Goal: Task Accomplishment & Management: Manage account settings

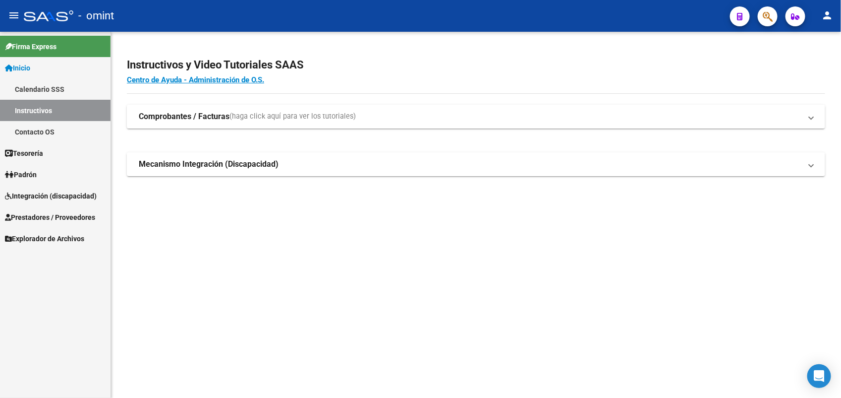
click at [41, 194] on span "Integración (discapacidad)" at bounding box center [51, 195] width 92 height 11
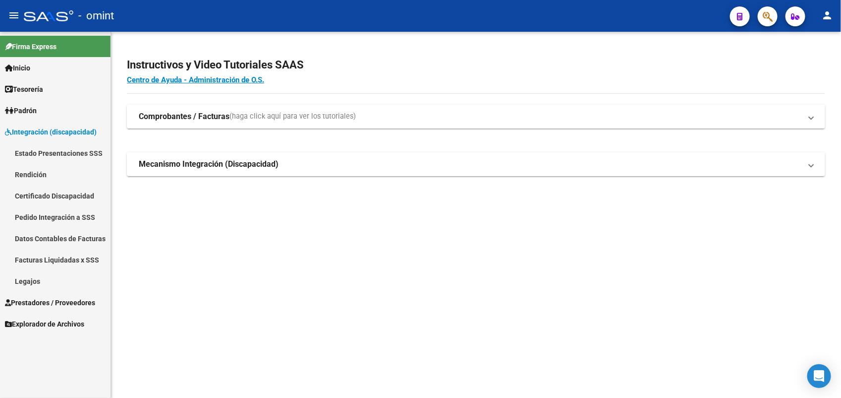
click at [59, 278] on link "Legajos" at bounding box center [55, 280] width 111 height 21
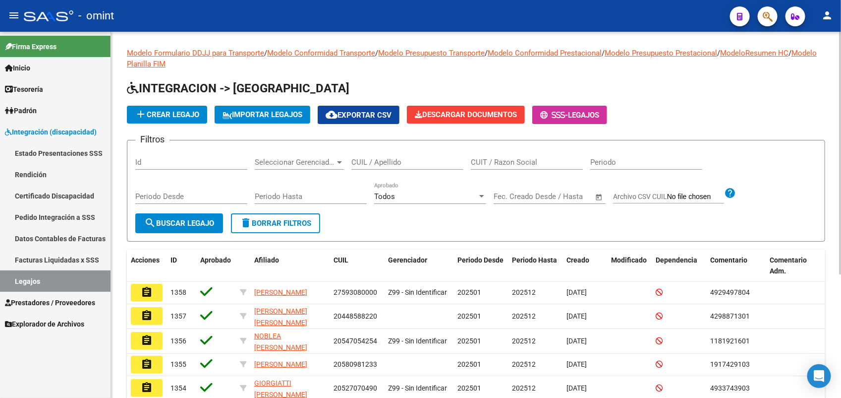
click at [382, 161] on input "CUIL / Apellido" at bounding box center [407, 162] width 112 height 9
paste input "20503274893"
type input "20503274893"
click at [202, 222] on span "search Buscar Legajo" at bounding box center [179, 223] width 70 height 9
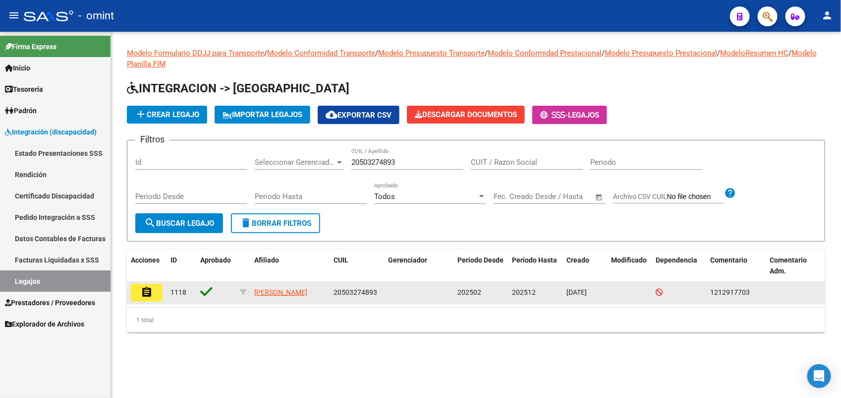
click at [144, 295] on mat-icon "assignment" at bounding box center [147, 292] width 12 height 12
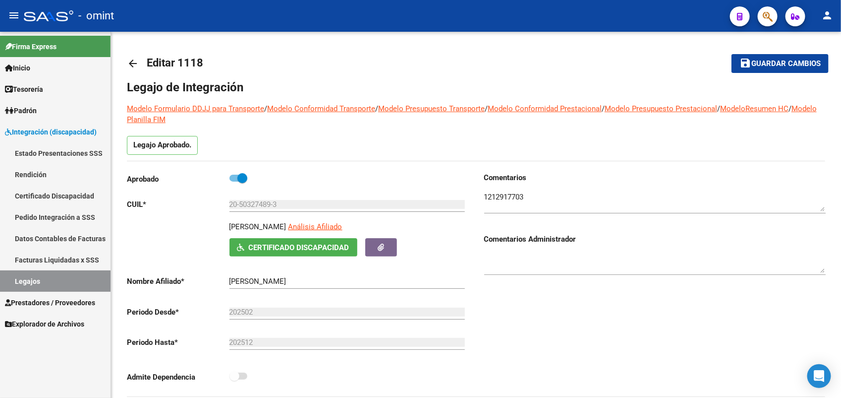
click at [25, 279] on link "Legajos" at bounding box center [55, 280] width 111 height 21
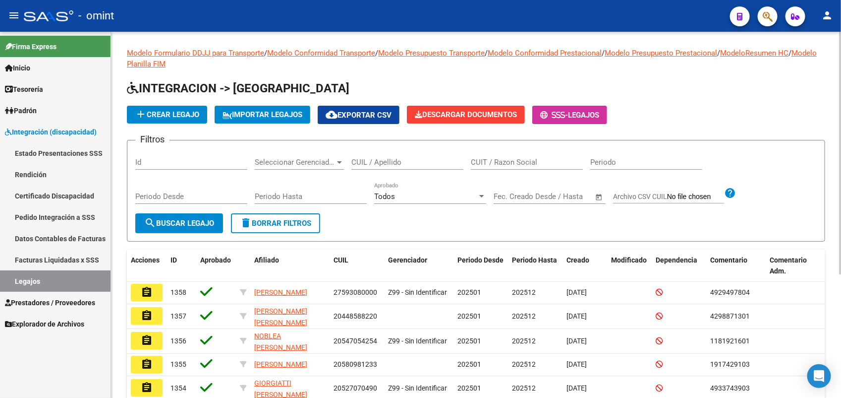
click at [365, 159] on input "CUIL / Apellido" at bounding box center [407, 162] width 112 height 9
paste input "20587758343"
type input "20587758343"
click at [208, 219] on span "search Buscar Legajo" at bounding box center [179, 223] width 70 height 9
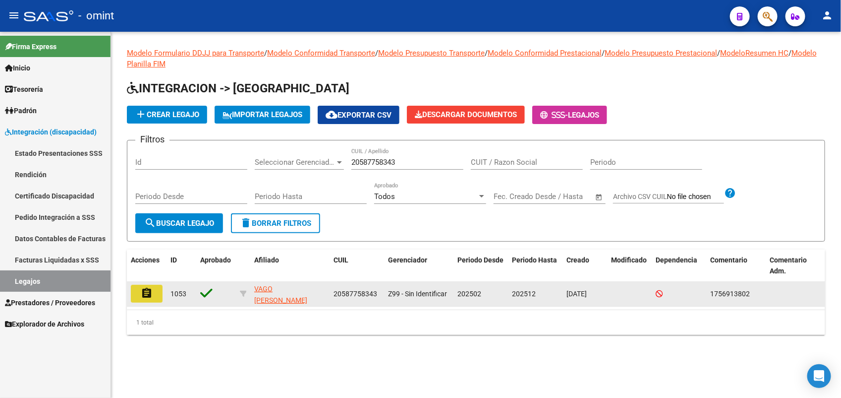
click at [139, 291] on button "assignment" at bounding box center [147, 294] width 32 height 18
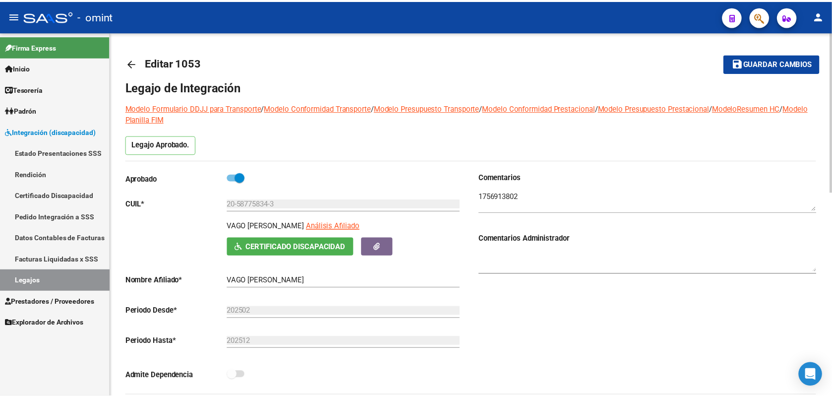
scroll to position [248, 0]
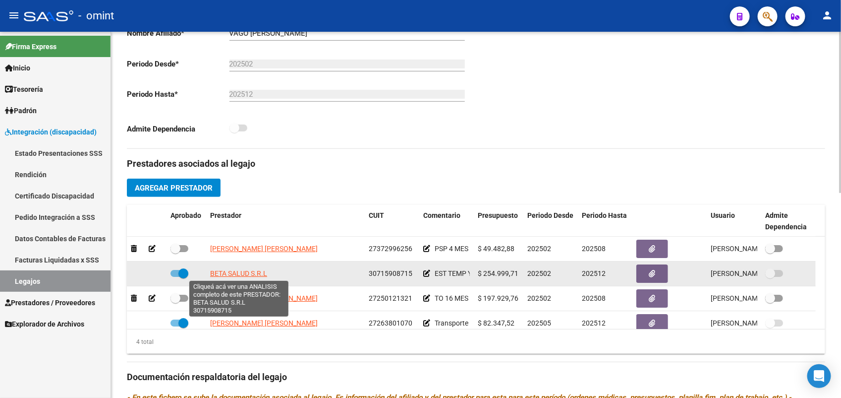
click at [248, 269] on span "BETA SALUD S.R.L" at bounding box center [238, 273] width 57 height 8
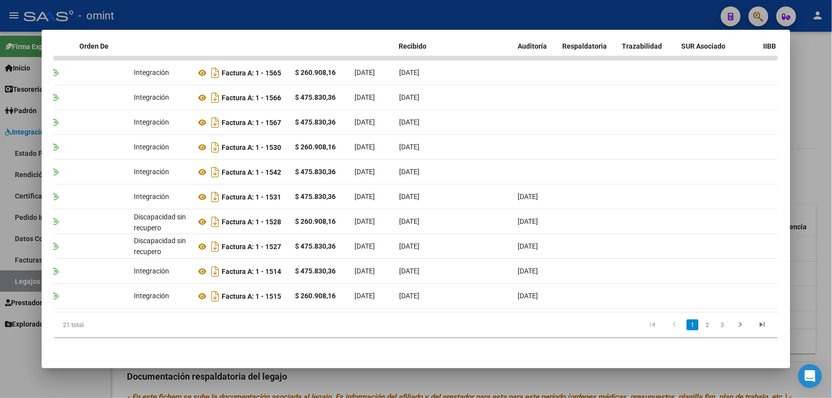
scroll to position [0, 0]
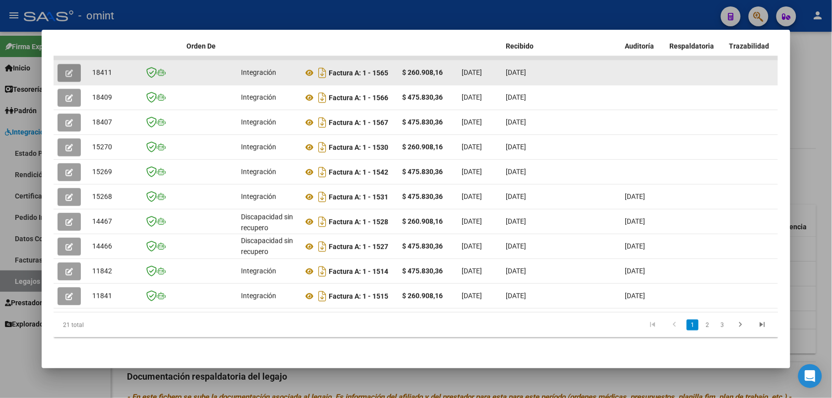
click at [65, 69] on icon "button" at bounding box center [68, 72] width 7 height 7
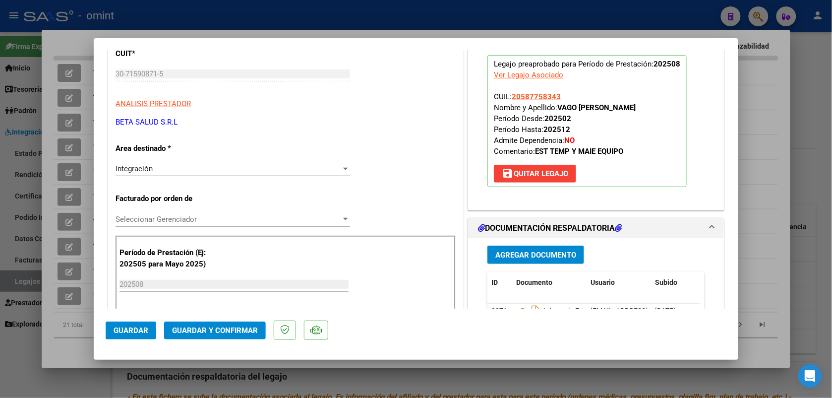
scroll to position [248, 0]
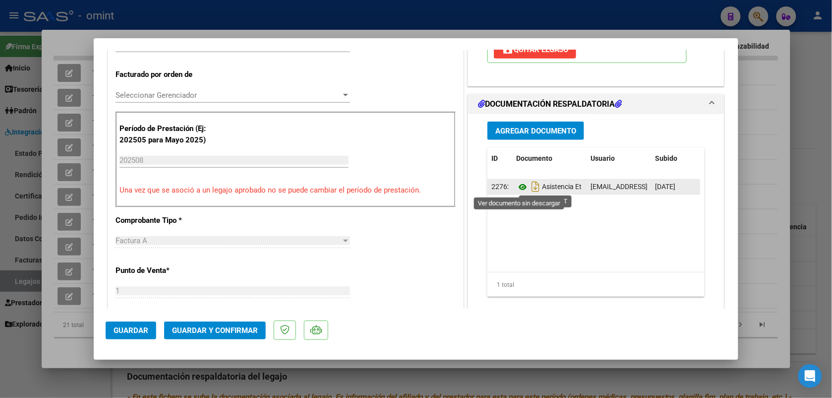
click at [517, 183] on icon at bounding box center [522, 187] width 13 height 12
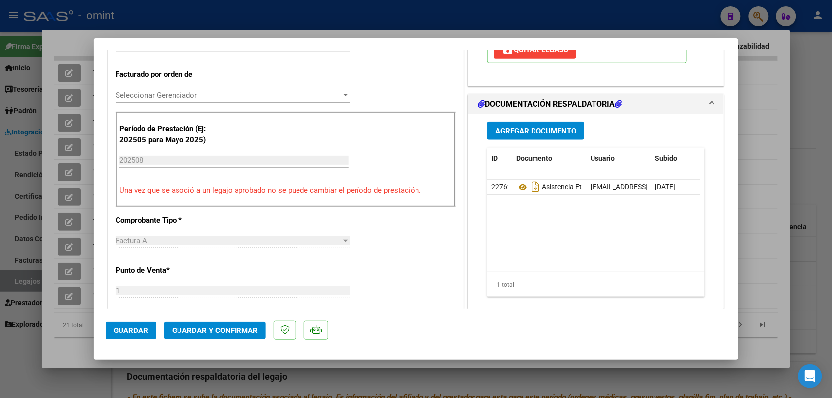
scroll to position [0, 0]
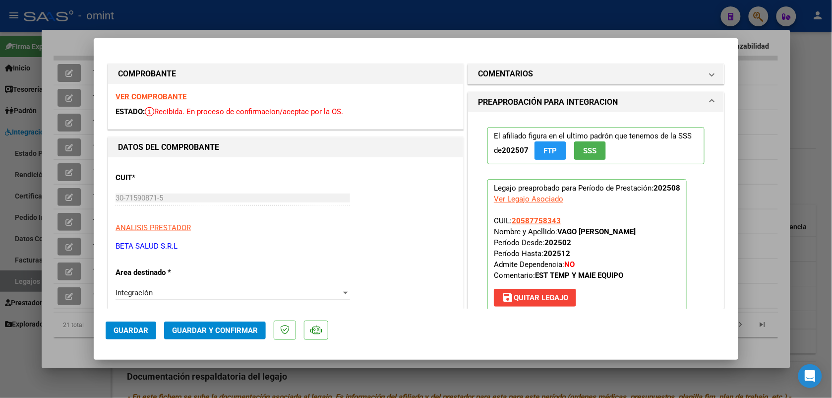
click at [169, 100] on strong "VER COMPROBANTE" at bounding box center [151, 96] width 71 height 9
click at [234, 326] on span "Guardar y Confirmar" at bounding box center [215, 330] width 86 height 9
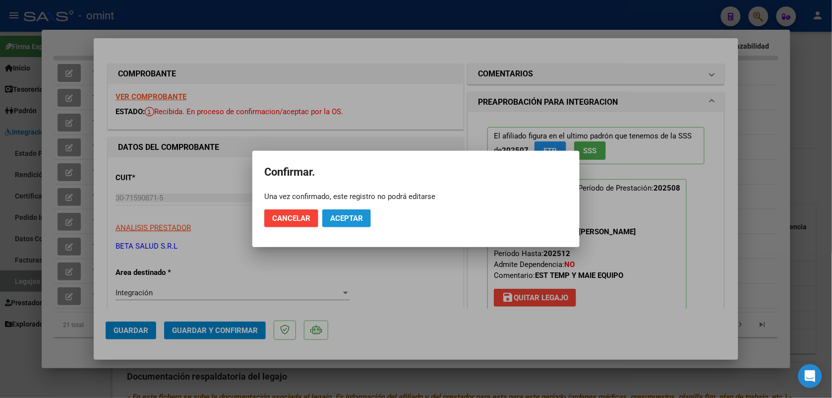
click at [339, 222] on button "Aceptar" at bounding box center [346, 218] width 49 height 18
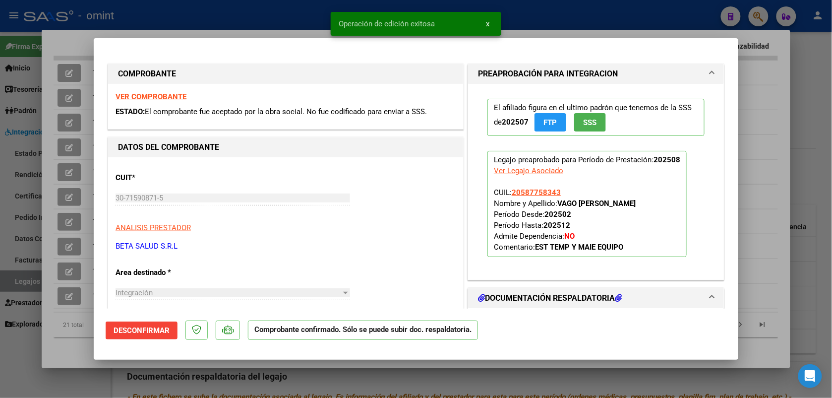
click at [239, 23] on div at bounding box center [416, 199] width 832 height 398
type input "$ 0,00"
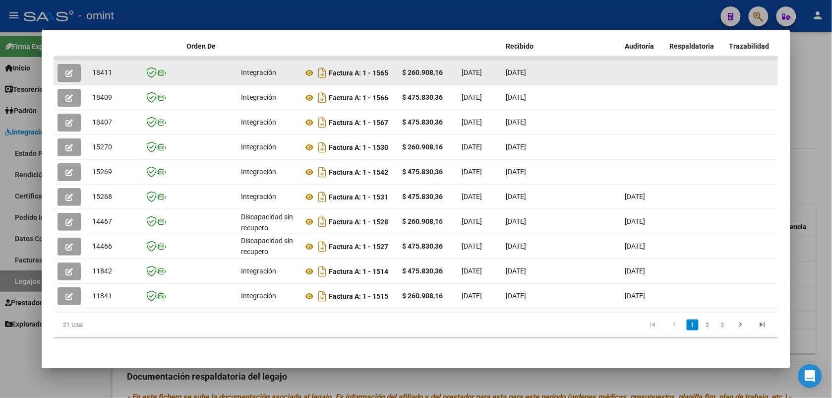
drag, startPoint x: 110, startPoint y: 63, endPoint x: 81, endPoint y: 63, distance: 28.8
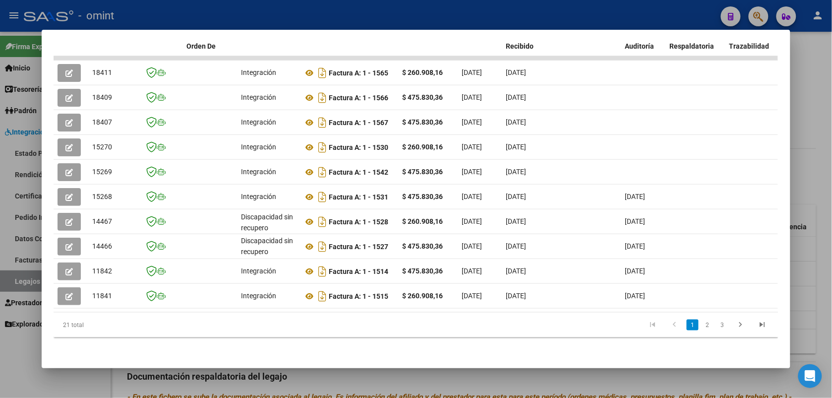
drag, startPoint x: 81, startPoint y: 63, endPoint x: 88, endPoint y: 40, distance: 24.5
click at [88, 40] on mat-dialog-container "Análisis Prestador - CUIT: 30715908715 cloud_download Exportar CSV ABM ARCA Imp…" at bounding box center [416, 199] width 749 height 338
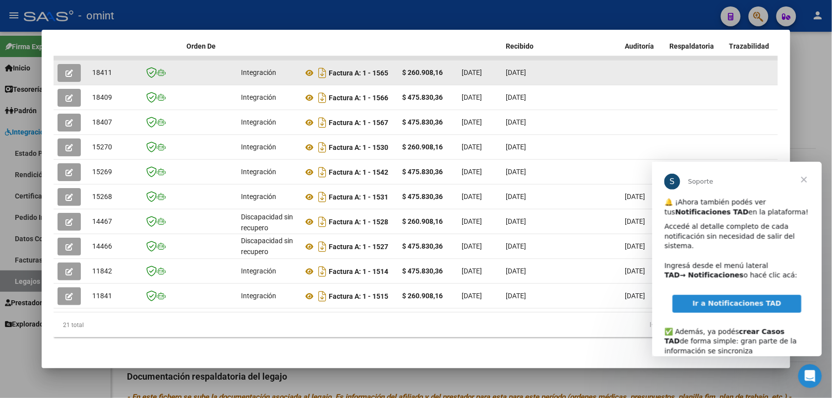
drag, startPoint x: 97, startPoint y: 62, endPoint x: 88, endPoint y: 61, distance: 9.0
click at [92, 67] on div "18411" at bounding box center [113, 72] width 42 height 11
copy span "18411"
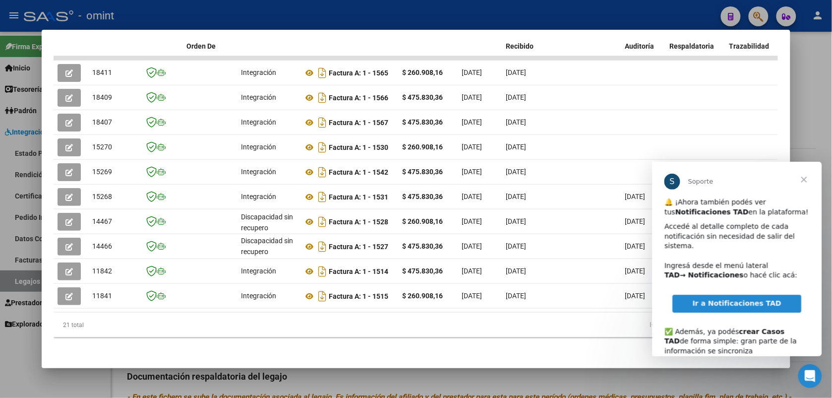
click at [803, 177] on span "Cerrar" at bounding box center [804, 179] width 36 height 36
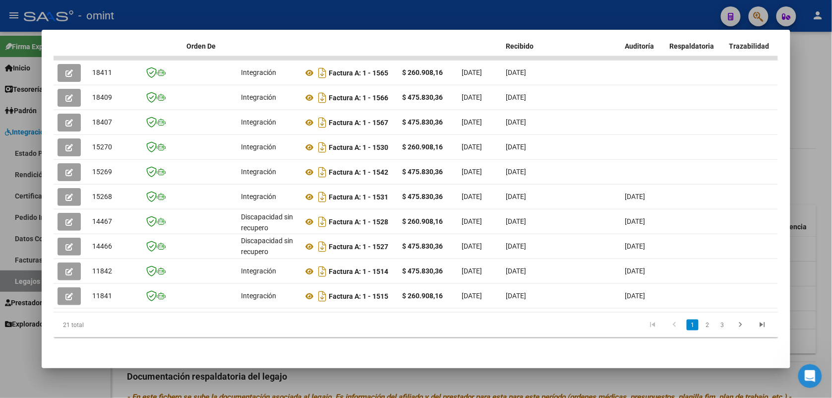
click at [214, 14] on div at bounding box center [416, 199] width 832 height 398
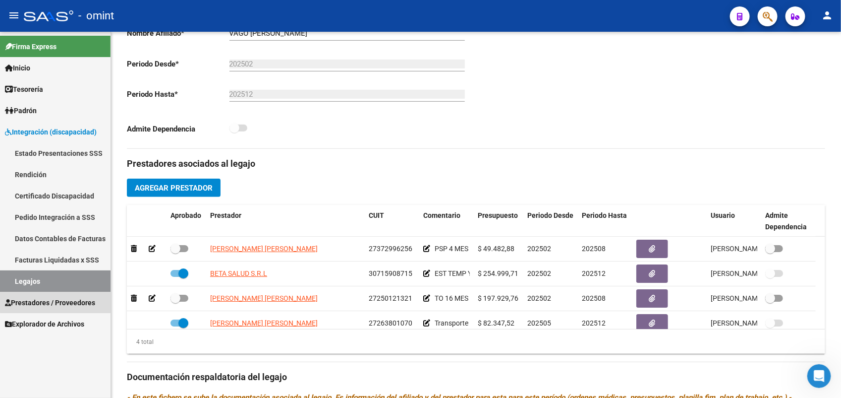
click at [73, 301] on span "Prestadores / Proveedores" at bounding box center [50, 302] width 90 height 11
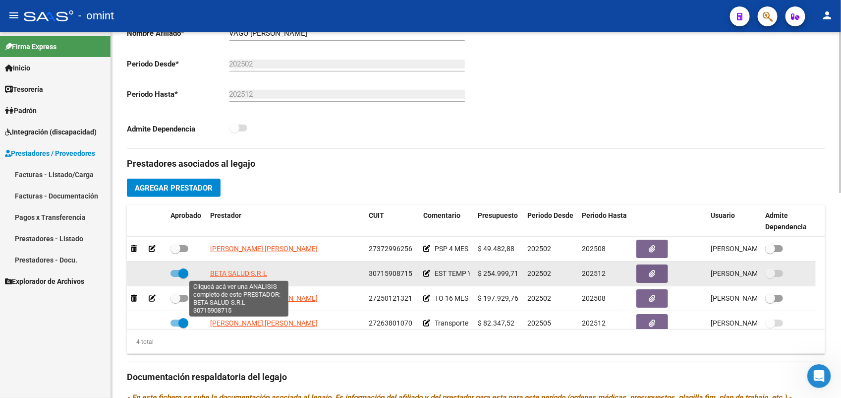
click at [243, 274] on span "BETA SALUD S.R.L" at bounding box center [238, 273] width 57 height 8
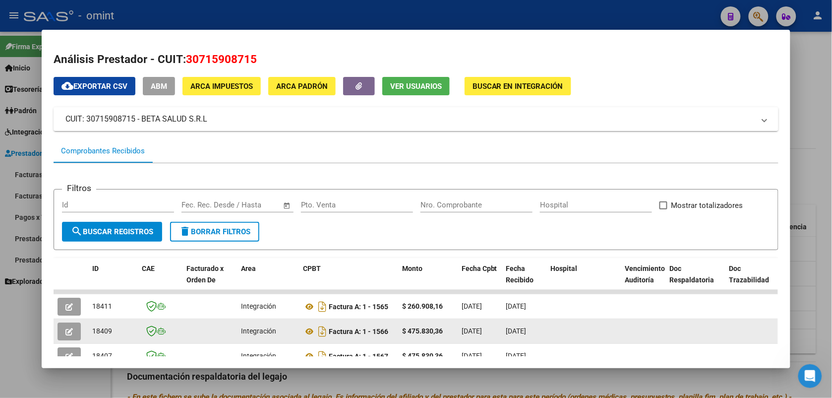
click at [66, 333] on icon "button" at bounding box center [68, 331] width 7 height 7
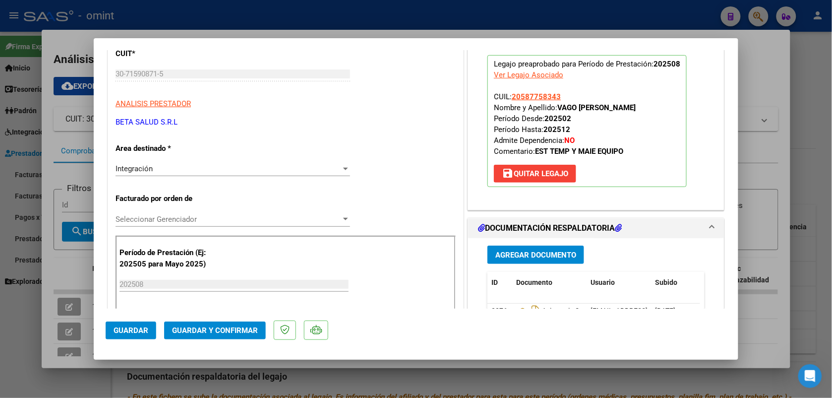
scroll to position [248, 0]
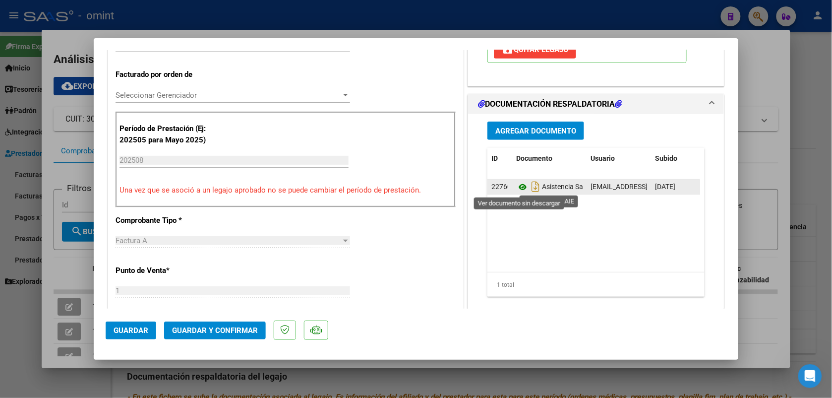
click at [516, 184] on icon at bounding box center [522, 187] width 13 height 12
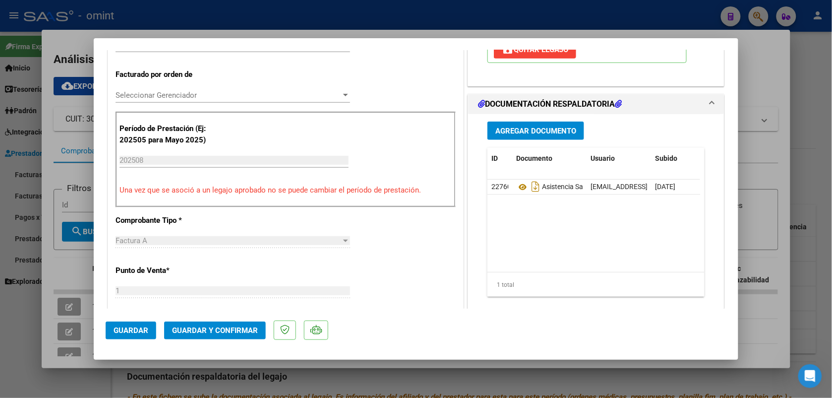
scroll to position [0, 0]
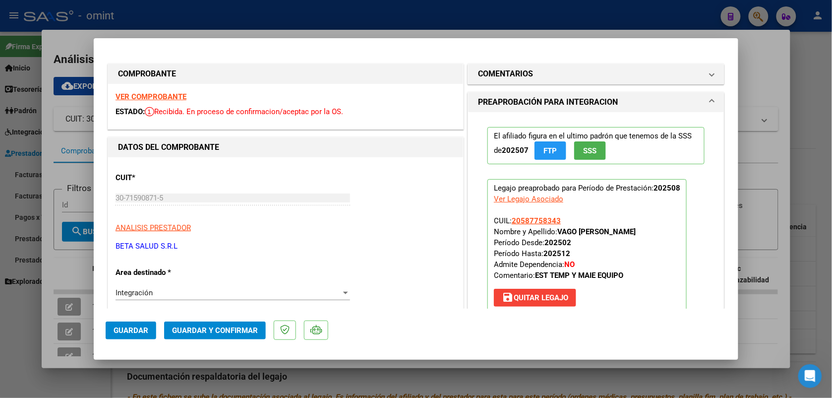
click at [171, 96] on strong "VER COMPROBANTE" at bounding box center [151, 96] width 71 height 9
click at [234, 328] on span "Guardar y Confirmar" at bounding box center [215, 330] width 86 height 9
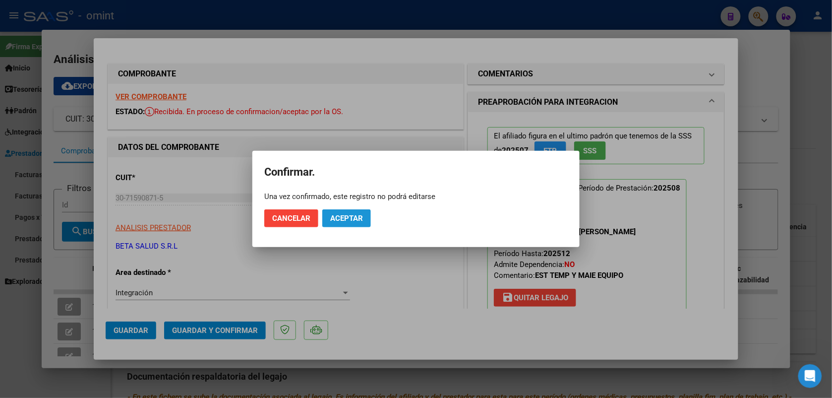
click at [348, 216] on span "Aceptar" at bounding box center [346, 218] width 33 height 9
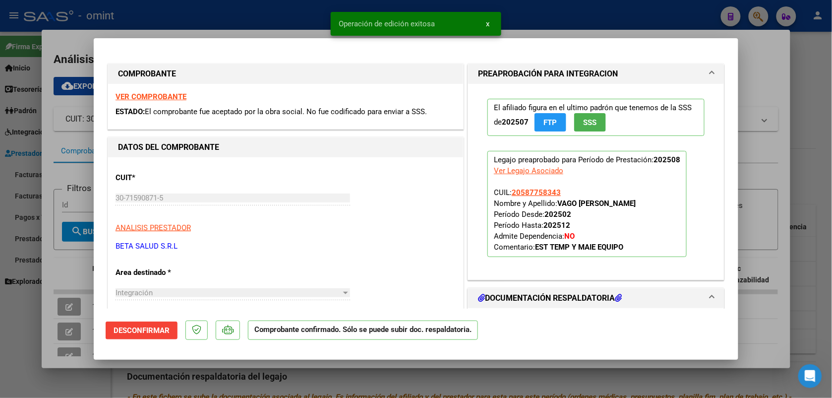
click at [241, 28] on div at bounding box center [416, 199] width 832 height 398
type input "$ 0,00"
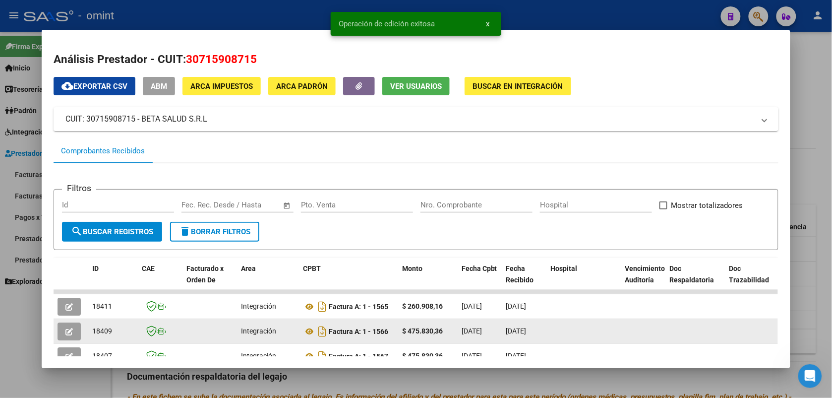
drag, startPoint x: 115, startPoint y: 327, endPoint x: 88, endPoint y: 326, distance: 26.8
click at [92, 326] on div "18409" at bounding box center [113, 330] width 42 height 11
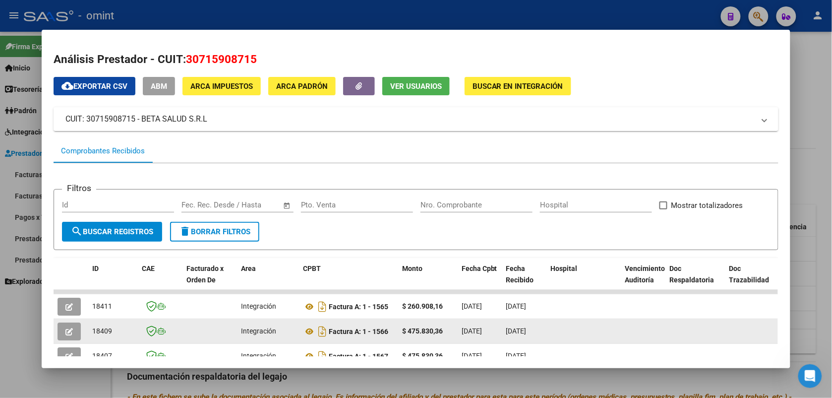
copy span "18409"
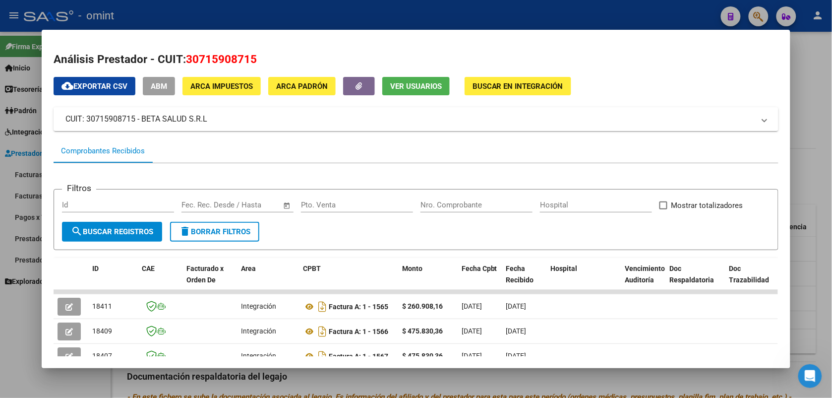
click at [184, 16] on div at bounding box center [416, 199] width 832 height 398
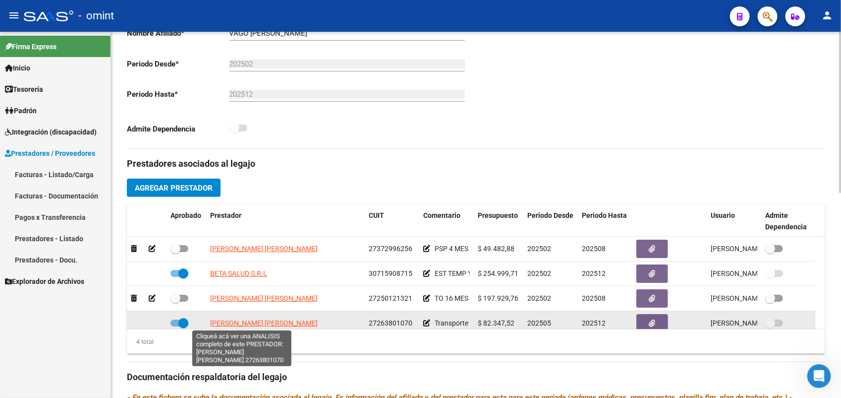
click at [253, 320] on span "[PERSON_NAME] [PERSON_NAME]" at bounding box center [264, 323] width 108 height 8
type textarea "27263801070"
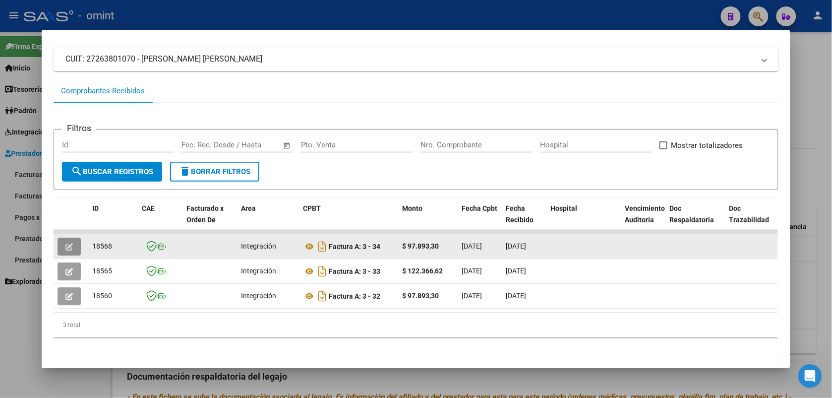
click at [65, 242] on span "button" at bounding box center [68, 246] width 7 height 9
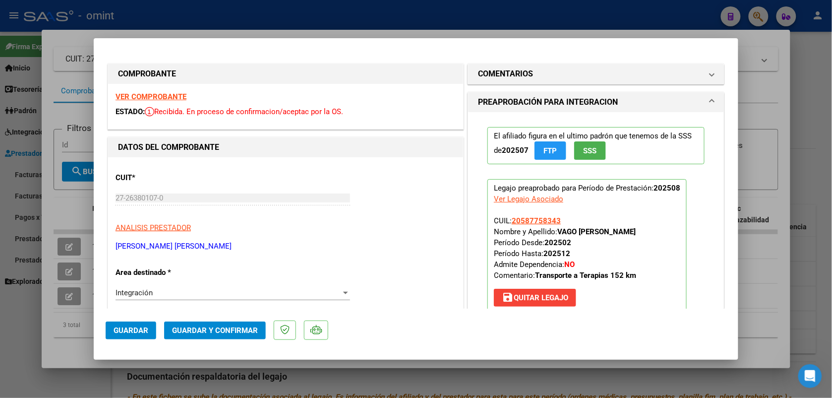
click at [165, 99] on strong "VER COMPROBANTE" at bounding box center [151, 96] width 71 height 9
click at [169, 28] on div at bounding box center [416, 199] width 832 height 398
type input "$ 0,00"
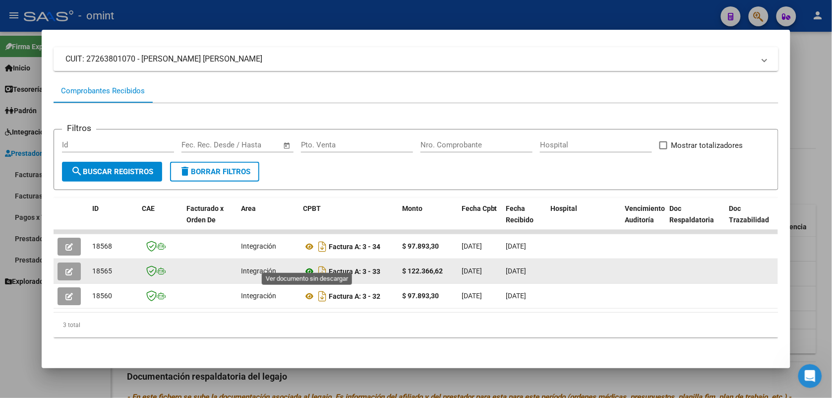
click at [305, 265] on icon at bounding box center [309, 271] width 13 height 12
click at [65, 268] on icon "button" at bounding box center [68, 271] width 7 height 7
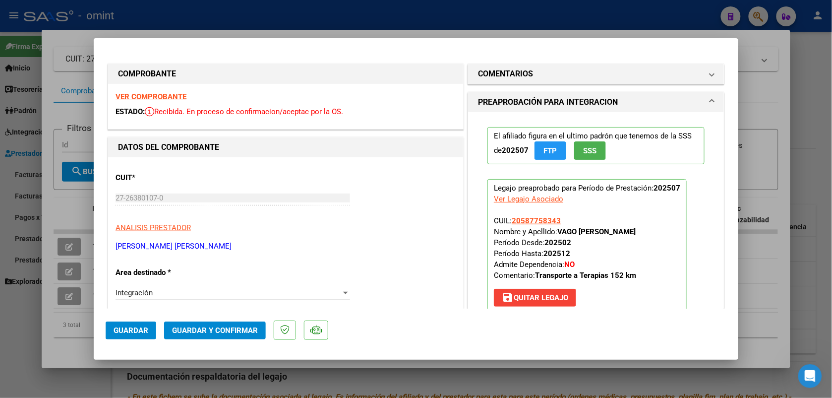
click at [377, 13] on div at bounding box center [416, 199] width 832 height 398
type input "$ 0,00"
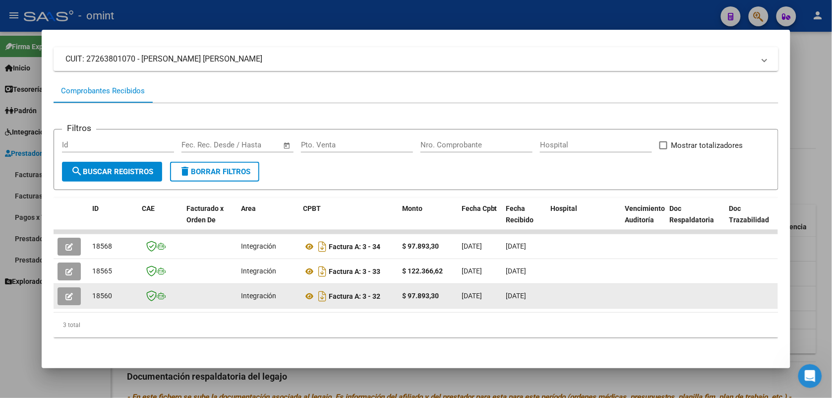
click at [60, 291] on button "button" at bounding box center [69, 296] width 23 height 18
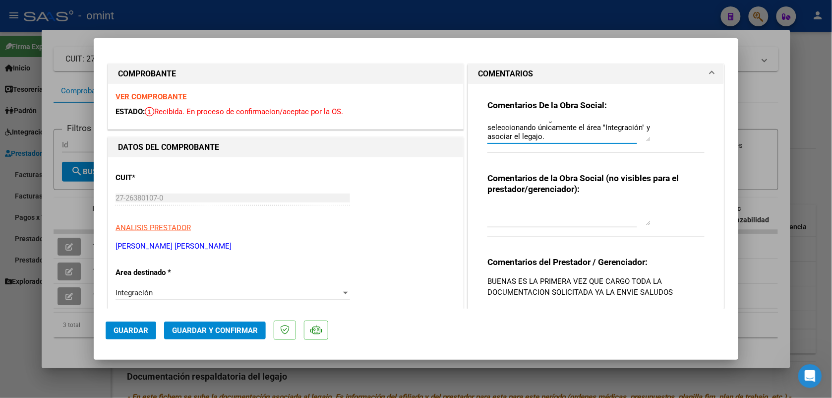
click at [148, 96] on strong "VER COMPROBANTE" at bounding box center [151, 96] width 71 height 9
click at [310, 26] on div at bounding box center [416, 199] width 832 height 398
type input "$ 0,00"
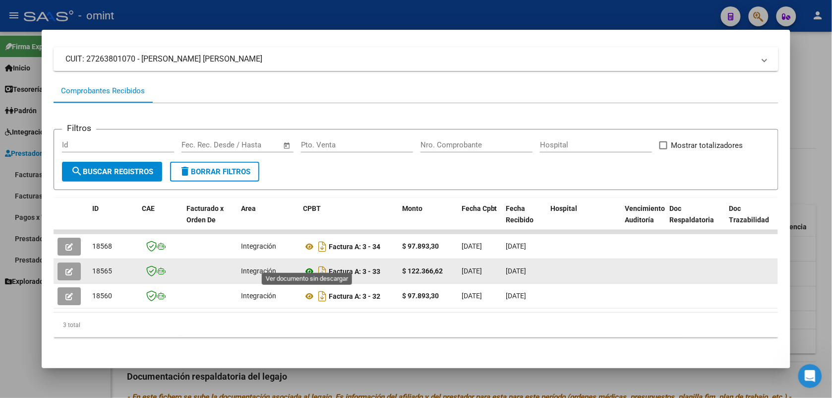
click at [305, 265] on icon at bounding box center [309, 271] width 13 height 12
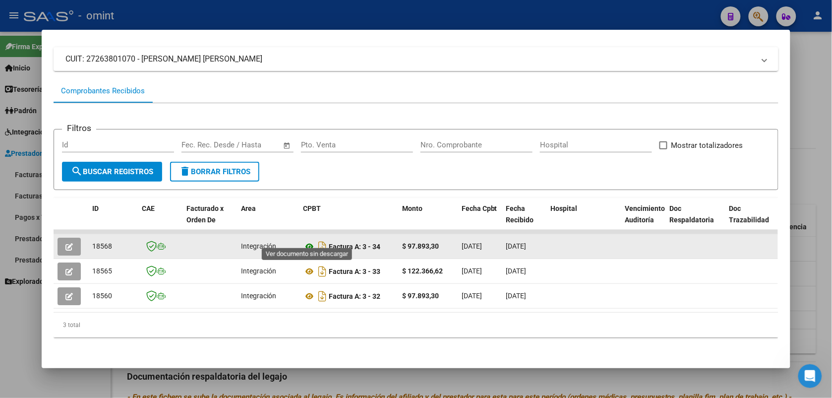
click at [306, 240] on icon at bounding box center [309, 246] width 13 height 12
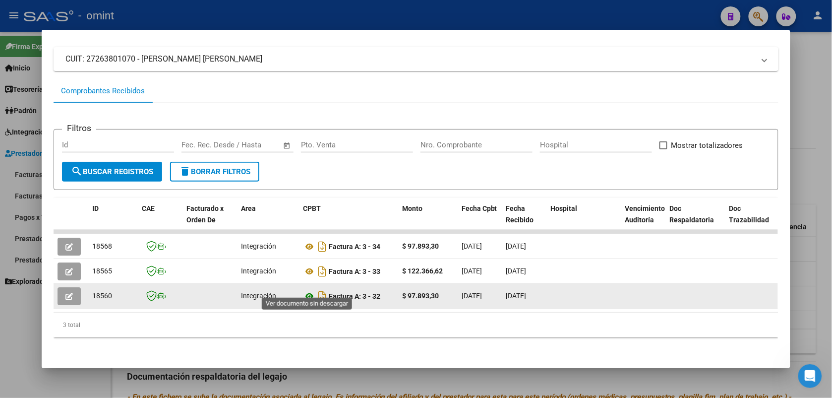
click at [305, 290] on icon at bounding box center [309, 296] width 13 height 12
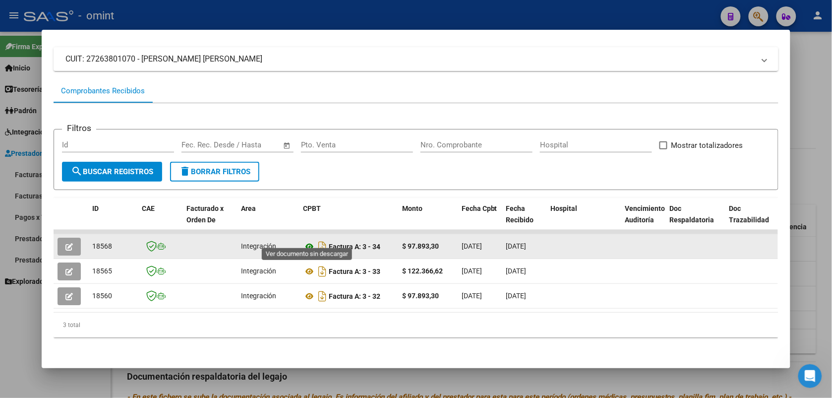
click at [305, 240] on icon at bounding box center [309, 246] width 13 height 12
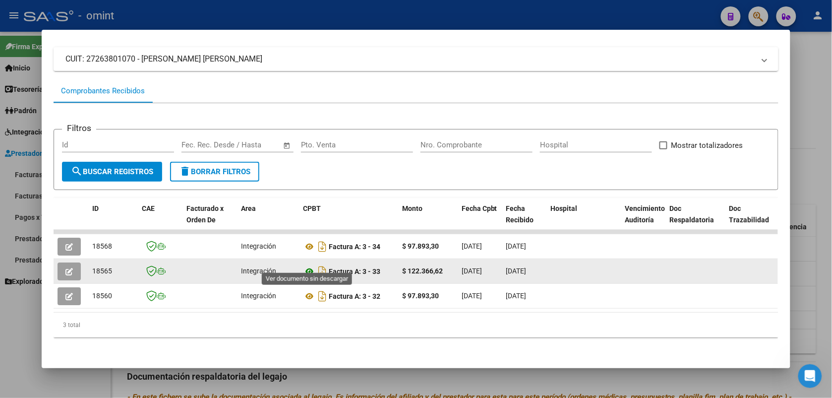
click at [303, 265] on icon at bounding box center [309, 271] width 13 height 12
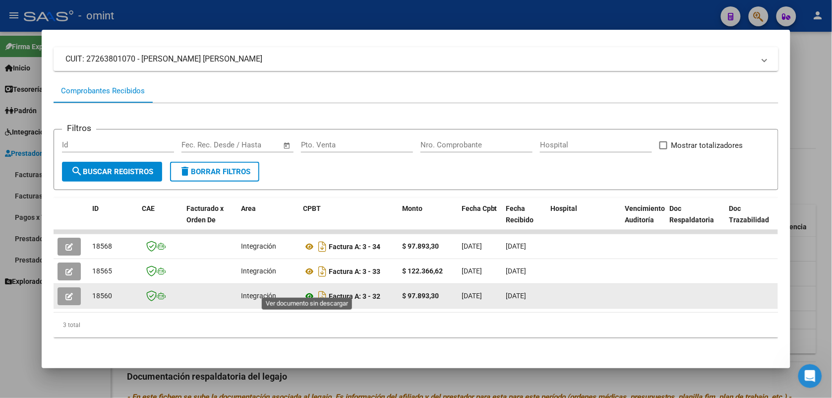
click at [304, 290] on icon at bounding box center [309, 296] width 13 height 12
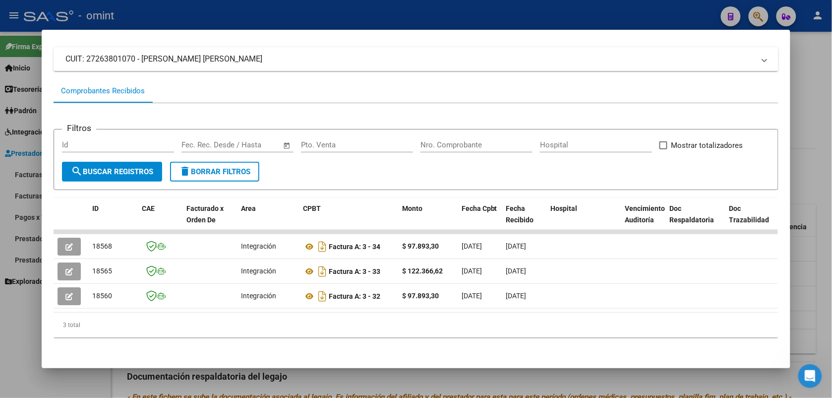
click at [345, 11] on div at bounding box center [416, 199] width 832 height 398
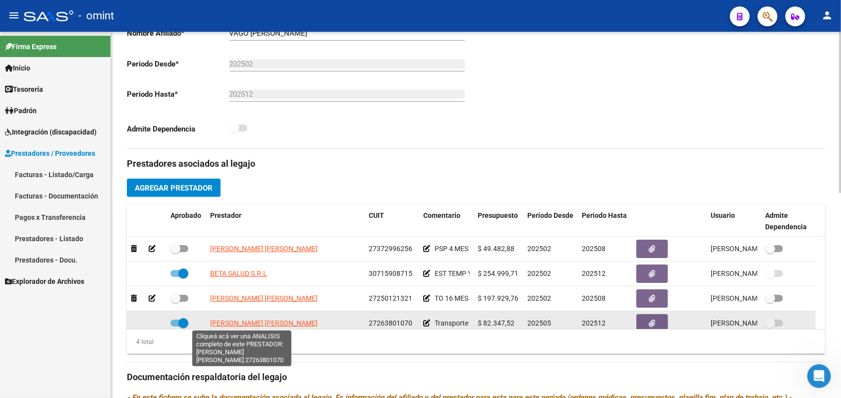
click at [256, 321] on span "[PERSON_NAME] [PERSON_NAME]" at bounding box center [264, 323] width 108 height 8
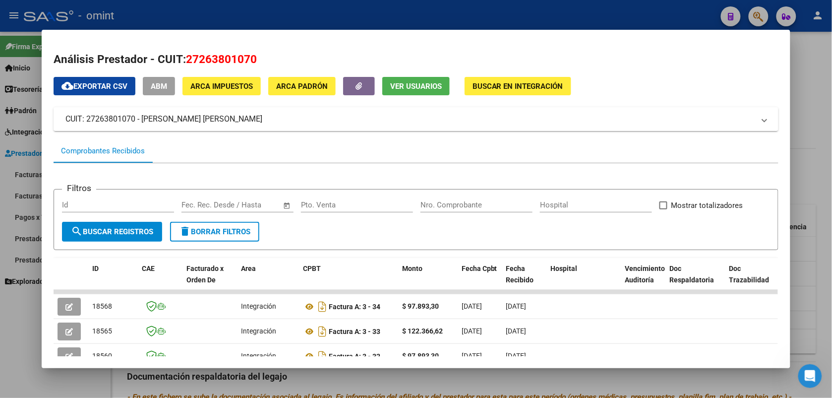
click at [229, 13] on div at bounding box center [416, 199] width 832 height 398
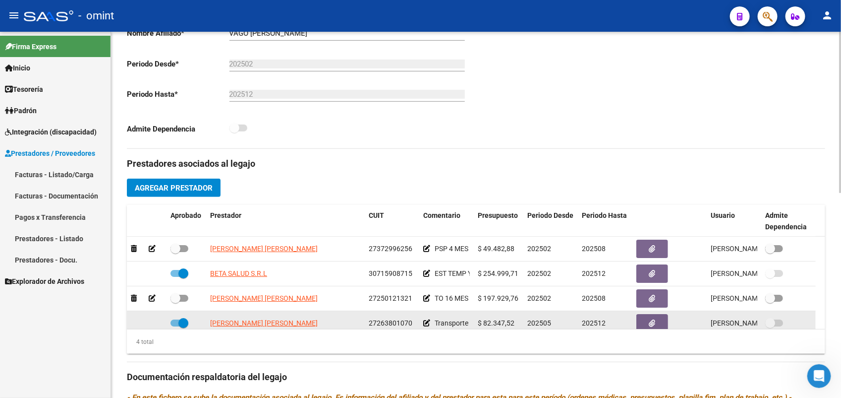
click at [175, 323] on span at bounding box center [180, 322] width 18 height 7
click at [175, 326] on input "checkbox" at bounding box center [175, 326] width 0 height 0
click at [153, 322] on icon at bounding box center [152, 322] width 7 height 7
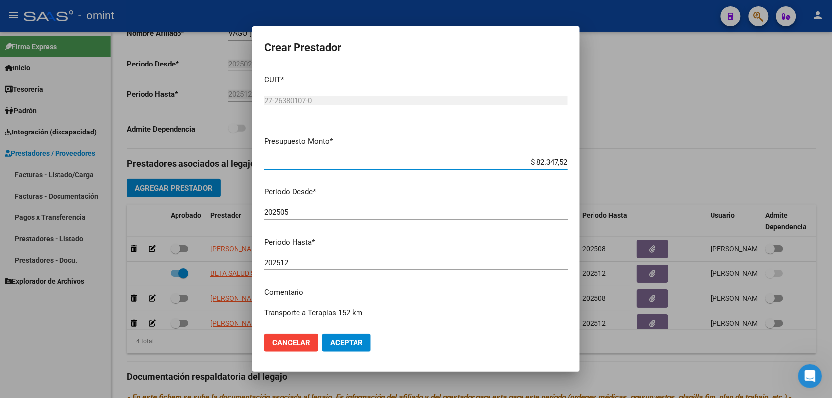
click at [338, 340] on span "Aceptar" at bounding box center [346, 342] width 33 height 9
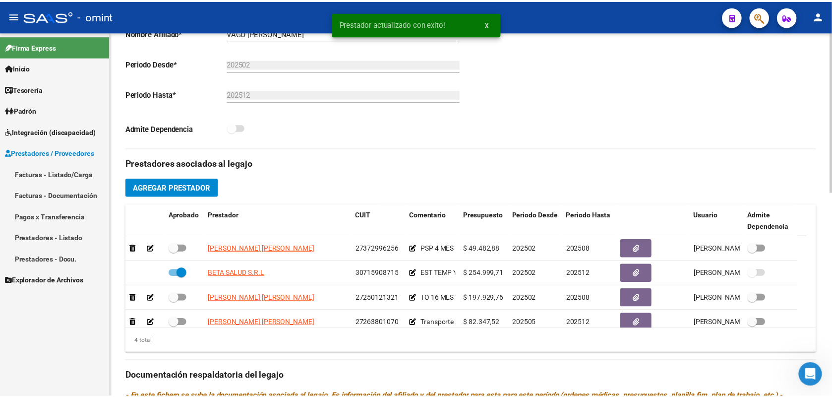
scroll to position [6, 0]
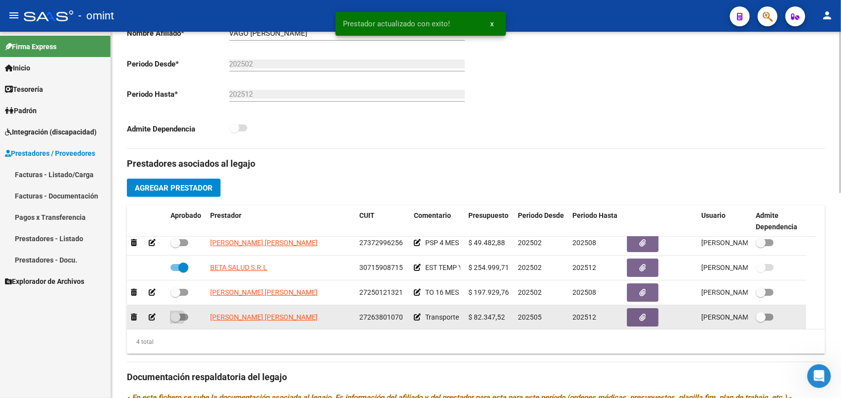
click at [184, 314] on span at bounding box center [180, 316] width 18 height 7
click at [176, 320] on input "checkbox" at bounding box center [175, 320] width 0 height 0
checkbox input "true"
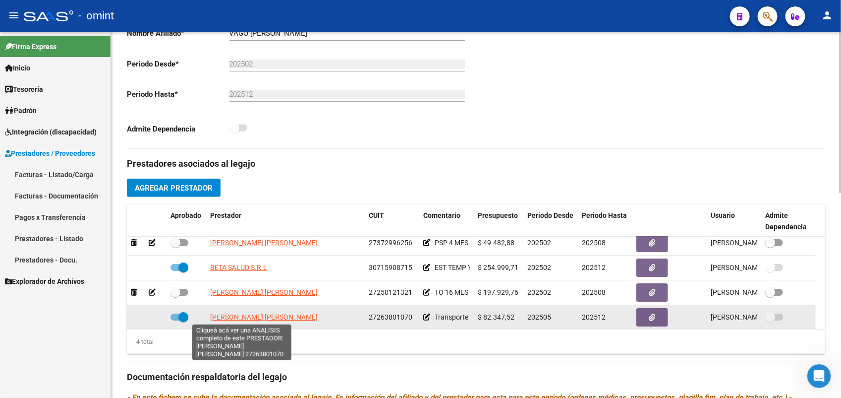
click at [233, 314] on span "[PERSON_NAME] [PERSON_NAME]" at bounding box center [264, 317] width 108 height 8
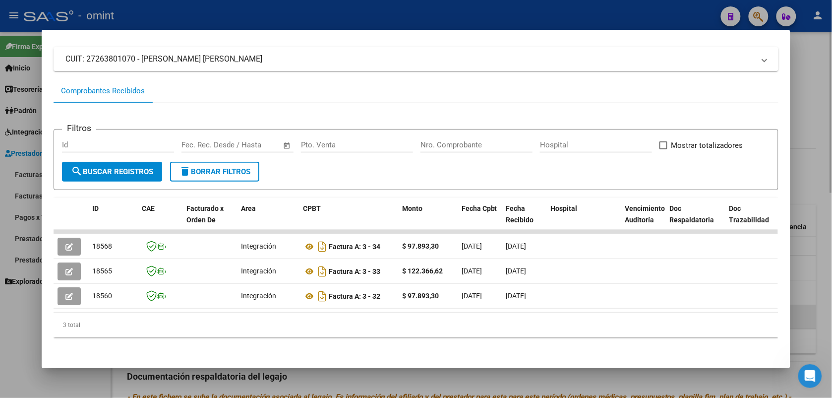
scroll to position [68, 0]
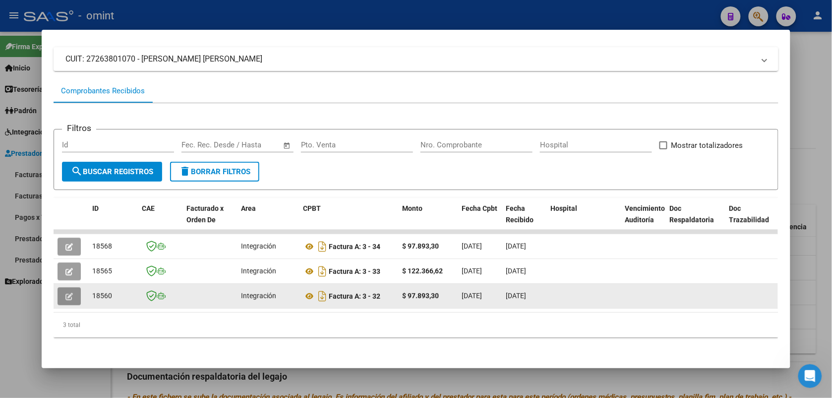
click at [65, 293] on icon "button" at bounding box center [68, 296] width 7 height 7
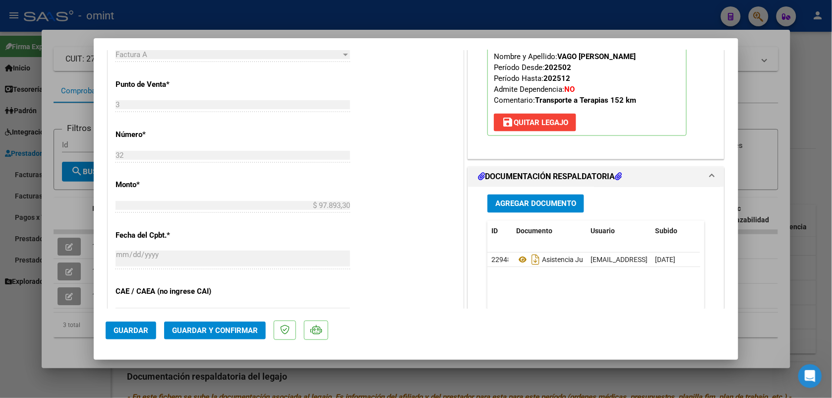
scroll to position [496, 0]
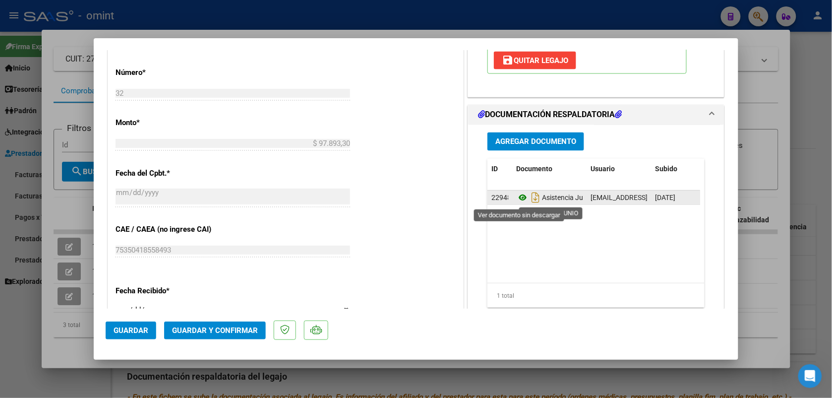
click at [516, 196] on icon at bounding box center [522, 198] width 13 height 12
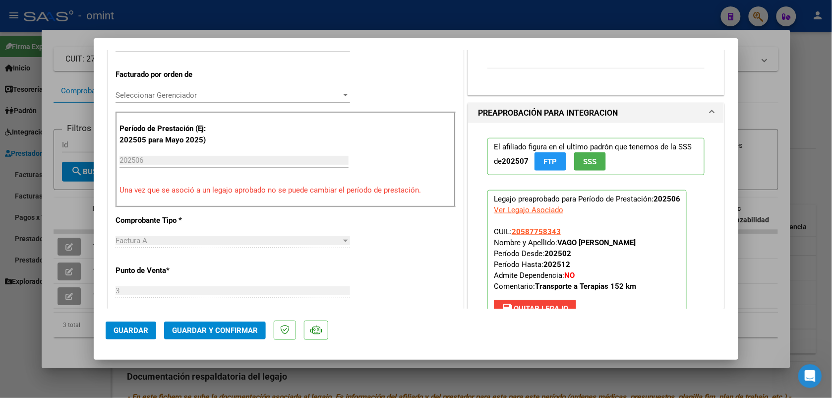
scroll to position [0, 0]
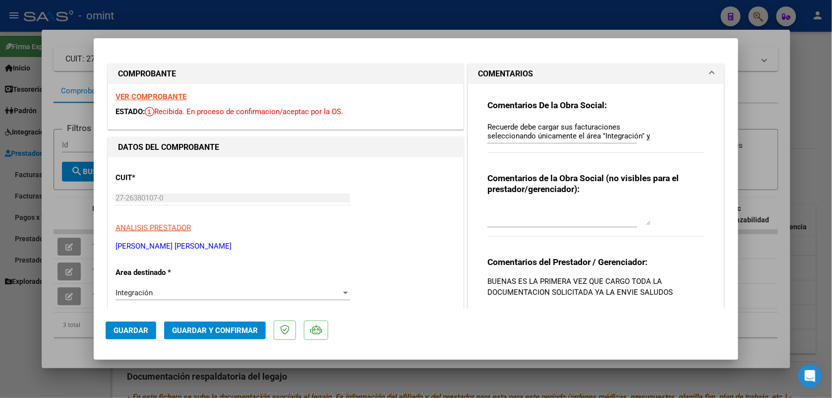
click at [481, 125] on div "Comentarios De la Obra Social: Recuerde debe cargar sus facturaciones seleccion…" at bounding box center [596, 209] width 232 height 251
click at [487, 125] on textarea "Recuerde debe cargar sus facturaciones seleccionando únicamente el área "Integr…" at bounding box center [569, 131] width 164 height 20
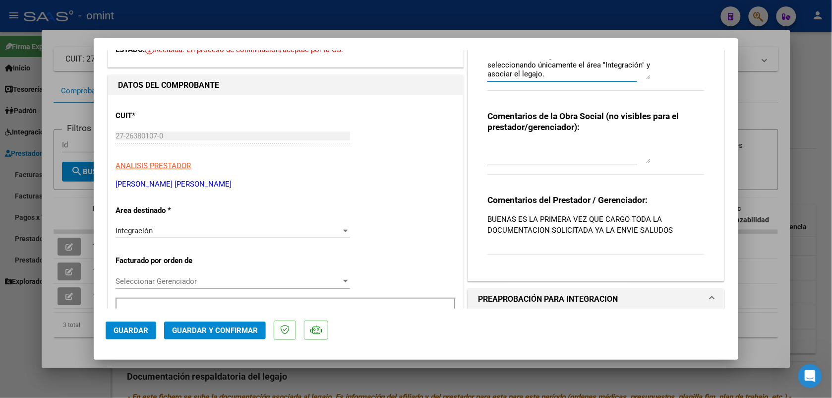
scroll to position [20, 0]
click at [614, 60] on textarea "IMPORTANTE, los km que debe facturar son 152 ,los autorizados.Por favor refactu…" at bounding box center [569, 69] width 164 height 20
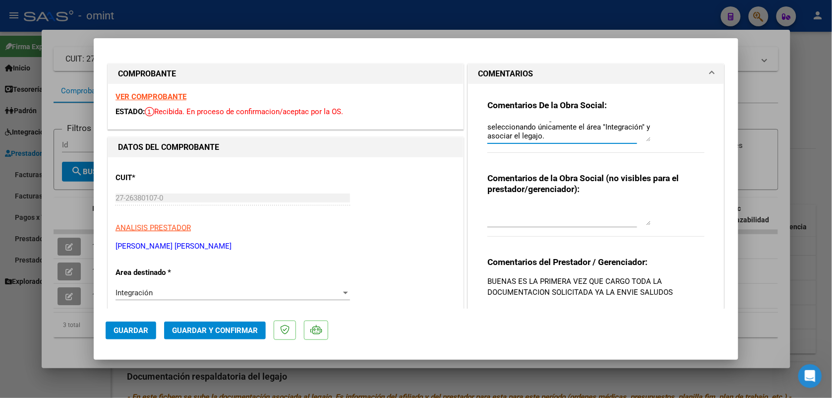
scroll to position [62, 0]
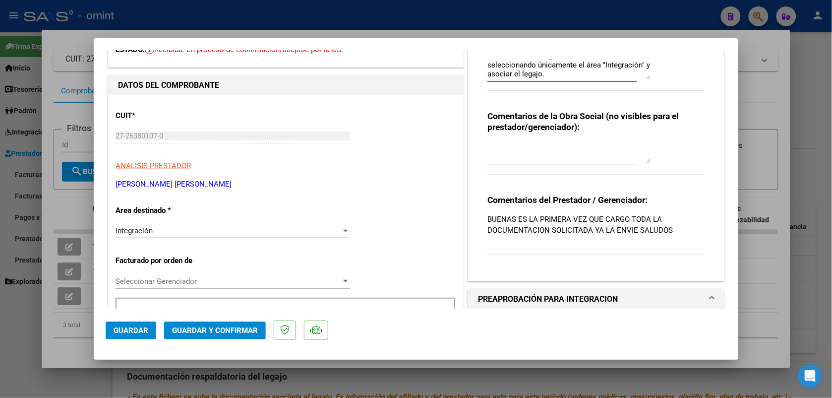
type textarea "IMPORTANTE, los km que debe facturar son 152 ,los autorizados.Por favor refactu…"
click at [195, 234] on div "Integración" at bounding box center [229, 230] width 226 height 9
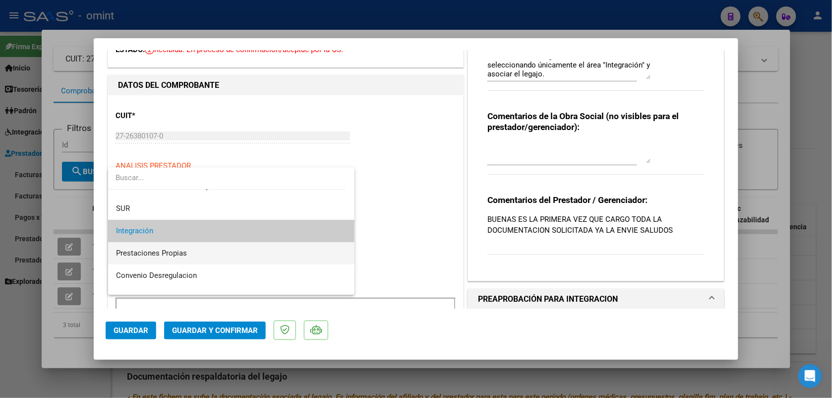
scroll to position [96, 0]
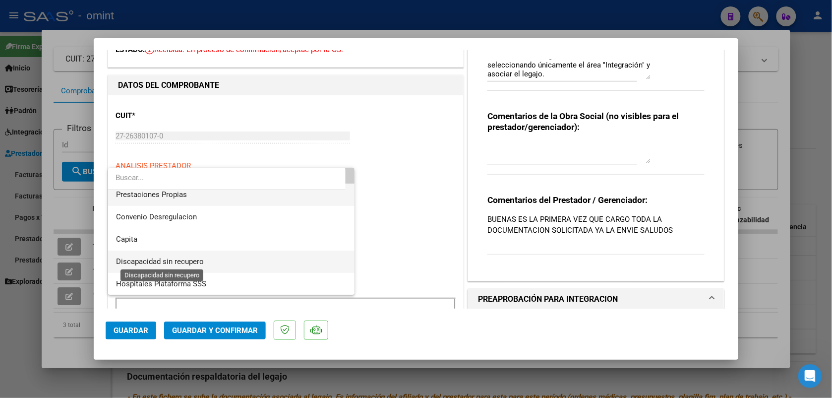
click at [190, 258] on span "Discapacidad sin recupero" at bounding box center [160, 261] width 88 height 9
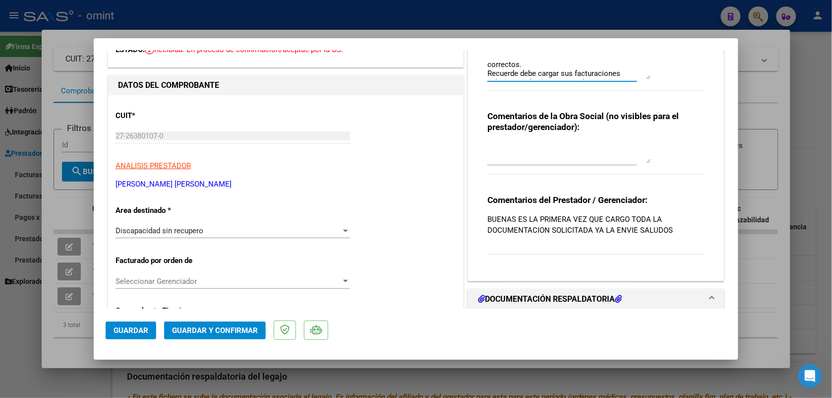
scroll to position [0, 0]
click at [195, 325] on button "Guardar y Confirmar" at bounding box center [215, 330] width 102 height 18
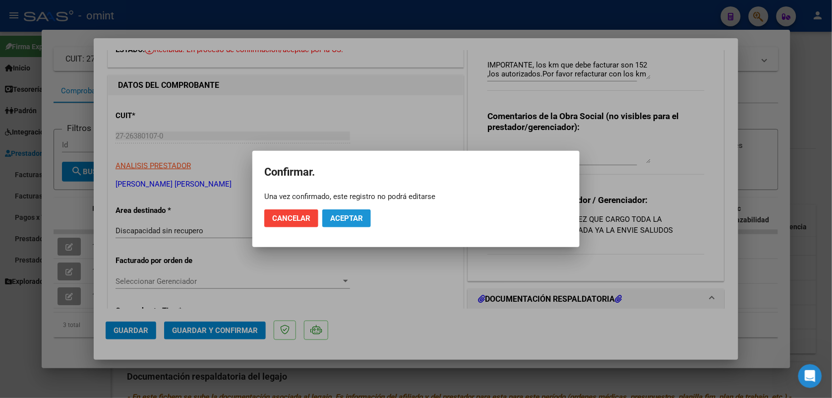
click at [355, 216] on span "Aceptar" at bounding box center [346, 218] width 33 height 9
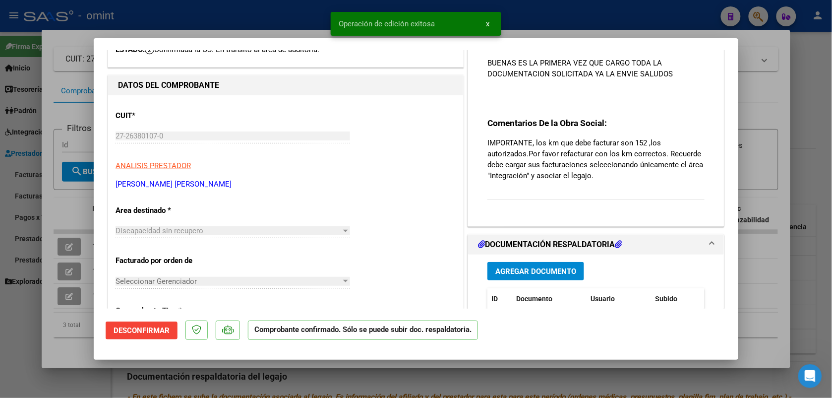
click at [237, 15] on div at bounding box center [416, 199] width 832 height 398
type input "$ 0,00"
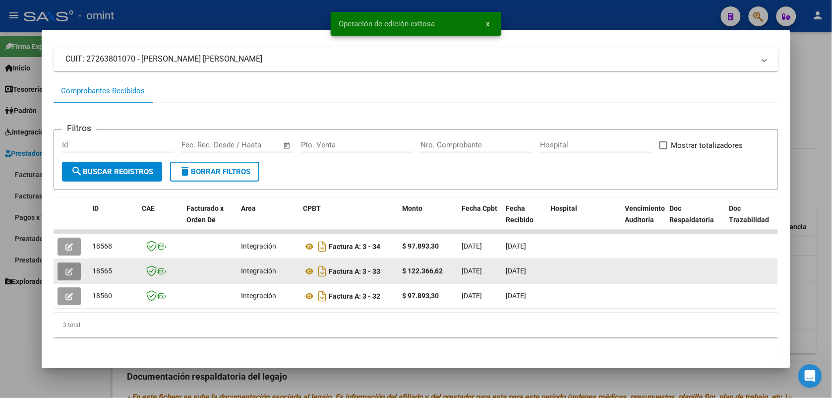
click at [65, 268] on icon "button" at bounding box center [68, 271] width 7 height 7
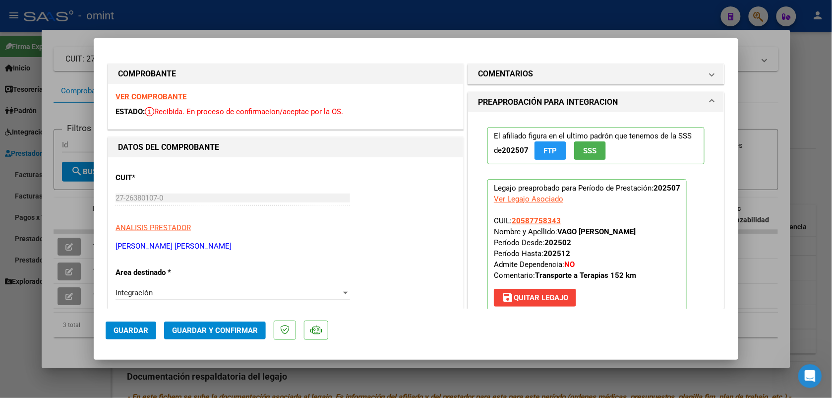
click at [155, 99] on strong "VER COMPROBANTE" at bounding box center [151, 96] width 71 height 9
click at [514, 68] on h1 "COMENTARIOS" at bounding box center [505, 74] width 55 height 12
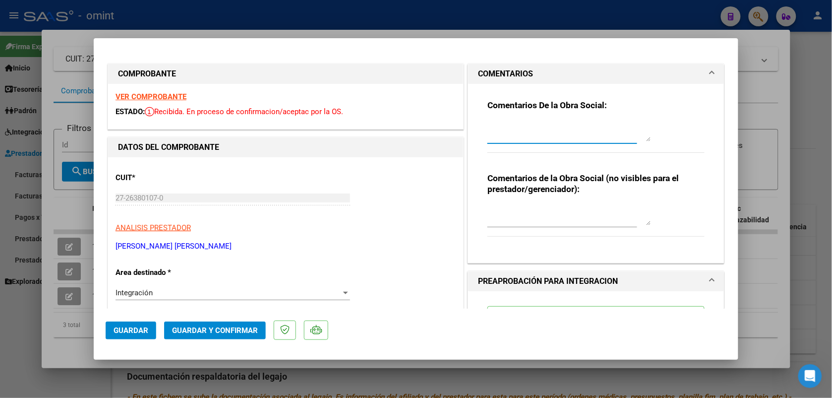
click at [509, 126] on textarea at bounding box center [569, 131] width 164 height 20
type textarea "Estimado prestador , debe refacturar por la cantidad de km autorizados . 152 km…"
click at [150, 293] on span "Integración" at bounding box center [134, 292] width 37 height 9
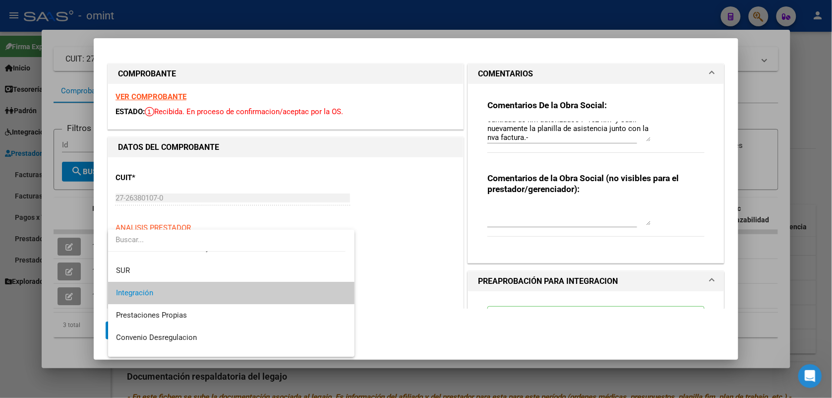
scroll to position [96, 0]
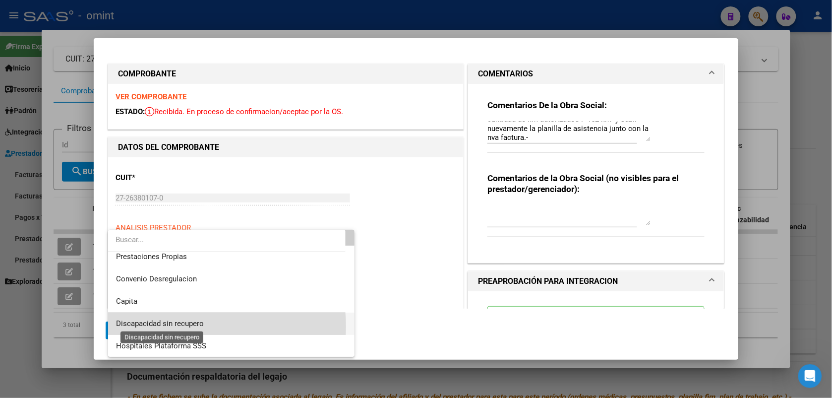
click at [181, 325] on span "Discapacidad sin recupero" at bounding box center [160, 323] width 88 height 9
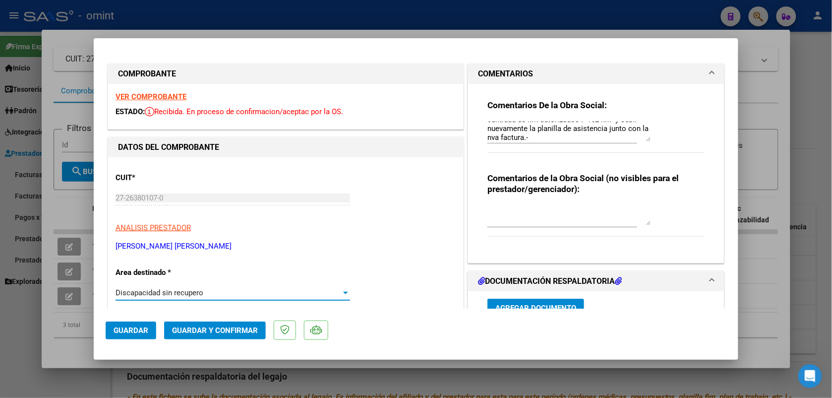
scroll to position [0, 0]
click at [222, 323] on button "Guardar y Confirmar" at bounding box center [215, 330] width 102 height 18
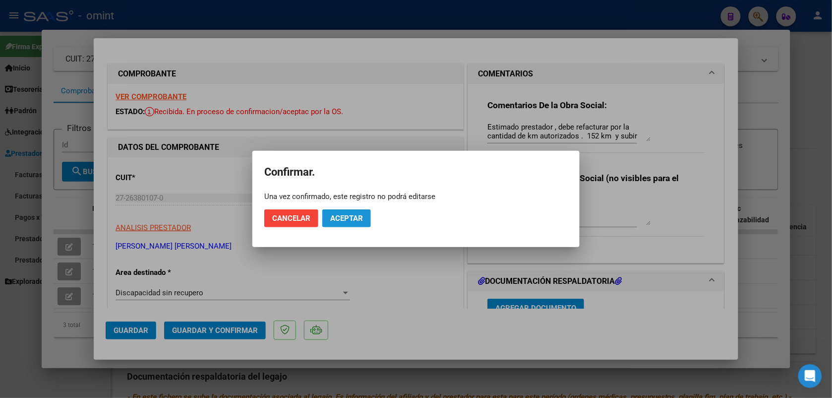
click at [336, 214] on span "Aceptar" at bounding box center [346, 218] width 33 height 9
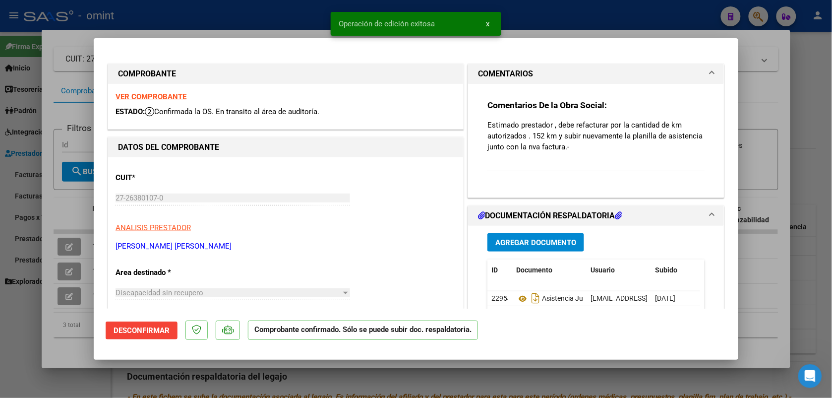
click at [243, 16] on div at bounding box center [416, 199] width 832 height 398
type input "$ 0,00"
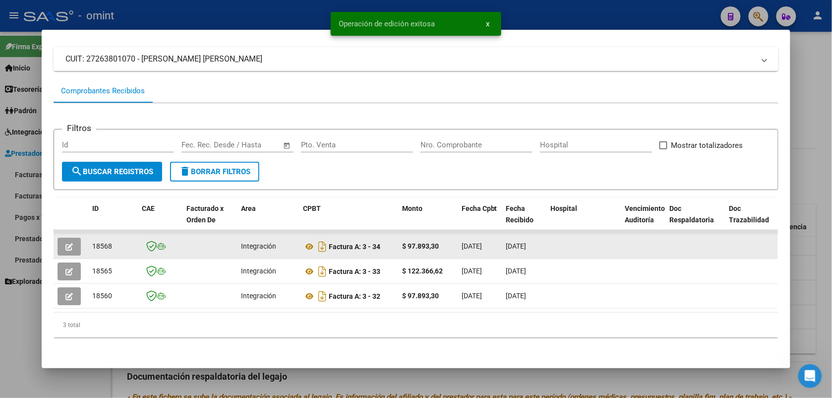
click at [70, 237] on button "button" at bounding box center [69, 246] width 23 height 18
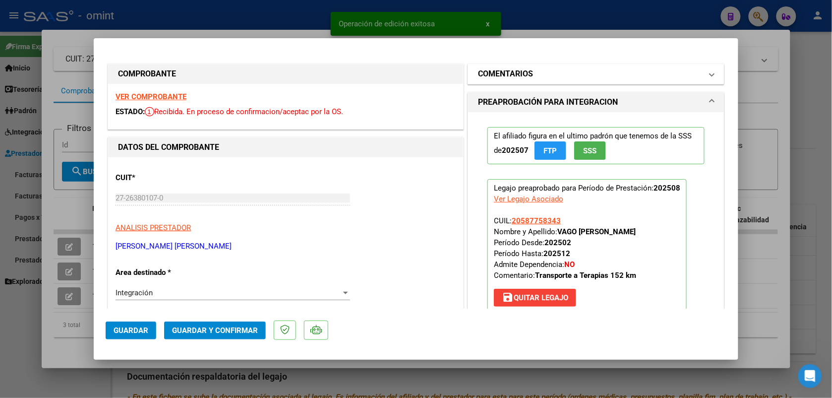
click at [525, 76] on h1 "COMENTARIOS" at bounding box center [505, 74] width 55 height 12
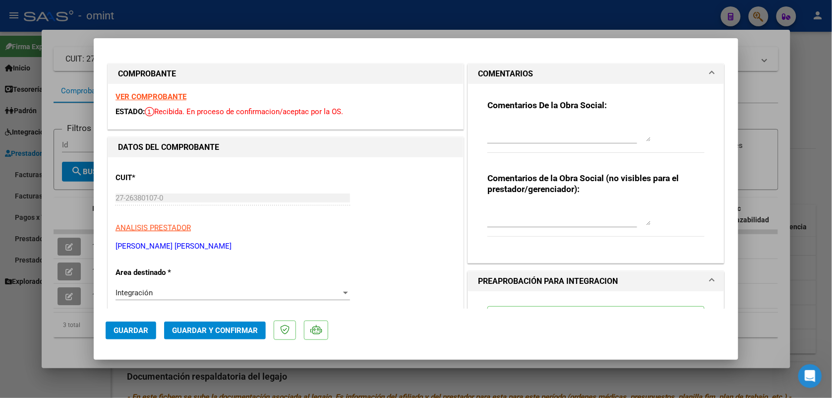
click at [512, 137] on textarea at bounding box center [569, 131] width 164 height 20
type textarea "F"
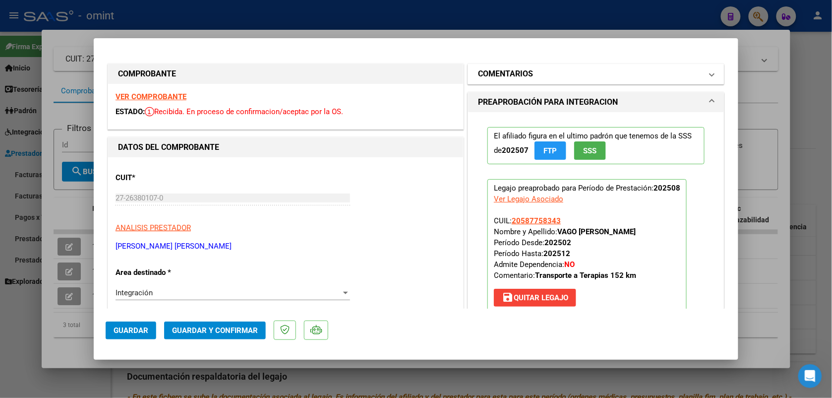
click at [607, 68] on mat-panel-title "COMENTARIOS" at bounding box center [590, 74] width 224 height 12
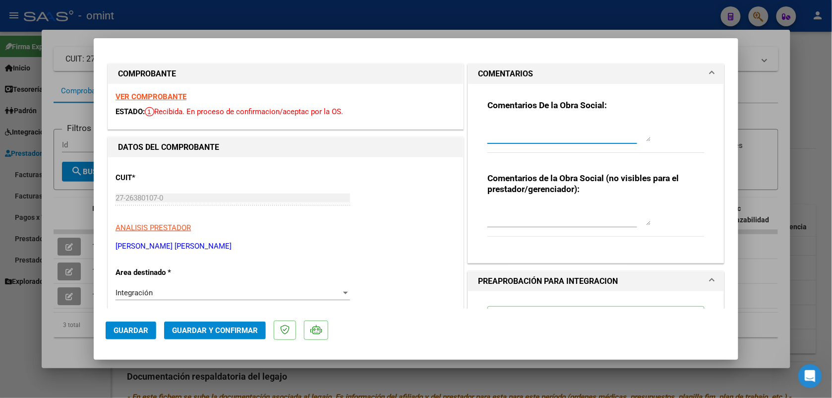
click at [515, 124] on textarea at bounding box center [569, 131] width 164 height 20
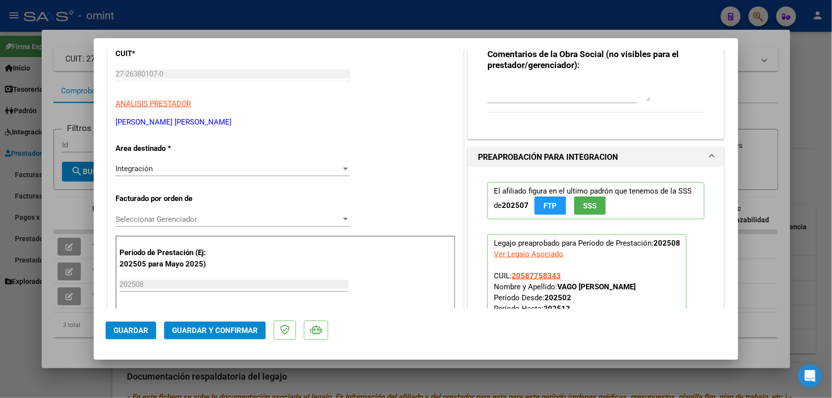
type textarea "Estimado prestador , por favor refacturar con la cantidad de km autorizados.152…"
click at [154, 167] on div "Integración" at bounding box center [229, 168] width 226 height 9
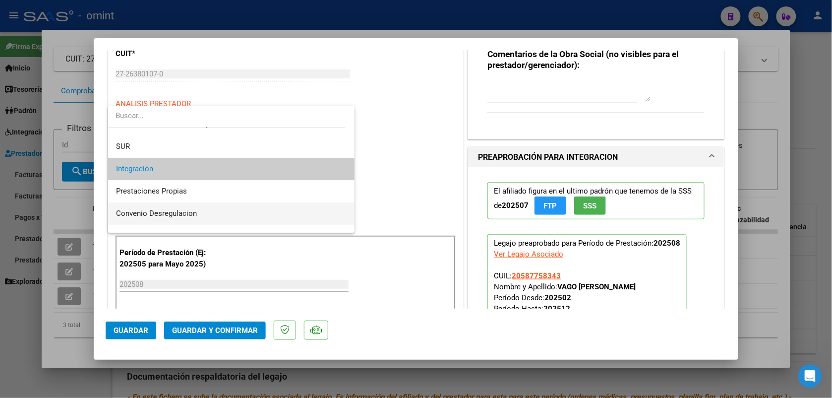
scroll to position [96, 0]
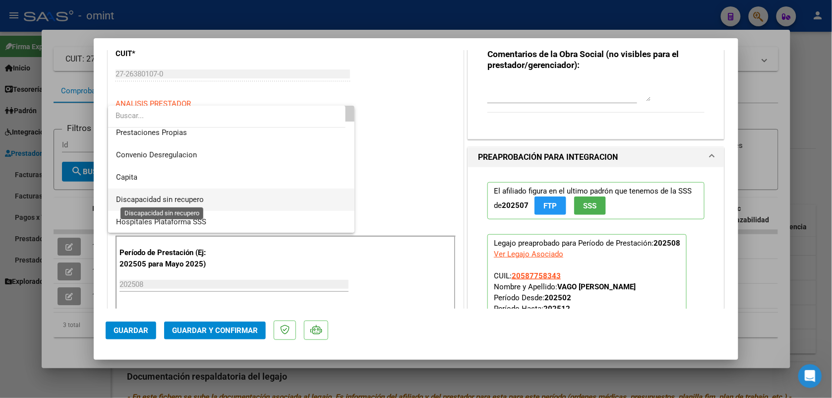
click at [172, 201] on span "Discapacidad sin recupero" at bounding box center [160, 199] width 88 height 9
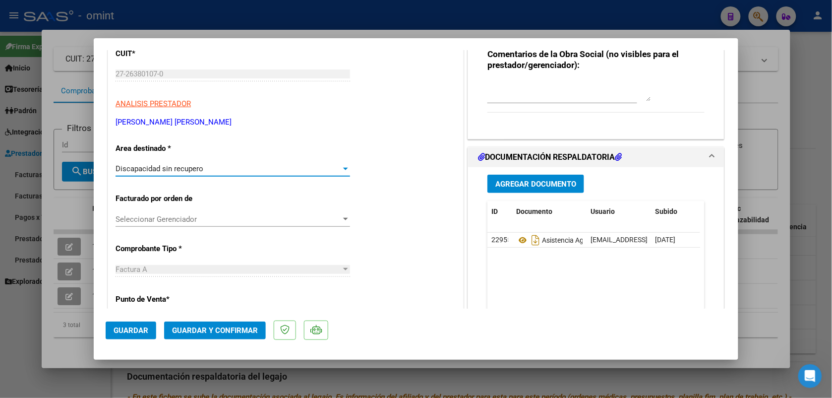
click at [218, 326] on span "Guardar y Confirmar" at bounding box center [215, 330] width 86 height 9
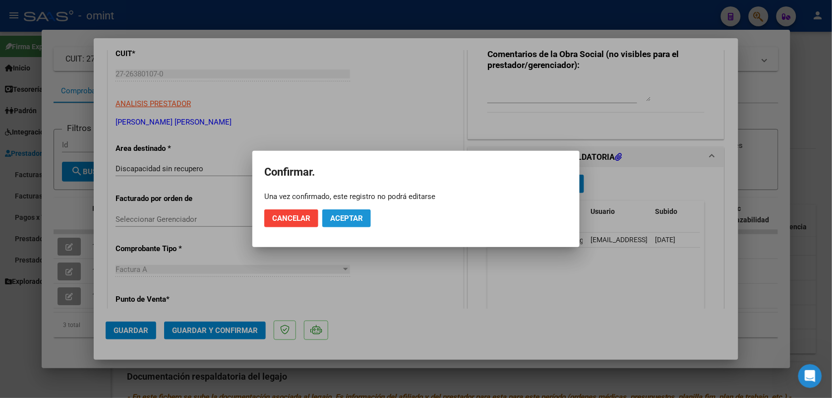
click at [340, 216] on span "Aceptar" at bounding box center [346, 218] width 33 height 9
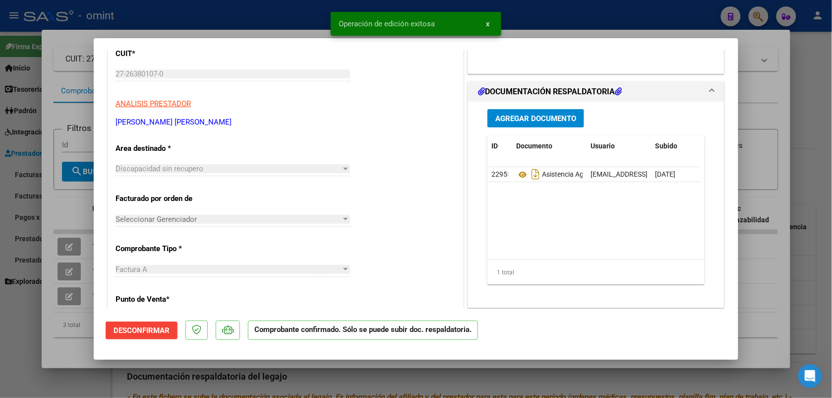
click at [274, 18] on div at bounding box center [416, 199] width 832 height 398
type input "$ 0,00"
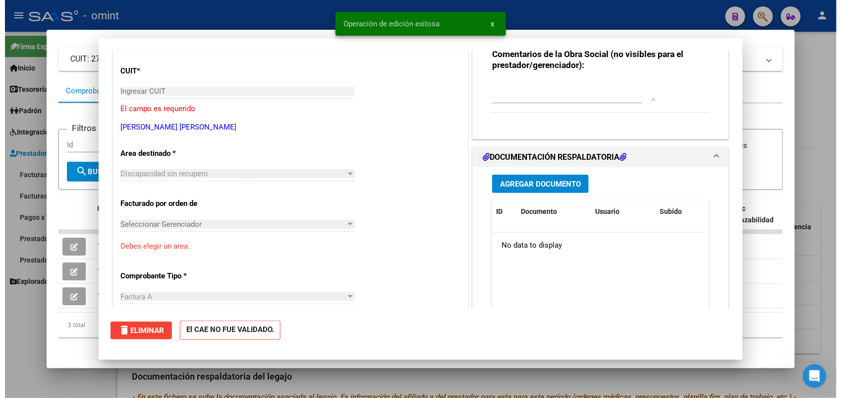
scroll to position [0, 0]
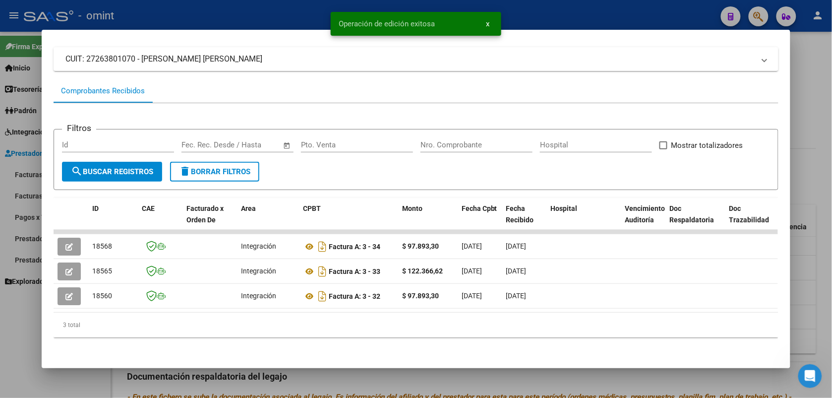
click at [274, 18] on div at bounding box center [416, 199] width 832 height 398
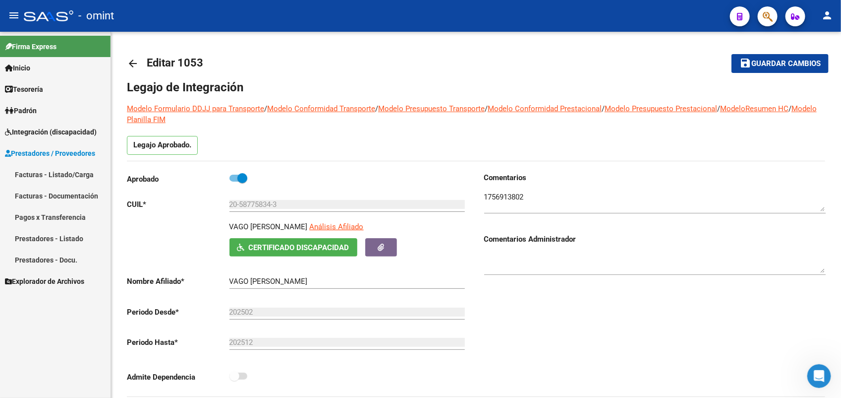
click at [38, 129] on span "Integración (discapacidad)" at bounding box center [51, 131] width 92 height 11
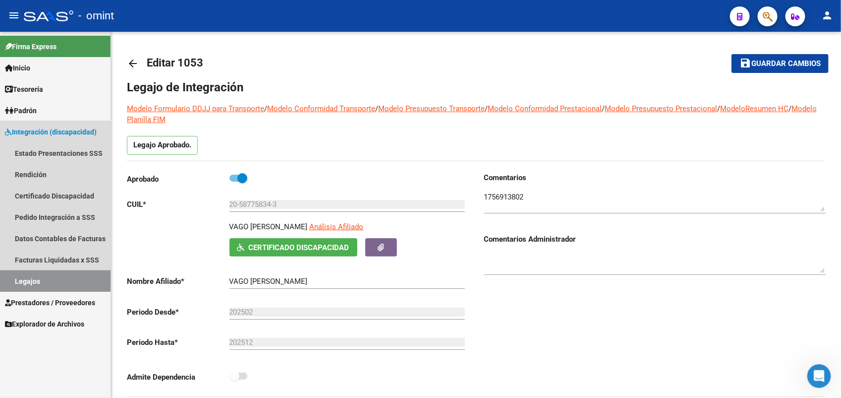
click at [39, 278] on link "Legajos" at bounding box center [55, 280] width 111 height 21
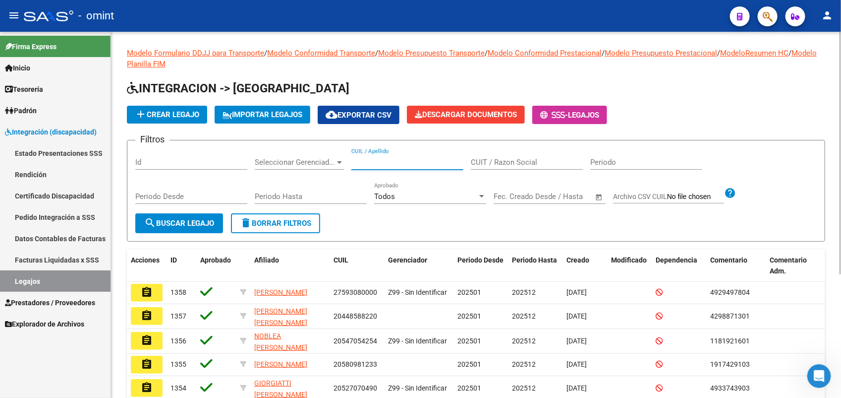
click at [402, 160] on input "CUIL / Apellido" at bounding box center [407, 162] width 112 height 9
paste input "27569600893"
type input "27569600893"
click at [172, 216] on button "search Buscar Legajo" at bounding box center [179, 223] width 88 height 20
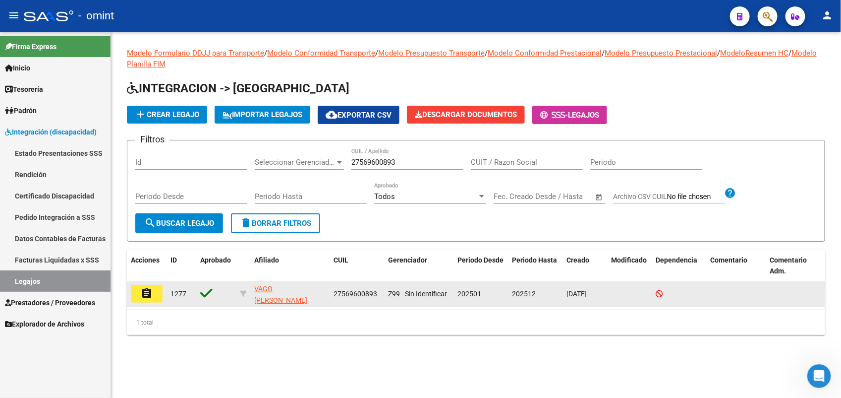
click at [142, 292] on mat-icon "assignment" at bounding box center [147, 293] width 12 height 12
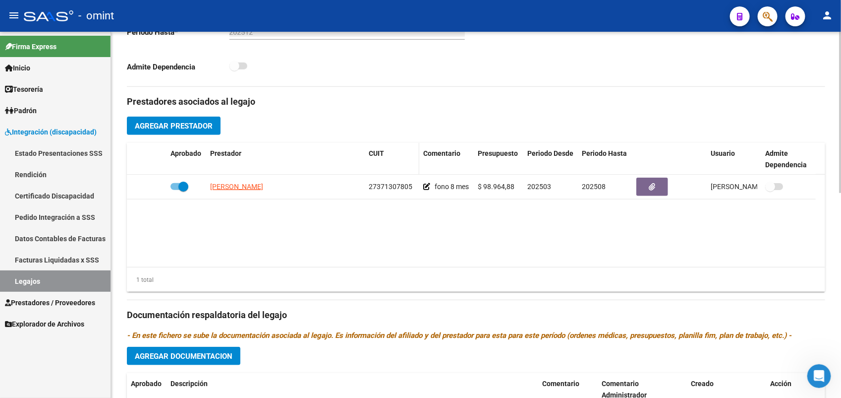
scroll to position [465, 0]
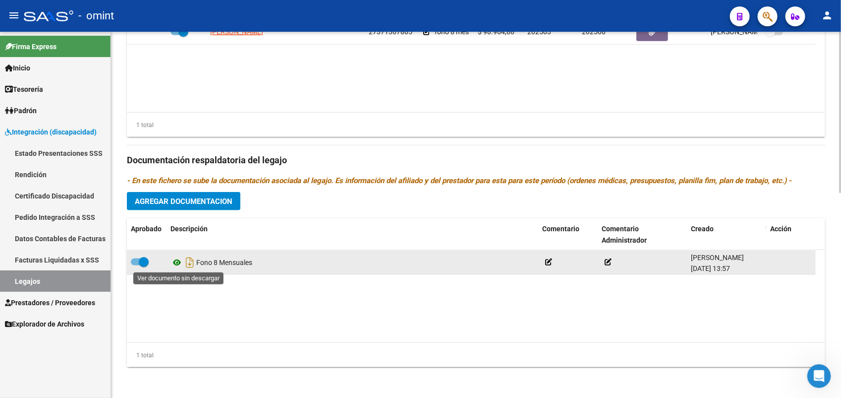
click at [175, 262] on icon at bounding box center [177, 262] width 13 height 12
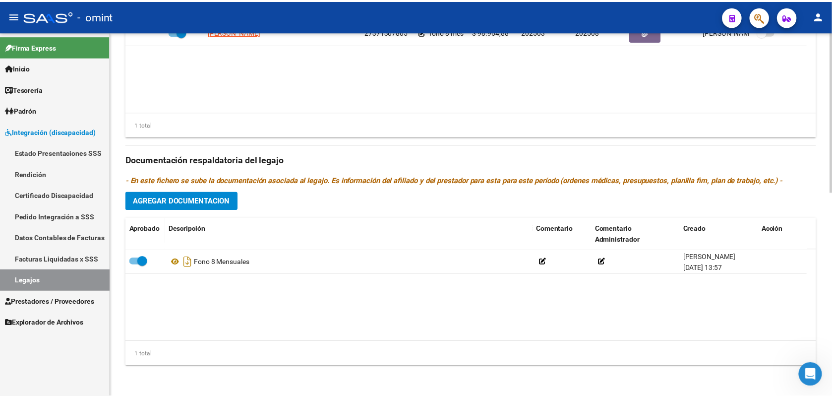
scroll to position [341, 0]
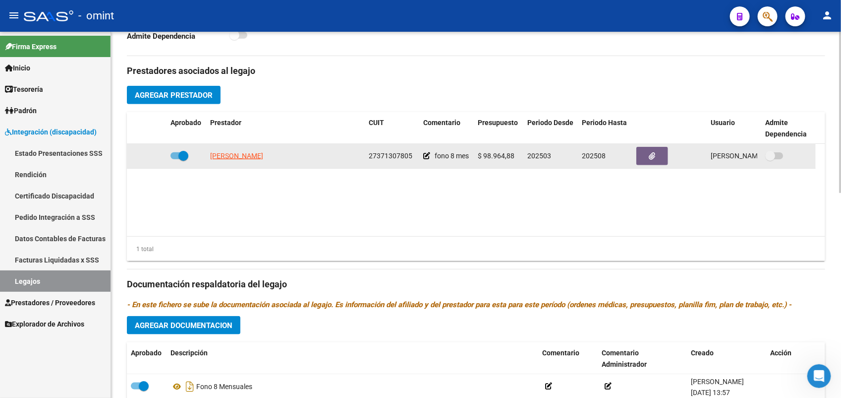
click at [228, 149] on datatable-body-cell "[PERSON_NAME]" at bounding box center [285, 156] width 159 height 24
click at [237, 155] on span "[PERSON_NAME]" at bounding box center [236, 156] width 53 height 8
type textarea "27371307805"
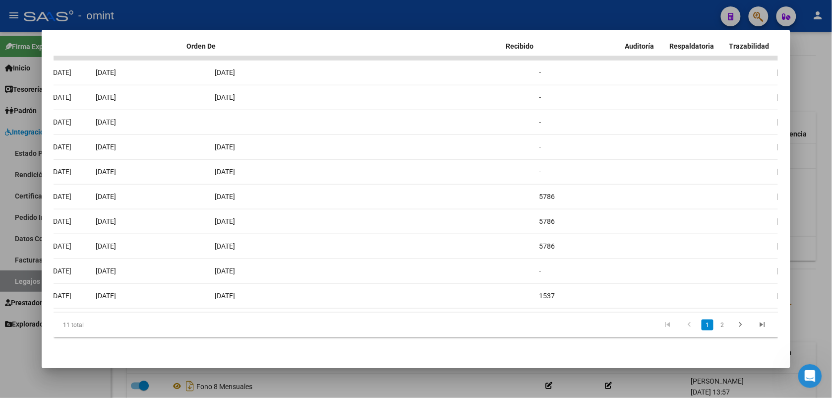
scroll to position [0, 0]
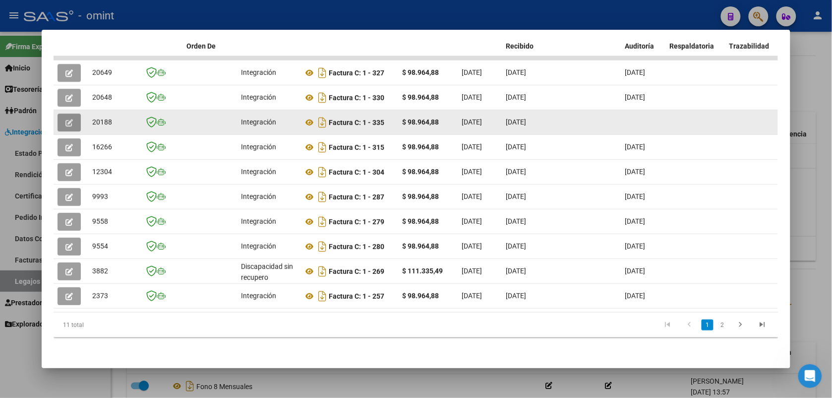
click at [58, 116] on button "button" at bounding box center [69, 123] width 23 height 18
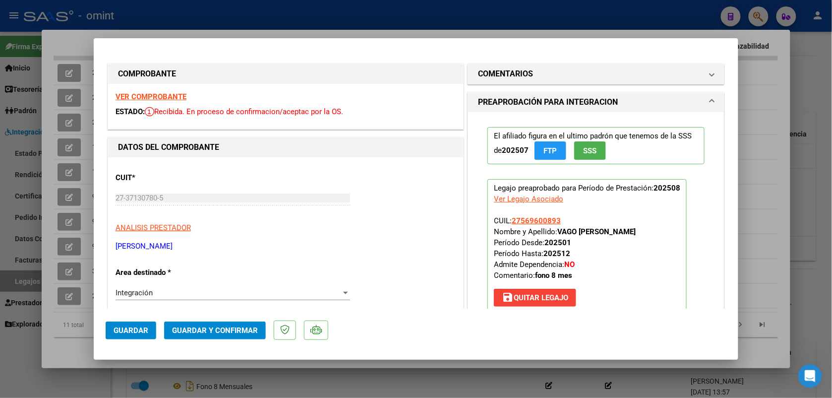
scroll to position [186, 0]
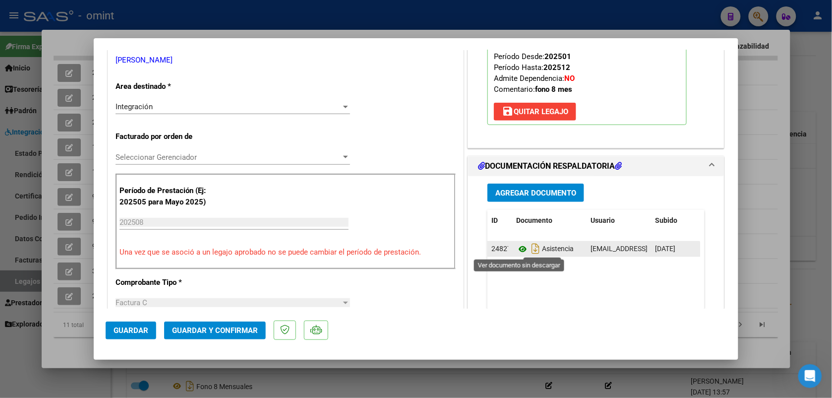
click at [516, 248] on icon at bounding box center [522, 249] width 13 height 12
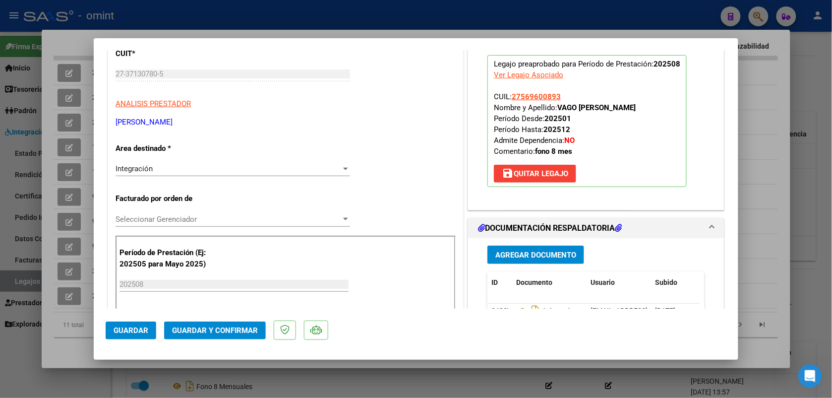
scroll to position [0, 0]
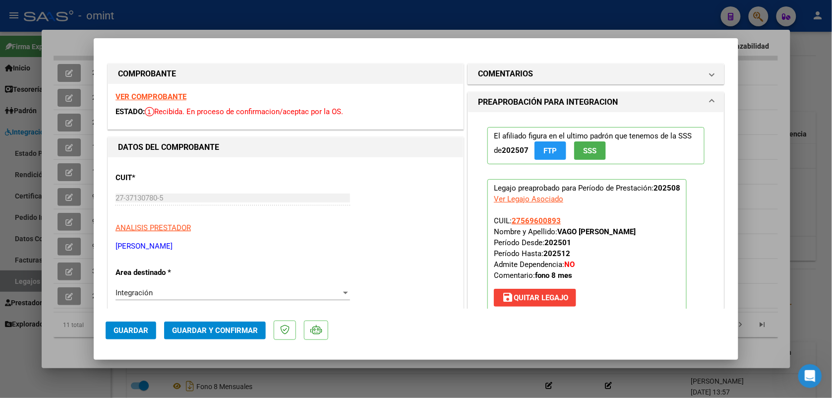
click at [158, 92] on strong "VER COMPROBANTE" at bounding box center [151, 96] width 71 height 9
click at [236, 327] on span "Guardar y Confirmar" at bounding box center [215, 330] width 86 height 9
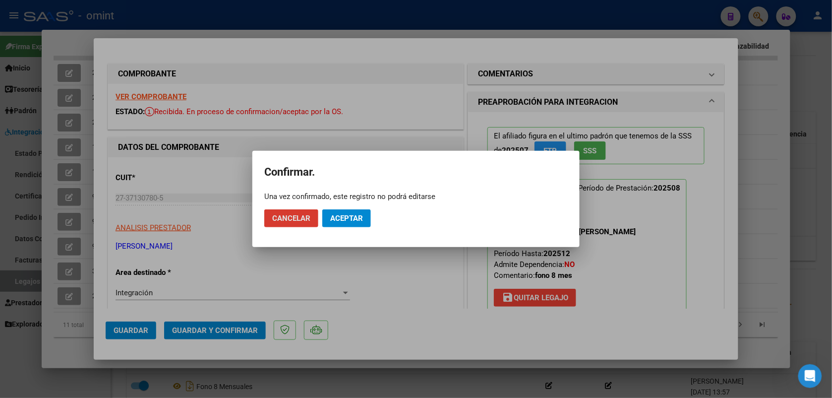
click at [345, 221] on span "Aceptar" at bounding box center [346, 218] width 33 height 9
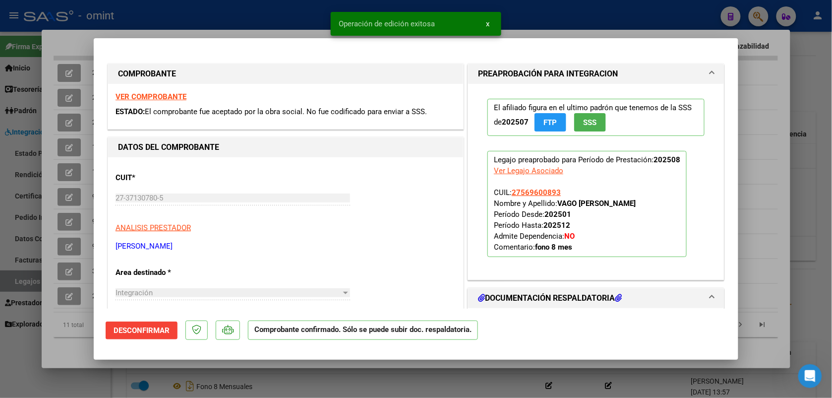
click at [254, 11] on div at bounding box center [416, 199] width 832 height 398
type input "$ 0,00"
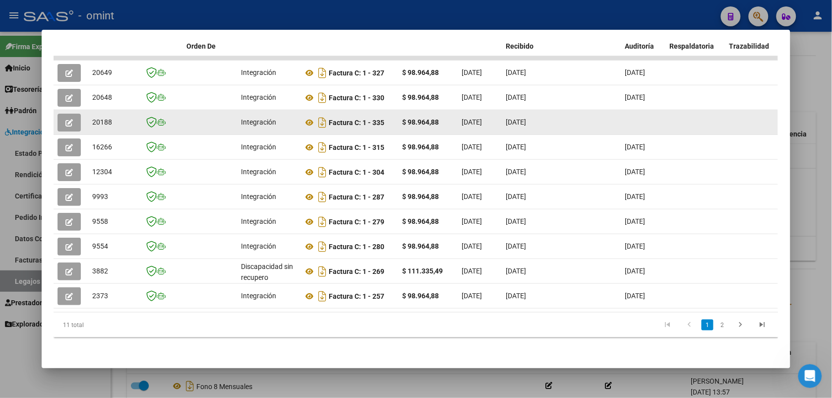
drag, startPoint x: 112, startPoint y: 113, endPoint x: 88, endPoint y: 116, distance: 23.9
click at [92, 117] on div "20188" at bounding box center [113, 122] width 42 height 11
drag, startPoint x: 88, startPoint y: 116, endPoint x: 95, endPoint y: 112, distance: 7.6
copy span "20188"
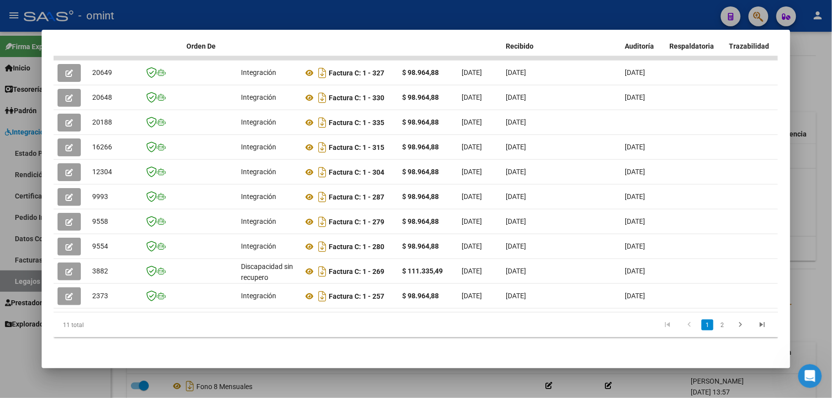
click at [207, 8] on div at bounding box center [416, 199] width 832 height 398
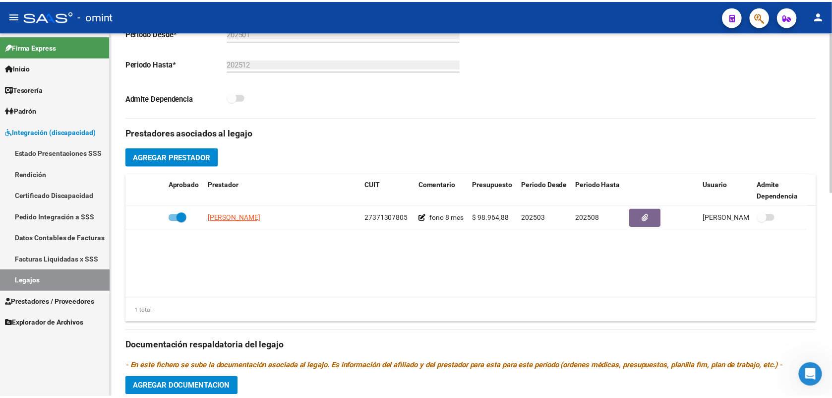
scroll to position [217, 0]
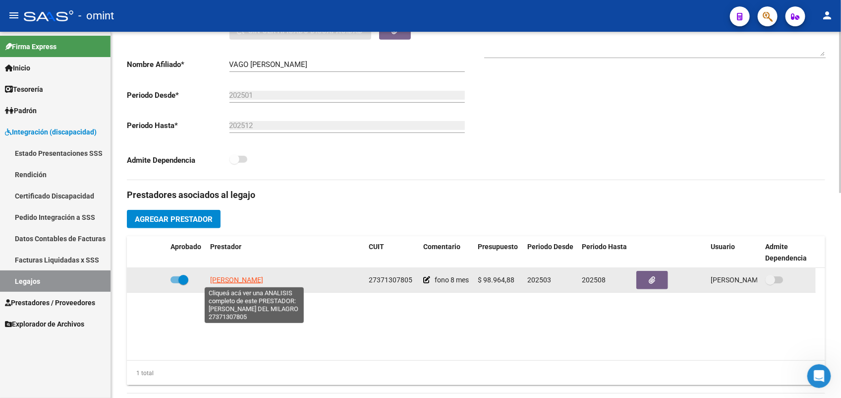
click at [231, 276] on span "[PERSON_NAME]" at bounding box center [236, 280] width 53 height 8
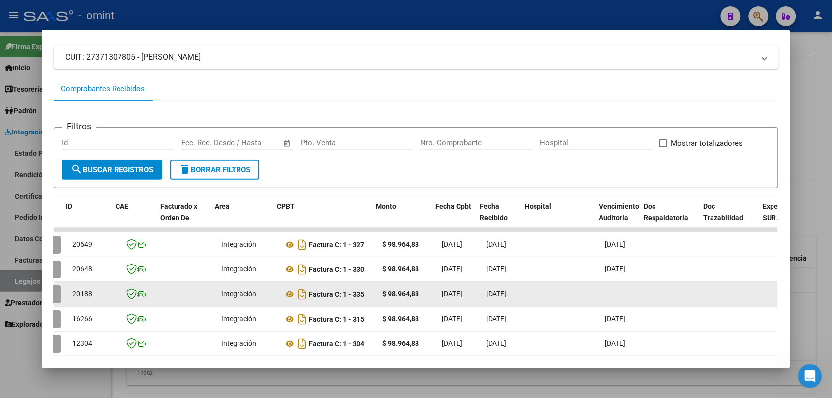
scroll to position [0, 0]
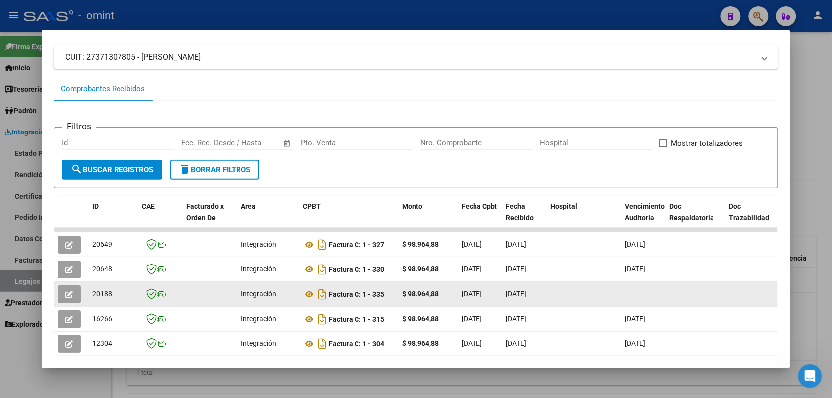
drag, startPoint x: 73, startPoint y: 291, endPoint x: 51, endPoint y: 291, distance: 22.3
drag, startPoint x: 51, startPoint y: 291, endPoint x: 102, endPoint y: 293, distance: 50.6
copy span "20188"
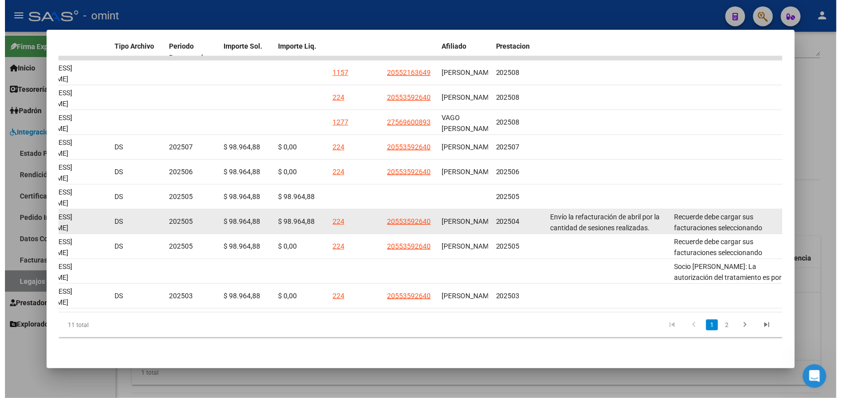
scroll to position [179, 0]
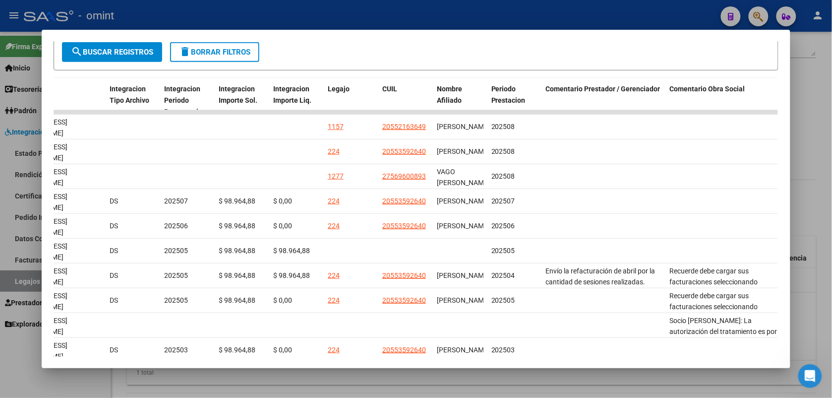
click at [633, 10] on div at bounding box center [416, 199] width 832 height 398
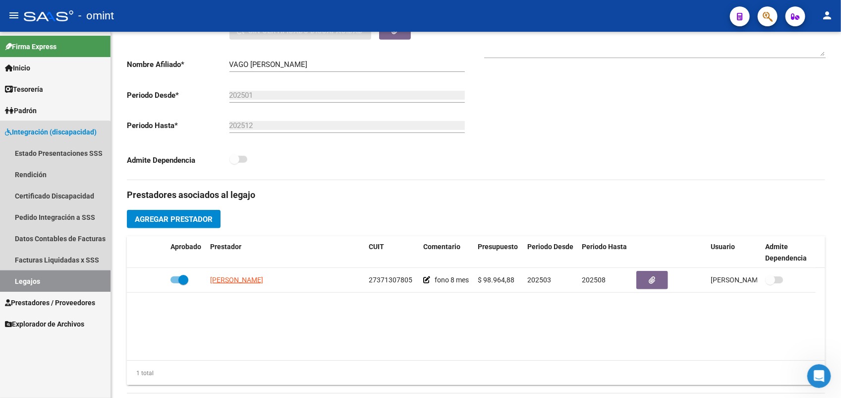
click at [29, 284] on link "Legajos" at bounding box center [55, 280] width 111 height 21
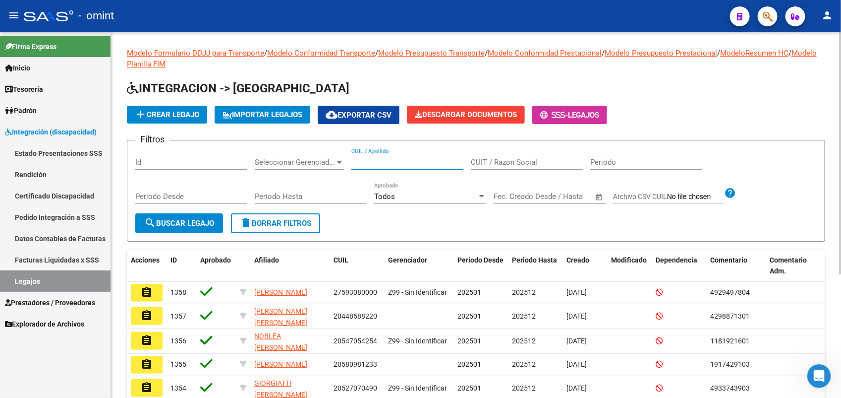
click at [383, 160] on input "CUIL / Apellido" at bounding box center [407, 162] width 112 height 9
type input "senat"
click at [196, 216] on button "search Buscar Legajo" at bounding box center [179, 223] width 88 height 20
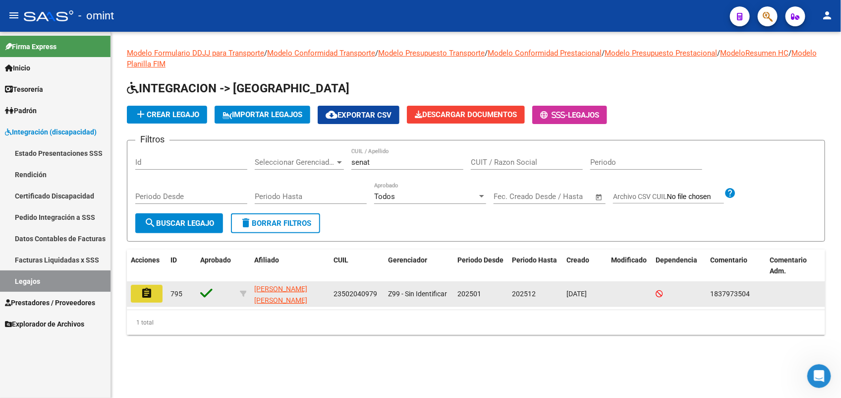
click at [147, 287] on mat-icon "assignment" at bounding box center [147, 293] width 12 height 12
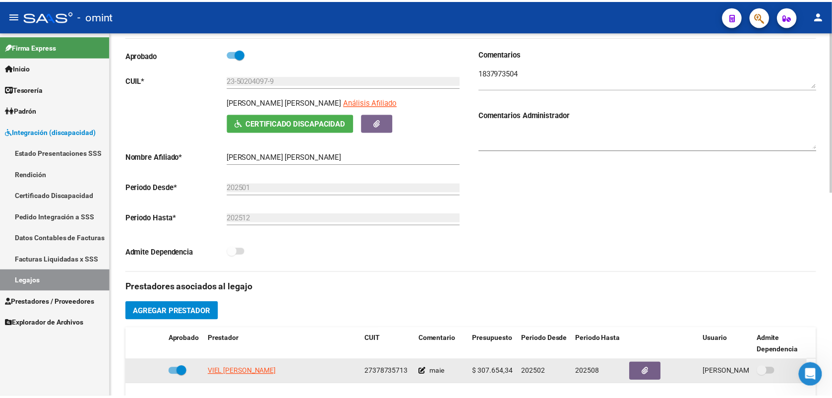
scroll to position [248, 0]
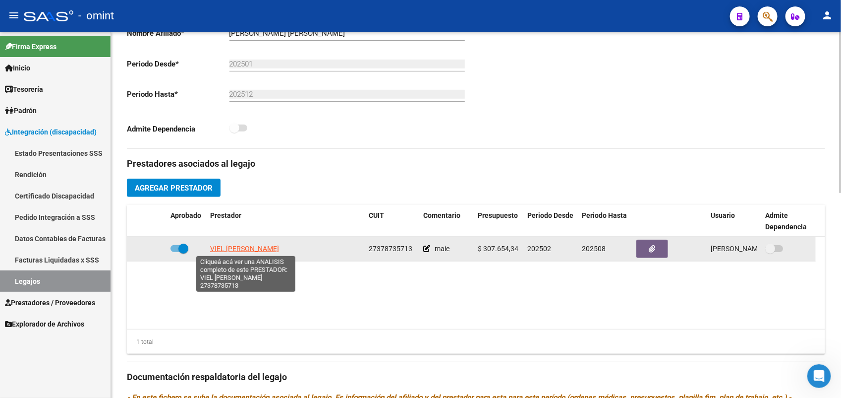
click at [247, 248] on span "VIEL [PERSON_NAME]" at bounding box center [244, 248] width 69 height 8
type textarea "27378735713"
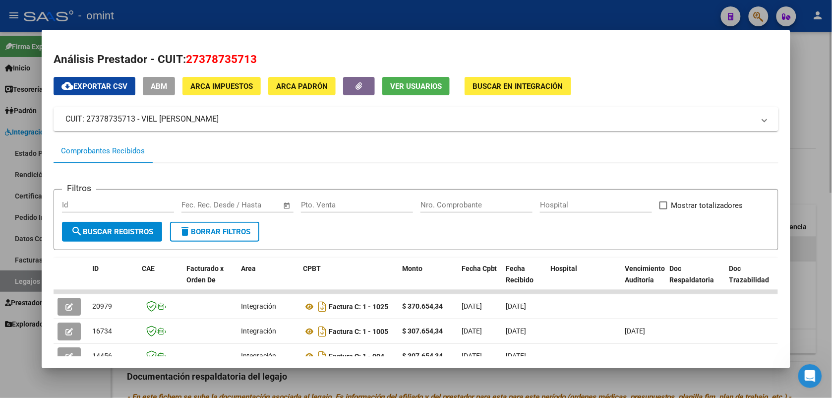
scroll to position [62, 0]
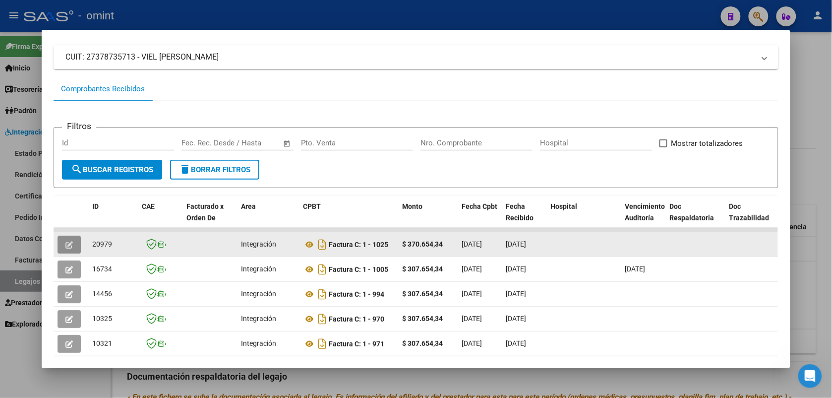
click at [65, 241] on icon "button" at bounding box center [68, 244] width 7 height 7
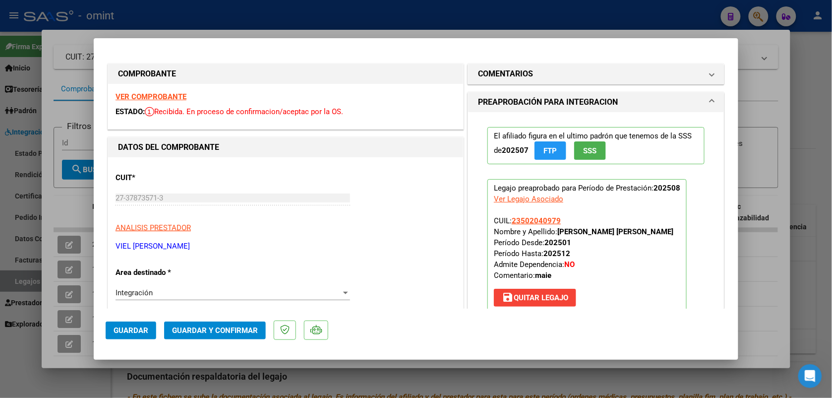
click at [140, 293] on span "Integración" at bounding box center [134, 292] width 37 height 9
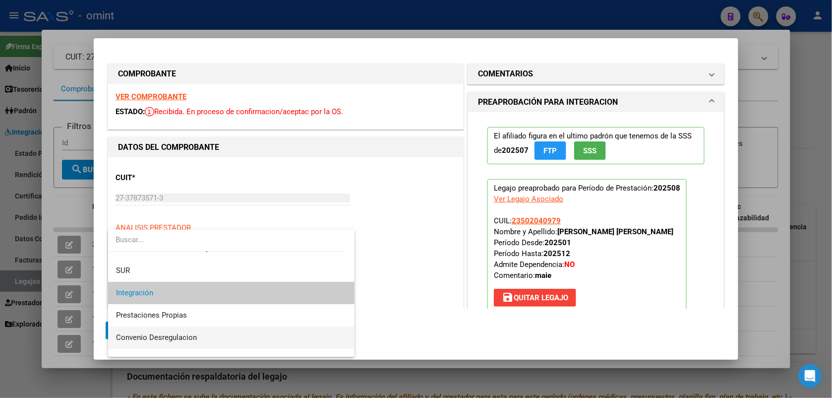
scroll to position [96, 0]
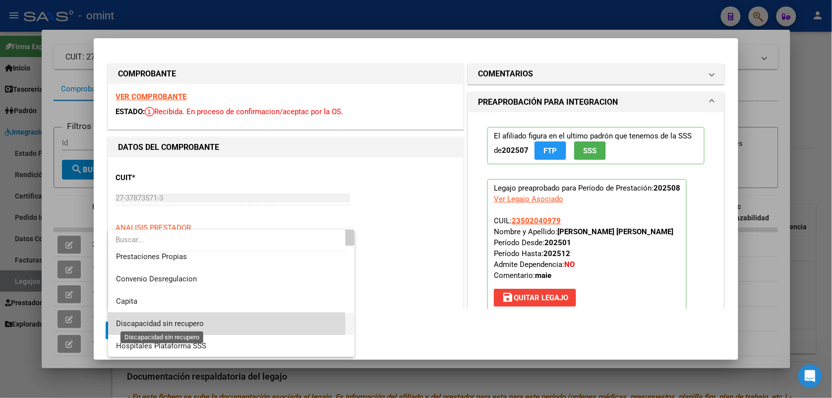
click at [159, 323] on span "Discapacidad sin recupero" at bounding box center [160, 323] width 88 height 9
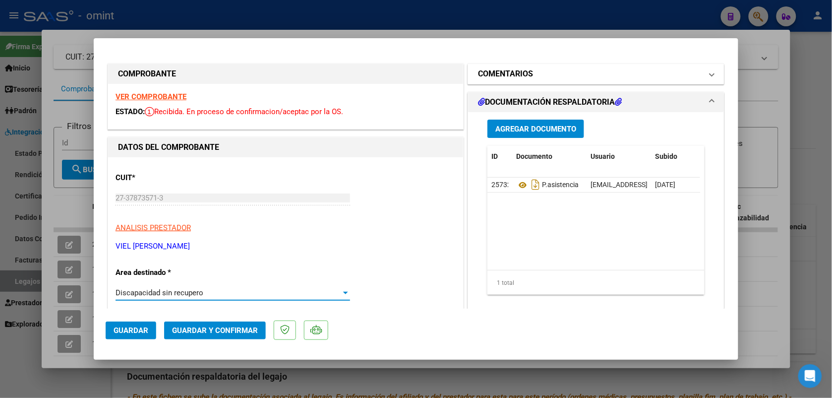
click at [511, 73] on h1 "COMENTARIOS" at bounding box center [505, 74] width 55 height 12
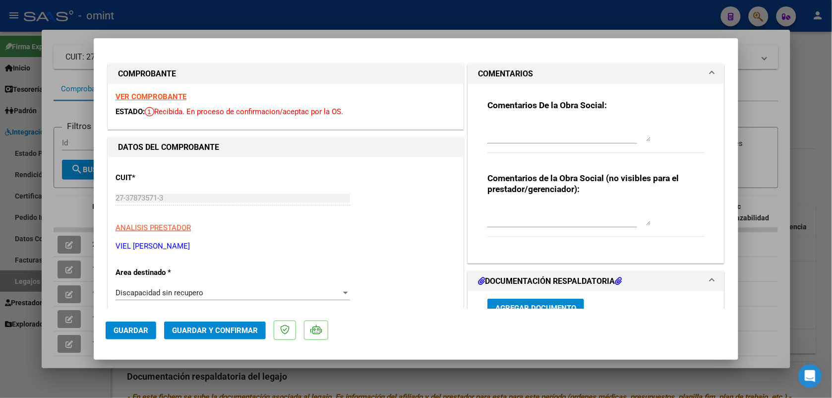
click at [503, 126] on textarea at bounding box center [569, 131] width 164 height 20
click at [596, 124] on textarea "Estimado prestador , se solicita re facturar" at bounding box center [569, 131] width 164 height 20
click at [626, 127] on textarea "Estimado prestador , se solicita refacturar" at bounding box center [569, 131] width 164 height 20
type textarea "Estimado prestador , se solicita refacturar, Mod de maestro de apoyo el valor e…"
click at [175, 102] on div "VER COMPROBANTE ESTADO: Recibida. En proceso de confirmacion/aceptac por la OS." at bounding box center [285, 106] width 355 height 45
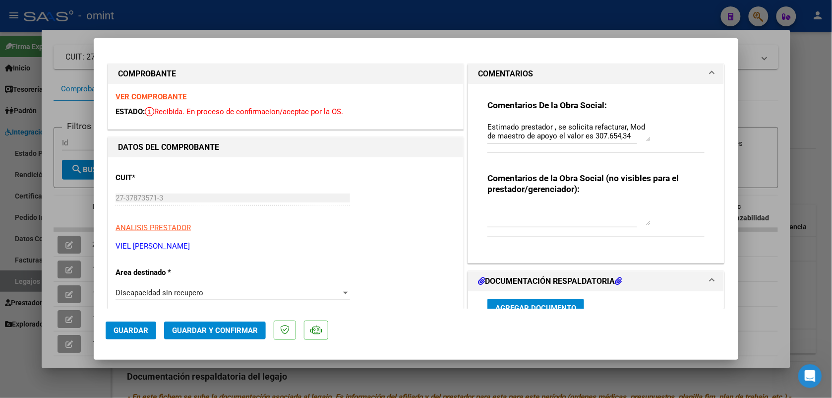
click at [175, 95] on strong "VER COMPROBANTE" at bounding box center [151, 96] width 71 height 9
click at [313, 12] on div at bounding box center [416, 199] width 832 height 398
type input "$ 0,00"
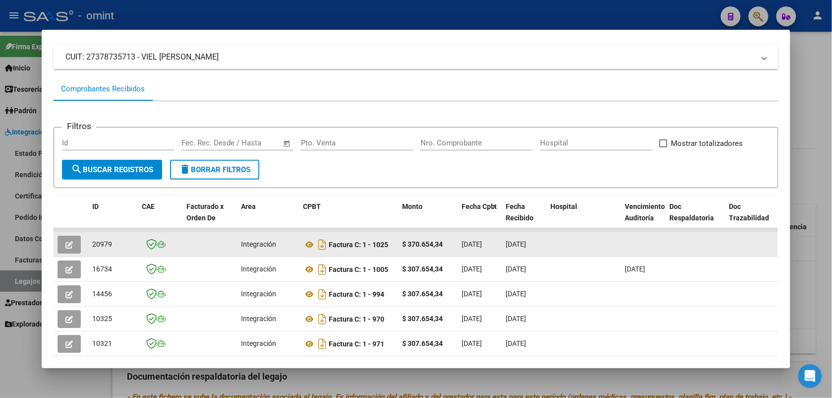
click at [68, 248] on button "button" at bounding box center [69, 244] width 23 height 18
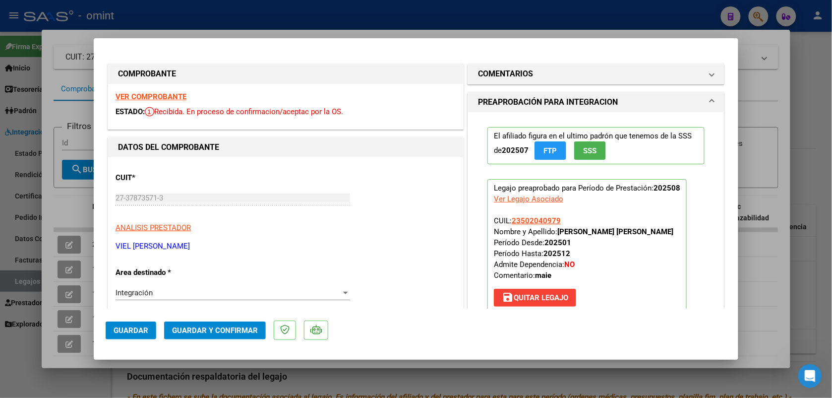
click at [168, 98] on strong "VER COMPROBANTE" at bounding box center [151, 96] width 71 height 9
click at [521, 73] on h1 "COMENTARIOS" at bounding box center [505, 74] width 55 height 12
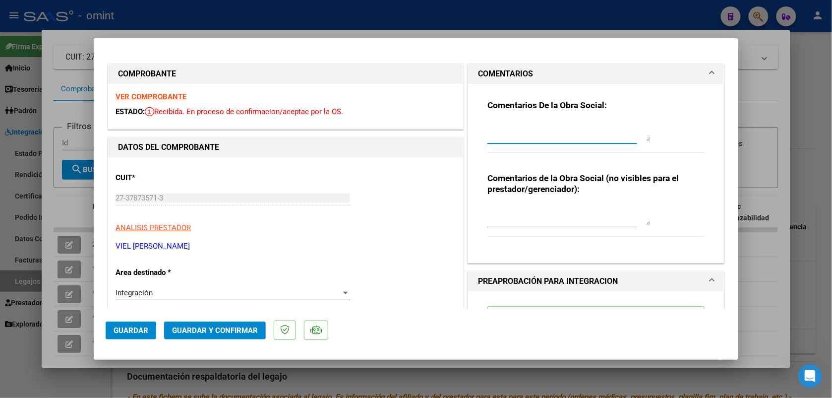
click at [506, 125] on textarea at bounding box center [569, 131] width 164 height 20
type textarea "Estimado prestador , se solicita refacturar , monto de maestra de apoyo $307.65…"
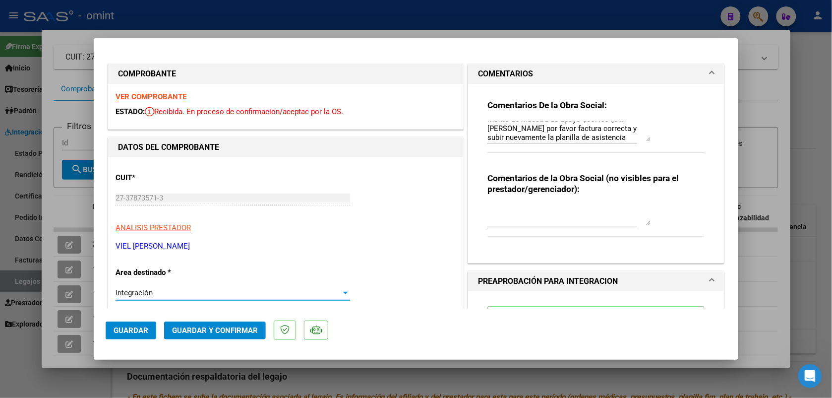
click at [206, 292] on div "Integración" at bounding box center [229, 292] width 226 height 9
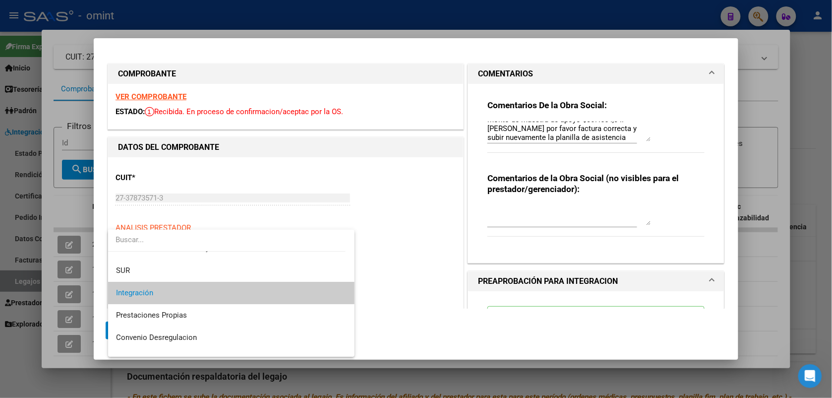
scroll to position [96, 0]
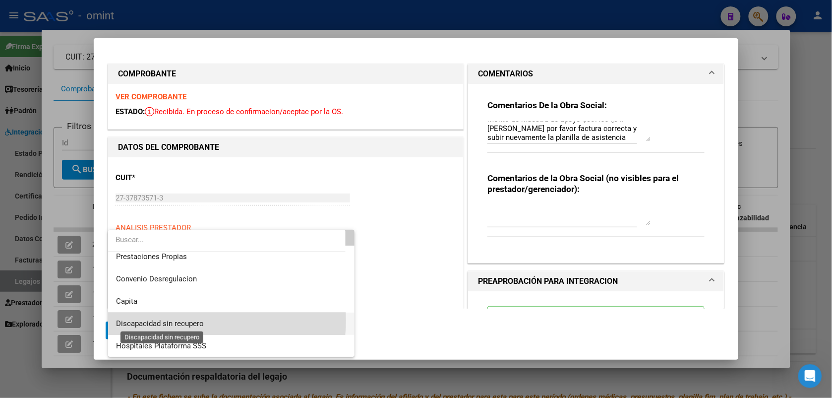
click at [202, 320] on span "Discapacidad sin recupero" at bounding box center [160, 323] width 88 height 9
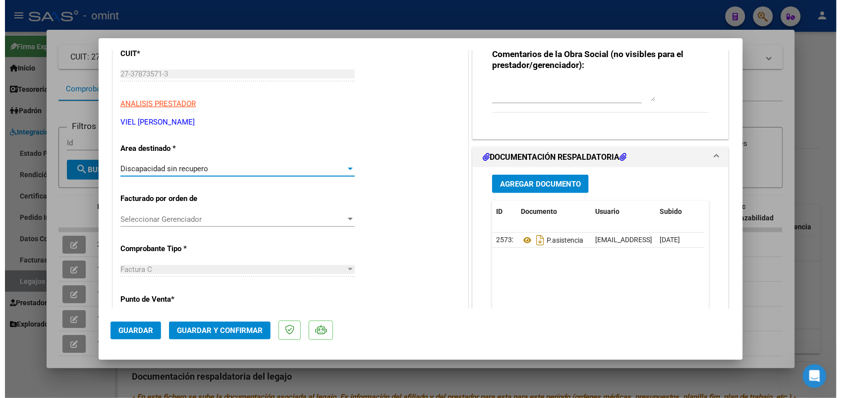
scroll to position [0, 0]
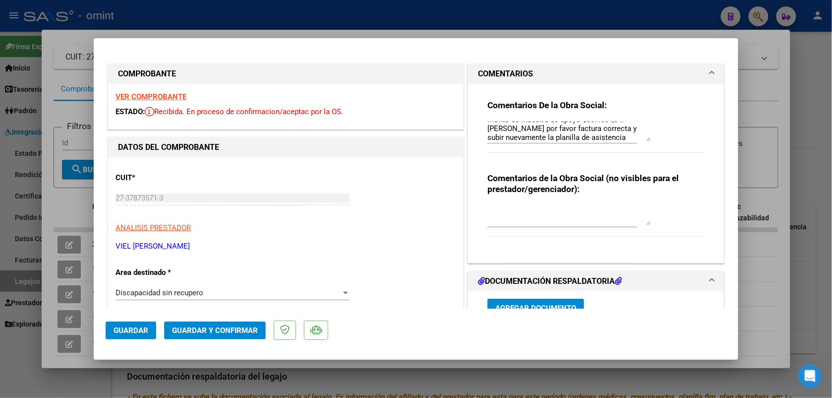
click at [140, 96] on strong "VER COMPROBANTE" at bounding box center [151, 96] width 71 height 9
click at [227, 331] on span "Guardar y Confirmar" at bounding box center [215, 330] width 86 height 9
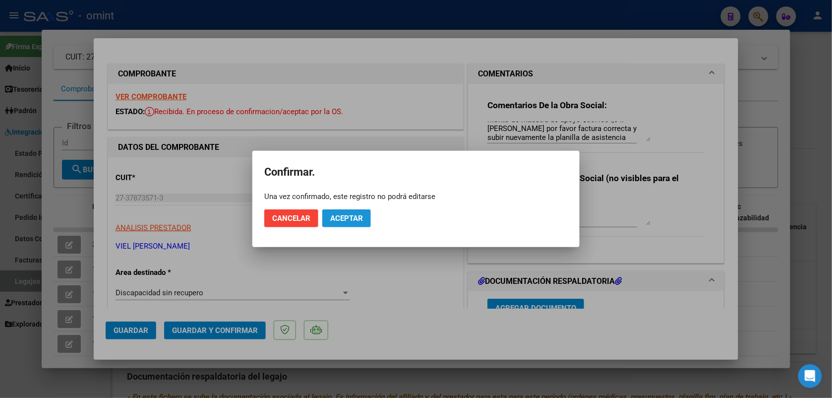
click at [355, 222] on button "Aceptar" at bounding box center [346, 218] width 49 height 18
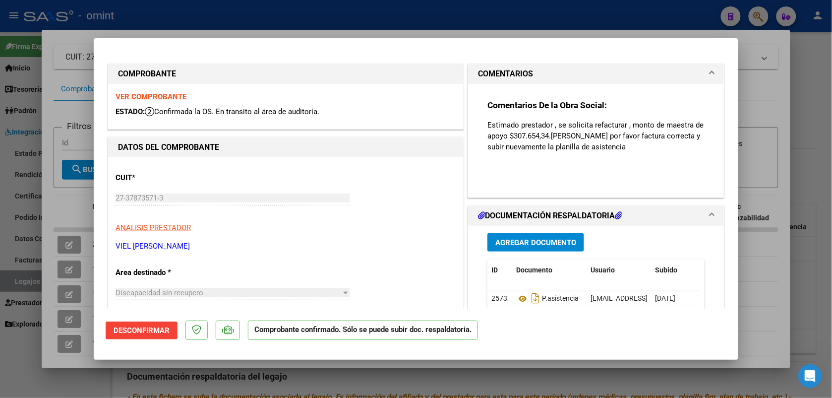
click at [231, 20] on div at bounding box center [416, 199] width 832 height 398
type input "$ 0,00"
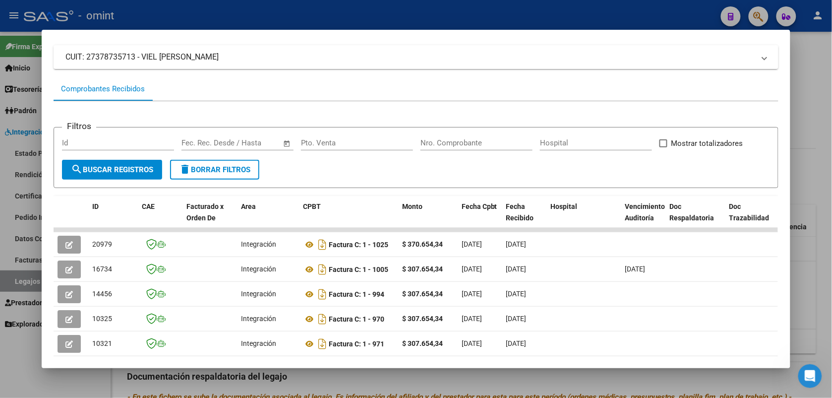
click at [258, 8] on div at bounding box center [416, 199] width 832 height 398
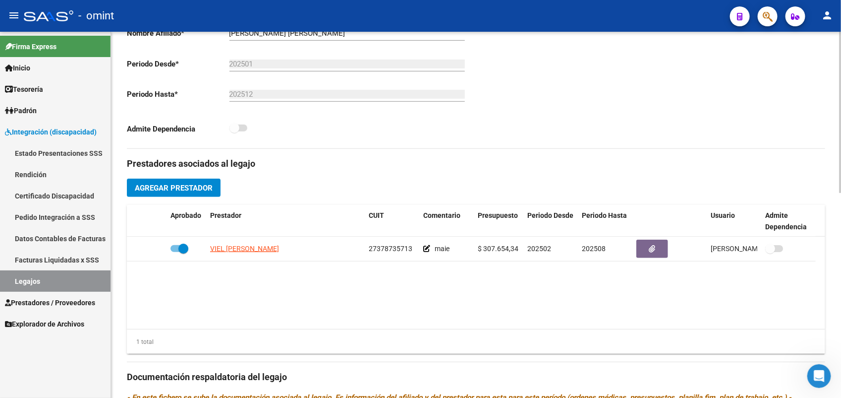
scroll to position [124, 0]
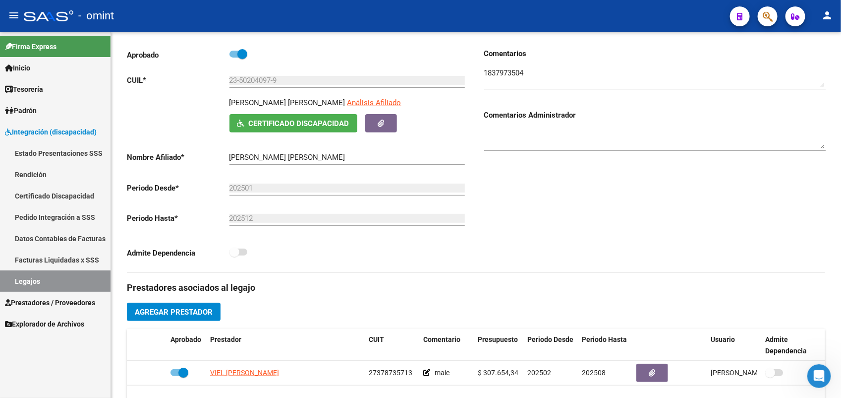
click at [61, 279] on link "Legajos" at bounding box center [55, 280] width 111 height 21
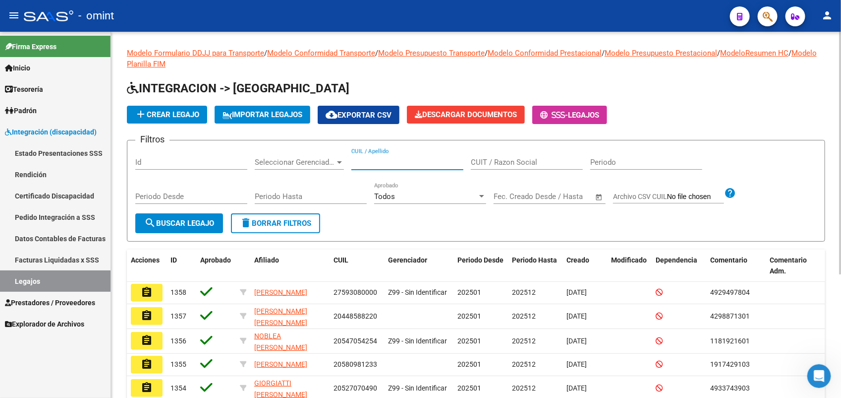
click at [363, 160] on input "CUIL / Apellido" at bounding box center [407, 162] width 112 height 9
type input "vago"
click at [199, 222] on span "search Buscar Legajo" at bounding box center [179, 223] width 70 height 9
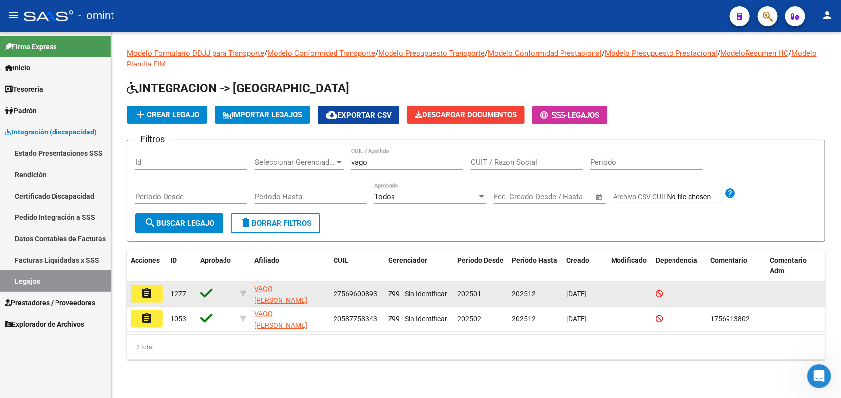
click at [142, 290] on mat-icon "assignment" at bounding box center [147, 293] width 12 height 12
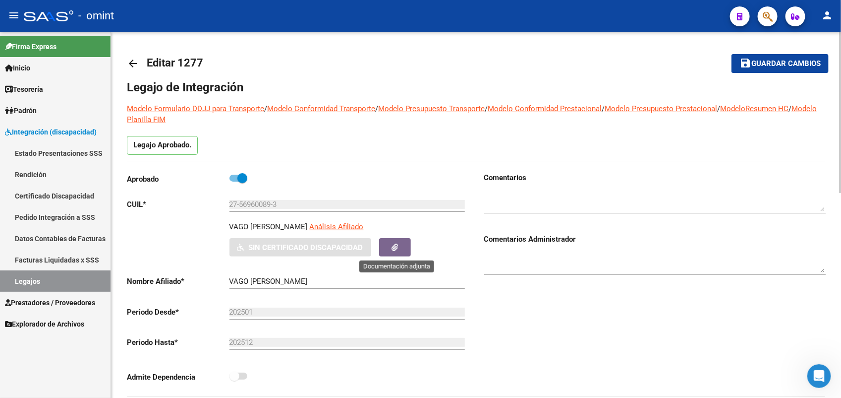
click at [392, 248] on button "button" at bounding box center [395, 247] width 32 height 18
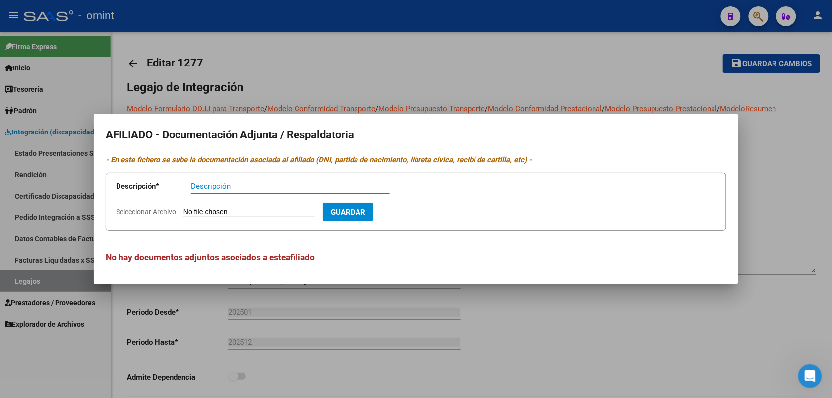
click at [172, 209] on span "Seleccionar Archivo" at bounding box center [146, 212] width 60 height 8
click at [183, 209] on input "Seleccionar Archivo" at bounding box center [248, 212] width 131 height 9
type input "C:\fakepath\CUD.pdf"
click at [246, 187] on input "Descripción" at bounding box center [290, 185] width 199 height 9
type input "cud"
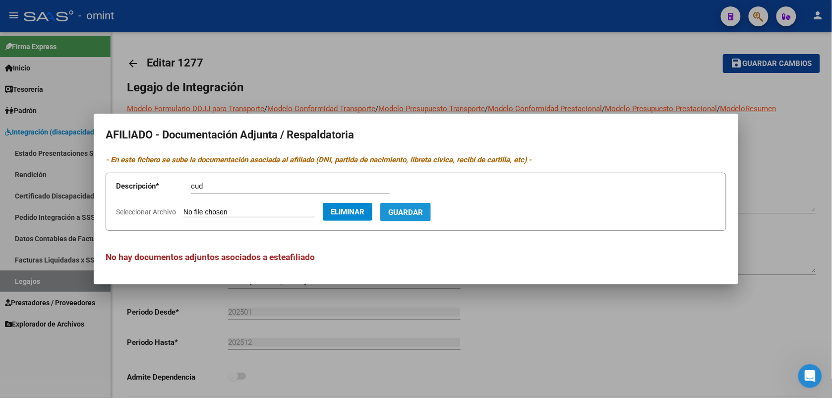
click at [423, 213] on span "Guardar" at bounding box center [405, 212] width 35 height 9
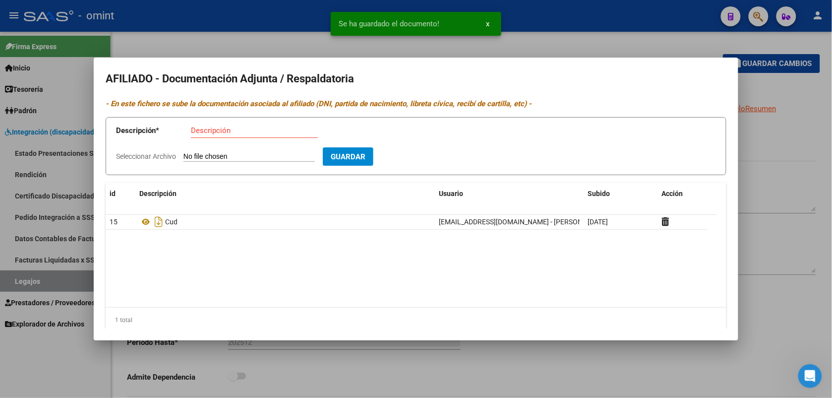
click at [569, 359] on div at bounding box center [416, 199] width 832 height 398
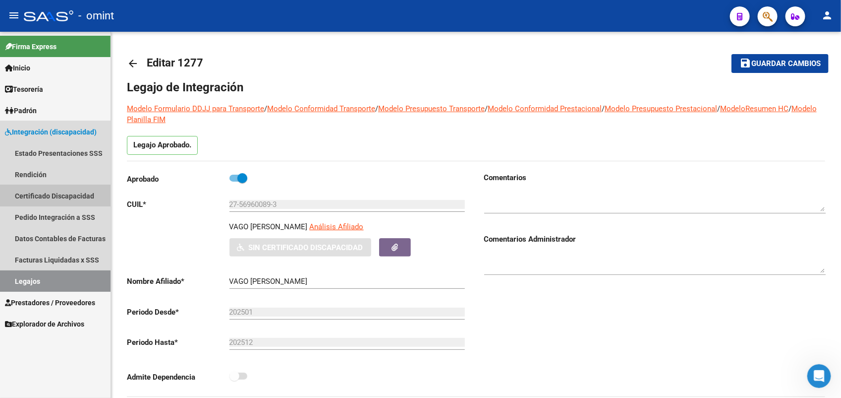
click at [70, 192] on link "Certificado Discapacidad" at bounding box center [55, 195] width 111 height 21
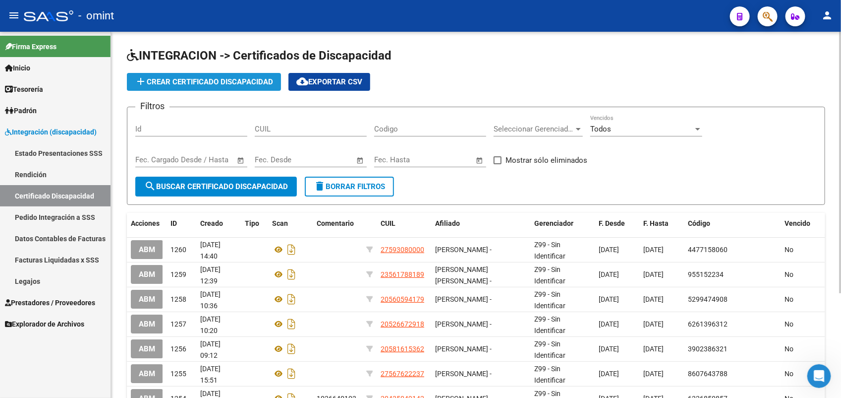
click at [204, 78] on span "add Crear Certificado Discapacidad" at bounding box center [204, 81] width 138 height 9
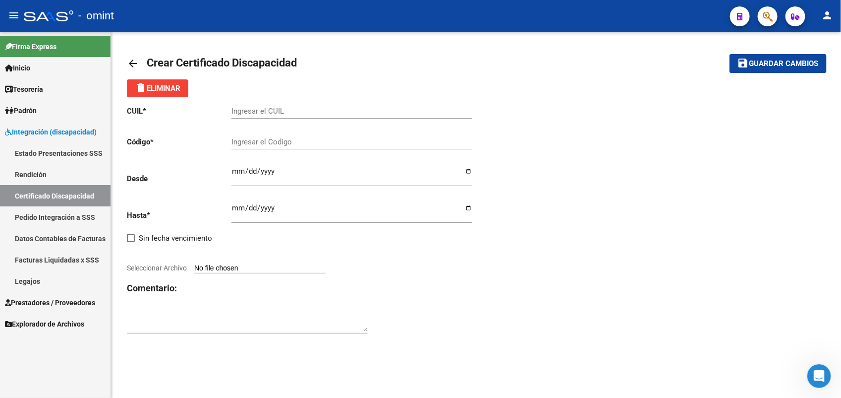
click at [256, 109] on input "Ingresar el CUIL" at bounding box center [352, 111] width 241 height 9
click at [264, 109] on input "Ingresar el CUIL" at bounding box center [352, 111] width 241 height 9
paste input "27-56960089-3"
type input "27-56960089-3"
click at [274, 140] on input "Ingresar el Codigo" at bounding box center [352, 141] width 241 height 9
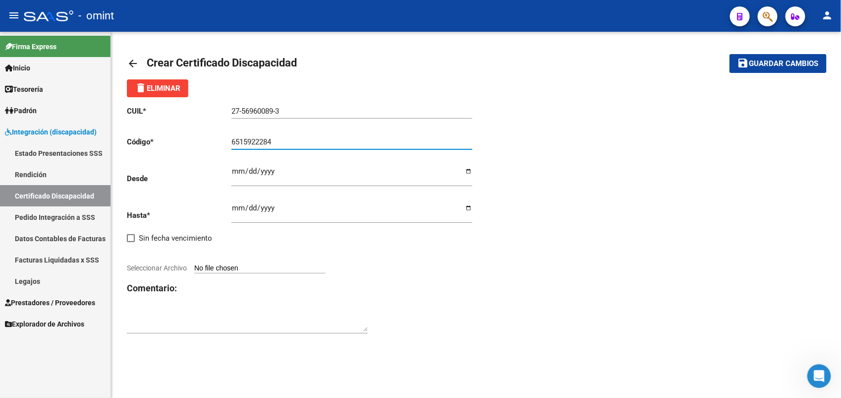
type input "6515922284"
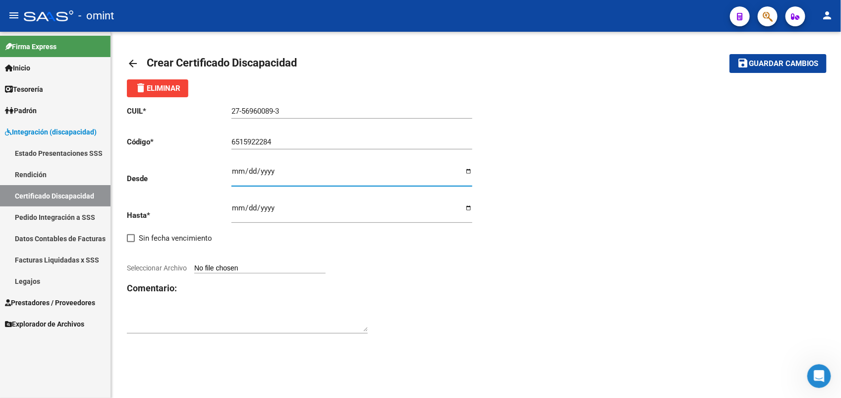
click at [238, 169] on input "Ingresar fec. Desde" at bounding box center [352, 175] width 241 height 16
type input "[DATE]"
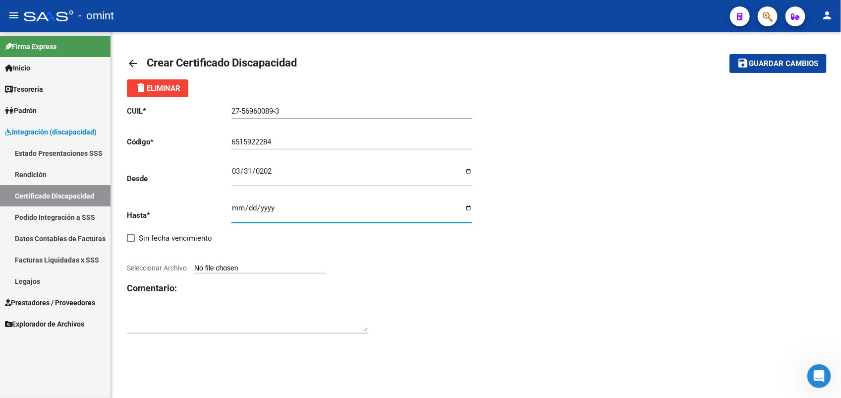
click at [232, 204] on input "Ingresar fec. Hasta" at bounding box center [352, 212] width 241 height 16
type input "0288-03-31"
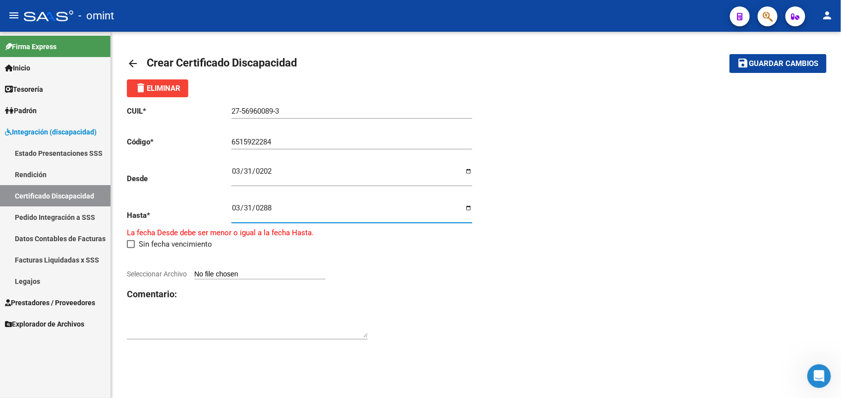
click at [276, 206] on input "0288-03-31" at bounding box center [352, 212] width 241 height 16
type input "[DATE]"
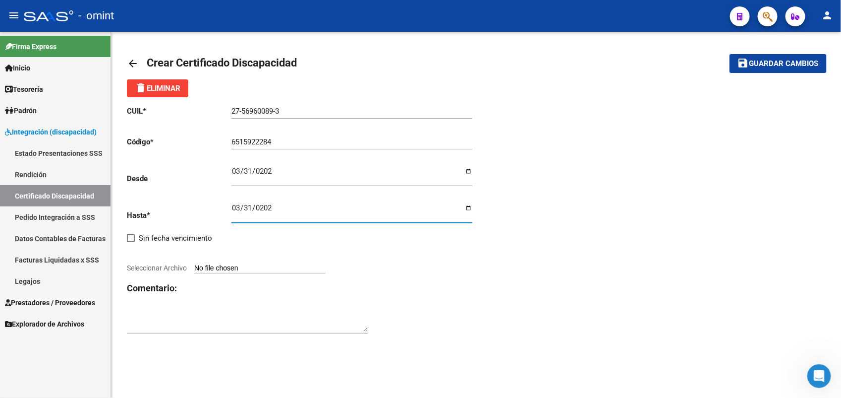
click at [177, 264] on span "Seleccionar Archivo" at bounding box center [157, 268] width 60 height 8
click at [194, 264] on input "Seleccionar Archivo" at bounding box center [259, 268] width 131 height 9
type input "C:\fakepath\CUD.pdf"
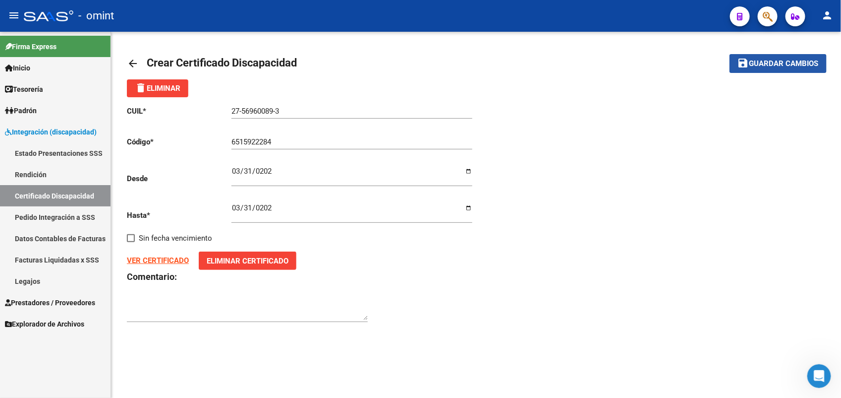
click at [786, 63] on span "Guardar cambios" at bounding box center [784, 63] width 69 height 9
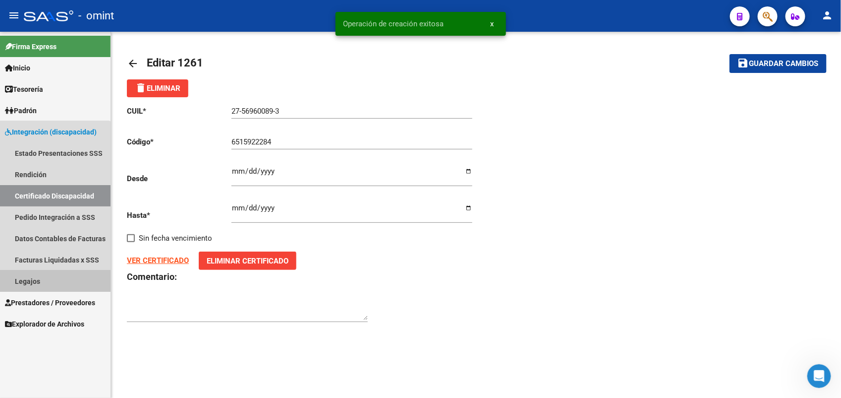
click at [48, 281] on link "Legajos" at bounding box center [55, 280] width 111 height 21
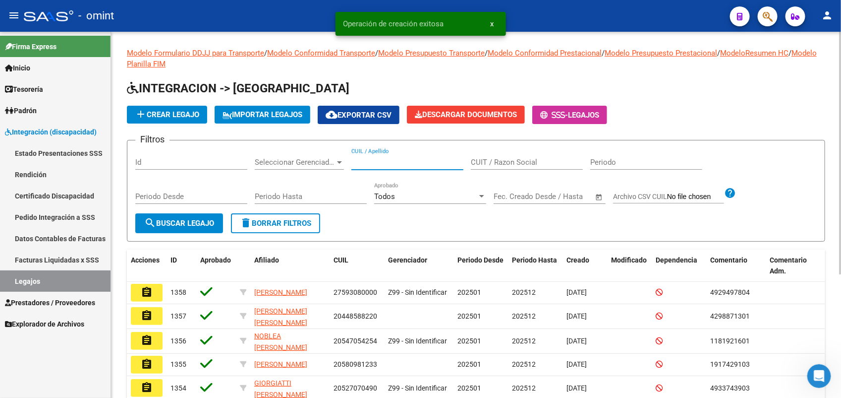
click at [382, 165] on input "CUIL / Apellido" at bounding box center [407, 162] width 112 height 9
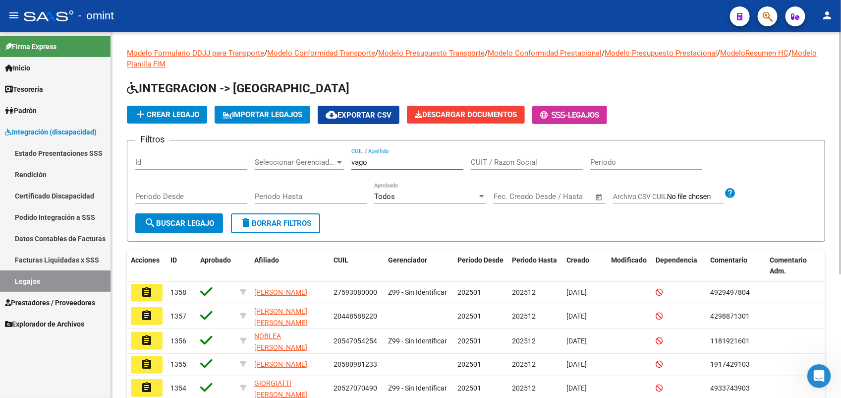
type input "vago"
click at [196, 221] on span "search Buscar Legajo" at bounding box center [179, 223] width 70 height 9
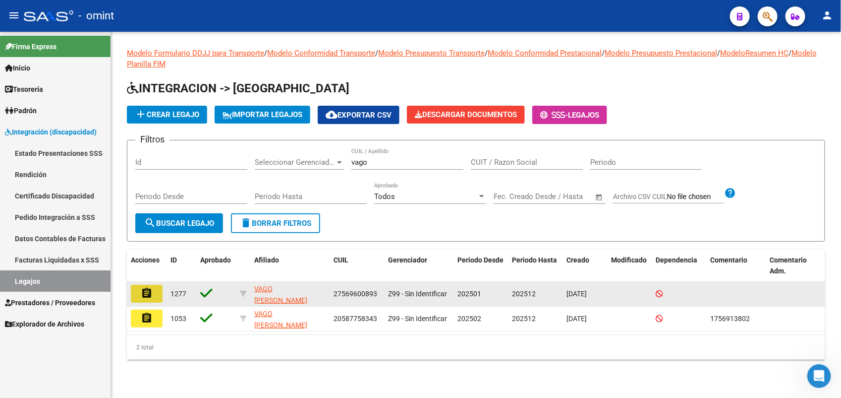
click at [151, 289] on mat-icon "assignment" at bounding box center [147, 293] width 12 height 12
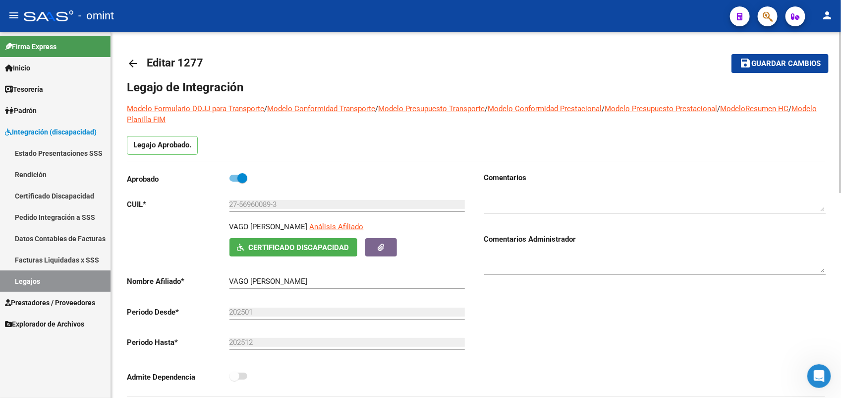
click at [512, 202] on textarea at bounding box center [655, 201] width 342 height 20
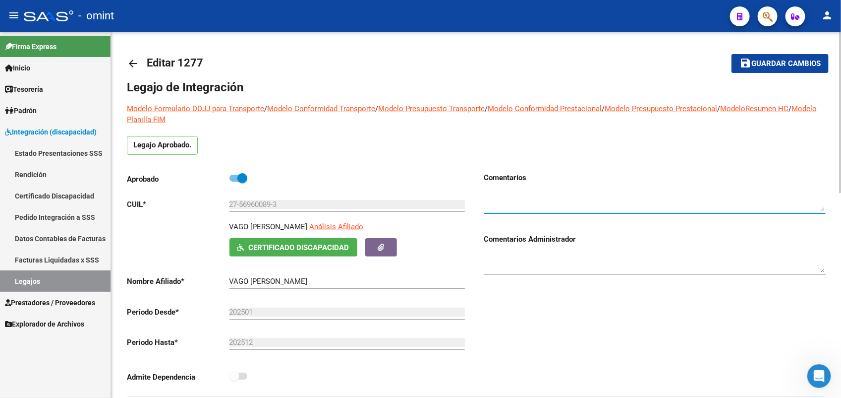
paste textarea "1756913801"
type textarea "1756913801"
click at [538, 295] on div "Comentarios Comentarios Administrador" at bounding box center [651, 284] width 350 height 224
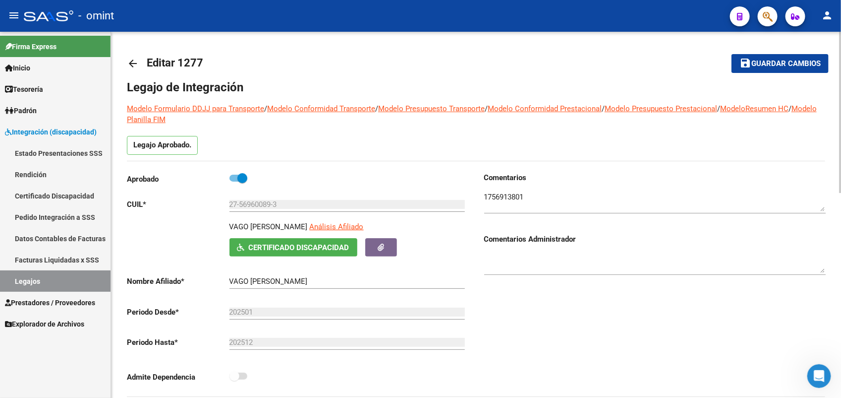
click at [806, 67] on span "Guardar cambios" at bounding box center [786, 63] width 69 height 9
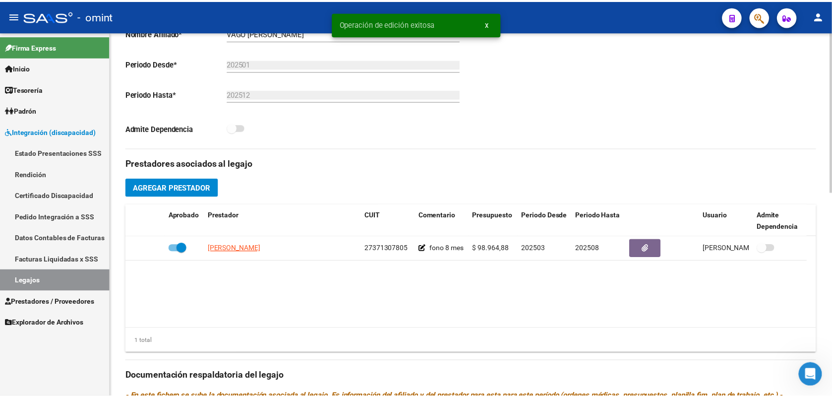
scroll to position [310, 0]
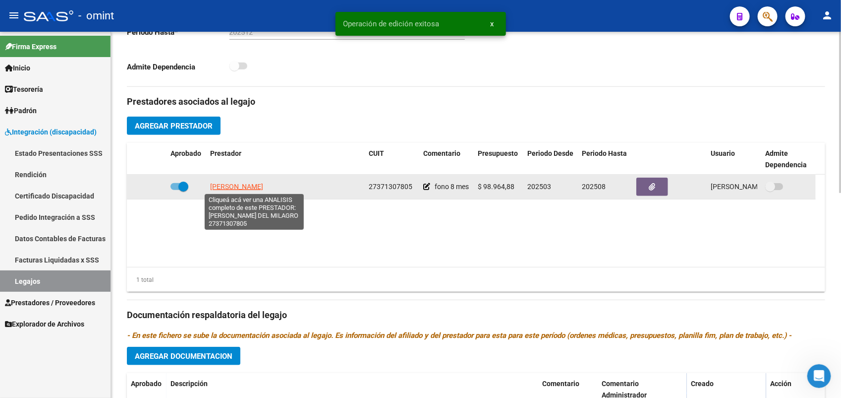
click at [263, 184] on span "[PERSON_NAME]" at bounding box center [236, 186] width 53 height 8
type textarea "27371307805"
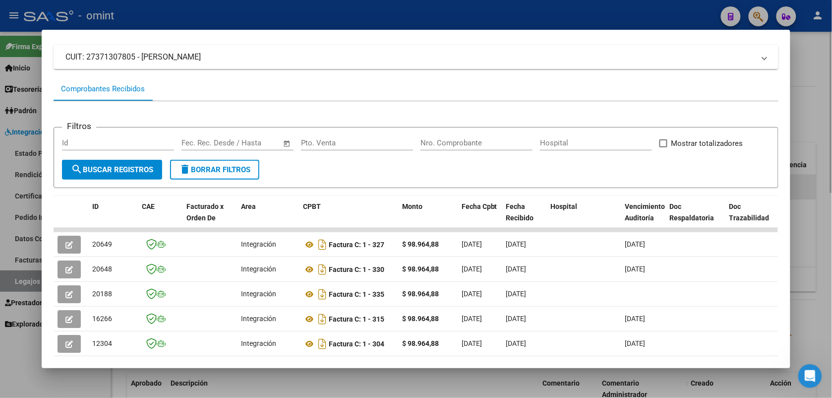
scroll to position [124, 0]
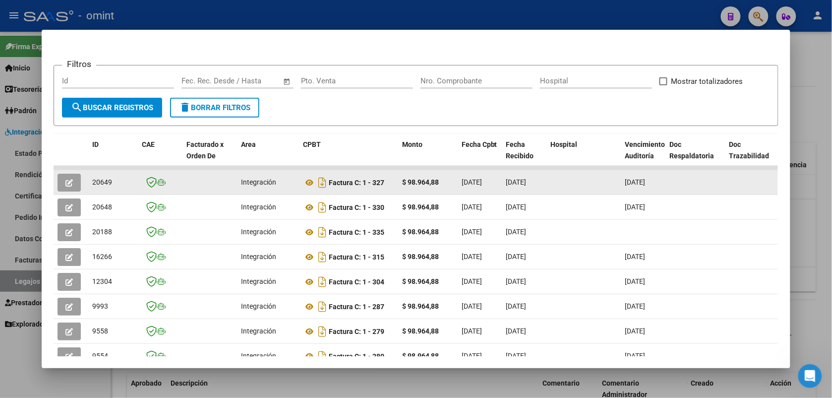
click at [65, 181] on icon "button" at bounding box center [68, 182] width 7 height 7
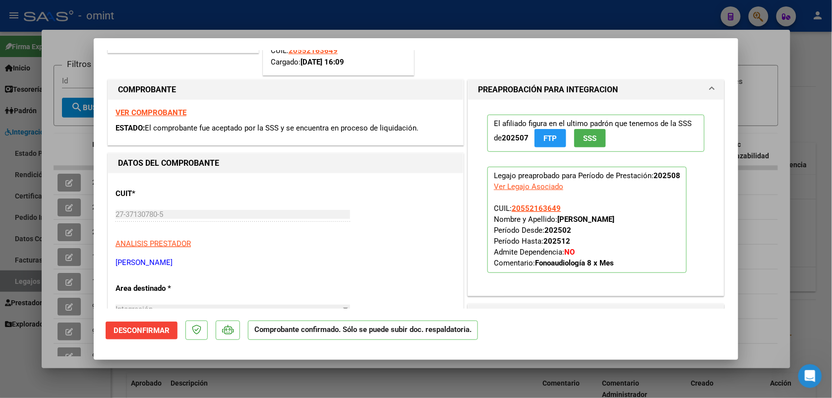
click at [359, 18] on div at bounding box center [416, 199] width 832 height 398
type input "$ 0,00"
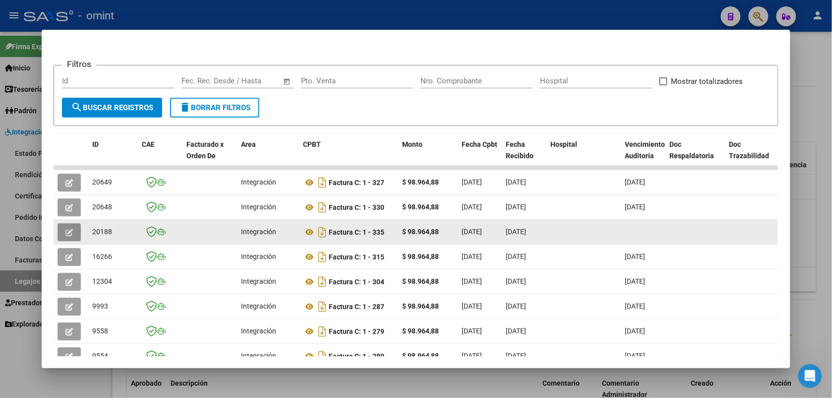
click at [67, 229] on icon "button" at bounding box center [68, 232] width 7 height 7
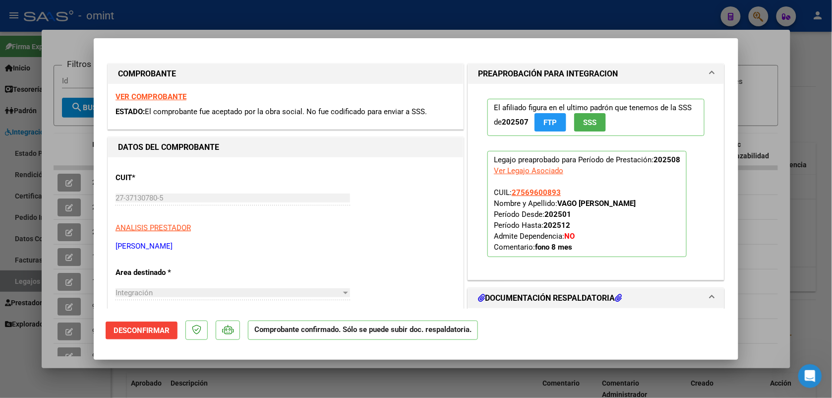
click at [187, 14] on div at bounding box center [416, 199] width 832 height 398
type input "$ 0,00"
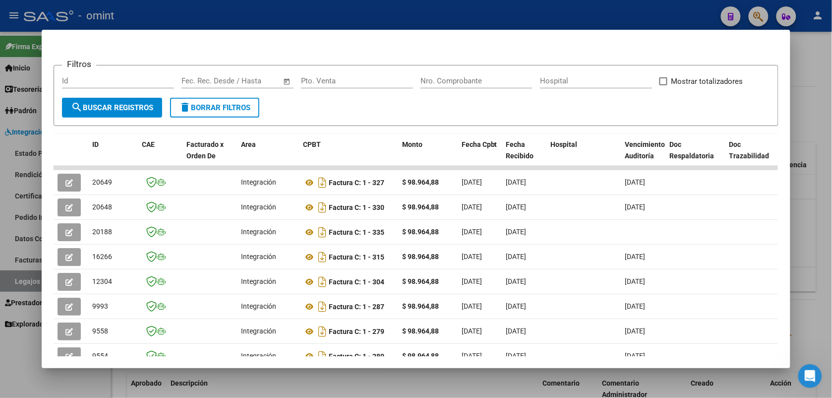
click at [204, 16] on div at bounding box center [416, 199] width 832 height 398
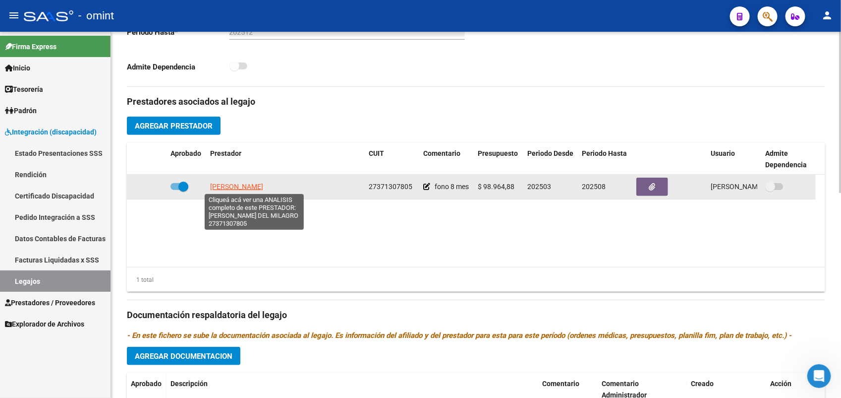
click at [263, 183] on span "[PERSON_NAME]" at bounding box center [236, 186] width 53 height 8
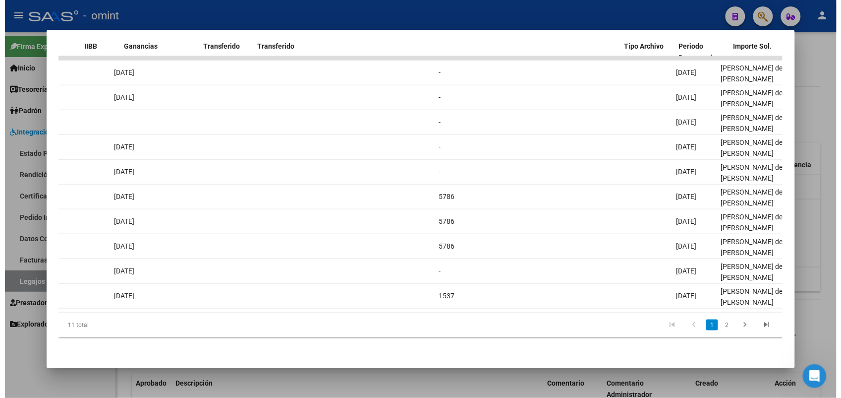
scroll to position [0, 0]
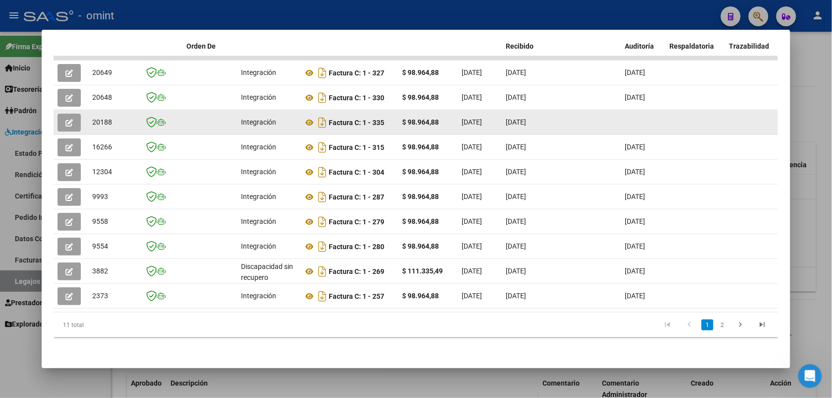
click at [67, 119] on icon "button" at bounding box center [68, 122] width 7 height 7
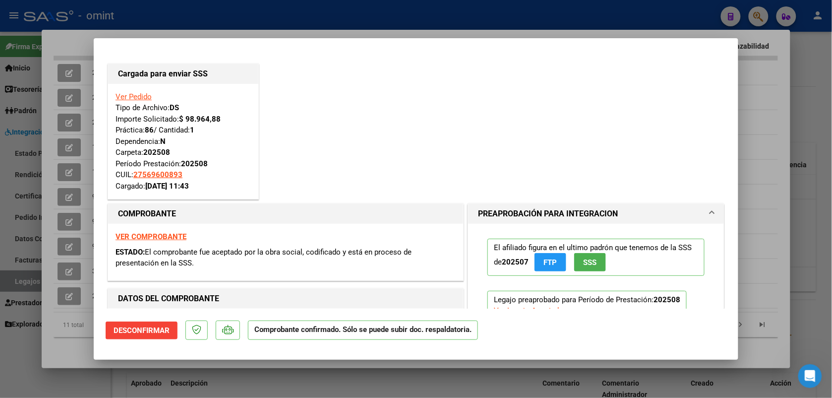
click at [176, 21] on div at bounding box center [416, 199] width 832 height 398
type input "$ 0,00"
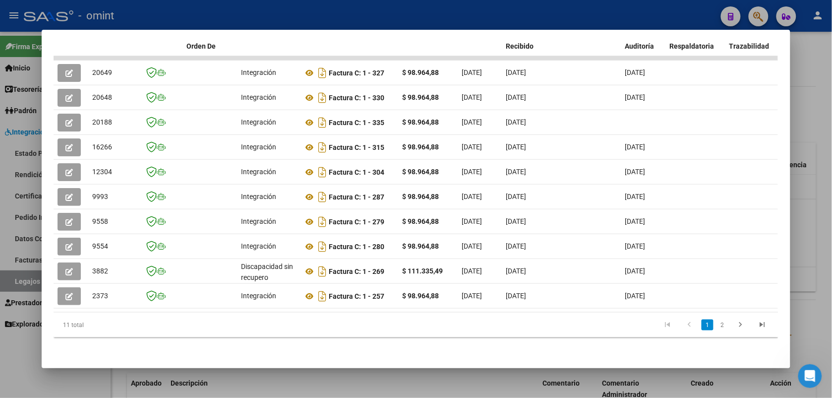
click at [189, 4] on div at bounding box center [416, 199] width 832 height 398
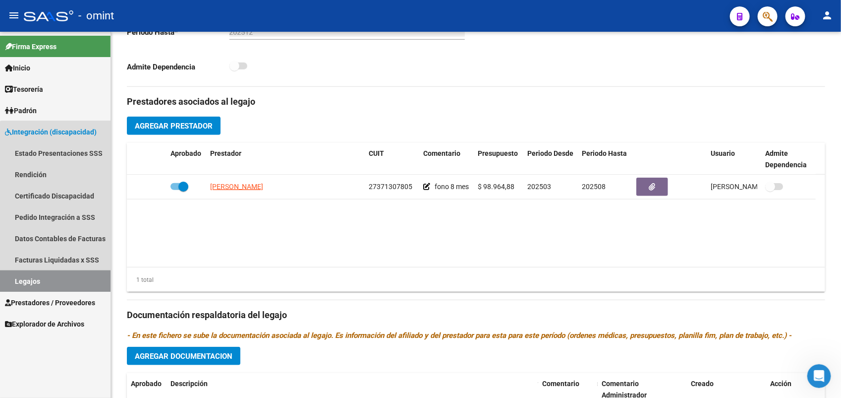
click at [73, 275] on link "Legajos" at bounding box center [55, 280] width 111 height 21
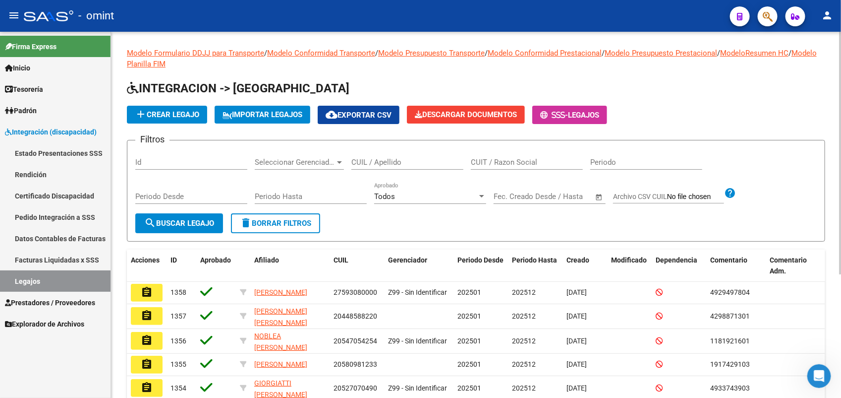
click at [369, 164] on input "CUIL / Apellido" at bounding box center [407, 162] width 112 height 9
paste input "27560615057"
type input "27560615057"
click at [186, 216] on button "search Buscar Legajo" at bounding box center [179, 223] width 88 height 20
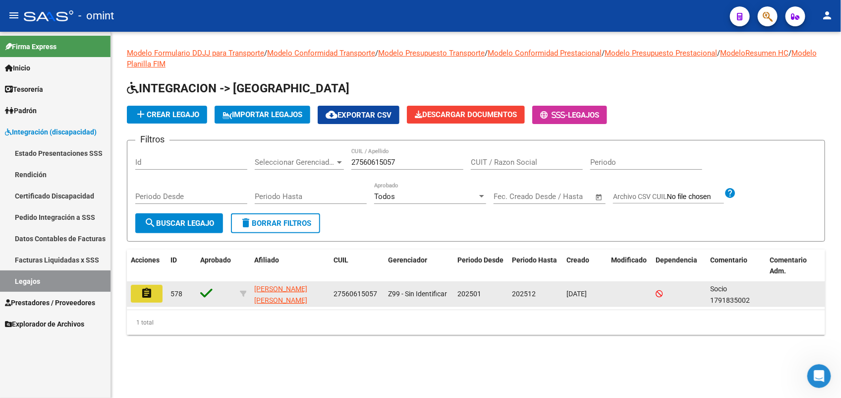
click at [145, 293] on mat-icon "assignment" at bounding box center [147, 293] width 12 height 12
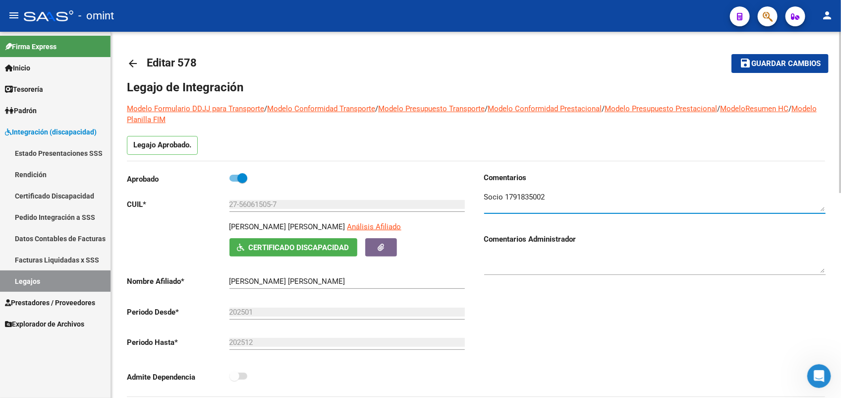
drag, startPoint x: 552, startPoint y: 197, endPoint x: 503, endPoint y: 199, distance: 48.6
click at [503, 199] on textarea at bounding box center [655, 201] width 342 height 20
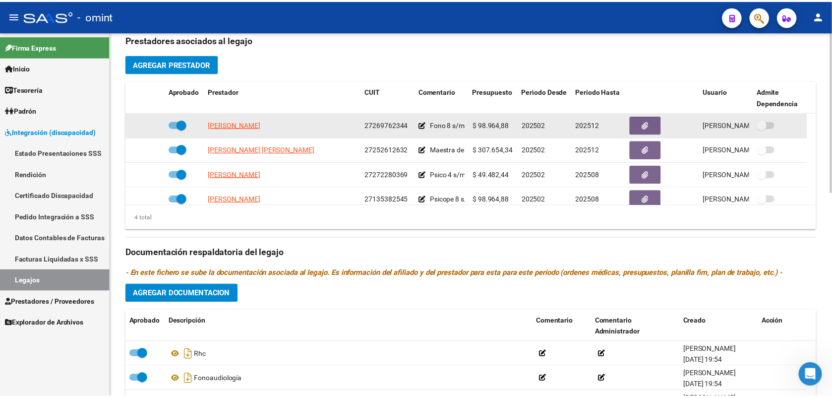
scroll to position [434, 0]
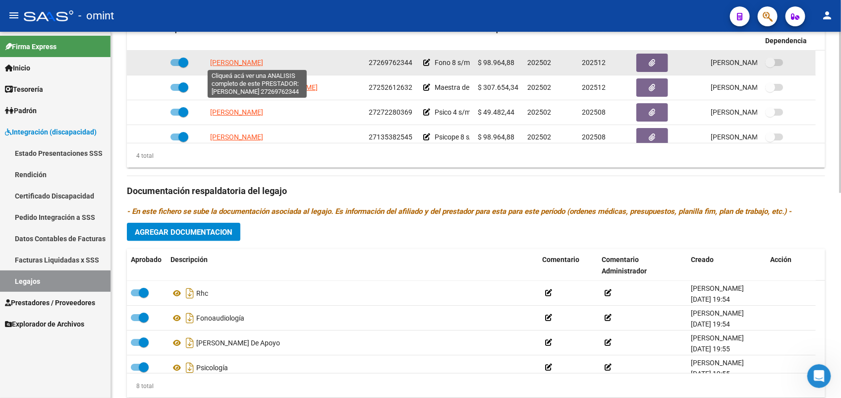
click at [263, 65] on span "[PERSON_NAME]" at bounding box center [236, 63] width 53 height 8
type textarea "27269762344"
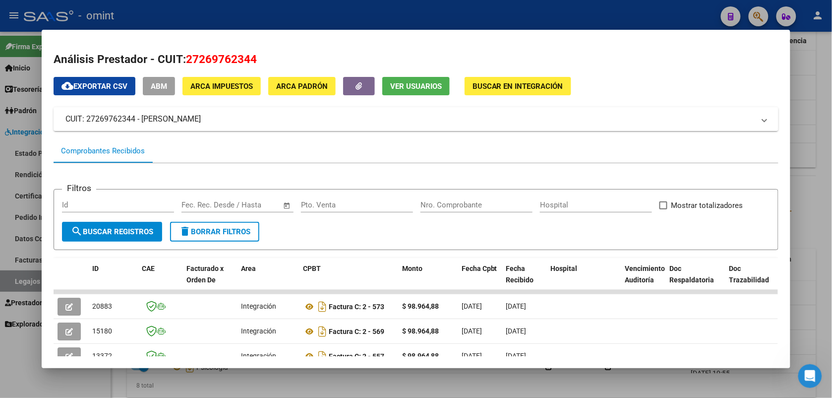
scroll to position [62, 0]
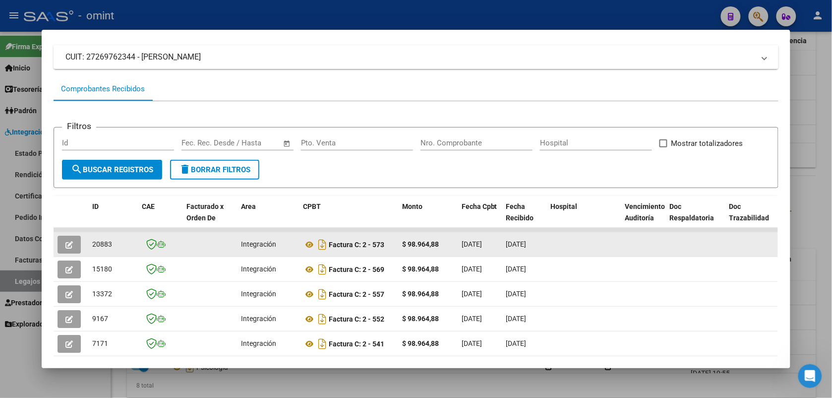
click at [65, 244] on icon "button" at bounding box center [68, 244] width 7 height 7
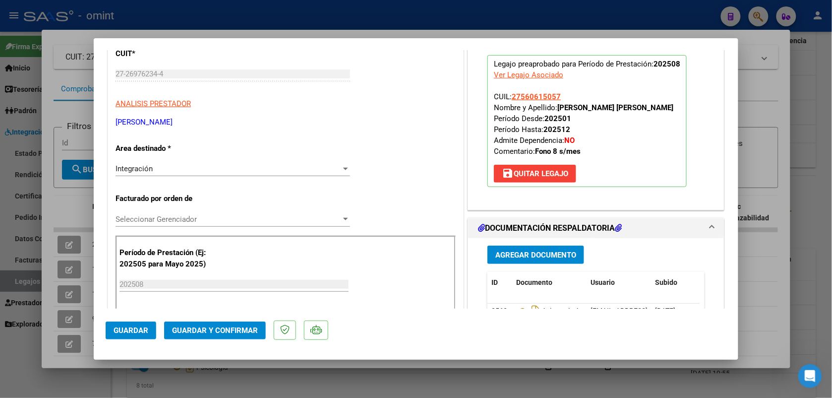
scroll to position [186, 0]
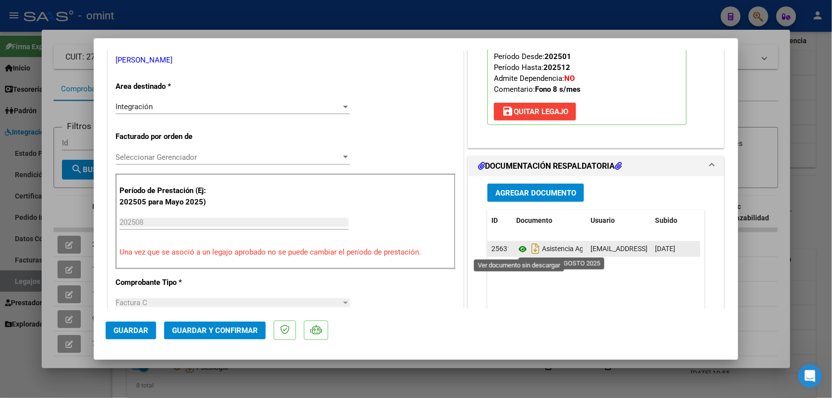
click at [516, 249] on icon at bounding box center [522, 249] width 13 height 12
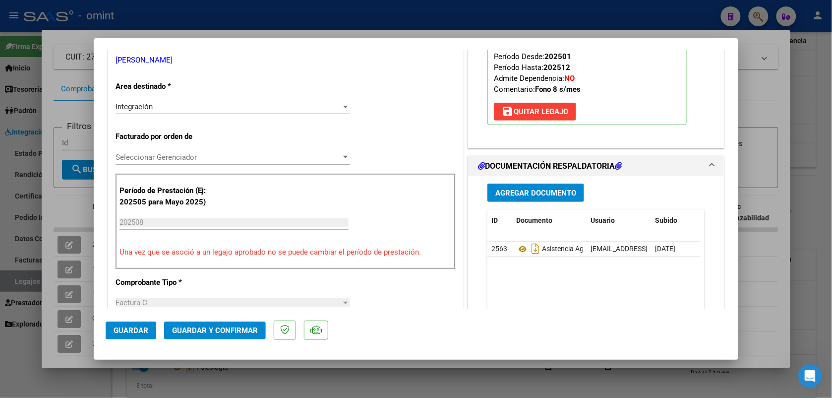
scroll to position [0, 0]
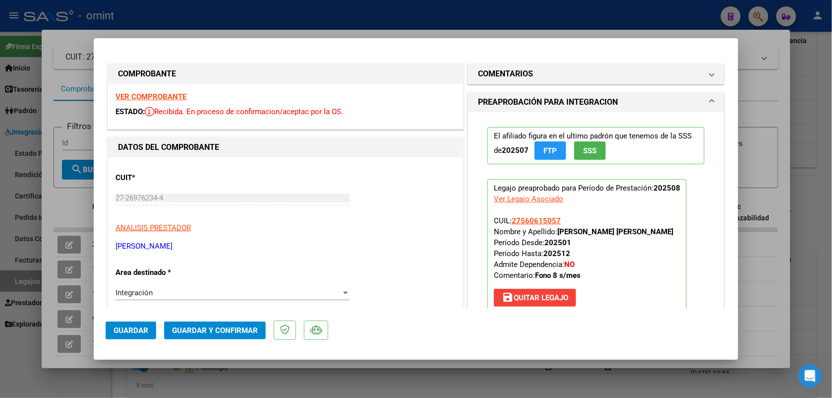
click at [156, 100] on strong "VER COMPROBANTE" at bounding box center [151, 96] width 71 height 9
click at [228, 327] on span "Guardar y Confirmar" at bounding box center [215, 330] width 86 height 9
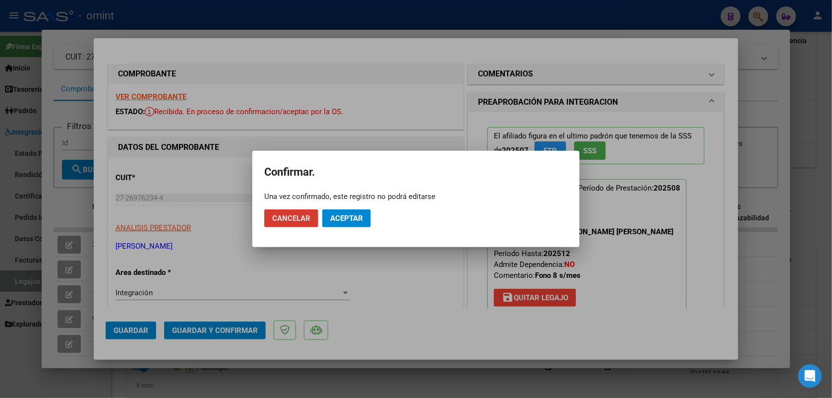
click at [358, 215] on span "Aceptar" at bounding box center [346, 218] width 33 height 9
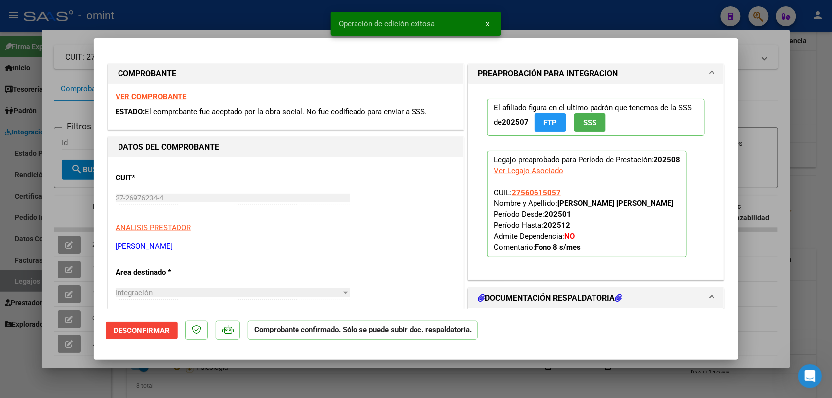
click at [285, 11] on div at bounding box center [416, 199] width 832 height 398
type input "$ 0,00"
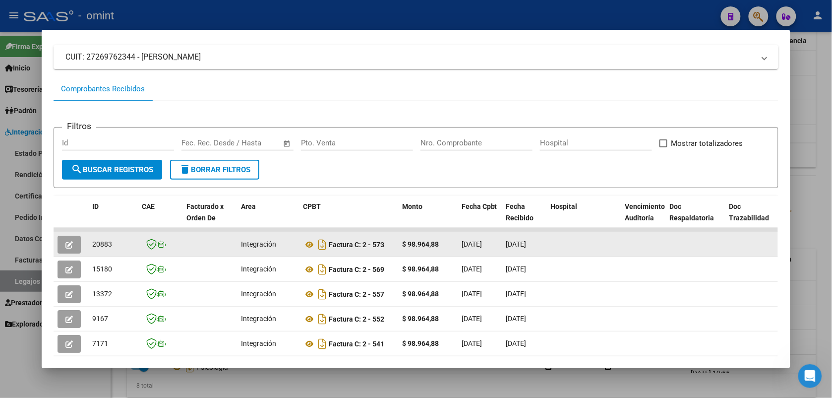
click at [88, 245] on datatable-body-cell "20883" at bounding box center [113, 244] width 50 height 24
copy span "20883"
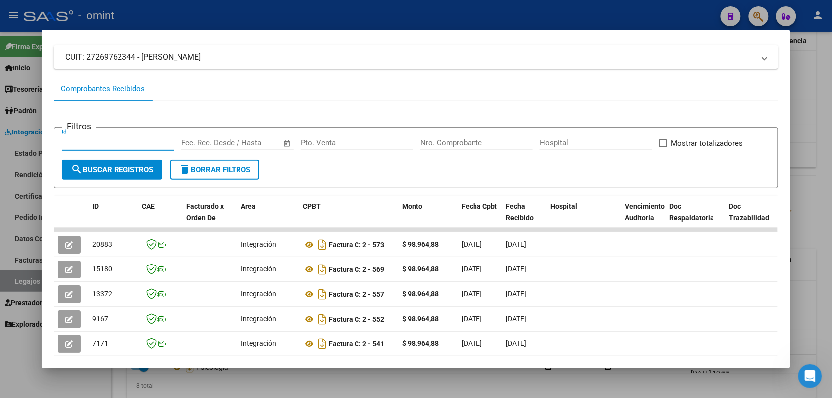
click at [95, 144] on input "Id" at bounding box center [118, 142] width 112 height 9
paste input "20883"
type input "20883"
click at [80, 167] on span "search Buscar Registros" at bounding box center [112, 169] width 82 height 9
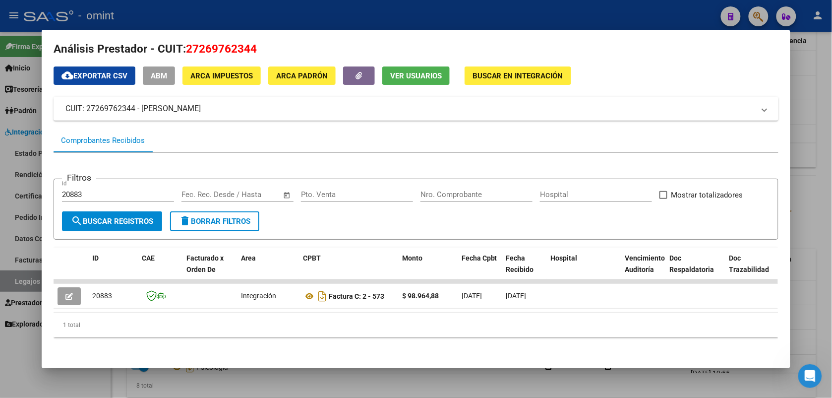
scroll to position [19, 0]
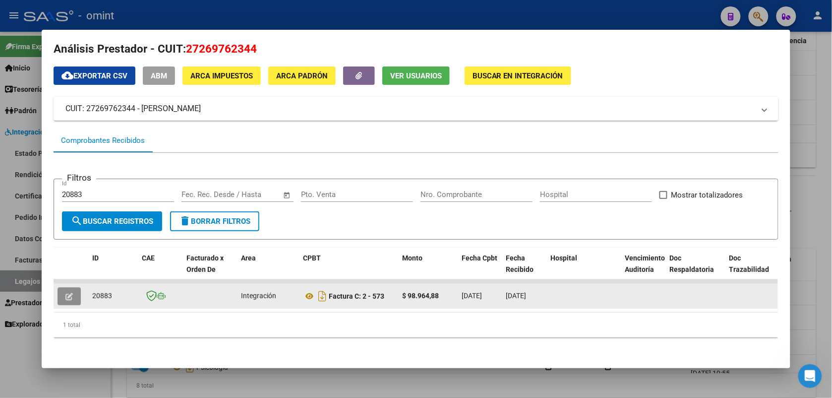
click at [67, 293] on icon "button" at bounding box center [68, 296] width 7 height 7
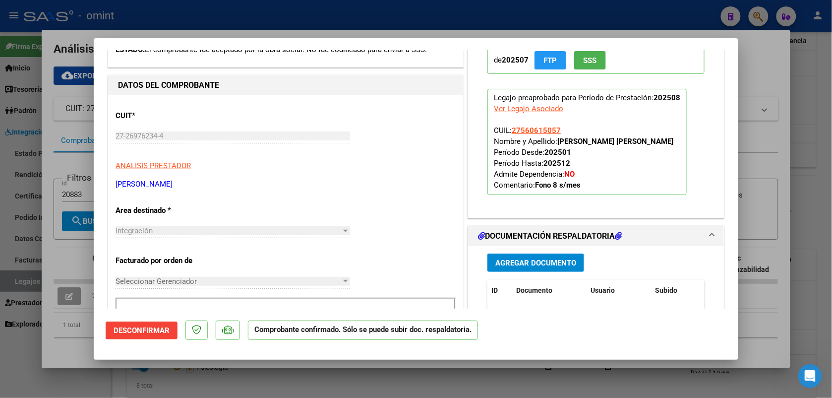
scroll to position [0, 0]
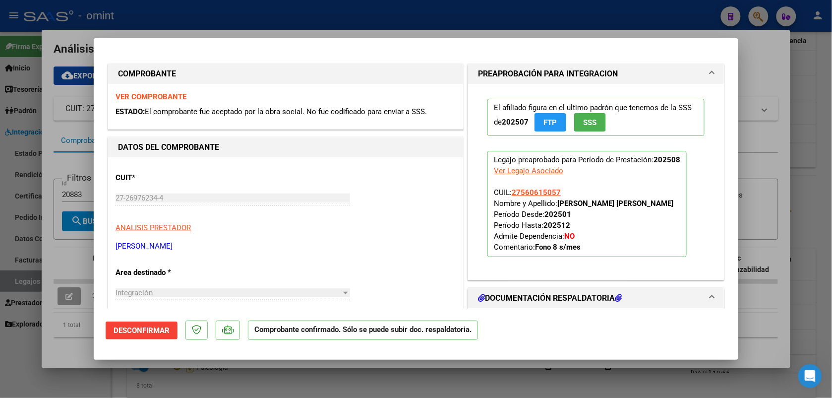
click at [325, 22] on div at bounding box center [416, 199] width 832 height 398
type input "$ 0,00"
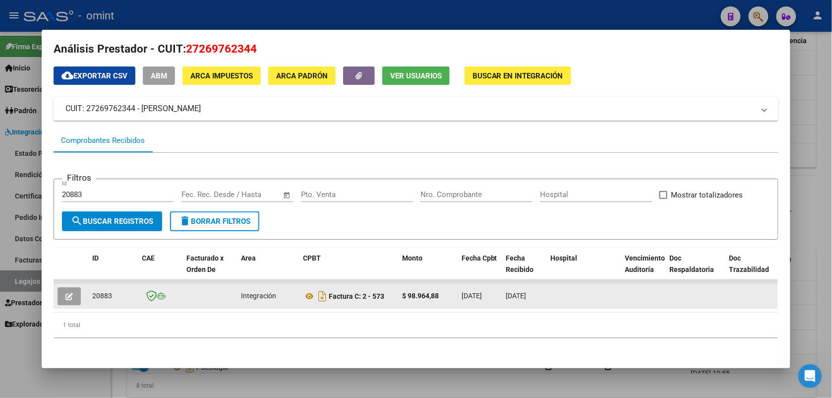
drag, startPoint x: 107, startPoint y: 286, endPoint x: 85, endPoint y: 284, distance: 21.5
click at [88, 284] on datatable-body-cell "20883" at bounding box center [113, 296] width 50 height 24
drag, startPoint x: 86, startPoint y: 283, endPoint x: 92, endPoint y: 284, distance: 6.5
copy span "20883"
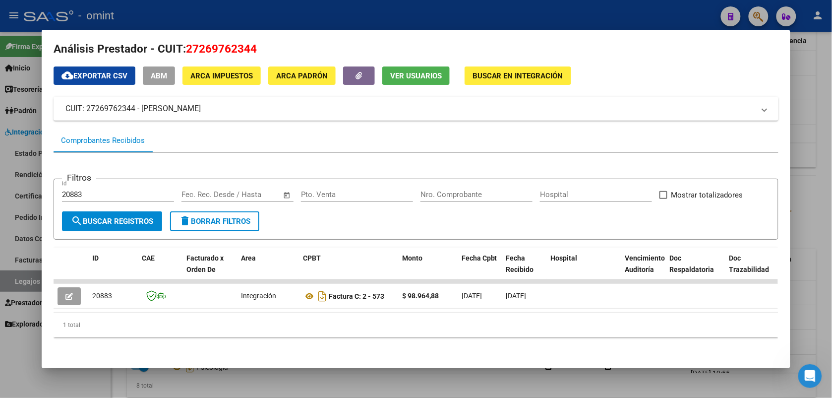
click at [211, 16] on div at bounding box center [416, 199] width 832 height 398
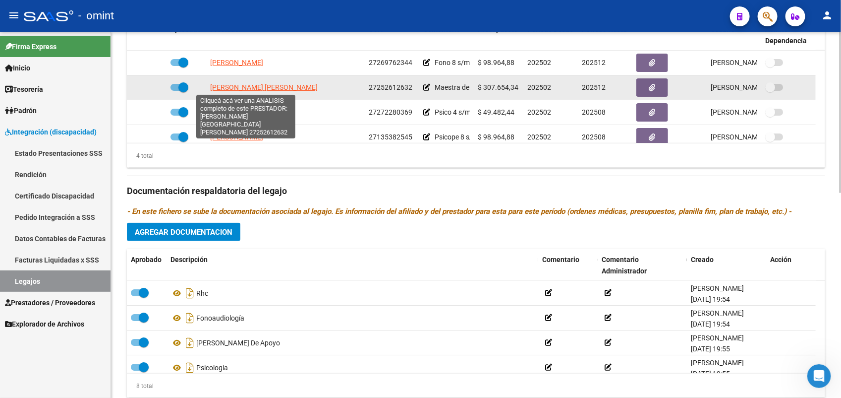
click at [261, 87] on span "[PERSON_NAME] [PERSON_NAME]" at bounding box center [264, 87] width 108 height 8
type textarea "27252612632"
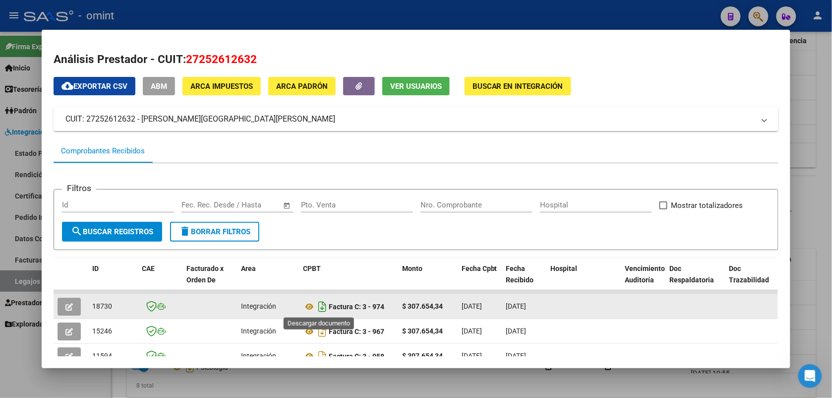
scroll to position [62, 0]
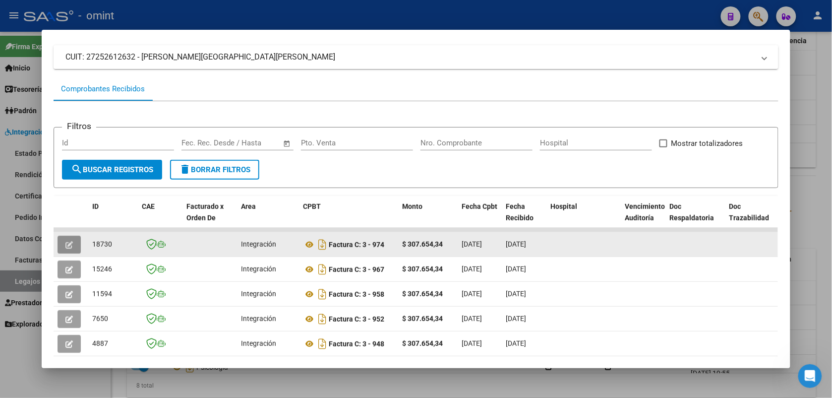
click at [65, 241] on icon "button" at bounding box center [68, 244] width 7 height 7
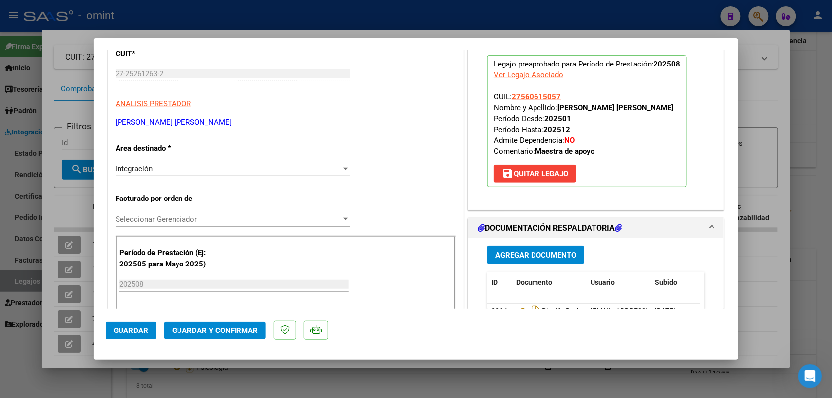
scroll to position [248, 0]
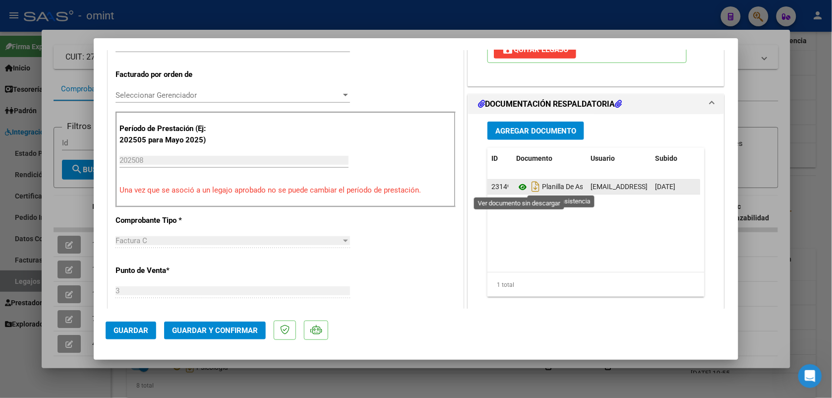
click at [517, 186] on icon at bounding box center [522, 187] width 13 height 12
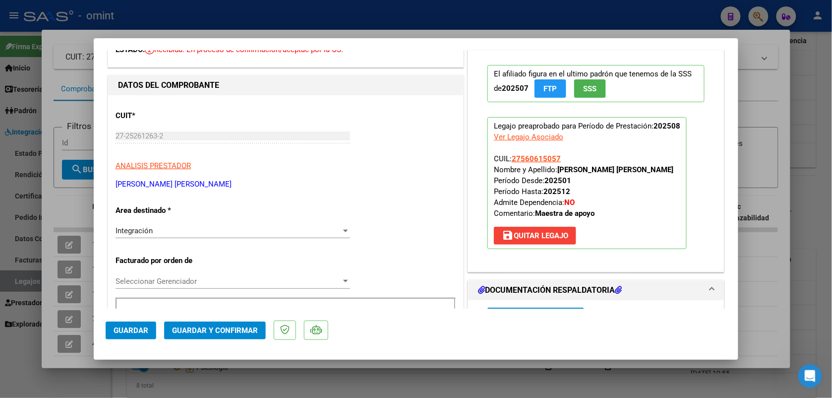
scroll to position [0, 0]
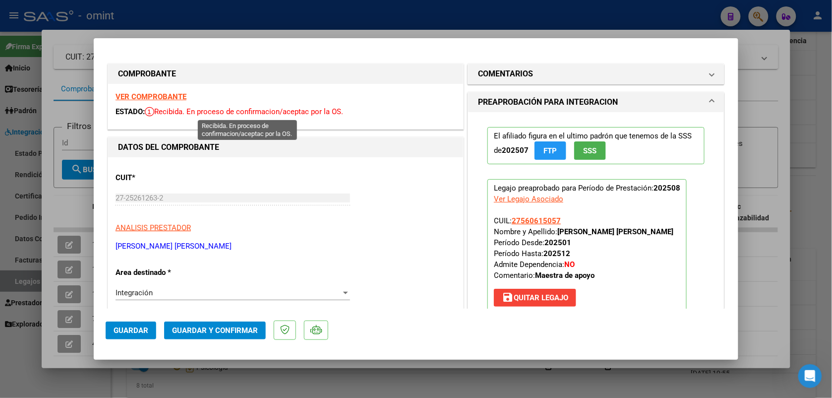
click at [175, 100] on strong "VER COMPROBANTE" at bounding box center [151, 96] width 71 height 9
click at [142, 14] on div at bounding box center [416, 199] width 832 height 398
type input "$ 0,00"
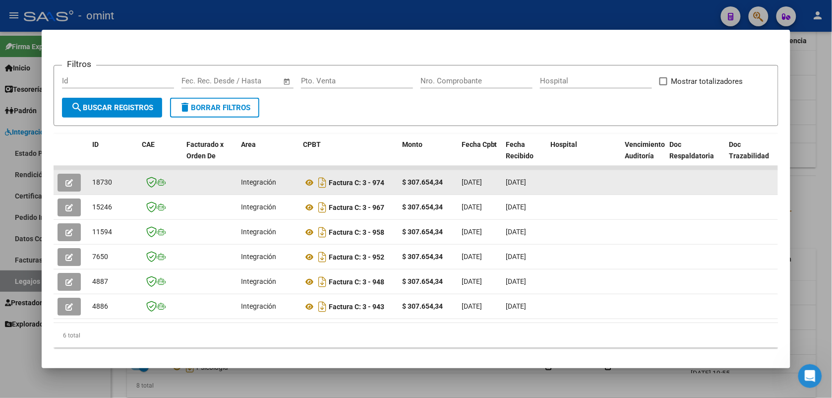
drag, startPoint x: 108, startPoint y: 179, endPoint x: 88, endPoint y: 181, distance: 19.9
click at [92, 181] on div "18730" at bounding box center [113, 181] width 42 height 11
copy span "18730"
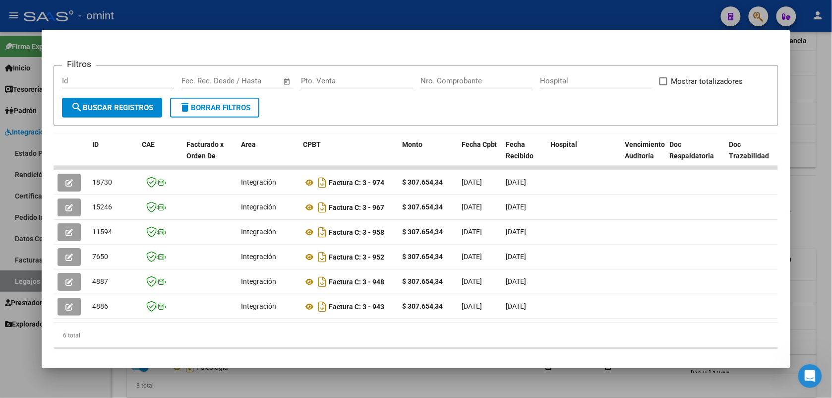
click at [192, 16] on div at bounding box center [416, 199] width 832 height 398
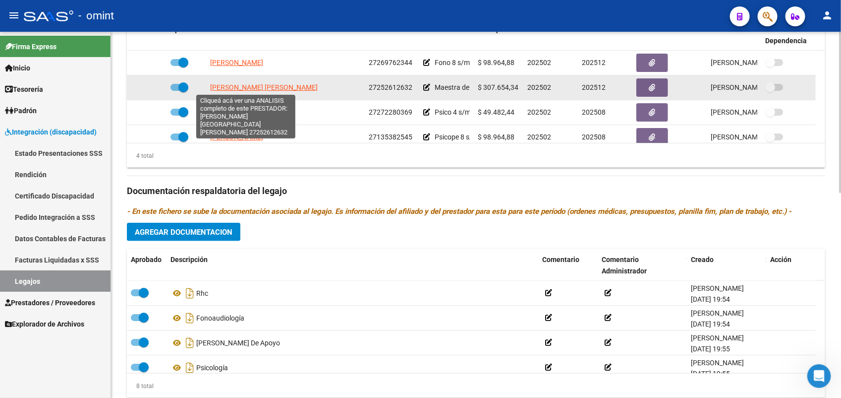
click at [270, 89] on span "[PERSON_NAME] [PERSON_NAME]" at bounding box center [264, 87] width 108 height 8
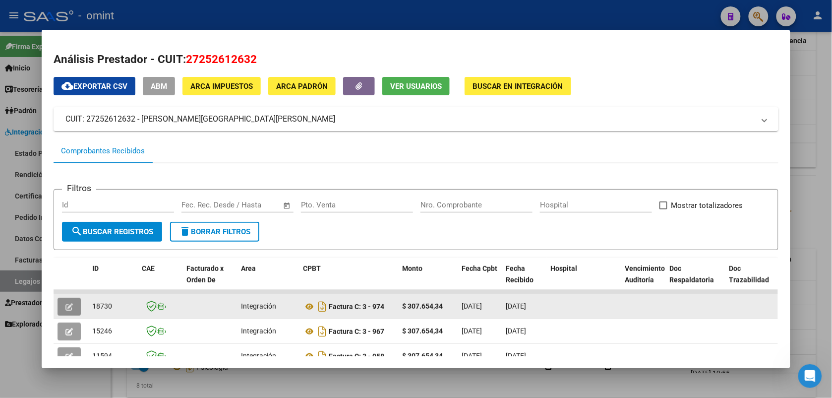
click at [67, 303] on icon "button" at bounding box center [68, 306] width 7 height 7
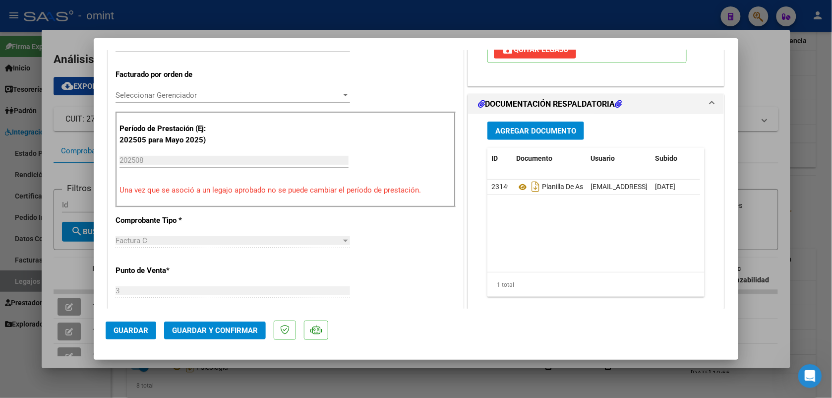
scroll to position [310, 0]
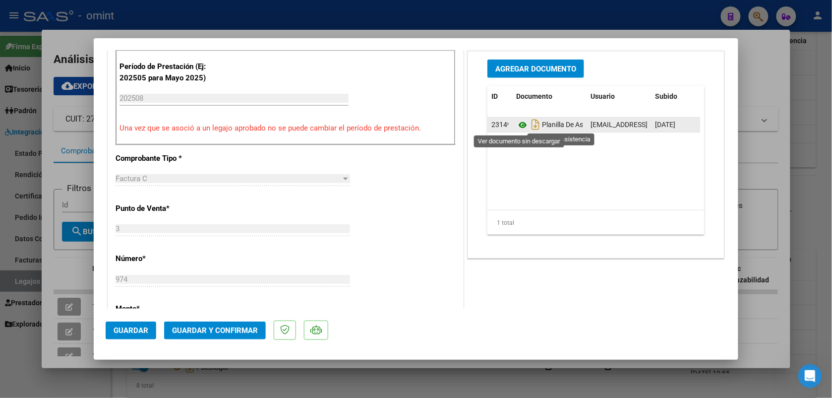
click at [517, 123] on icon at bounding box center [522, 125] width 13 height 12
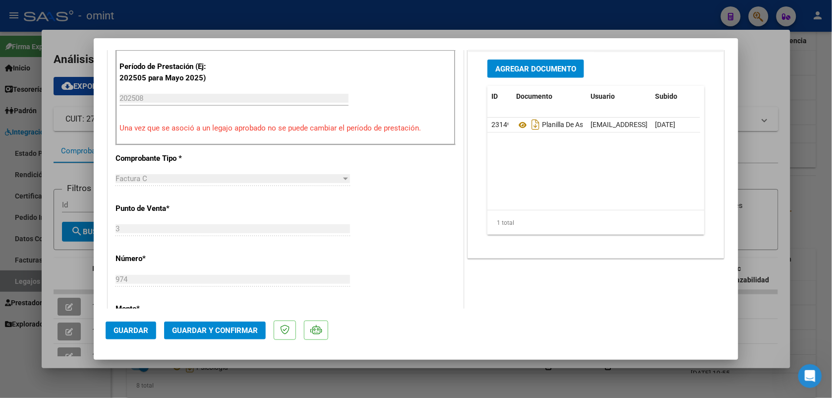
click at [232, 23] on div at bounding box center [416, 199] width 832 height 398
type input "$ 0,00"
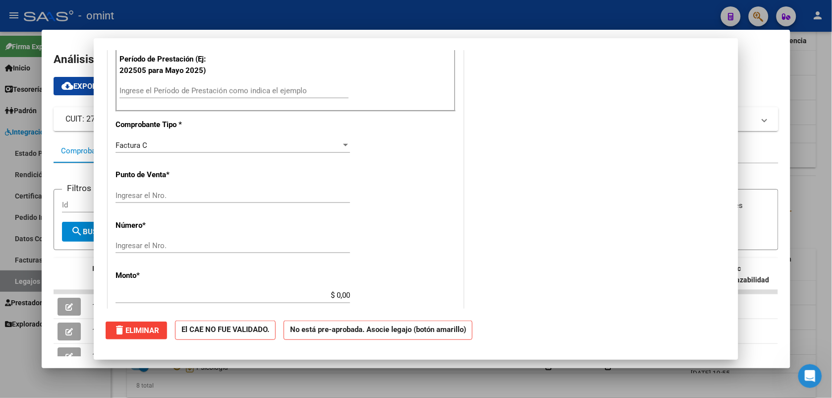
scroll to position [302, 0]
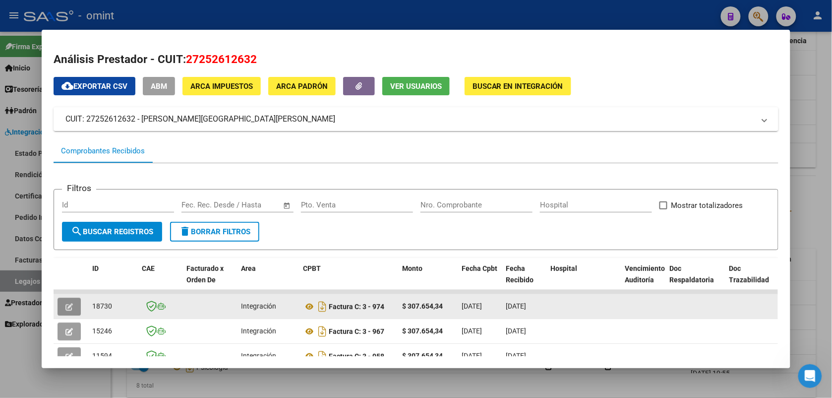
click at [65, 309] on icon "button" at bounding box center [68, 306] width 7 height 7
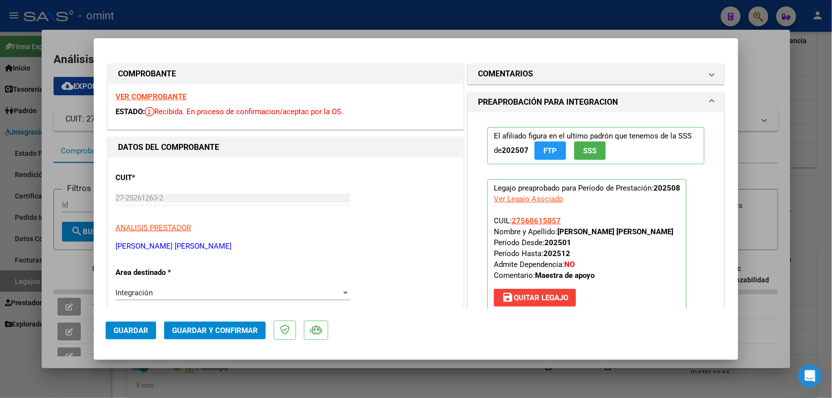
click at [163, 98] on strong "VER COMPROBANTE" at bounding box center [151, 96] width 71 height 9
click at [193, 329] on span "Guardar y Confirmar" at bounding box center [215, 330] width 86 height 9
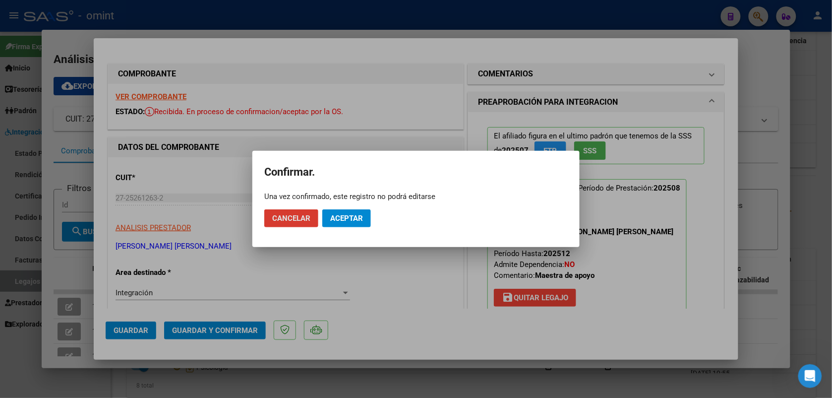
click at [338, 217] on span "Aceptar" at bounding box center [346, 218] width 33 height 9
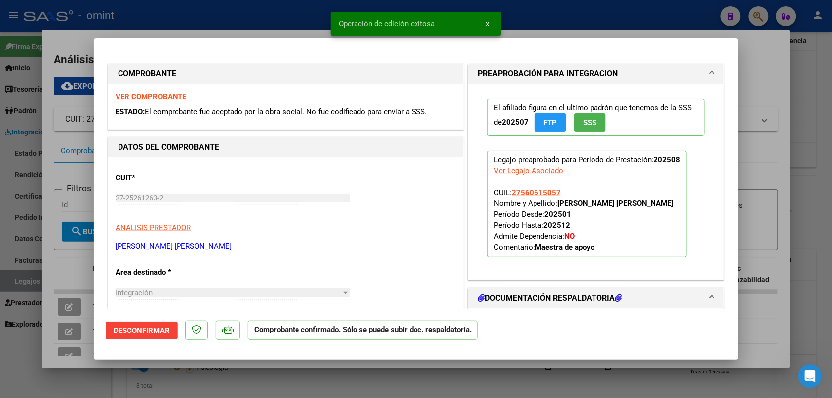
click at [219, 20] on div at bounding box center [416, 199] width 832 height 398
type input "$ 0,00"
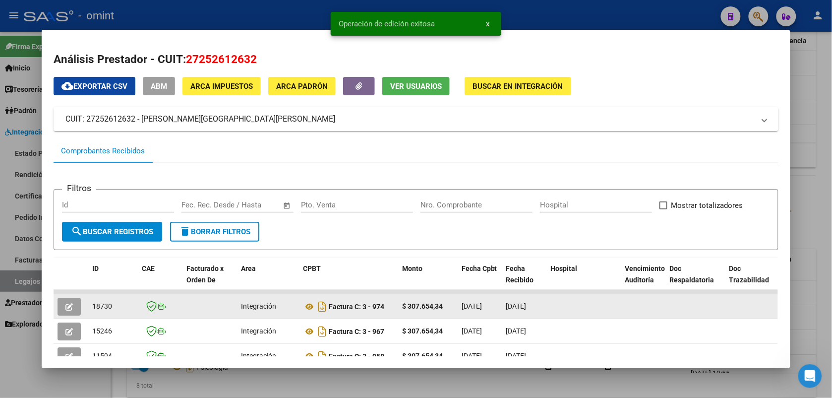
drag, startPoint x: 109, startPoint y: 304, endPoint x: 87, endPoint y: 305, distance: 22.3
click at [88, 305] on datatable-body-cell "18730" at bounding box center [113, 306] width 50 height 24
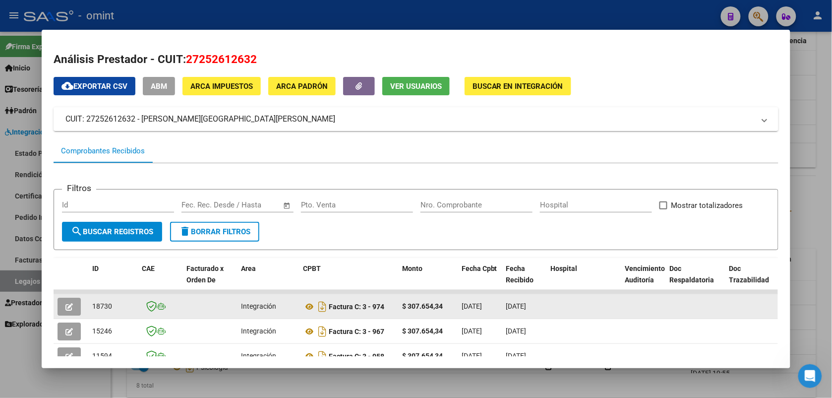
drag, startPoint x: 87, startPoint y: 305, endPoint x: 92, endPoint y: 306, distance: 5.5
copy span "18730"
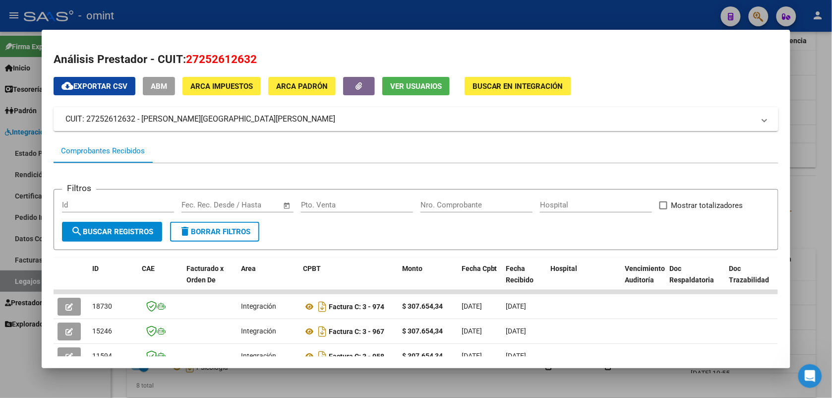
click at [195, 19] on div at bounding box center [416, 199] width 832 height 398
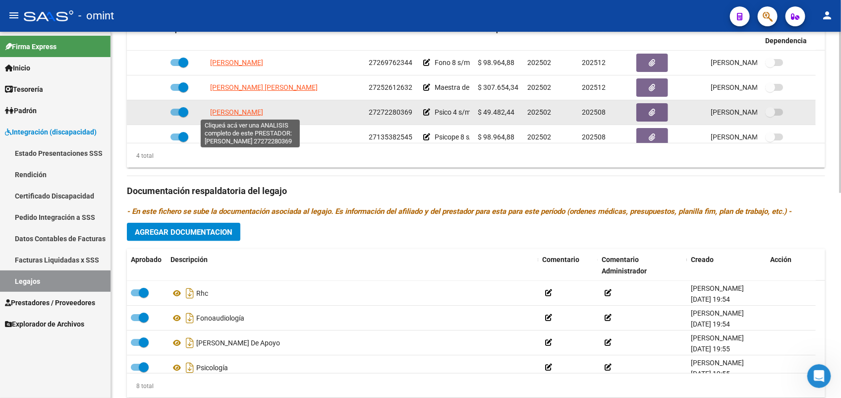
click at [224, 110] on span "[PERSON_NAME]" at bounding box center [236, 112] width 53 height 8
type textarea "27272280369"
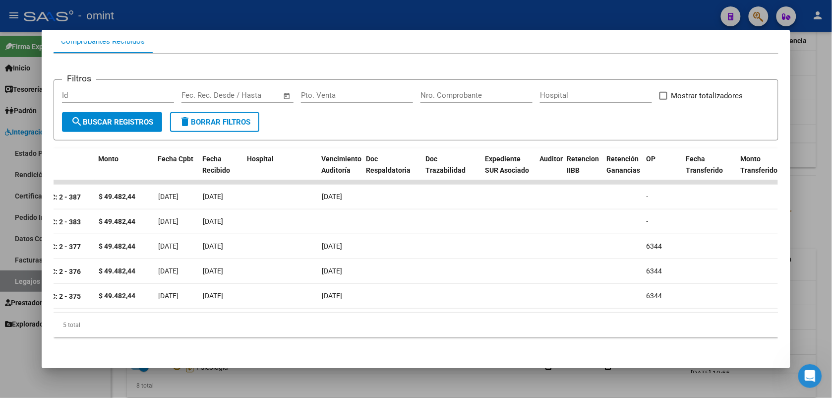
scroll to position [0, 0]
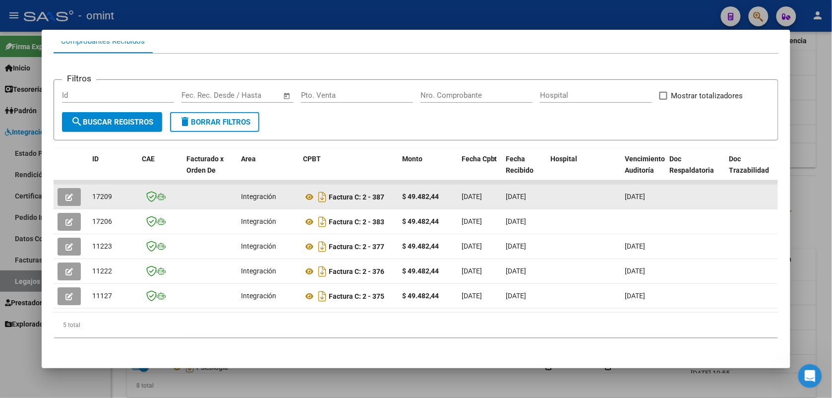
click at [65, 193] on icon "button" at bounding box center [68, 196] width 7 height 7
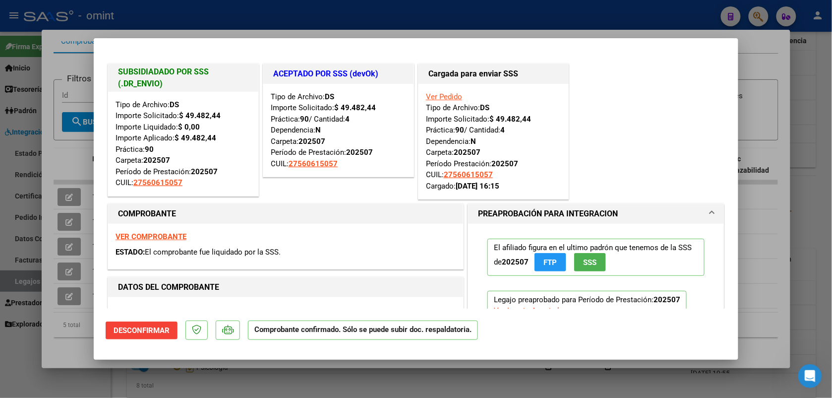
click at [176, 8] on div at bounding box center [416, 199] width 832 height 398
type input "$ 0,00"
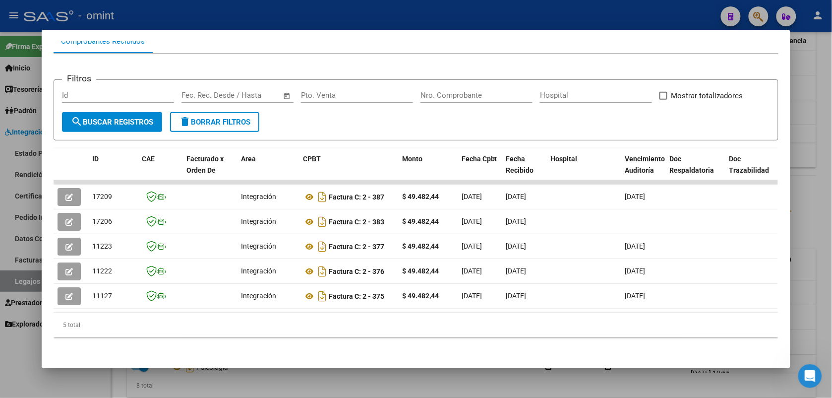
click at [176, 8] on div at bounding box center [416, 199] width 832 height 398
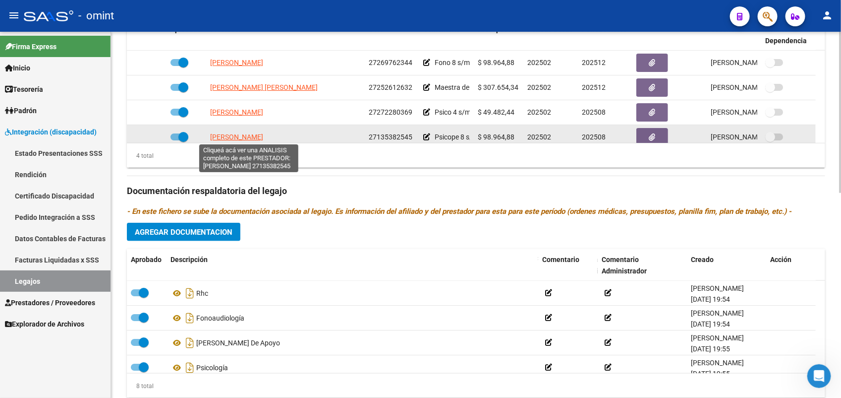
click at [258, 135] on span "[PERSON_NAME]" at bounding box center [236, 137] width 53 height 8
type textarea "27135382545"
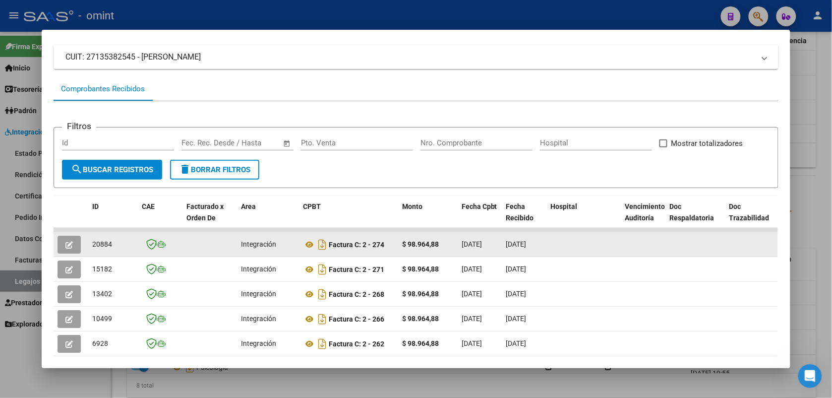
scroll to position [124, 0]
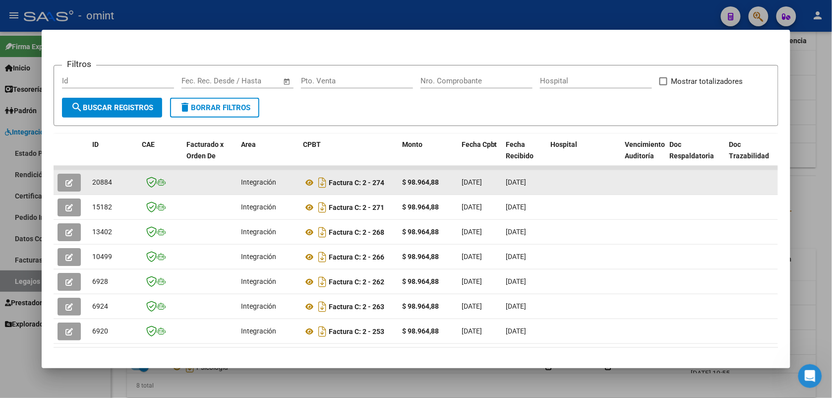
click at [65, 181] on icon "button" at bounding box center [68, 182] width 7 height 7
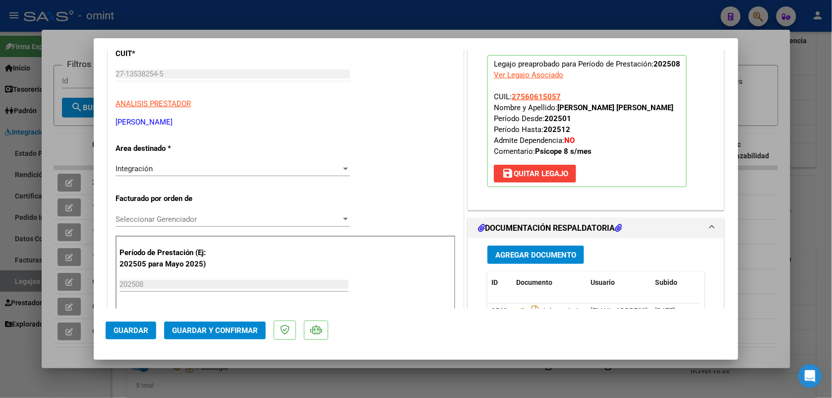
scroll to position [186, 0]
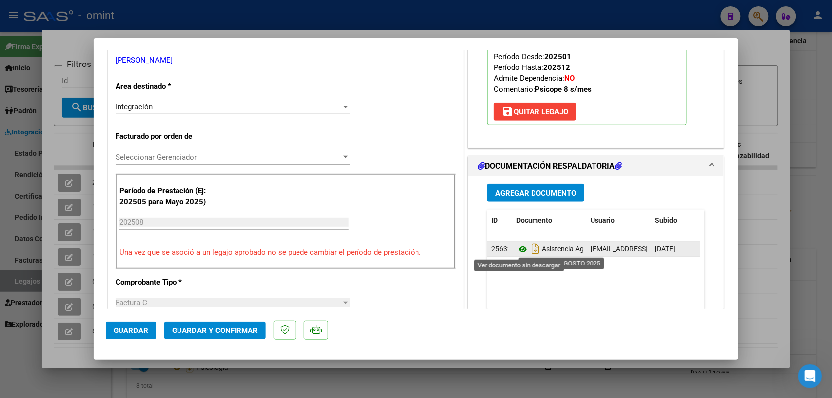
click at [516, 249] on icon at bounding box center [522, 249] width 13 height 12
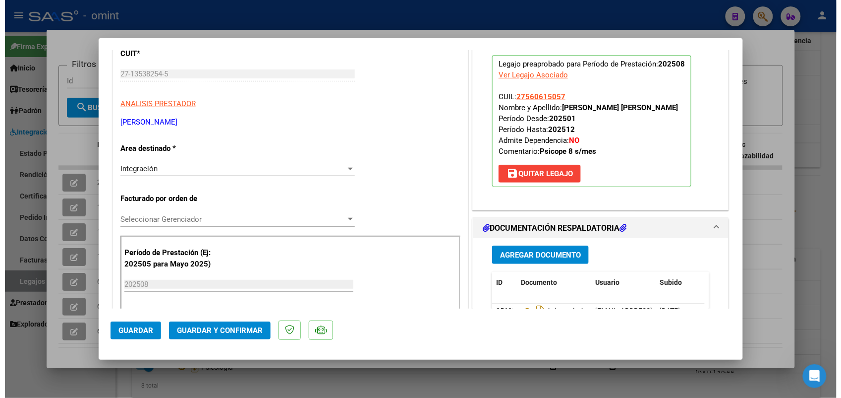
scroll to position [0, 0]
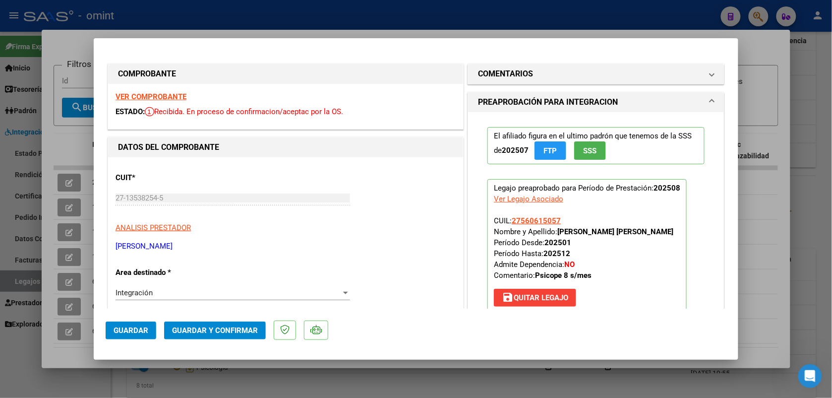
click at [160, 98] on strong "VER COMPROBANTE" at bounding box center [151, 96] width 71 height 9
click at [226, 324] on button "Guardar y Confirmar" at bounding box center [215, 330] width 102 height 18
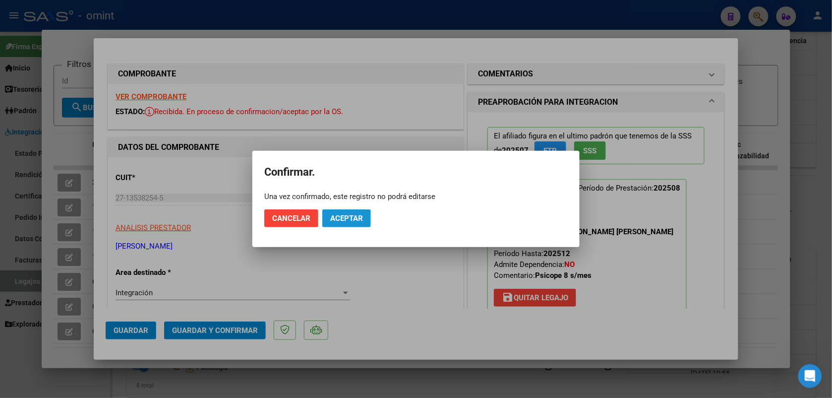
click at [335, 219] on span "Aceptar" at bounding box center [346, 218] width 33 height 9
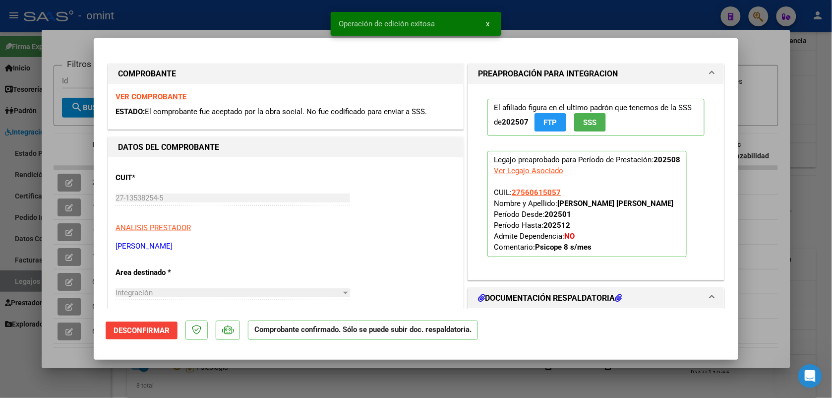
click at [229, 15] on div at bounding box center [416, 199] width 832 height 398
type input "$ 0,00"
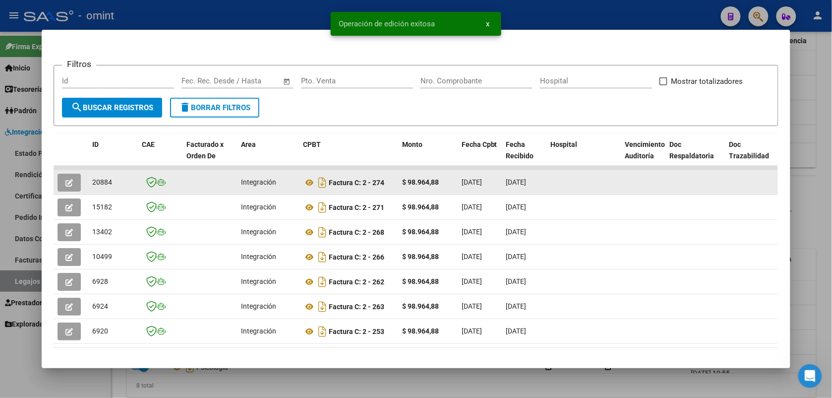
drag, startPoint x: 110, startPoint y: 182, endPoint x: 84, endPoint y: 185, distance: 26.0
click at [88, 185] on datatable-body-cell "20884" at bounding box center [113, 182] width 50 height 24
drag, startPoint x: 84, startPoint y: 185, endPoint x: 93, endPoint y: 181, distance: 9.1
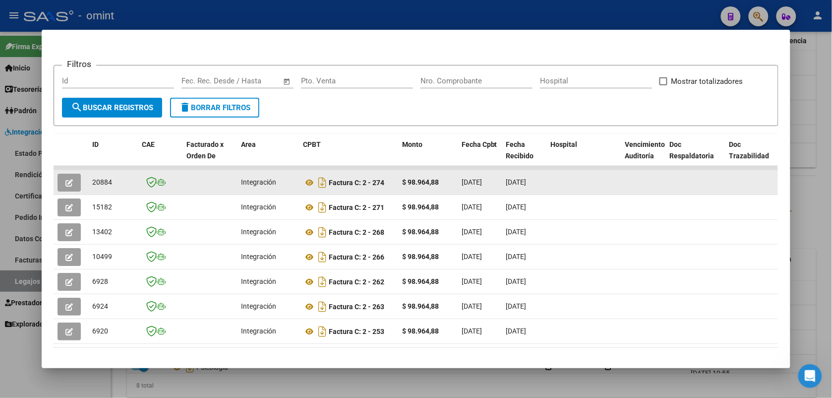
copy span "20884"
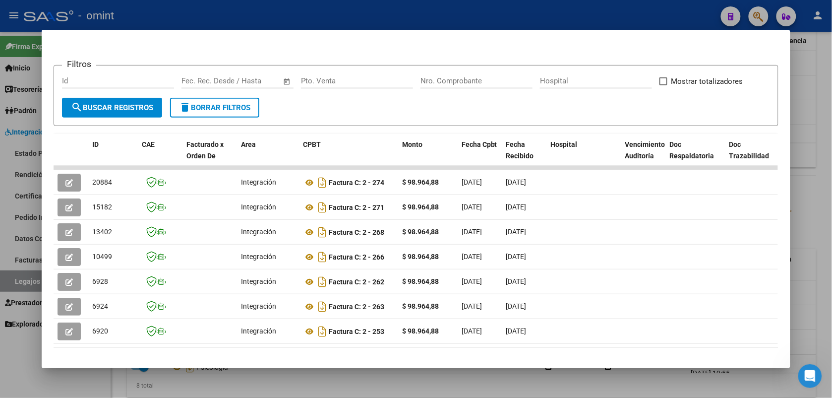
click at [201, 17] on div at bounding box center [416, 199] width 832 height 398
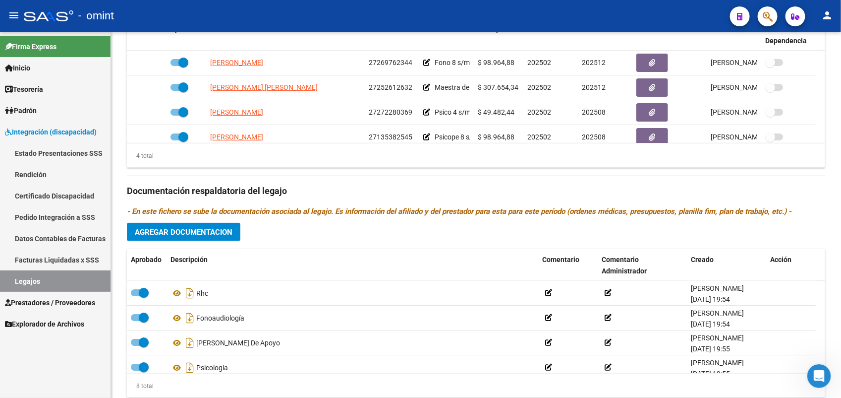
click at [62, 281] on link "Legajos" at bounding box center [55, 280] width 111 height 21
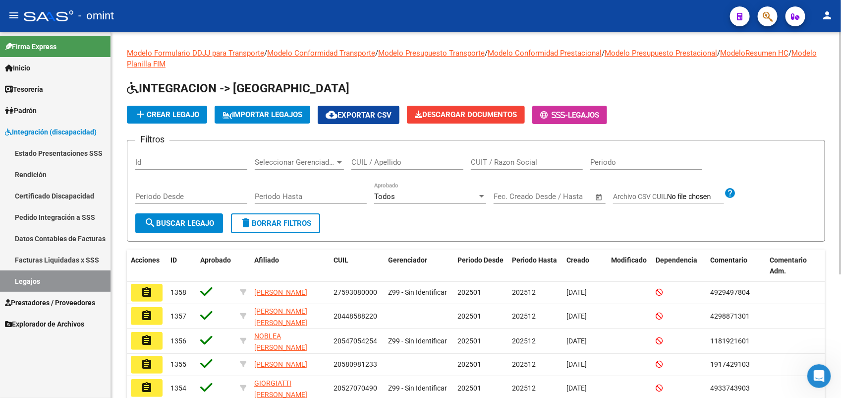
click at [170, 162] on input "Id" at bounding box center [191, 162] width 112 height 9
drag, startPoint x: 170, startPoint y: 162, endPoint x: 380, endPoint y: 161, distance: 210.7
click at [380, 160] on input "CUIL / Apellido" at bounding box center [407, 162] width 112 height 9
click at [379, 155] on div "CUIL / Apellido" at bounding box center [407, 158] width 112 height 21
drag, startPoint x: 380, startPoint y: 152, endPoint x: 356, endPoint y: 159, distance: 25.4
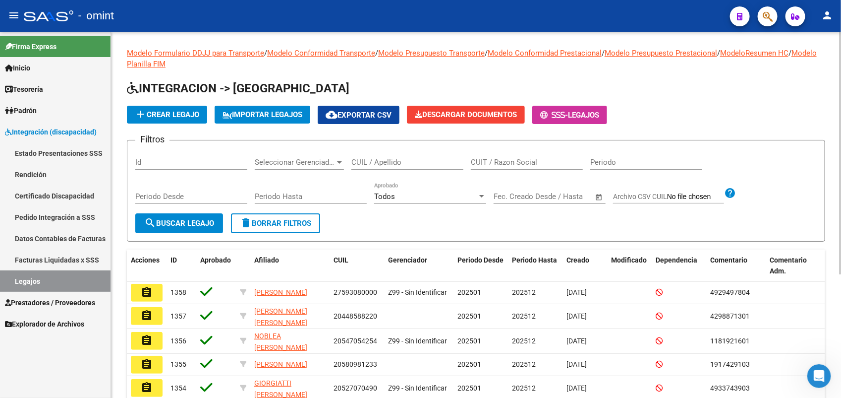
click at [356, 159] on input "CUIL / Apellido" at bounding box center [407, 162] width 112 height 9
paste input "23452416794"
type input "23452416794"
click at [196, 223] on span "search Buscar Legajo" at bounding box center [179, 223] width 70 height 9
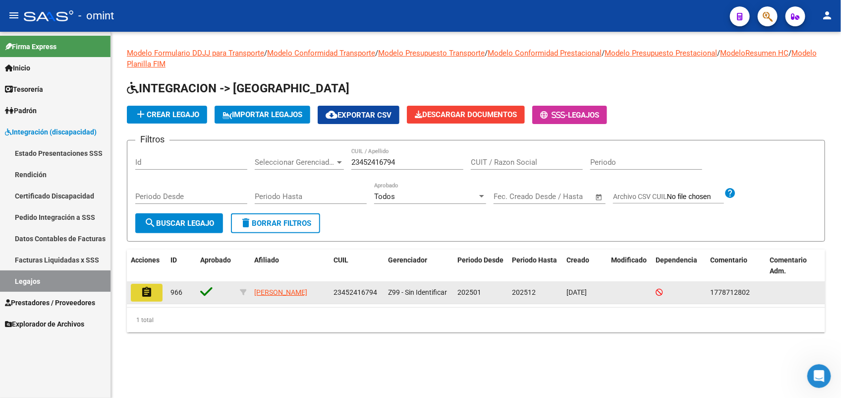
click at [149, 289] on mat-icon "assignment" at bounding box center [147, 292] width 12 height 12
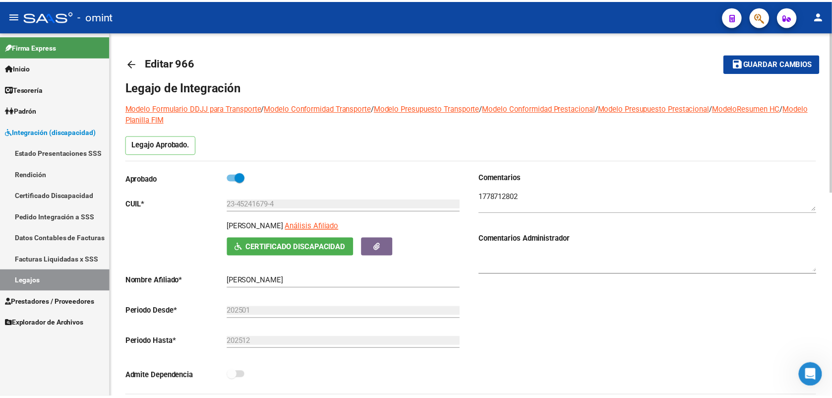
scroll to position [248, 0]
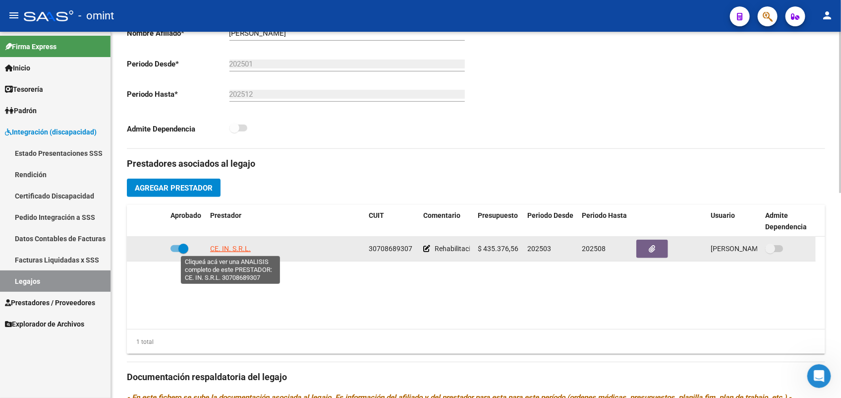
click at [244, 249] on span "CE. IN. S.R.L." at bounding box center [230, 248] width 41 height 8
type textarea "30708689307"
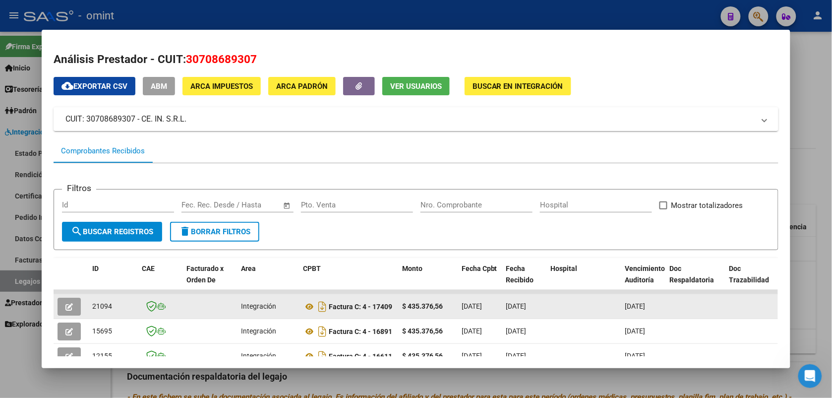
click at [70, 306] on button "button" at bounding box center [69, 306] width 23 height 18
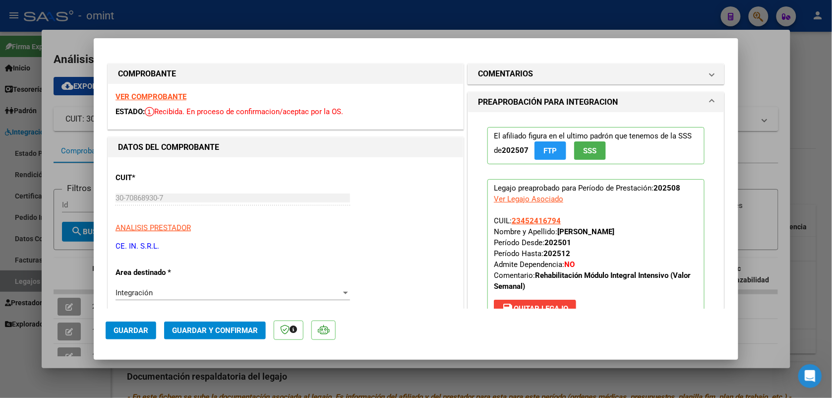
click at [125, 95] on strong "VER COMPROBANTE" at bounding box center [151, 96] width 71 height 9
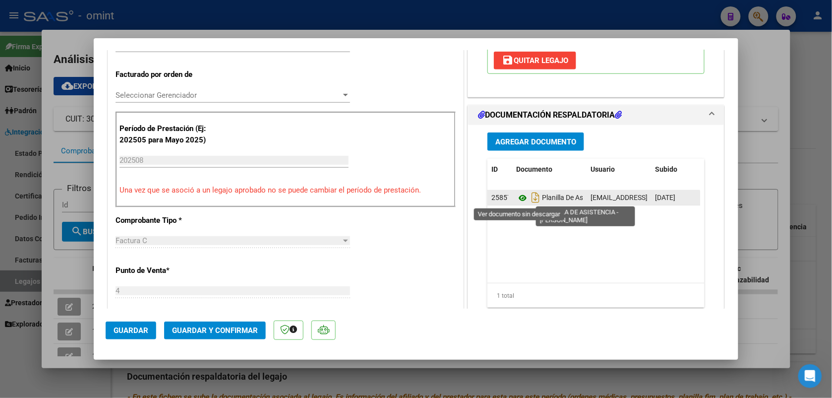
click at [517, 194] on icon at bounding box center [522, 198] width 13 height 12
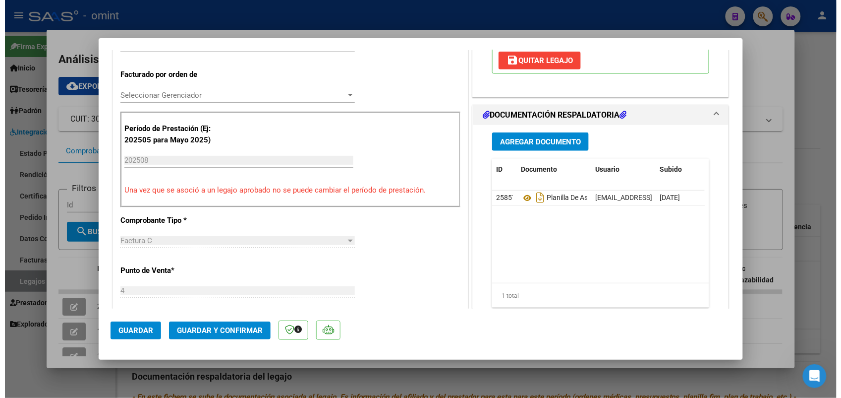
scroll to position [124, 0]
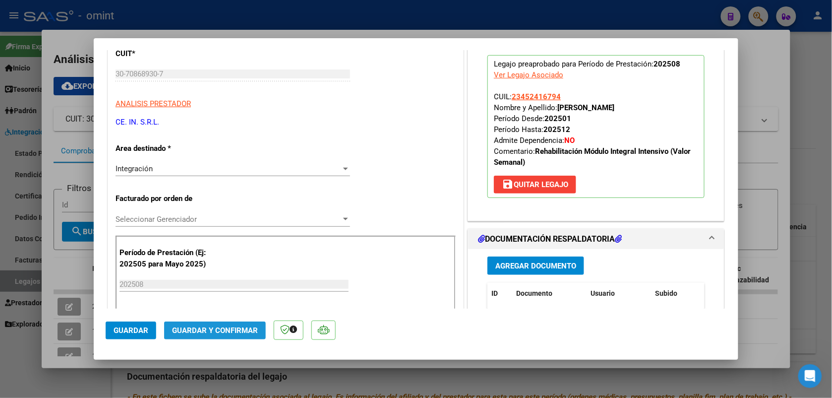
click at [212, 329] on span "Guardar y Confirmar" at bounding box center [215, 330] width 86 height 9
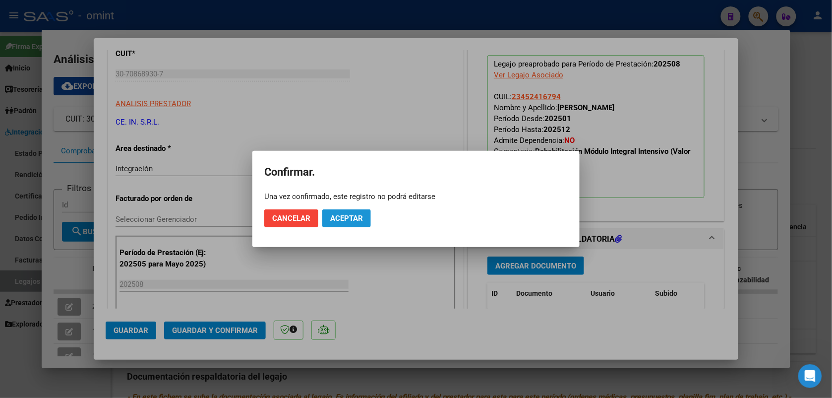
click at [365, 213] on button "Aceptar" at bounding box center [346, 218] width 49 height 18
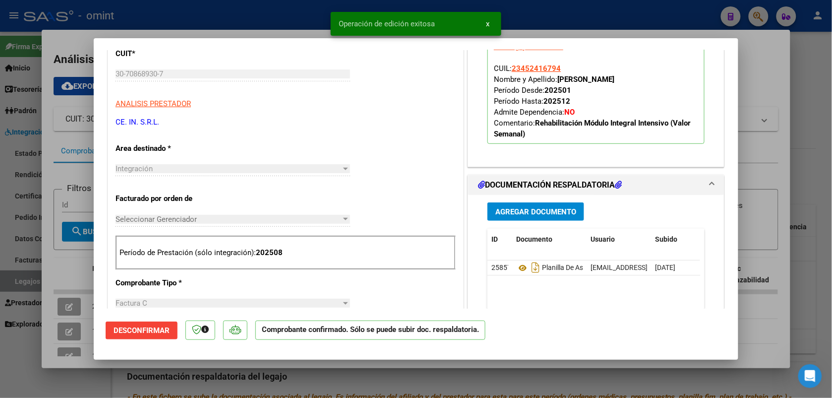
click at [180, 8] on div at bounding box center [416, 199] width 832 height 398
type input "$ 0,00"
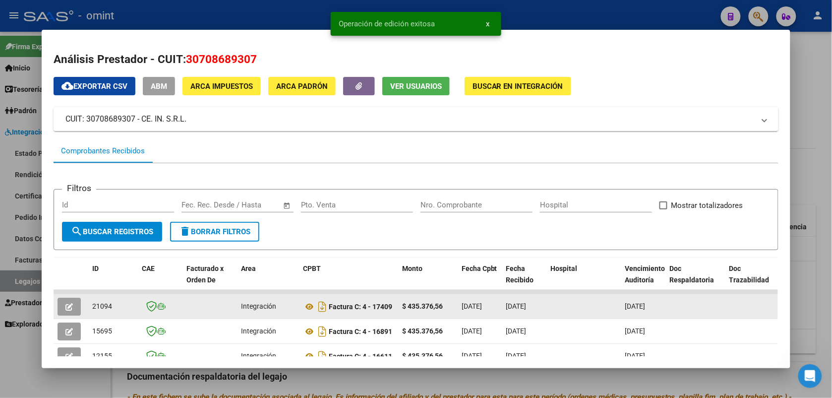
drag, startPoint x: 115, startPoint y: 303, endPoint x: 88, endPoint y: 308, distance: 27.1
click at [92, 308] on div "21094" at bounding box center [113, 305] width 42 height 11
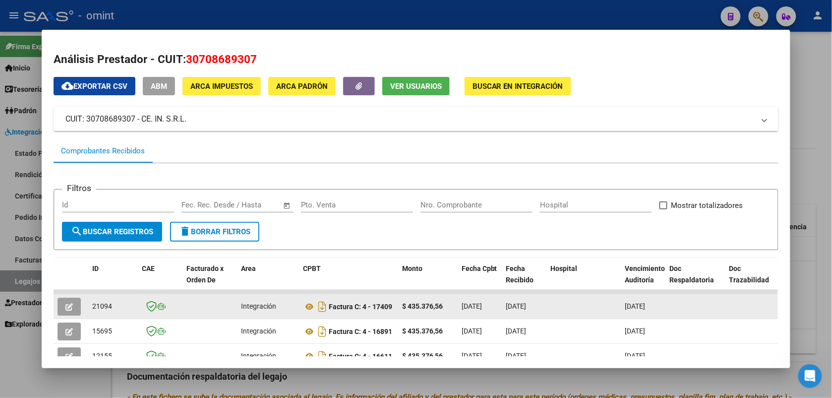
copy span "21094"
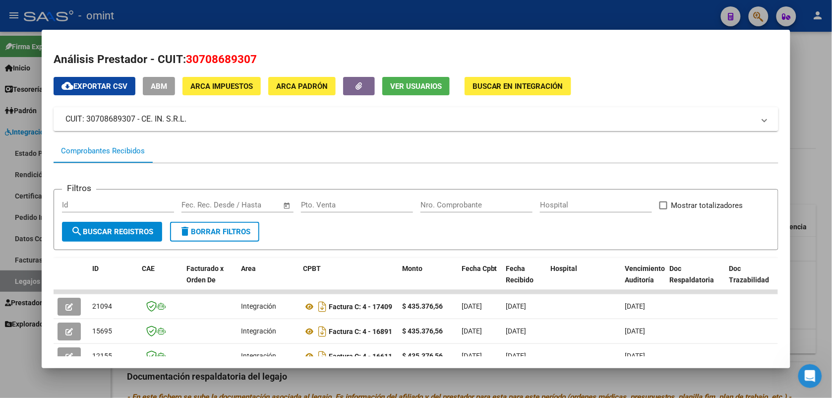
click at [236, 12] on div at bounding box center [416, 199] width 832 height 398
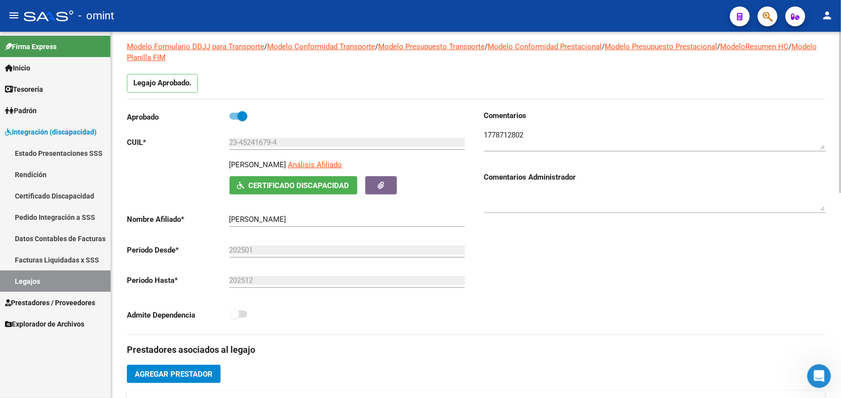
scroll to position [0, 0]
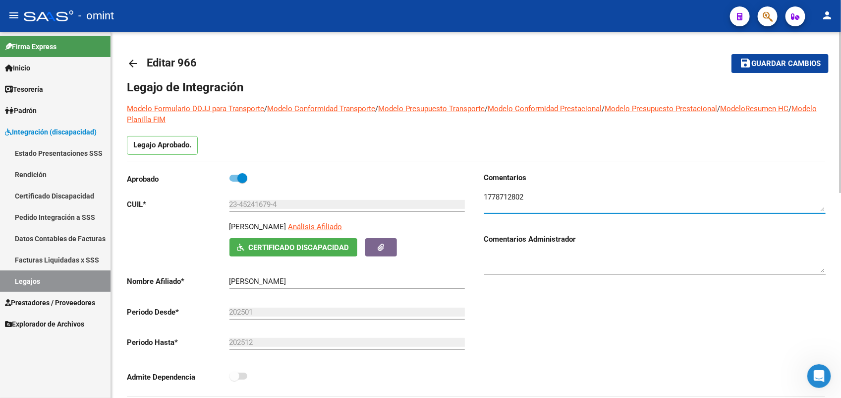
drag, startPoint x: 531, startPoint y: 194, endPoint x: 486, endPoint y: 196, distance: 45.1
click at [486, 196] on textarea at bounding box center [655, 201] width 342 height 20
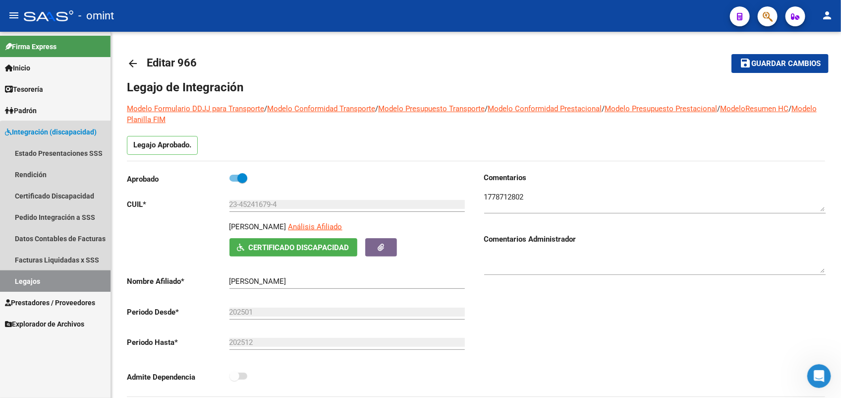
click at [59, 276] on link "Legajos" at bounding box center [55, 280] width 111 height 21
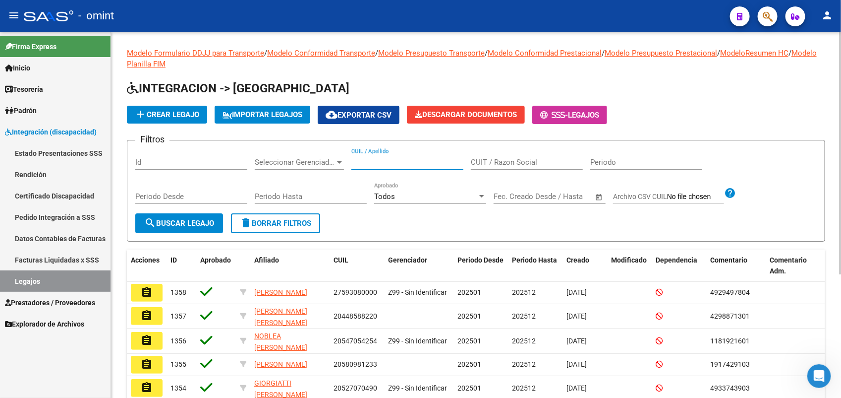
click at [360, 160] on input "CUIL / Apellido" at bounding box center [407, 162] width 112 height 9
paste input "20558414163"
click at [214, 225] on span "search Buscar Legajo" at bounding box center [179, 223] width 70 height 9
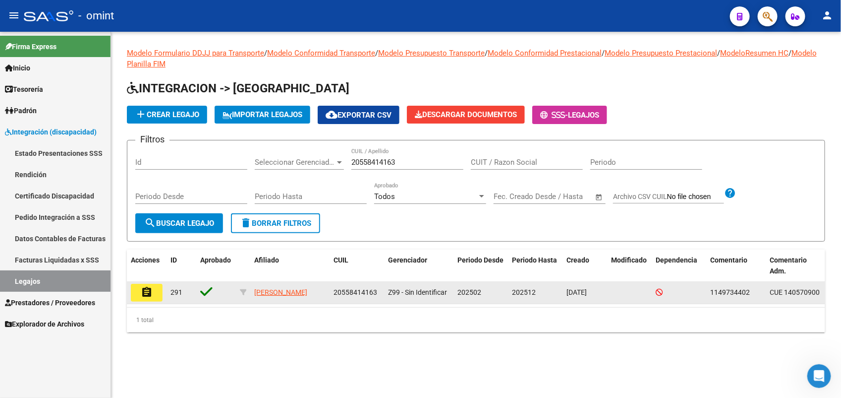
click at [151, 286] on mat-icon "assignment" at bounding box center [147, 292] width 12 height 12
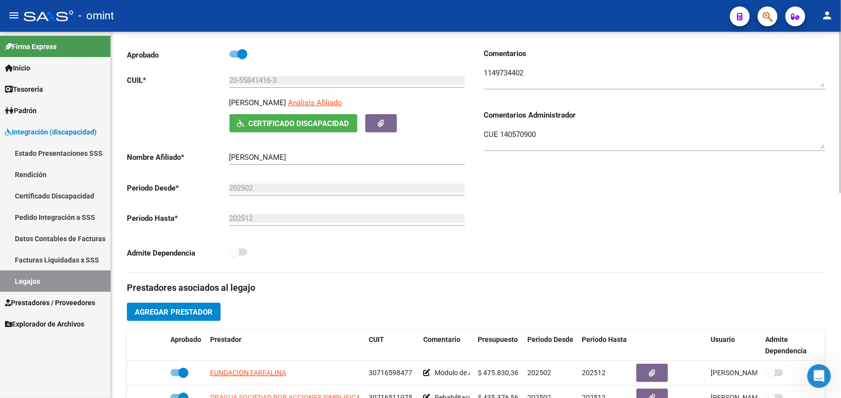
scroll to position [62, 0]
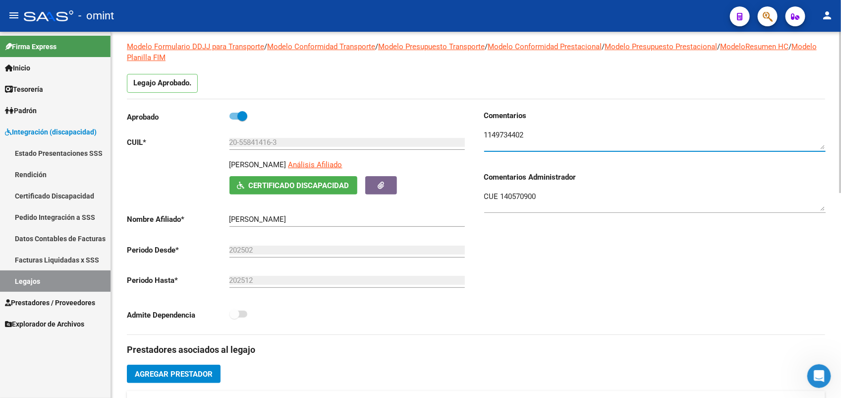
drag, startPoint x: 534, startPoint y: 132, endPoint x: 478, endPoint y: 136, distance: 55.7
click at [478, 136] on div "Comentarios Comentarios Administrador CUE 140570900" at bounding box center [651, 222] width 350 height 224
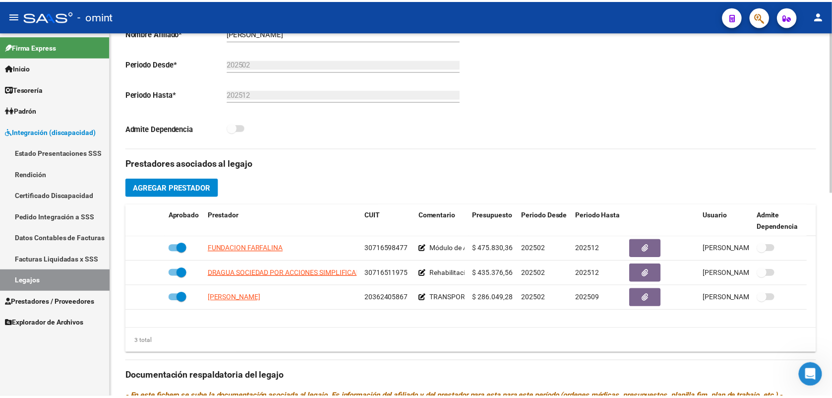
scroll to position [310, 0]
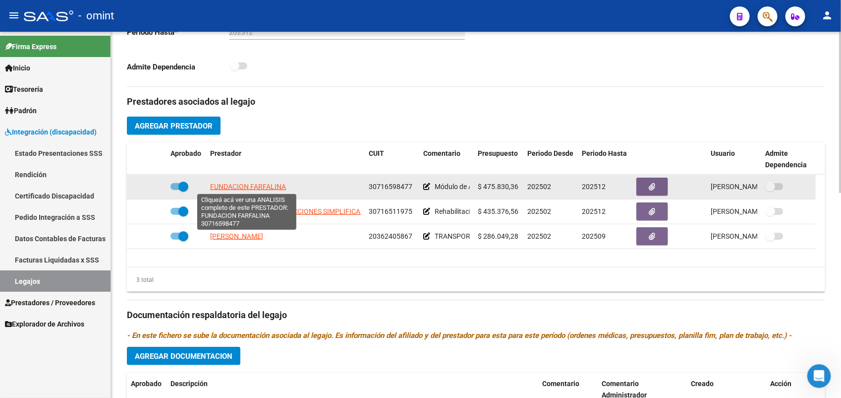
click at [258, 187] on span "FUNDACION FARFALINA" at bounding box center [248, 186] width 76 height 8
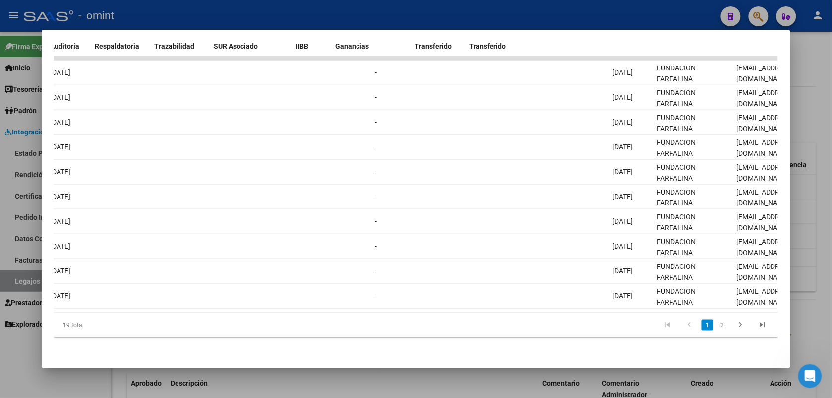
scroll to position [0, 0]
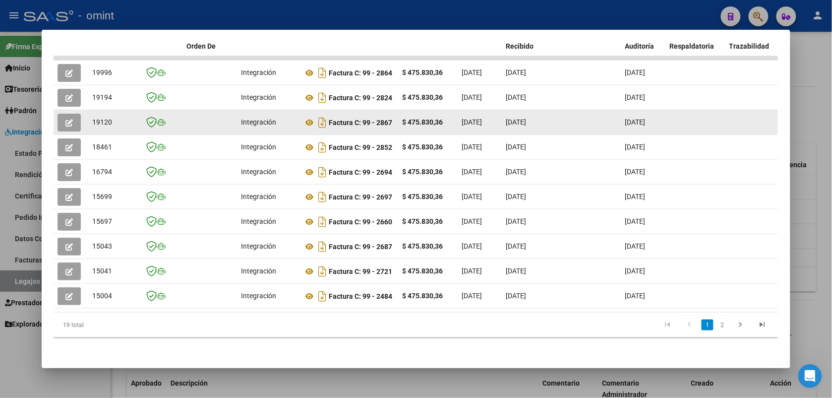
click at [69, 114] on button "button" at bounding box center [69, 123] width 23 height 18
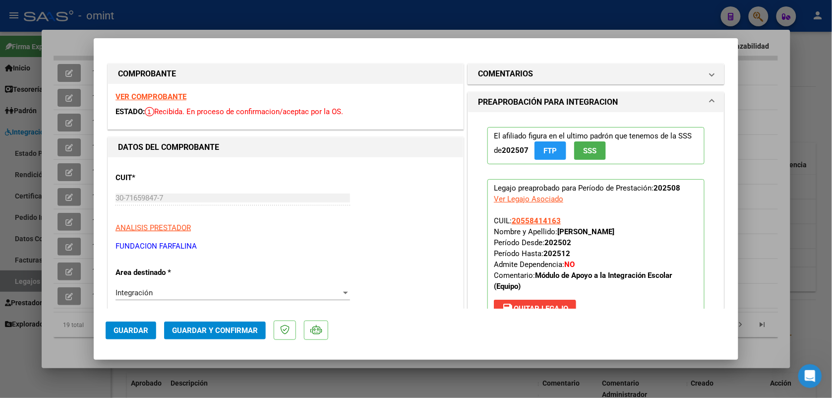
scroll to position [186, 0]
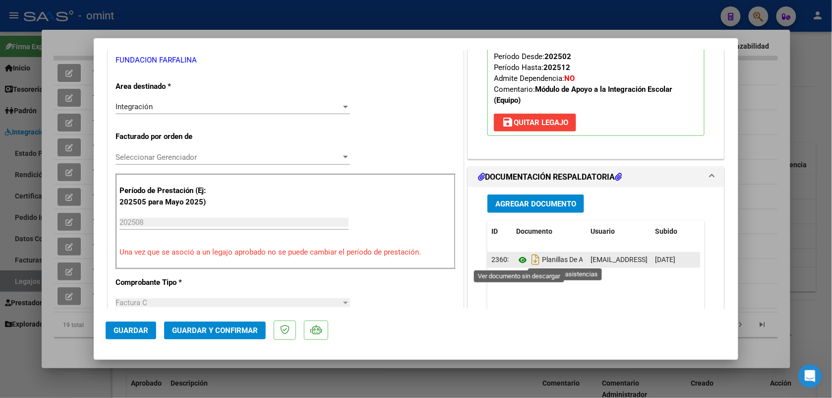
click at [516, 257] on icon at bounding box center [522, 260] width 13 height 12
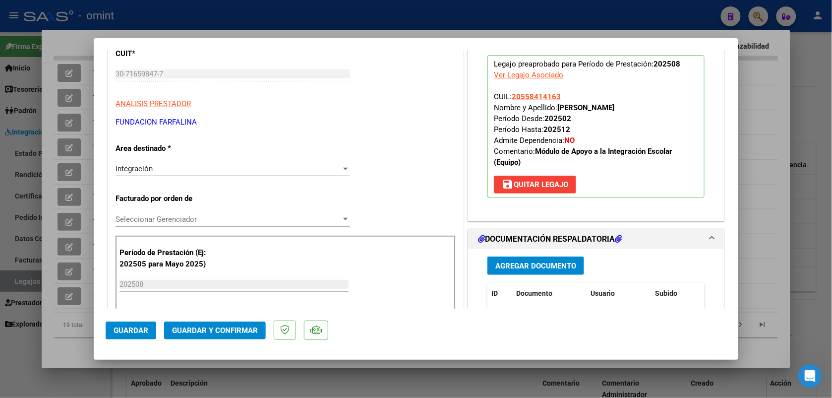
scroll to position [0, 0]
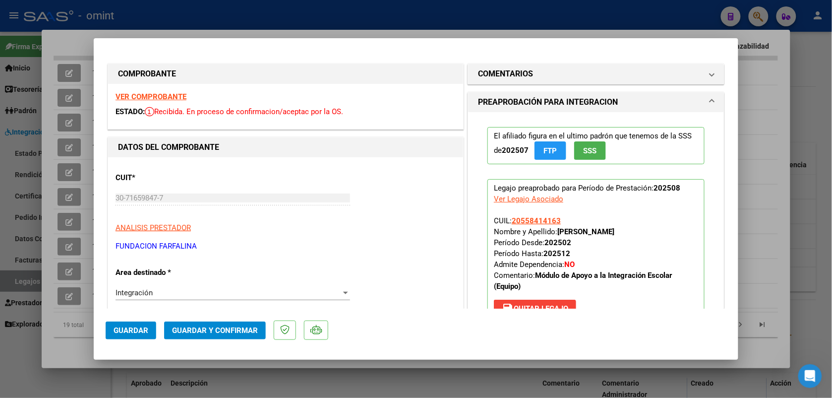
click at [133, 100] on strong "VER COMPROBANTE" at bounding box center [151, 96] width 71 height 9
click at [240, 327] on span "Guardar y Confirmar" at bounding box center [215, 330] width 86 height 9
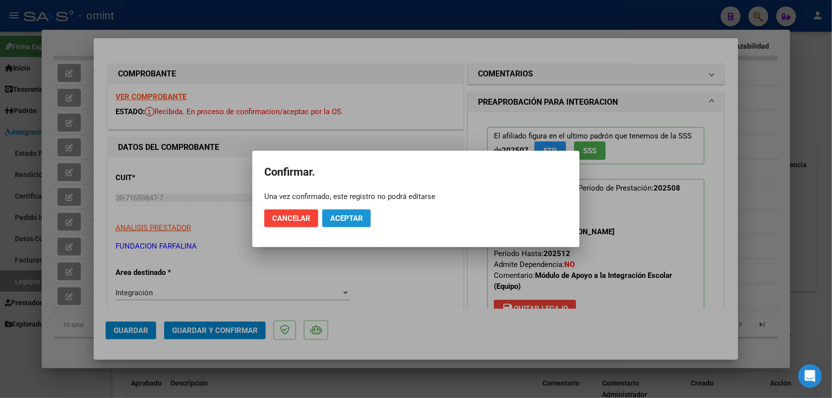
click at [337, 211] on button "Aceptar" at bounding box center [346, 218] width 49 height 18
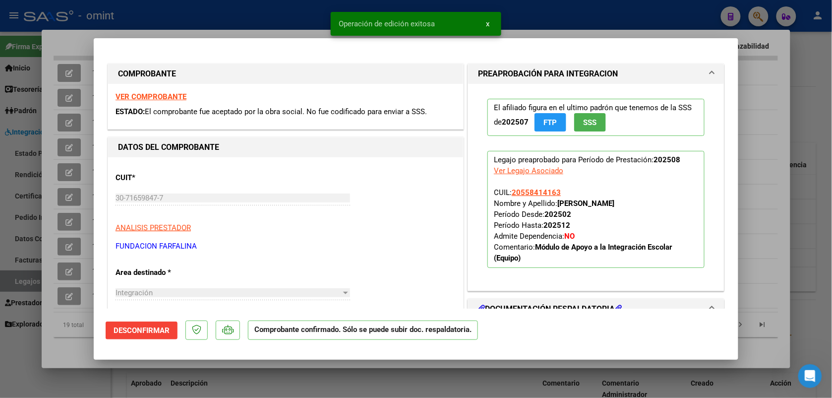
click at [238, 13] on div at bounding box center [416, 199] width 832 height 398
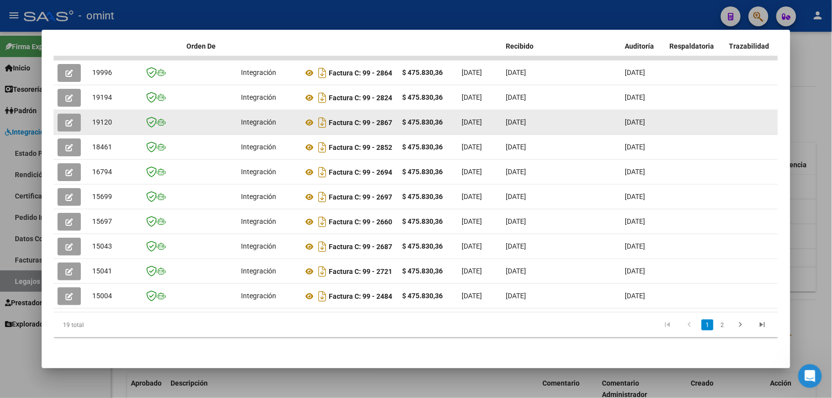
drag, startPoint x: 115, startPoint y: 112, endPoint x: 85, endPoint y: 117, distance: 30.2
click at [88, 117] on datatable-body-cell "19120" at bounding box center [113, 122] width 50 height 24
drag, startPoint x: 85, startPoint y: 117, endPoint x: 97, endPoint y: 112, distance: 12.9
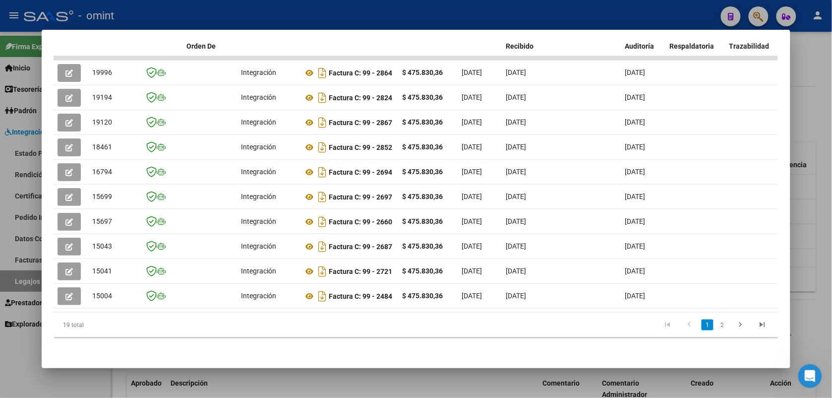
click at [213, 8] on div at bounding box center [416, 199] width 832 height 398
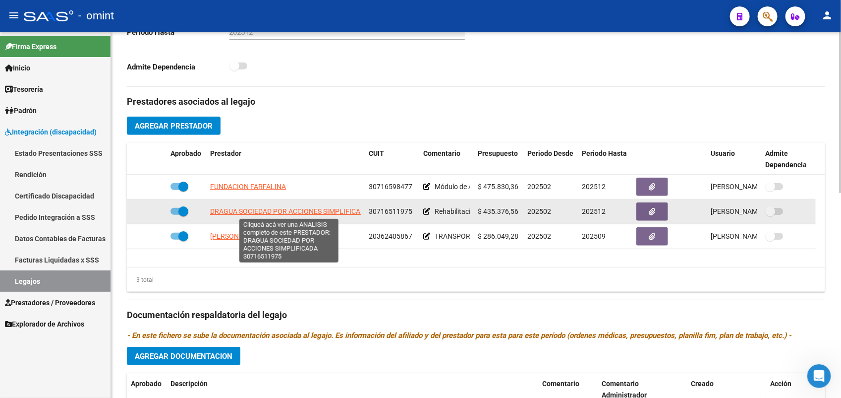
click at [262, 214] on span "DRAGUA SOCIEDAD POR ACCIONES SIMPLIFICADA" at bounding box center [289, 211] width 159 height 8
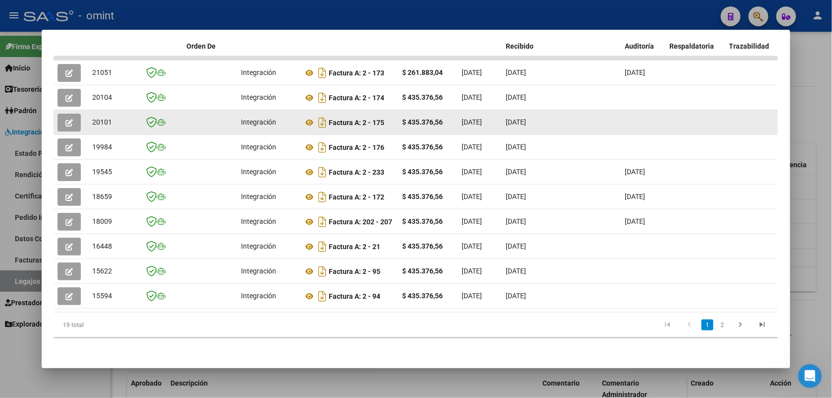
click at [65, 119] on icon "button" at bounding box center [68, 122] width 7 height 7
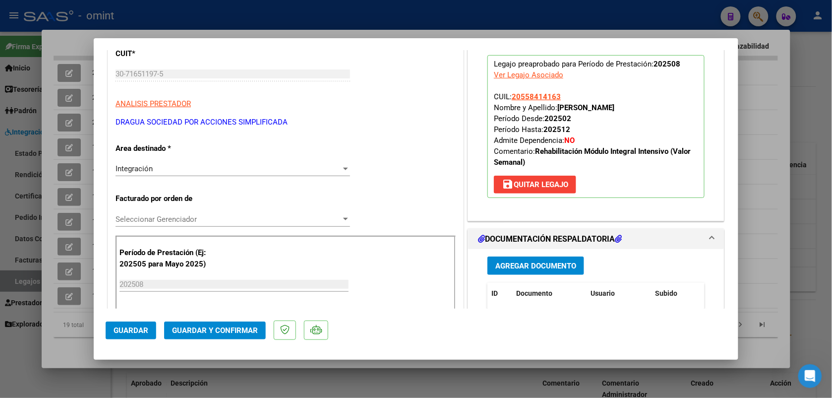
scroll to position [248, 0]
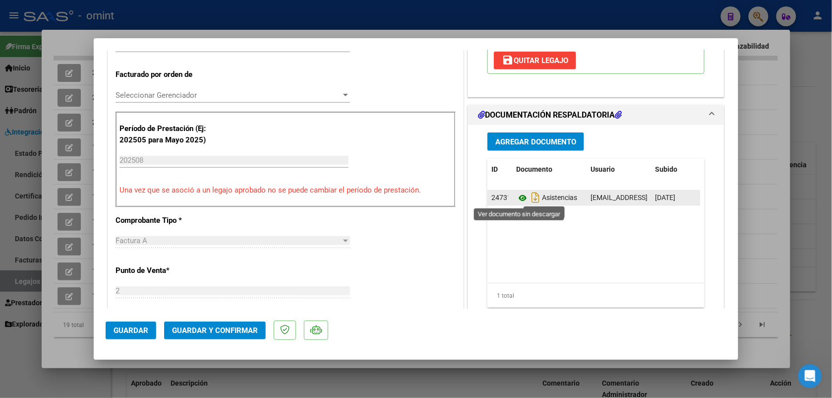
click at [517, 198] on icon at bounding box center [522, 198] width 13 height 12
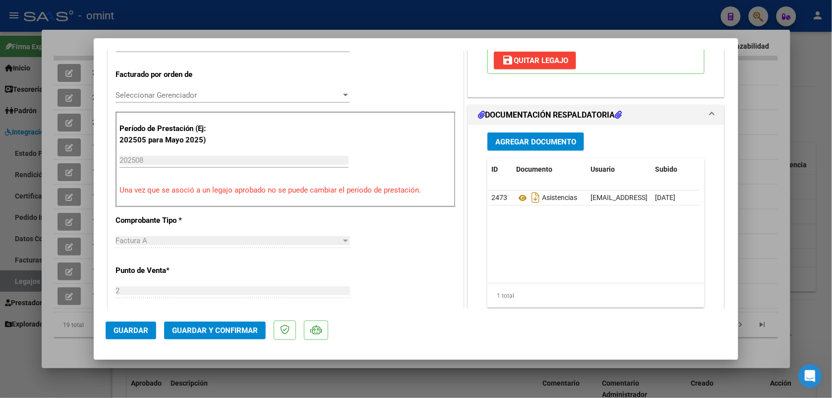
click at [239, 8] on div at bounding box center [416, 199] width 832 height 398
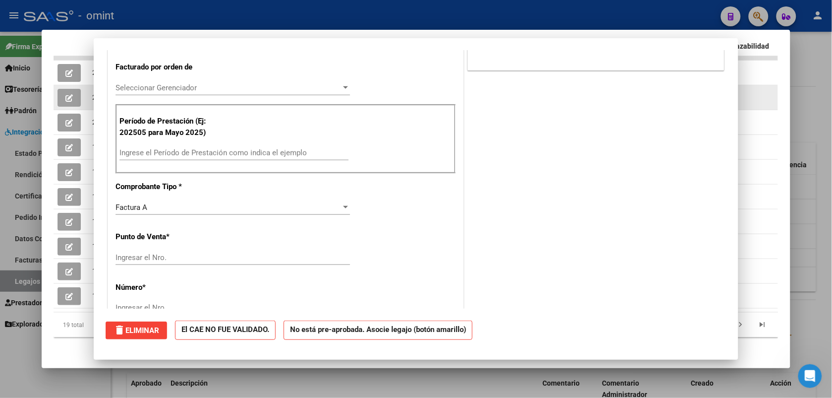
scroll to position [0, 0]
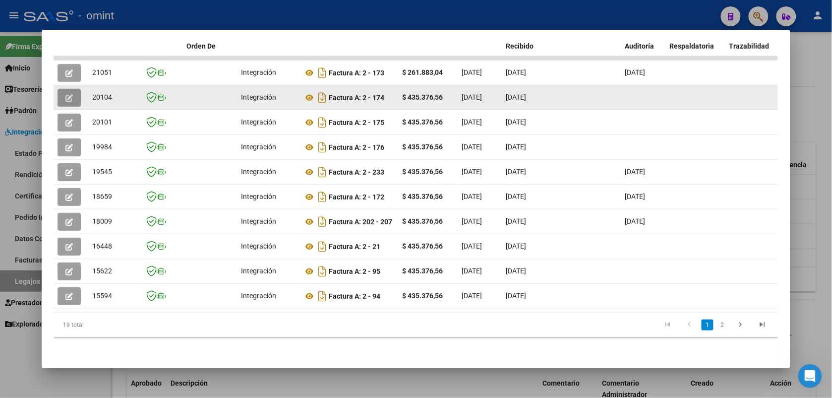
click at [70, 89] on button "button" at bounding box center [69, 98] width 23 height 18
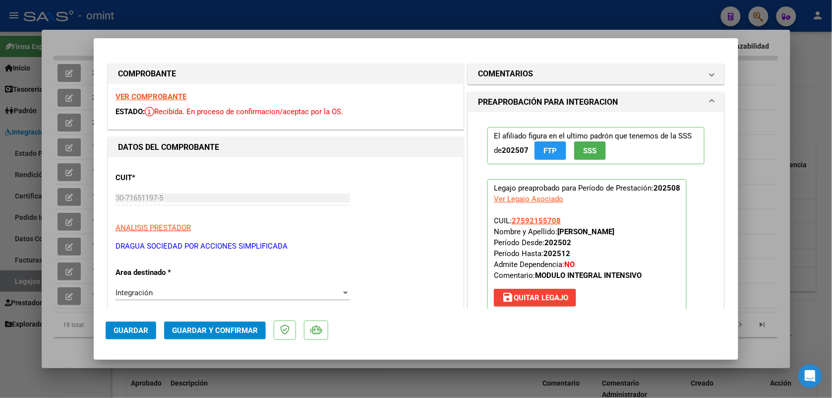
click at [151, 11] on div at bounding box center [416, 199] width 832 height 398
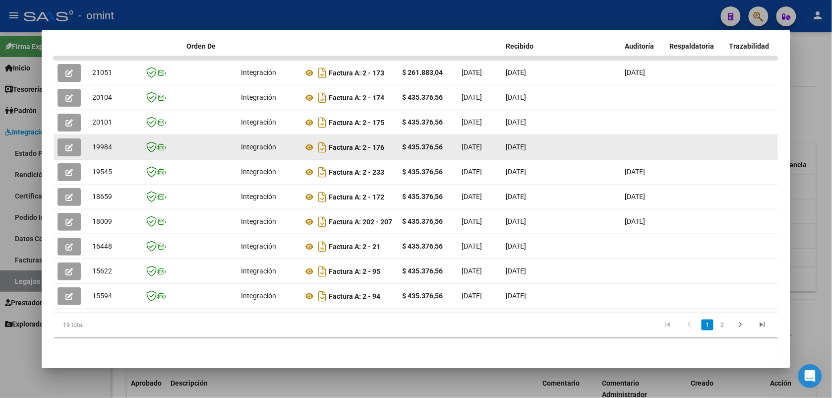
click at [67, 144] on icon "button" at bounding box center [68, 147] width 7 height 7
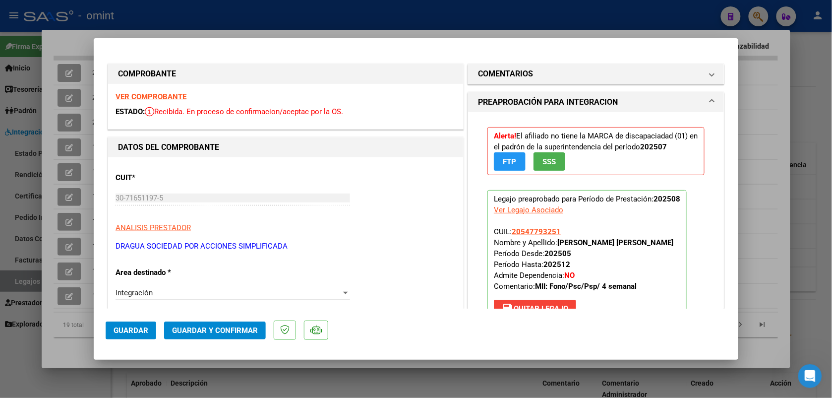
click at [176, 15] on div at bounding box center [416, 199] width 832 height 398
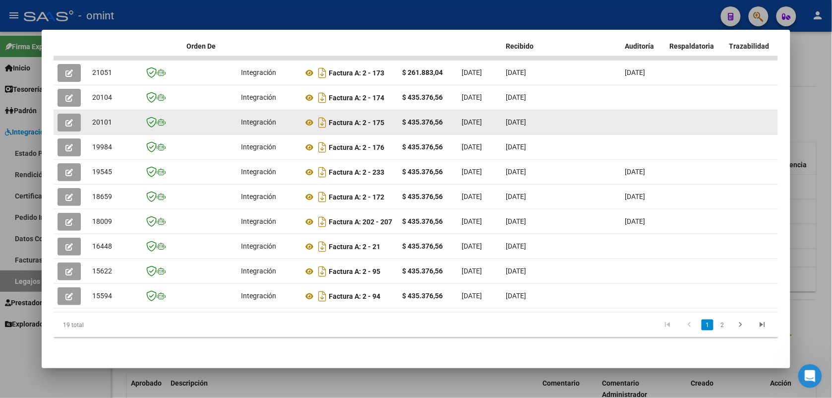
click at [65, 119] on icon "button" at bounding box center [68, 122] width 7 height 7
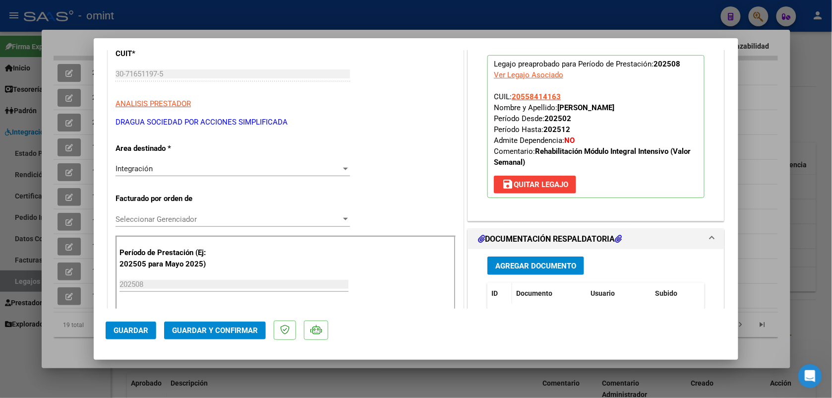
scroll to position [186, 0]
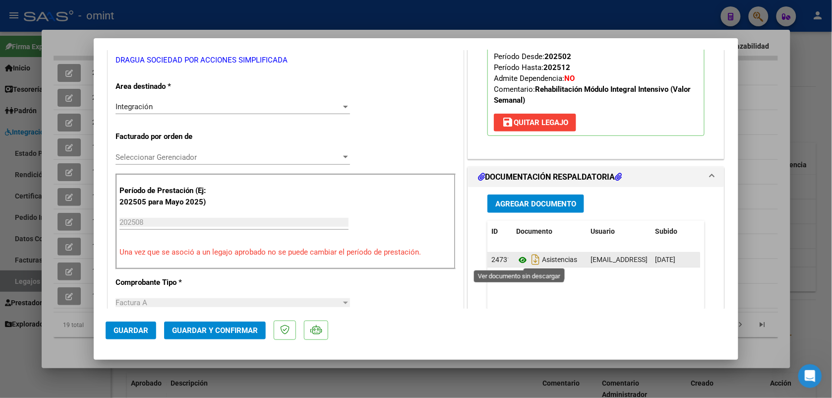
click at [518, 260] on icon at bounding box center [522, 260] width 13 height 12
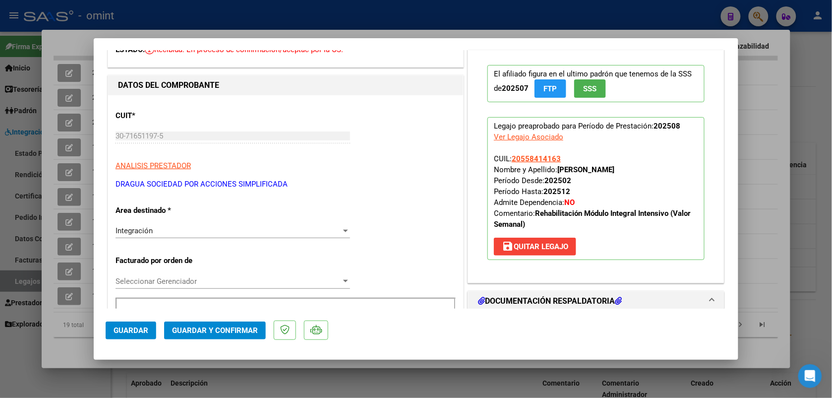
scroll to position [0, 0]
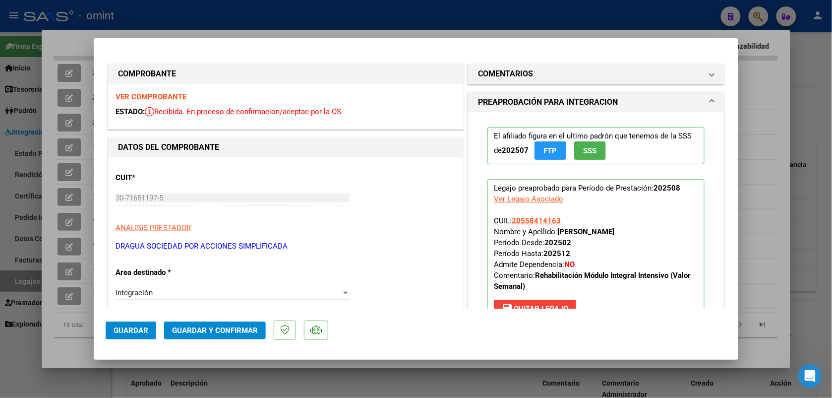
click at [145, 95] on strong "VER COMPROBANTE" at bounding box center [151, 96] width 71 height 9
click at [315, 21] on div at bounding box center [416, 199] width 832 height 398
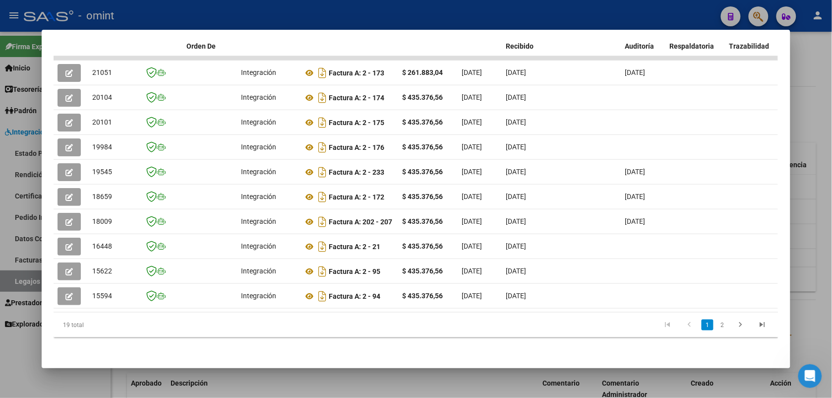
click at [310, 6] on div at bounding box center [416, 199] width 832 height 398
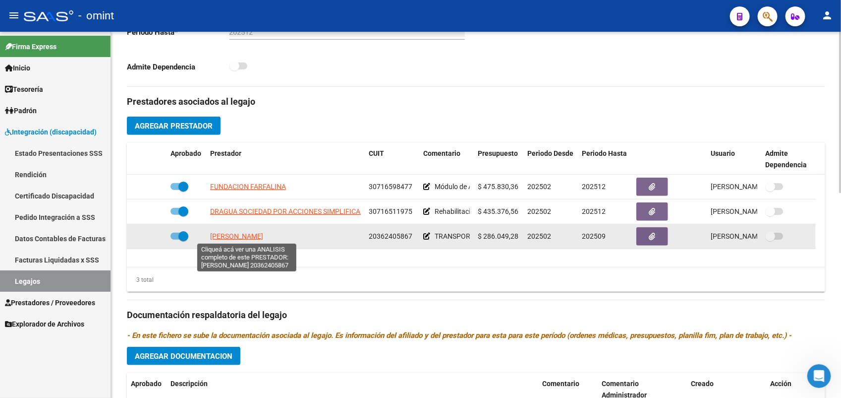
click at [245, 235] on span "[PERSON_NAME]" at bounding box center [236, 236] width 53 height 8
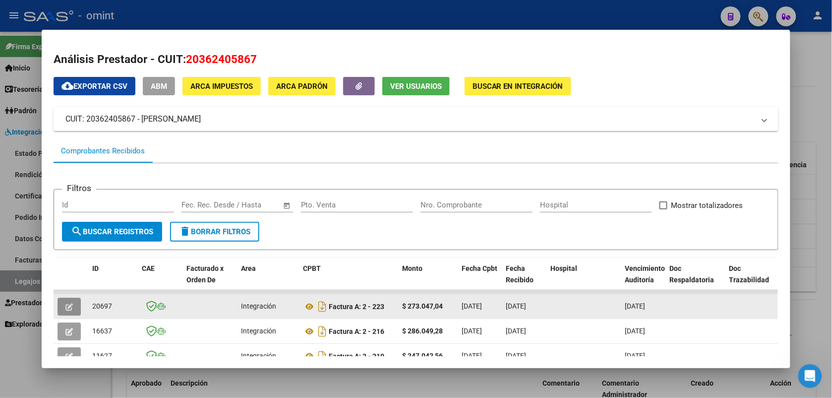
click at [67, 303] on icon "button" at bounding box center [68, 306] width 7 height 7
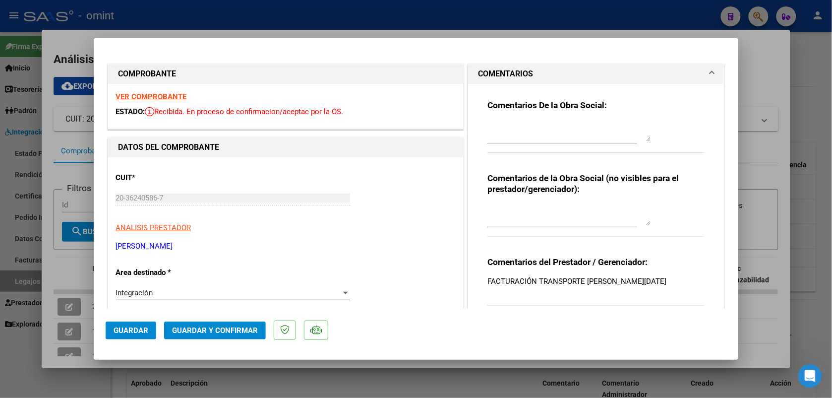
click at [167, 98] on strong "VER COMPROBANTE" at bounding box center [151, 96] width 71 height 9
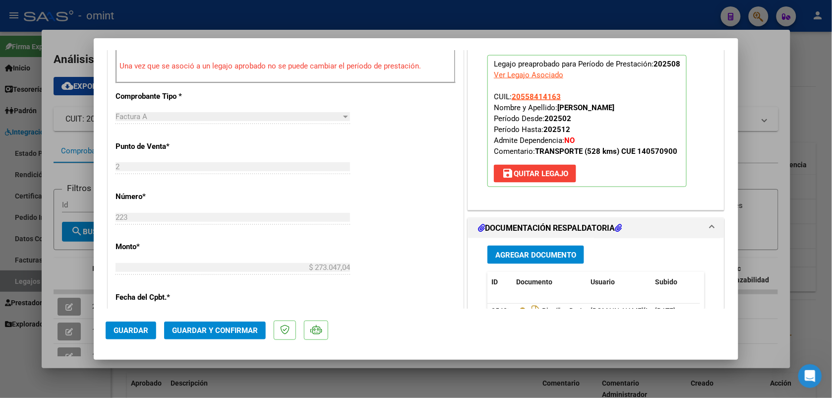
scroll to position [434, 0]
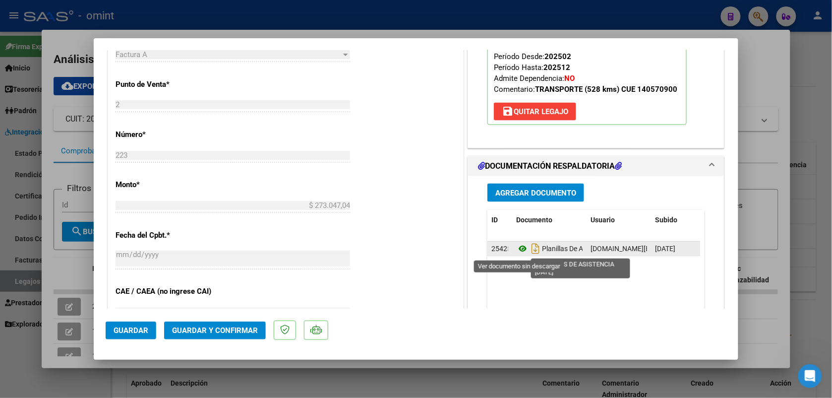
click at [517, 248] on icon at bounding box center [522, 249] width 13 height 12
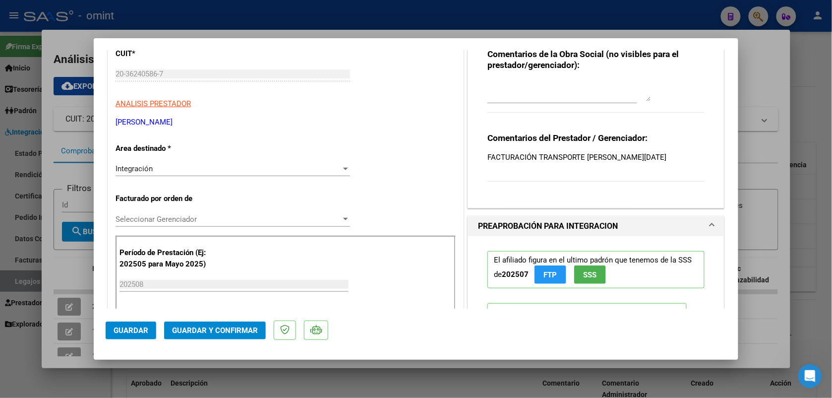
scroll to position [0, 0]
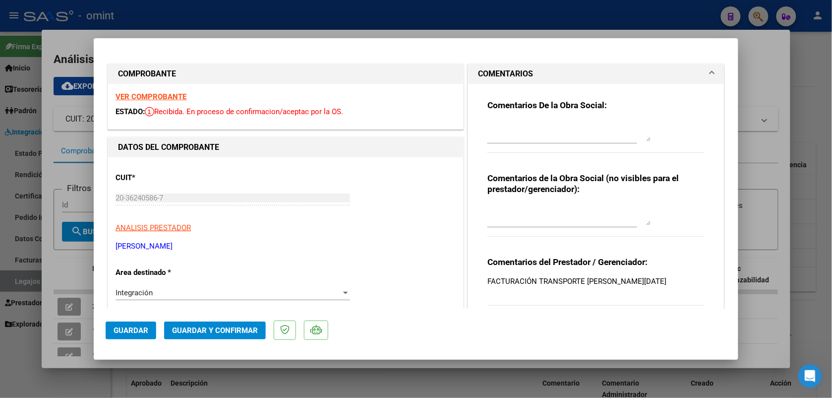
click at [164, 95] on strong "VER COMPROBANTE" at bounding box center [151, 96] width 71 height 9
click at [219, 326] on span "Guardar y Confirmar" at bounding box center [215, 330] width 86 height 9
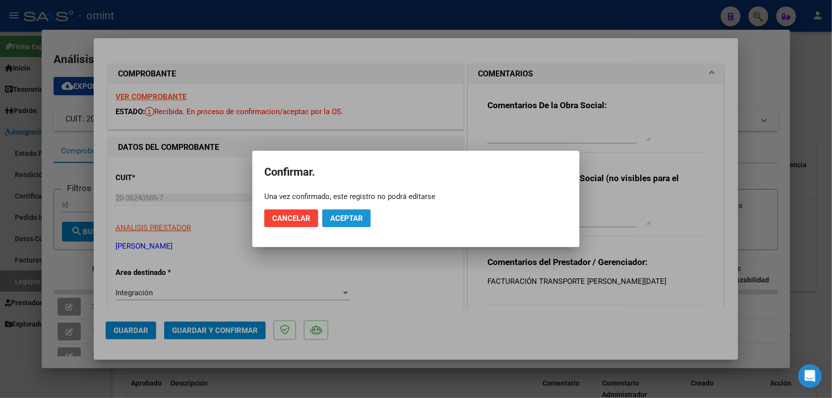
click at [338, 214] on span "Aceptar" at bounding box center [346, 218] width 33 height 9
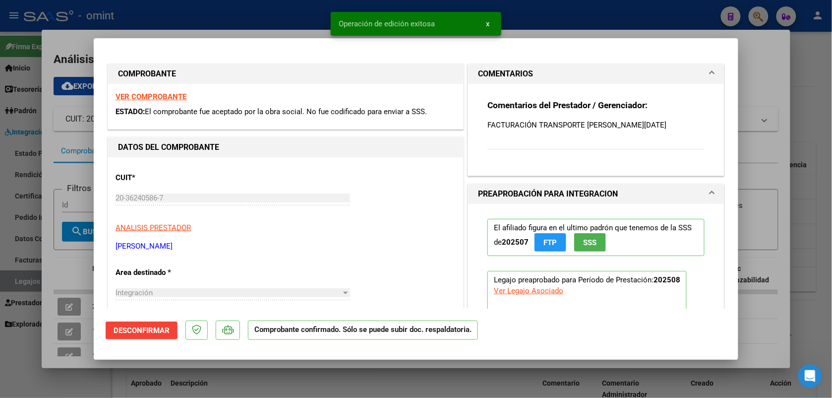
click at [198, 23] on div at bounding box center [416, 199] width 832 height 398
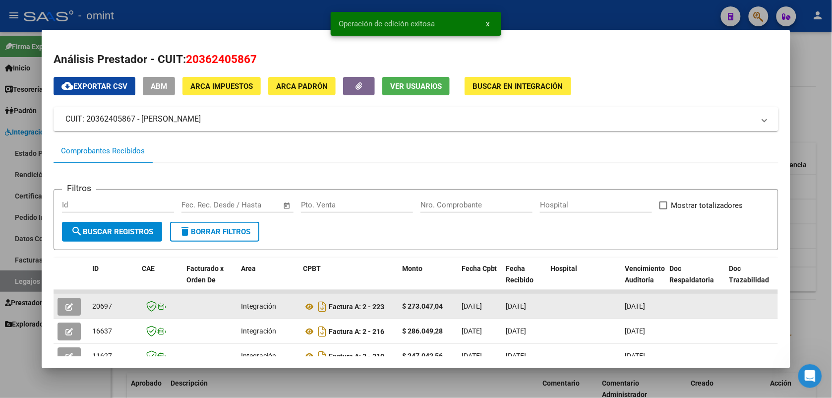
drag, startPoint x: 110, startPoint y: 302, endPoint x: 88, endPoint y: 302, distance: 22.3
click at [92, 302] on div "20697" at bounding box center [113, 305] width 42 height 11
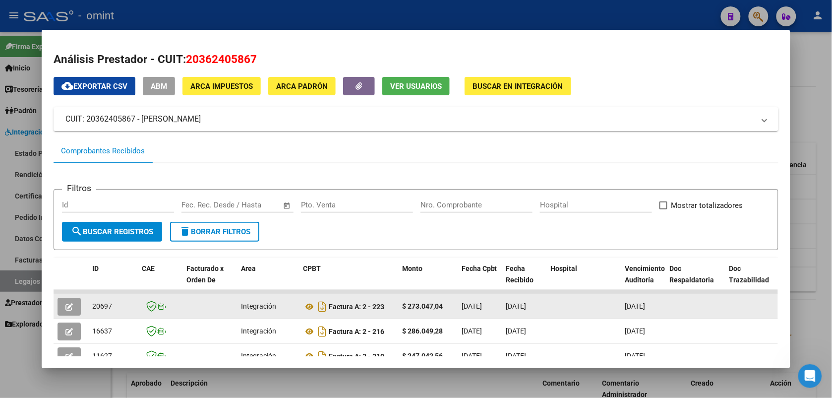
drag, startPoint x: 88, startPoint y: 302, endPoint x: 100, endPoint y: 306, distance: 12.5
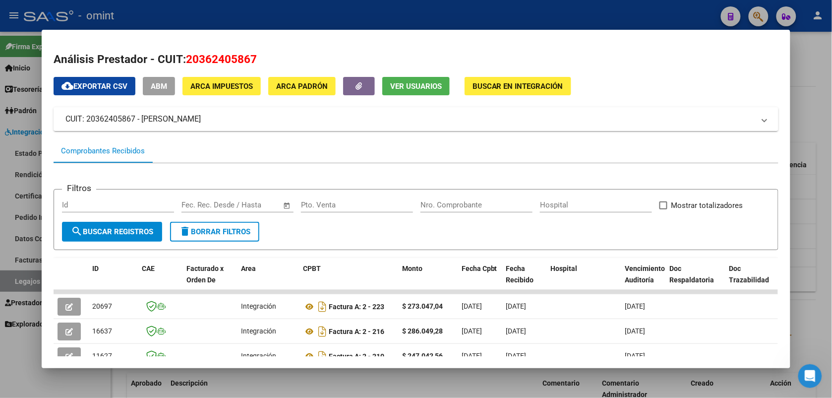
click at [219, 21] on div at bounding box center [416, 199] width 832 height 398
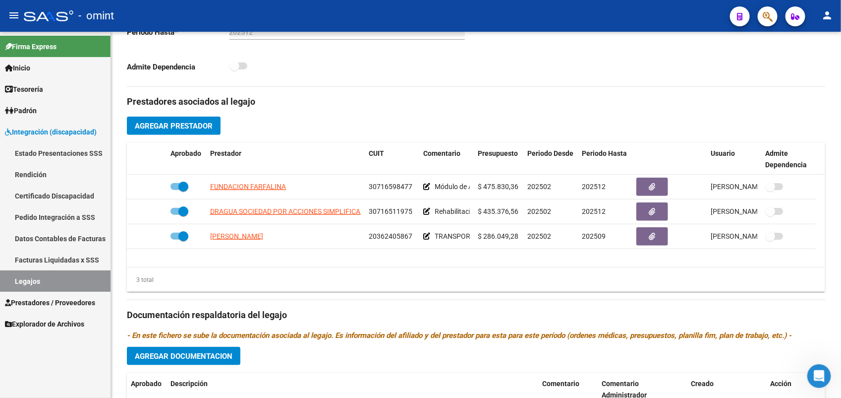
click at [219, 21] on div "- omint" at bounding box center [373, 16] width 699 height 22
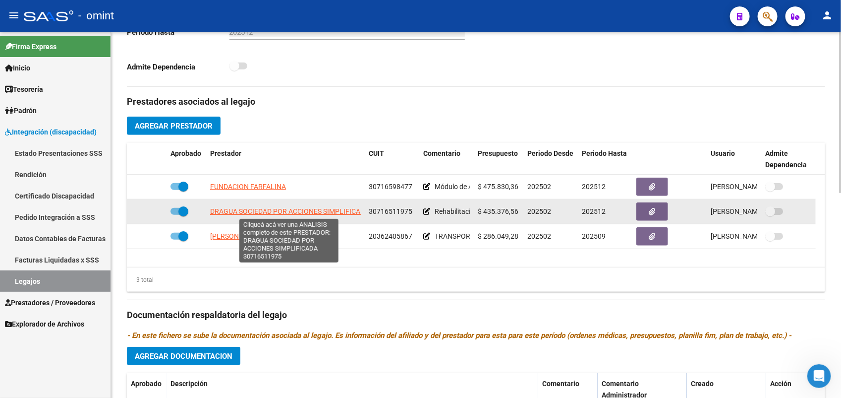
click at [238, 212] on span "DRAGUA SOCIEDAD POR ACCIONES SIMPLIFICADA" at bounding box center [289, 211] width 159 height 8
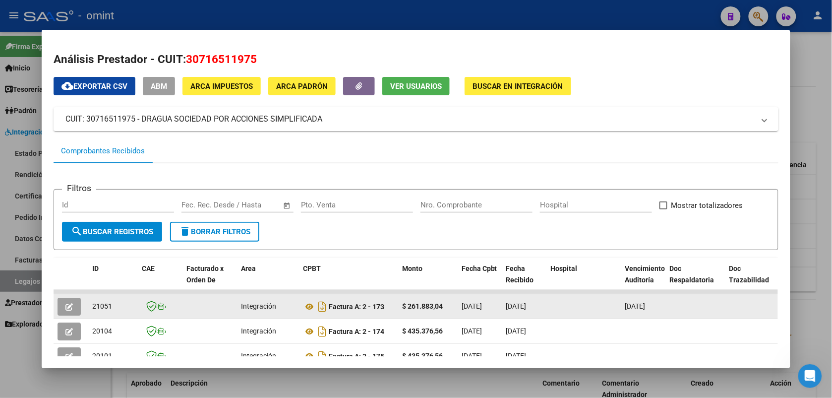
click at [70, 298] on button "button" at bounding box center [69, 306] width 23 height 18
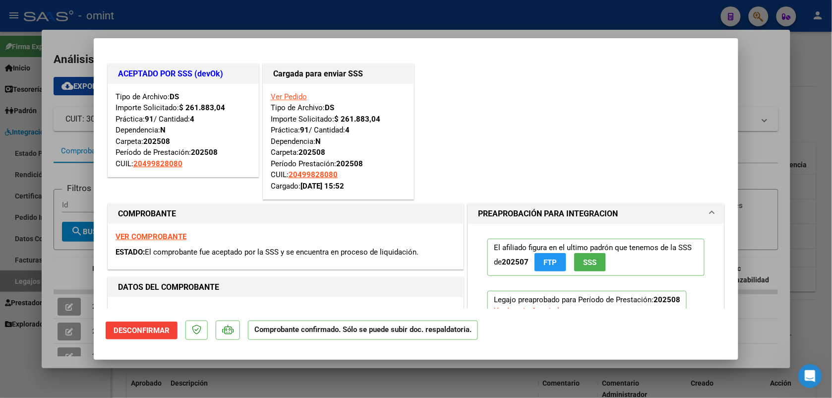
click at [240, 21] on div at bounding box center [416, 199] width 832 height 398
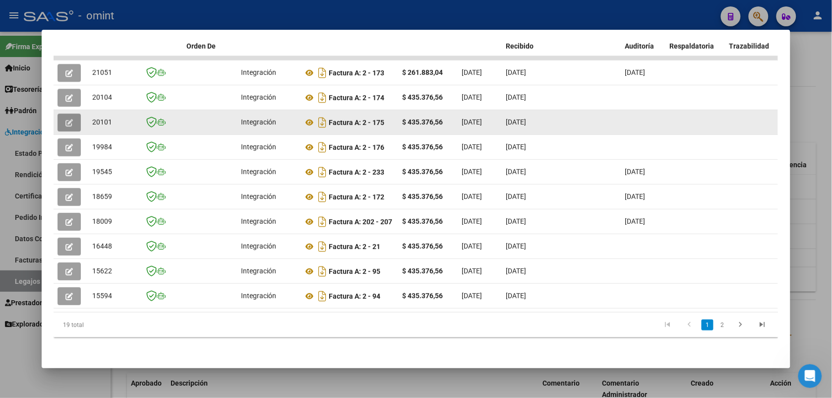
click at [65, 119] on icon "button" at bounding box center [68, 122] width 7 height 7
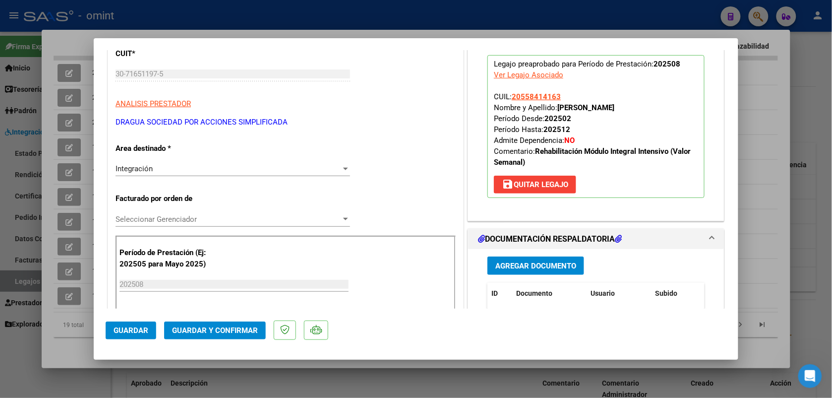
scroll to position [186, 0]
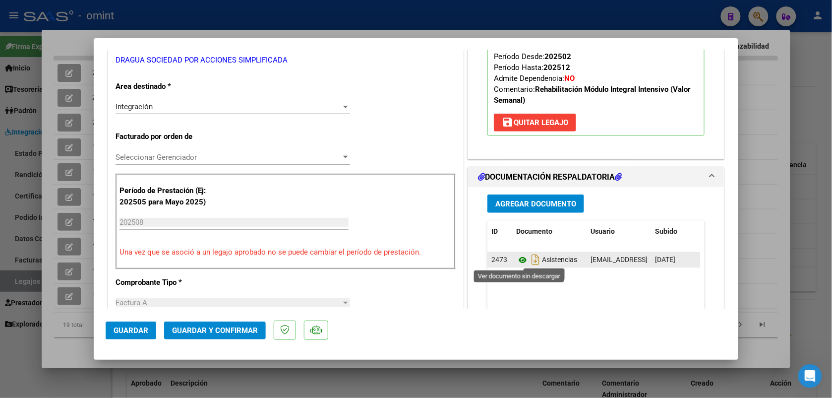
click at [516, 261] on icon at bounding box center [522, 260] width 13 height 12
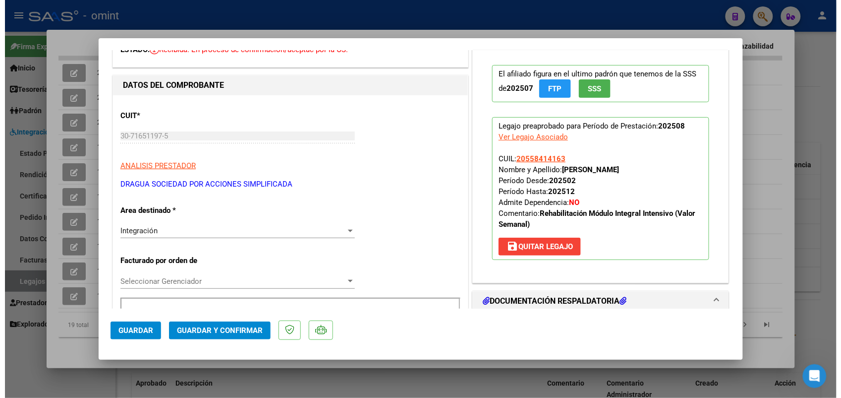
scroll to position [0, 0]
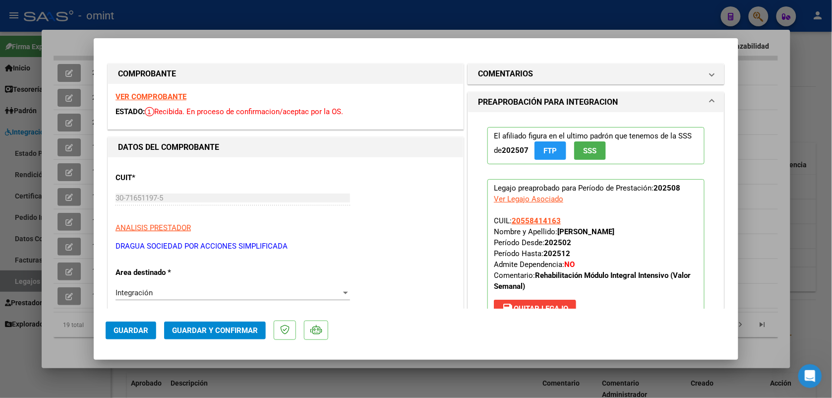
click at [170, 97] on strong "VER COMPROBANTE" at bounding box center [151, 96] width 71 height 9
click at [549, 70] on mat-panel-title "COMENTARIOS" at bounding box center [590, 74] width 224 height 12
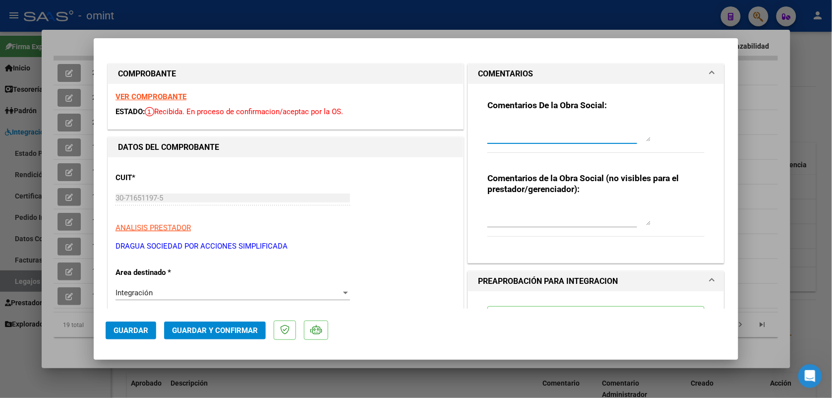
click at [526, 131] on textarea at bounding box center [569, 131] width 164 height 20
click at [127, 329] on span "Guardar" at bounding box center [131, 330] width 35 height 9
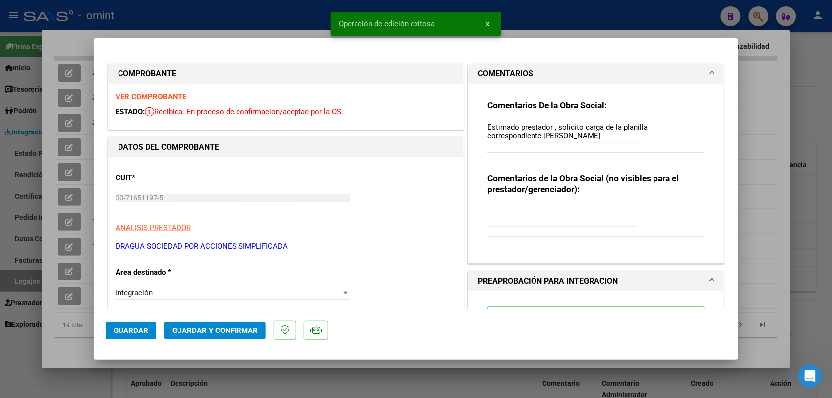
click at [228, 23] on div at bounding box center [416, 199] width 832 height 398
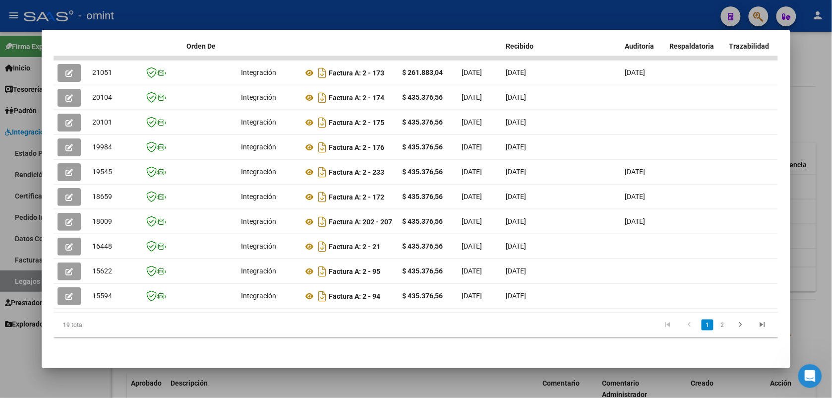
click at [272, 6] on div at bounding box center [416, 199] width 832 height 398
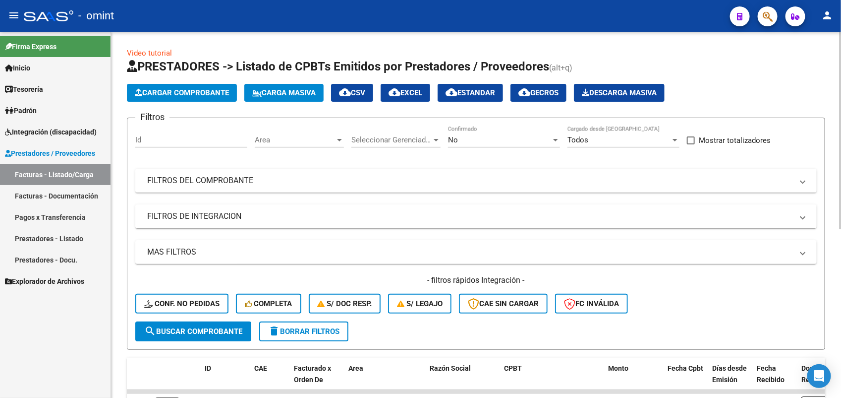
click at [181, 135] on input "Id" at bounding box center [191, 139] width 112 height 9
paste input "18411"
type input "18411"
click at [459, 139] on div "No" at bounding box center [499, 139] width 103 height 9
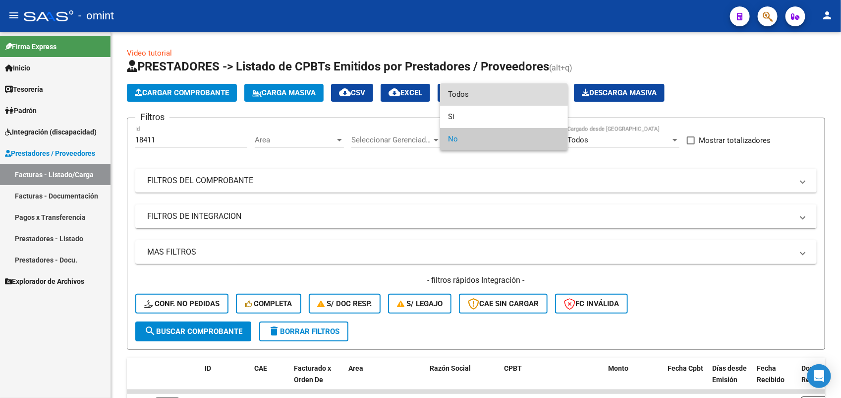
click at [452, 95] on span "Todos" at bounding box center [504, 94] width 112 height 22
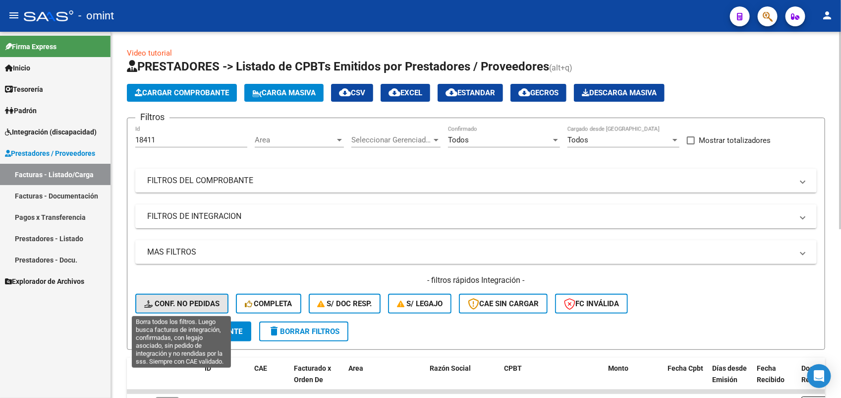
click at [191, 301] on span "Conf. no pedidas" at bounding box center [181, 303] width 75 height 9
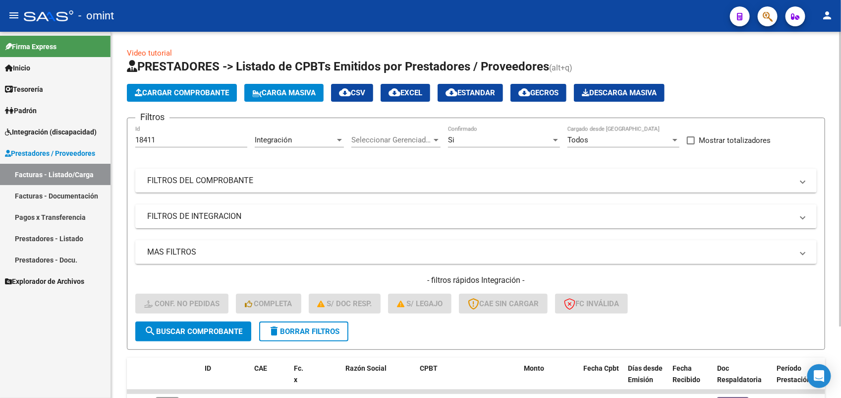
click at [203, 331] on span "search Buscar Comprobante" at bounding box center [193, 331] width 98 height 9
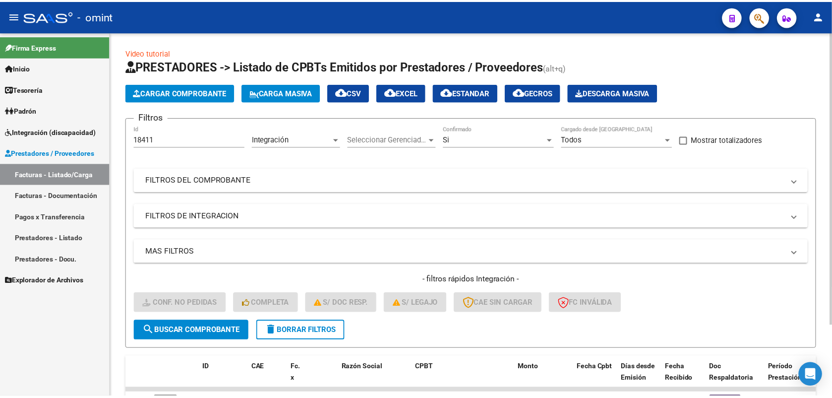
scroll to position [88, 0]
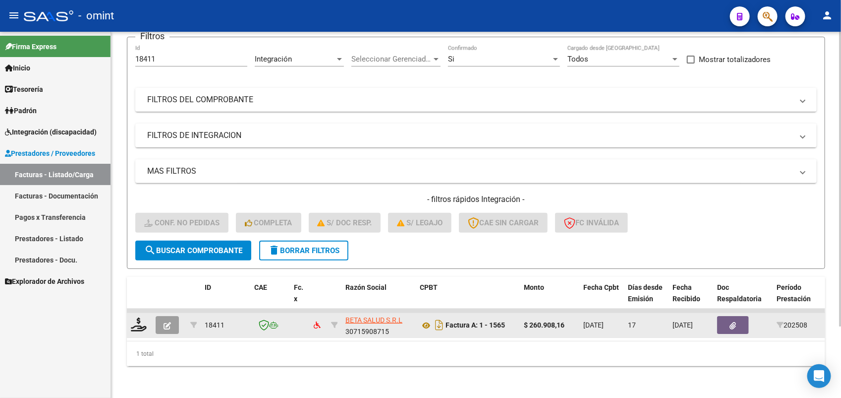
click at [136, 321] on div at bounding box center [139, 324] width 17 height 15
click at [139, 318] on icon at bounding box center [139, 324] width 16 height 14
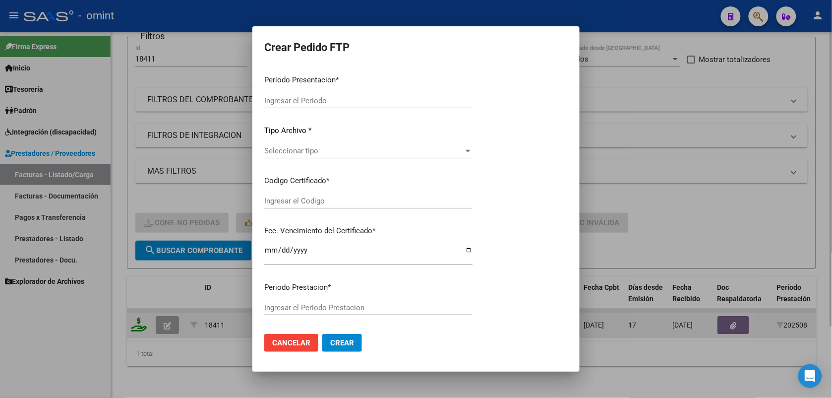
type input "202508"
type input "$ 260.908,16"
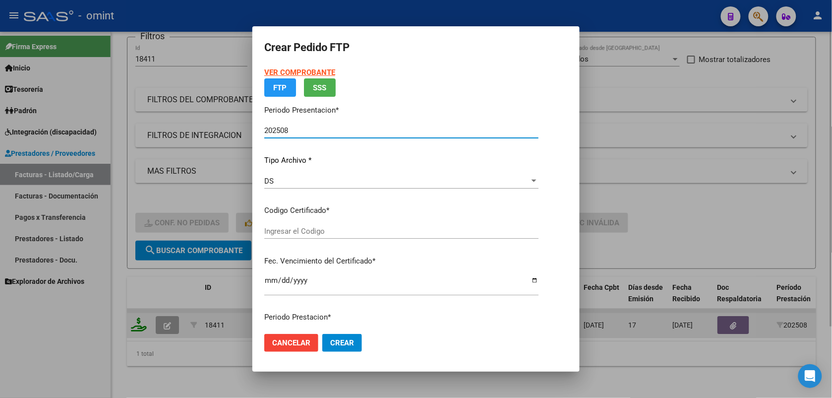
type input "1756913803"
type input "2030-04-01"
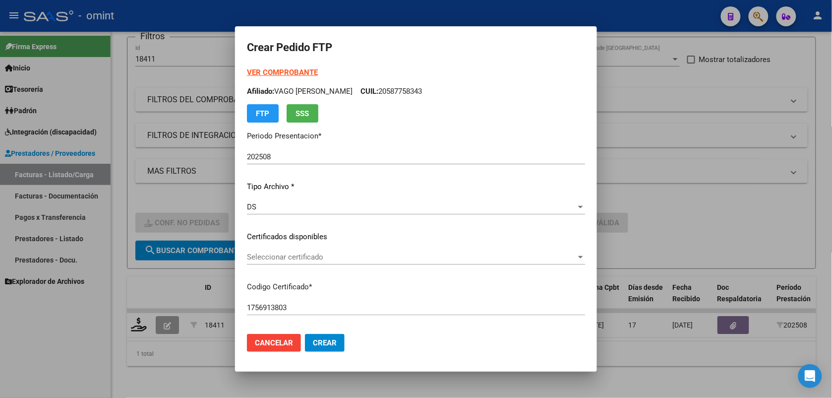
click at [272, 251] on div "Seleccionar certificado Seleccionar certificado" at bounding box center [416, 256] width 338 height 15
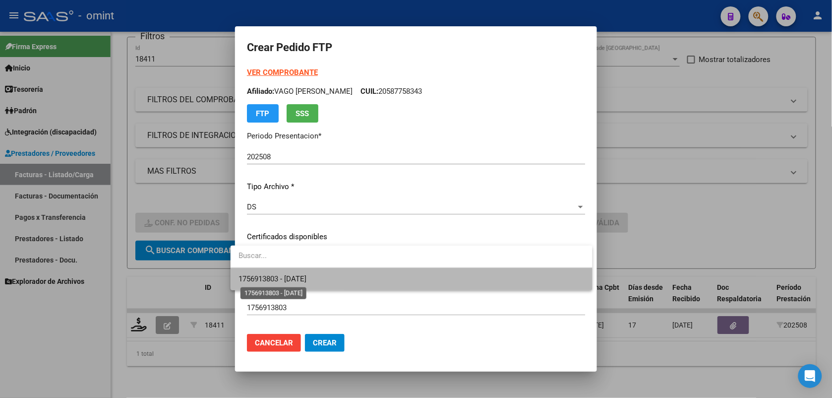
click at [279, 278] on span "1756913803 - 2030-04-01" at bounding box center [272, 278] width 68 height 9
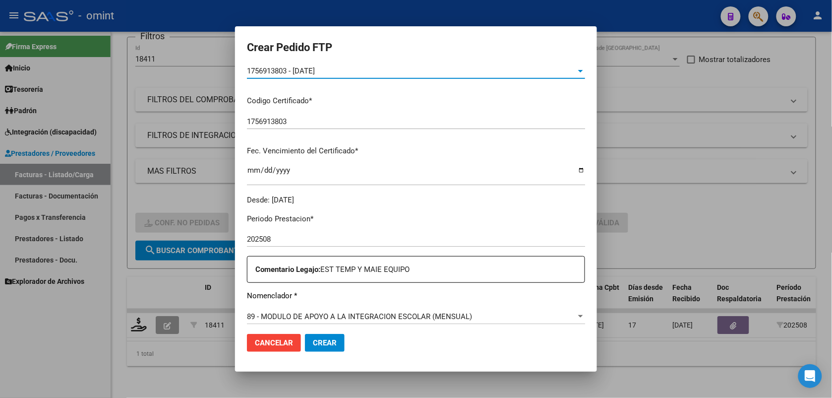
scroll to position [248, 0]
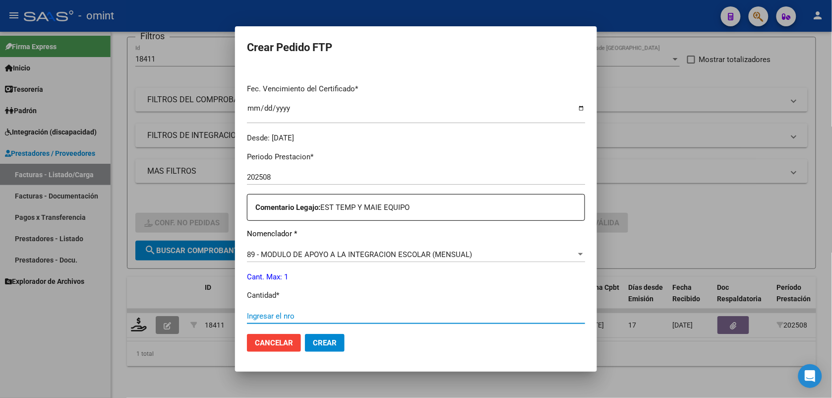
click at [283, 315] on input "Ingresar el nro" at bounding box center [416, 315] width 338 height 9
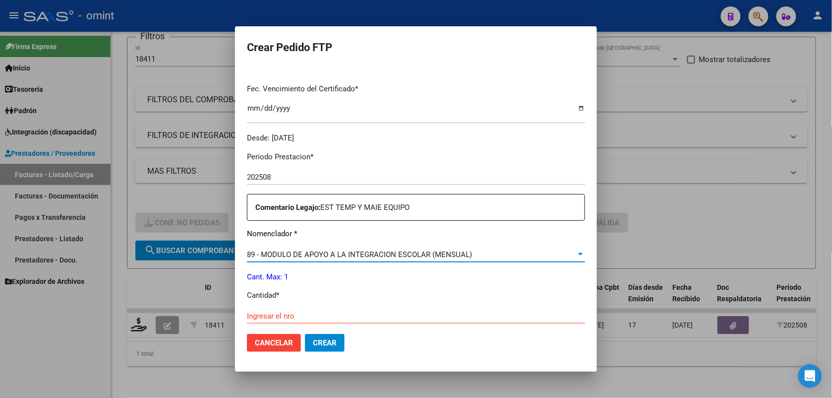
click at [338, 251] on span "89 - MODULO DE APOYO A LA INTEGRACION ESCOLAR (MENSUAL)" at bounding box center [359, 254] width 225 height 9
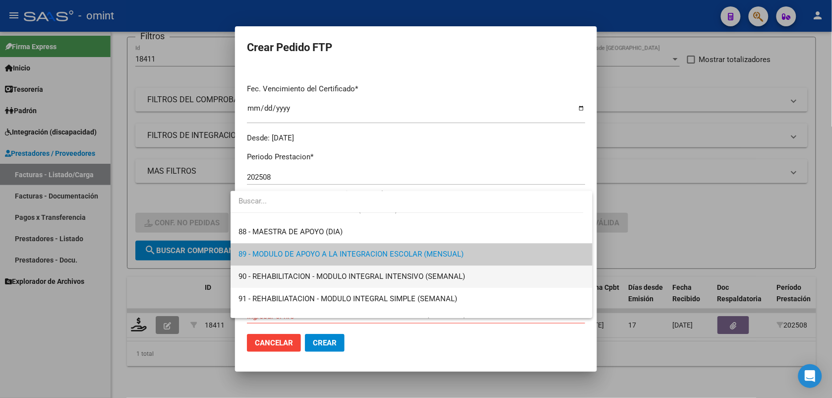
scroll to position [1872, 0]
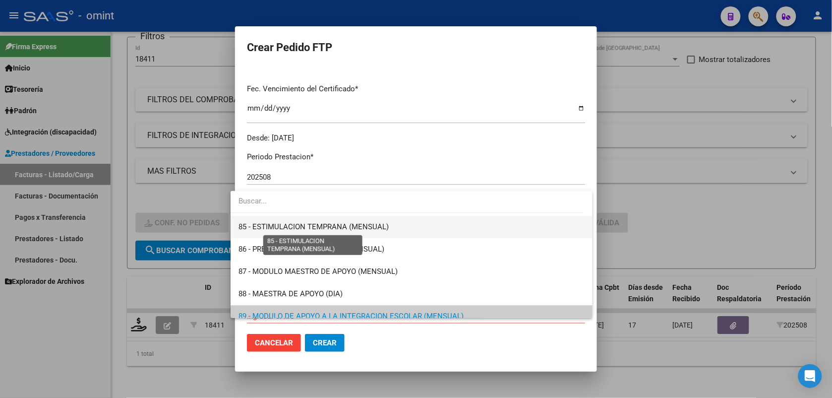
click at [323, 227] on span "85 - ESTIMULACION TEMPRANA (MENSUAL)" at bounding box center [313, 226] width 150 height 9
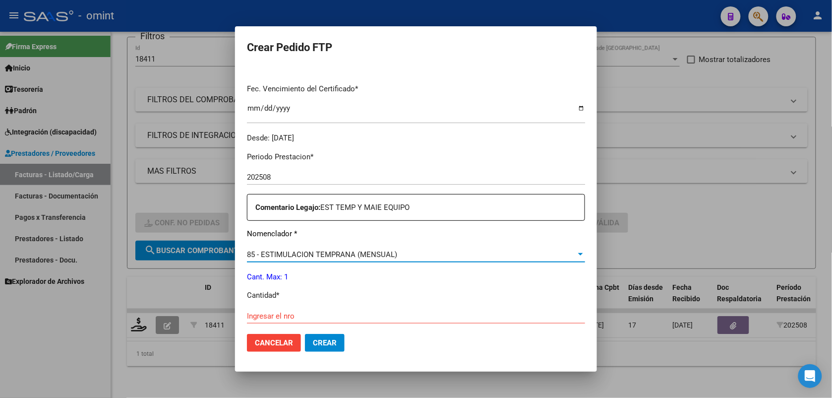
scroll to position [310, 0]
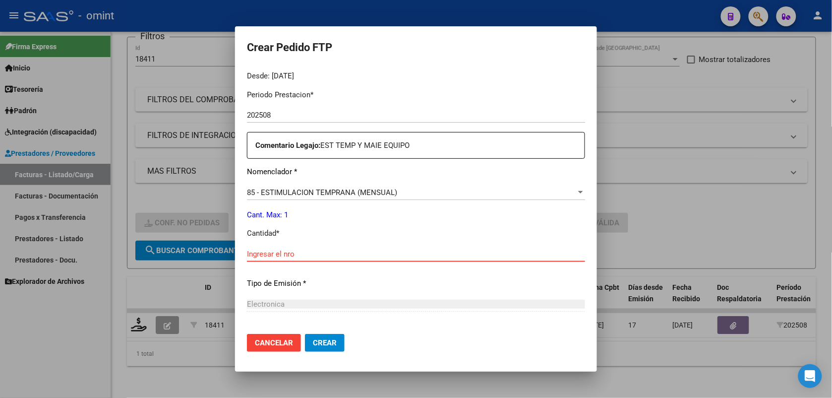
click at [276, 253] on input "Ingresar el nro" at bounding box center [416, 253] width 338 height 9
click at [290, 249] on input "Ingresar el nro" at bounding box center [416, 253] width 338 height 9
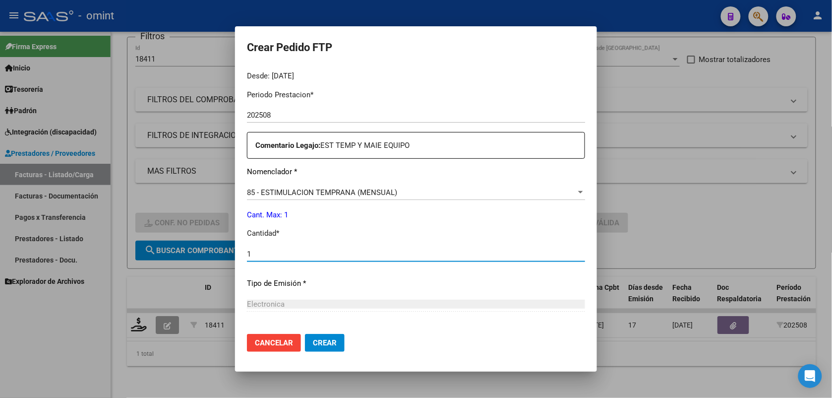
type input "1"
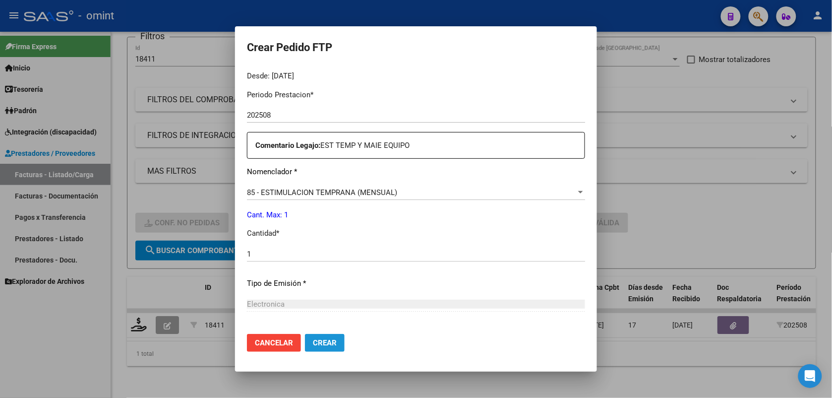
click at [313, 340] on span "Crear" at bounding box center [325, 342] width 24 height 9
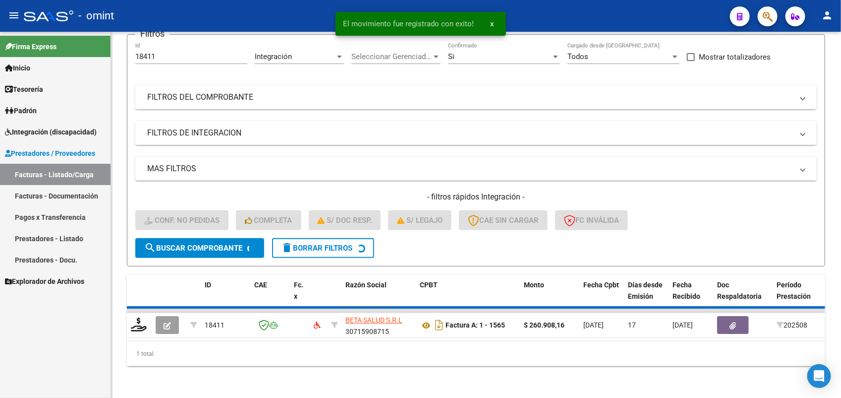
scroll to position [71, 0]
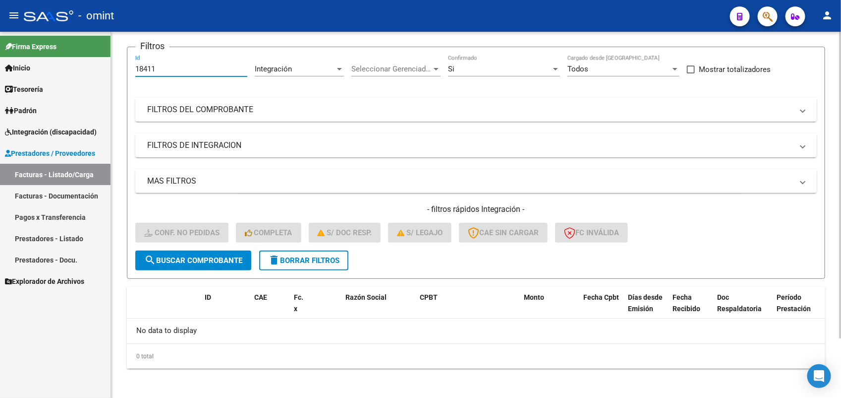
drag, startPoint x: 140, startPoint y: 72, endPoint x: 119, endPoint y: 72, distance: 20.3
click at [119, 72] on div "Video tutorial PRESTADORES -> Listado de CPBTs Emitidos por Prestadores / Prove…" at bounding box center [476, 180] width 730 height 439
drag, startPoint x: 164, startPoint y: 62, endPoint x: 124, endPoint y: 69, distance: 40.3
click at [124, 69] on div "Video tutorial PRESTADORES -> Listado de CPBTs Emitidos por Prestadores / Prove…" at bounding box center [476, 180] width 730 height 439
drag, startPoint x: 163, startPoint y: 63, endPoint x: 128, endPoint y: 72, distance: 35.8
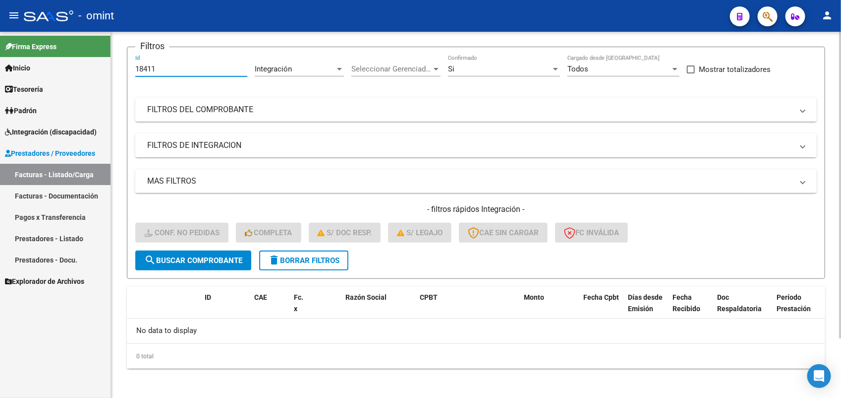
click at [128, 72] on form "Filtros 18411 Id Integración Area Seleccionar Gerenciador Seleccionar Gerenciad…" at bounding box center [476, 163] width 699 height 232
paste input "09"
type input "18409"
click at [211, 257] on span "search Buscar Comprobante" at bounding box center [193, 260] width 98 height 9
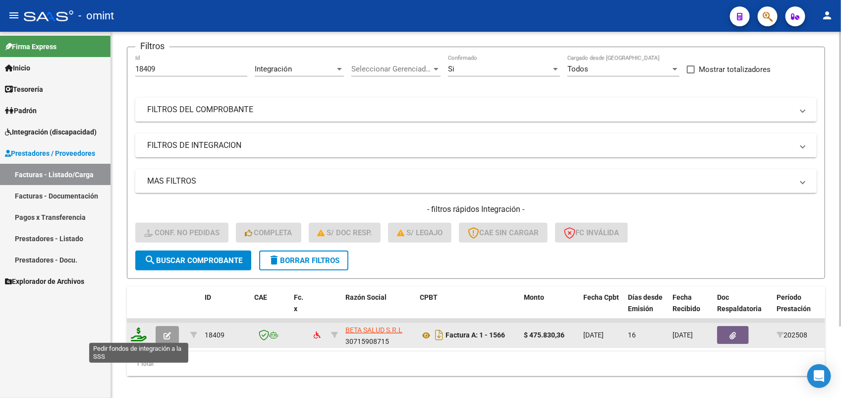
click at [136, 335] on icon at bounding box center [139, 334] width 16 height 14
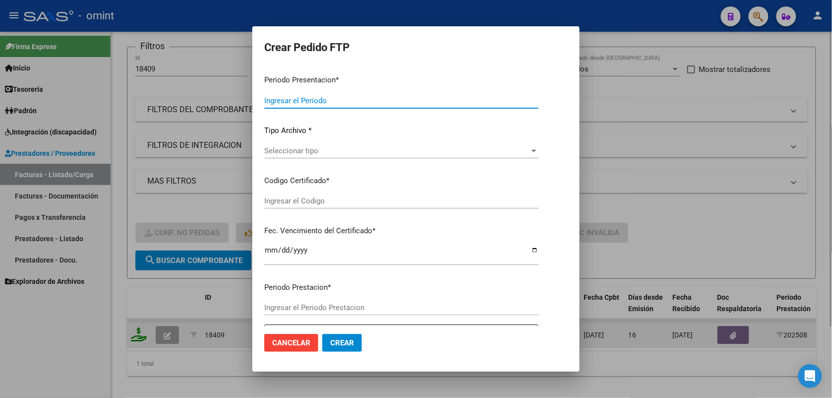
type input "202508"
type input "$ 475.830,36"
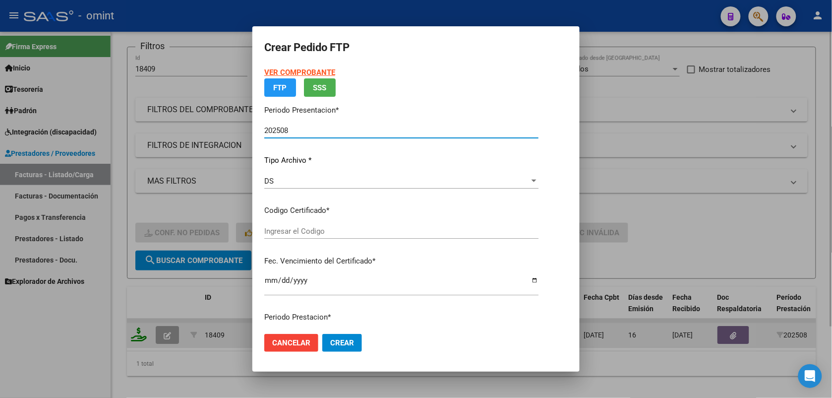
type input "1756913803"
type input "2030-04-01"
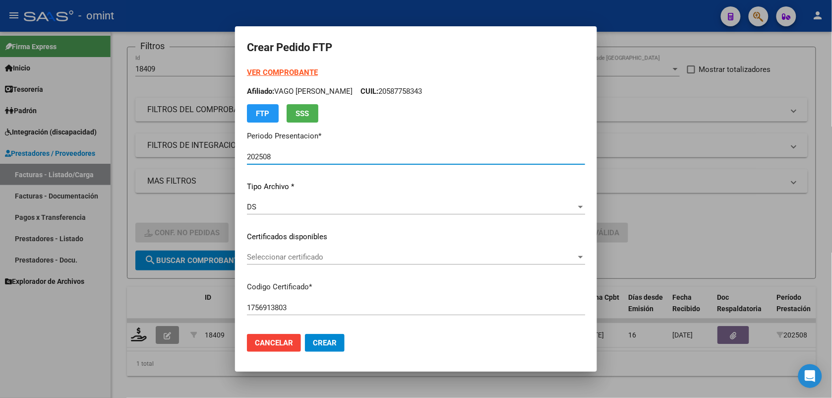
click at [262, 256] on span "Seleccionar certificado" at bounding box center [411, 256] width 329 height 9
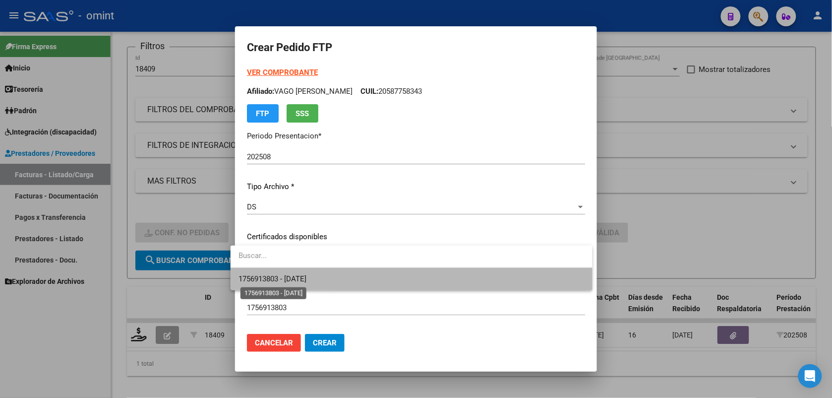
click at [274, 278] on span "1756913803 - 2030-04-01" at bounding box center [272, 278] width 68 height 9
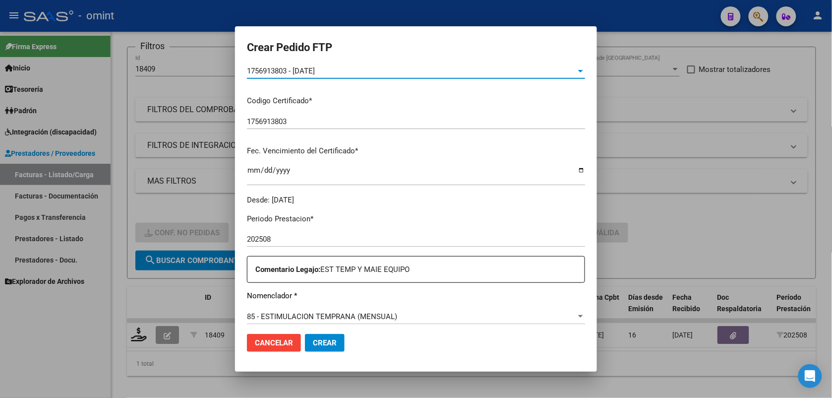
scroll to position [248, 0]
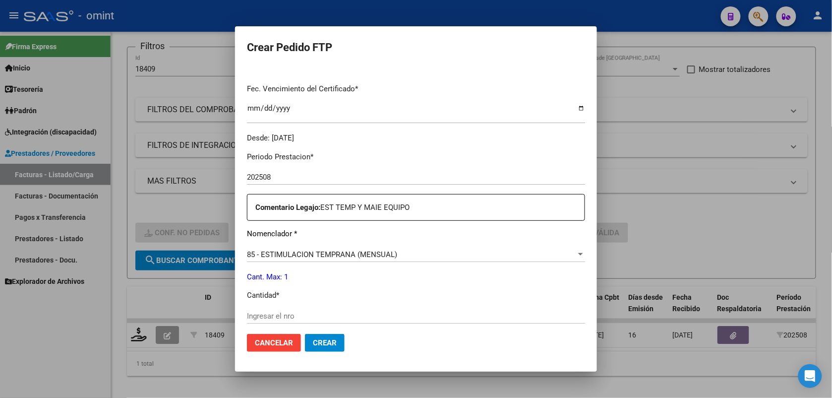
click at [273, 256] on span "85 - ESTIMULACION TEMPRANA (MENSUAL)" at bounding box center [322, 254] width 150 height 9
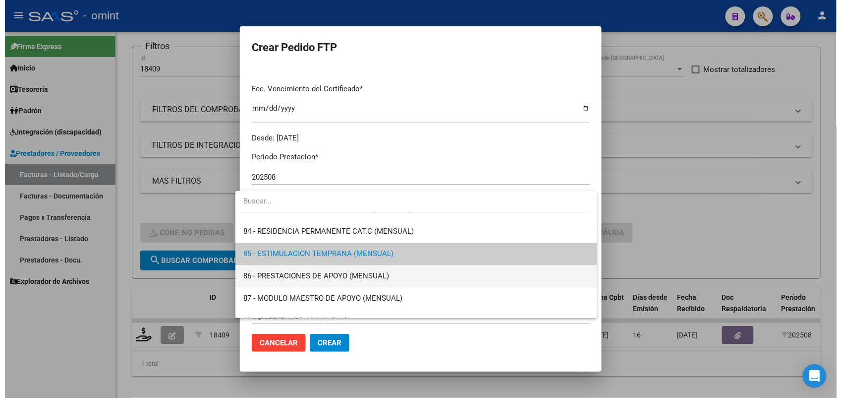
scroll to position [1906, 0]
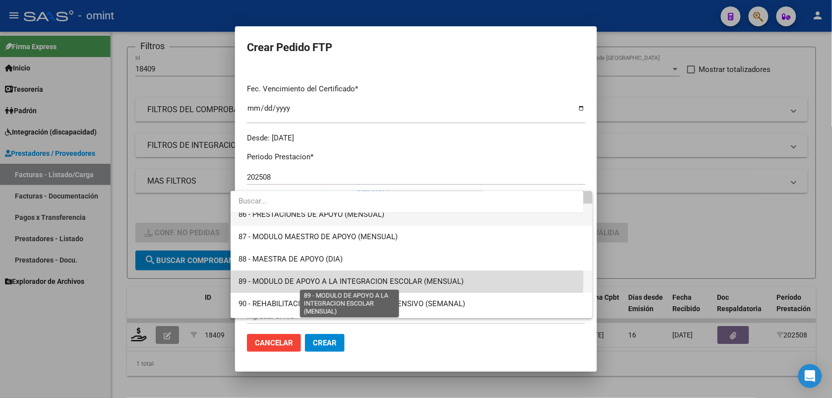
click at [402, 279] on span "89 - MODULO DE APOYO A LA INTEGRACION ESCOLAR (MENSUAL)" at bounding box center [350, 281] width 225 height 9
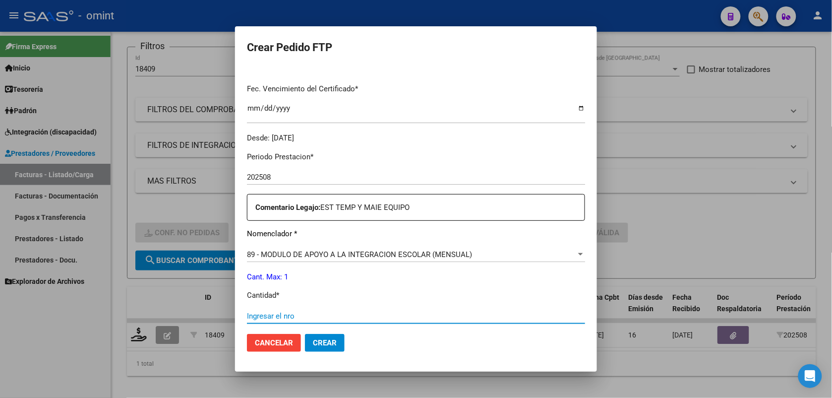
click at [274, 312] on input "Ingresar el nro" at bounding box center [416, 315] width 338 height 9
type input "1"
click at [319, 340] on span "Crear" at bounding box center [325, 342] width 24 height 9
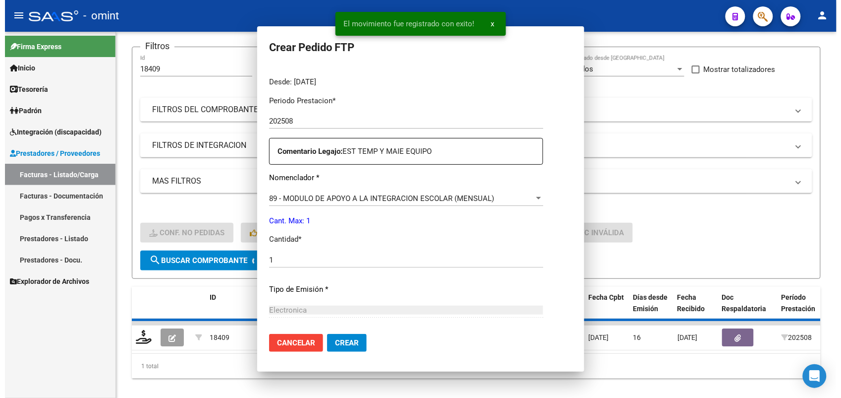
scroll to position [0, 0]
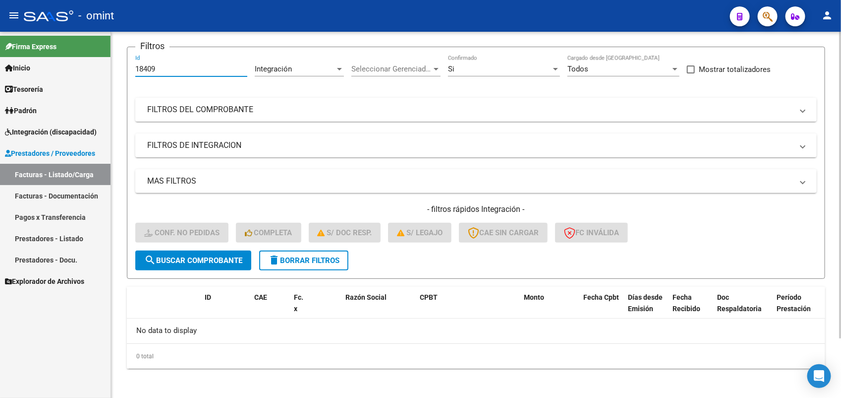
drag, startPoint x: 166, startPoint y: 67, endPoint x: 128, endPoint y: 71, distance: 38.4
click at [128, 71] on form "Filtros 18409 Id Integración Area Seleccionar Gerenciador Seleccionar Gerenciad…" at bounding box center [476, 163] width 699 height 232
drag, startPoint x: 140, startPoint y: 62, endPoint x: 167, endPoint y: 51, distance: 28.8
click at [167, 51] on h3 "Filtros" at bounding box center [152, 46] width 34 height 14
drag, startPoint x: 160, startPoint y: 65, endPoint x: 134, endPoint y: 68, distance: 26.0
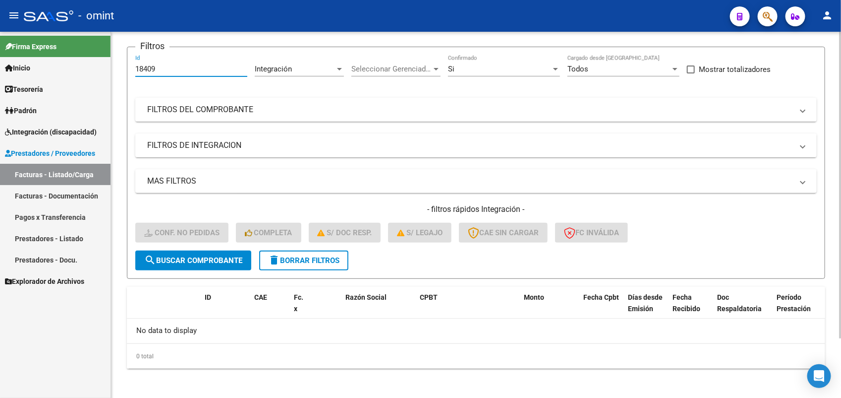
click at [134, 68] on form "Filtros 18409 Id Integración Area Seleccionar Gerenciador Seleccionar Gerenciad…" at bounding box center [476, 163] width 699 height 232
paste input "20188"
type input "20188"
click at [199, 261] on span "search Buscar Comprobante" at bounding box center [193, 260] width 98 height 9
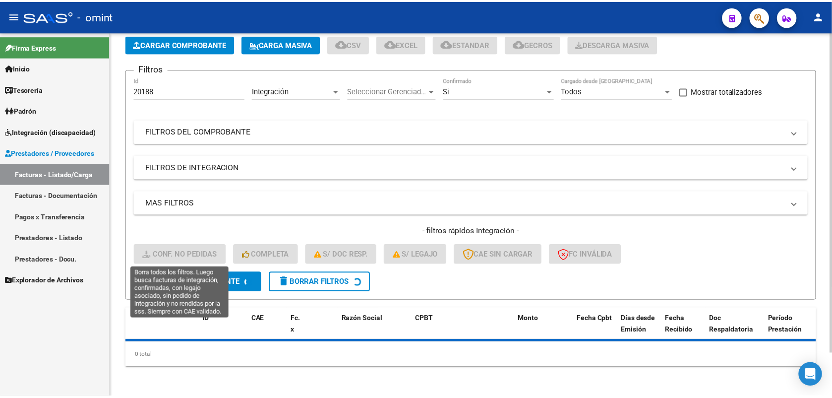
scroll to position [71, 0]
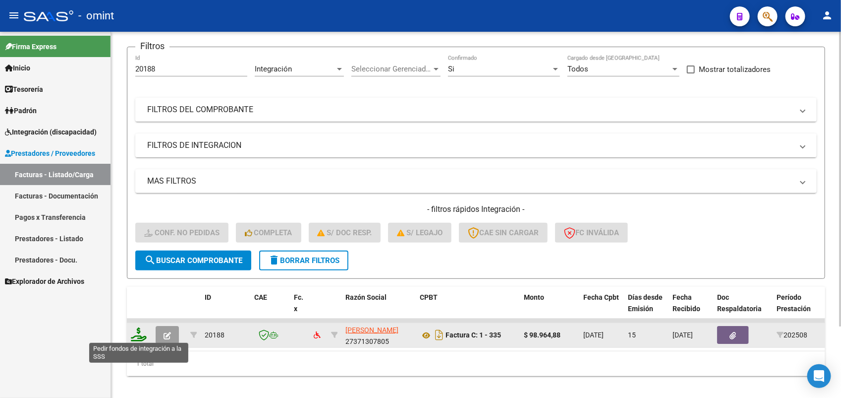
click at [134, 328] on icon at bounding box center [139, 334] width 16 height 14
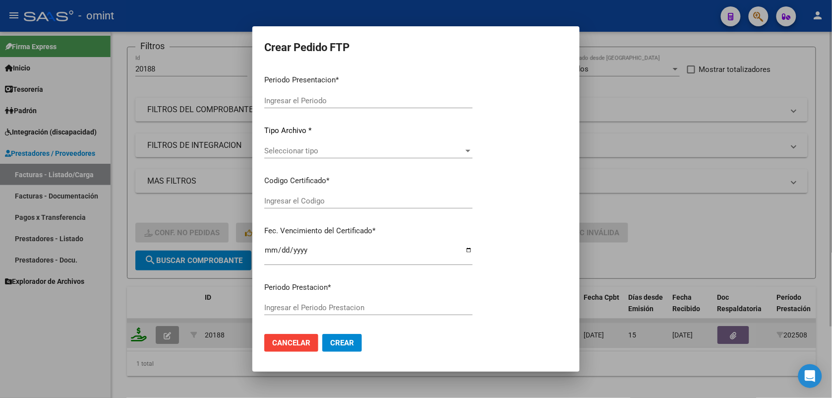
type input "202508"
type input "$ 98.964,88"
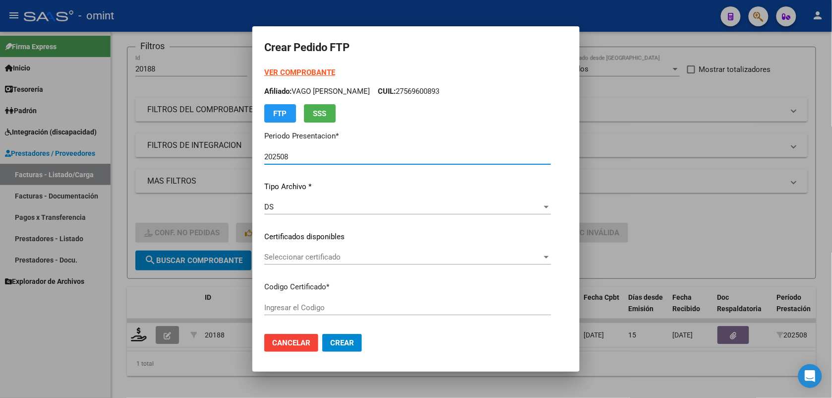
click at [282, 253] on span "Seleccionar certificado" at bounding box center [403, 256] width 278 height 9
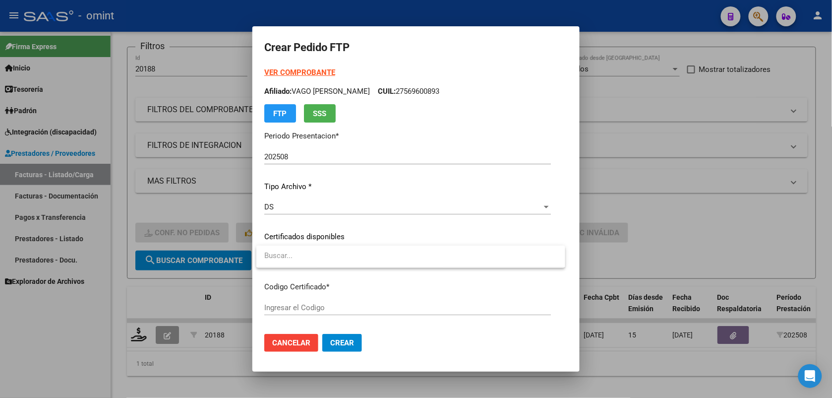
click at [384, 230] on div at bounding box center [416, 199] width 832 height 398
click at [364, 259] on span "Seleccionar certificado" at bounding box center [403, 256] width 278 height 9
click at [523, 53] on div at bounding box center [416, 199] width 832 height 398
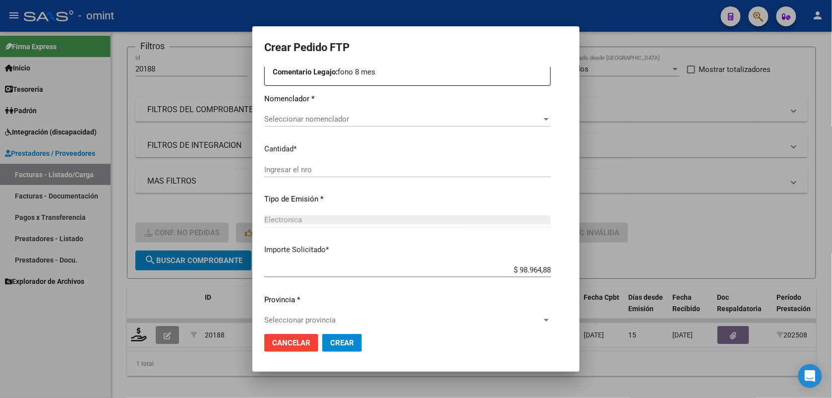
scroll to position [382, 0]
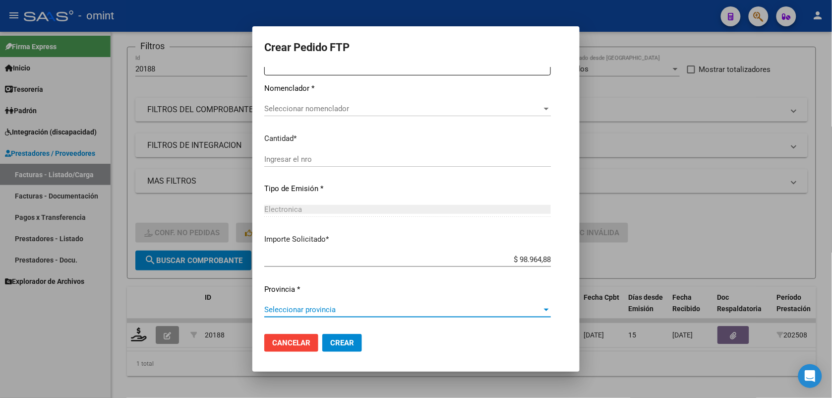
click at [360, 313] on span "Seleccionar provincia" at bounding box center [403, 309] width 278 height 9
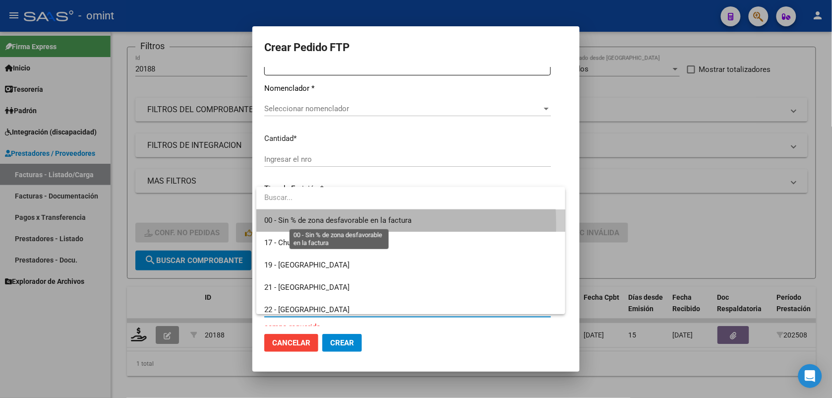
click at [316, 225] on span "00 - Sin % de zona desfavorable en la factura" at bounding box center [337, 220] width 147 height 9
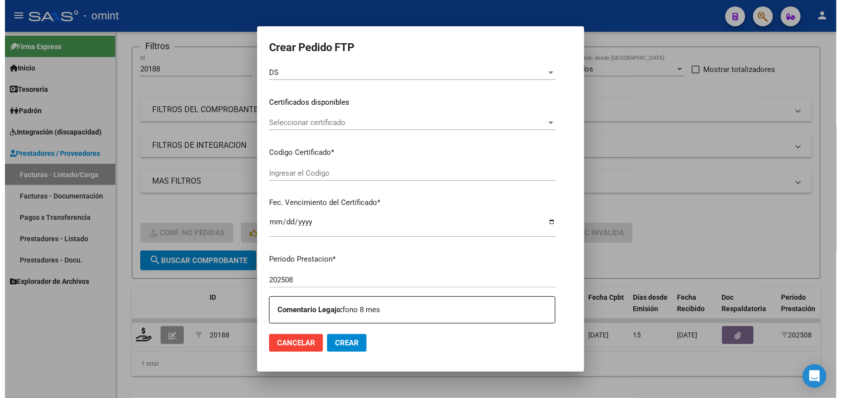
scroll to position [0, 0]
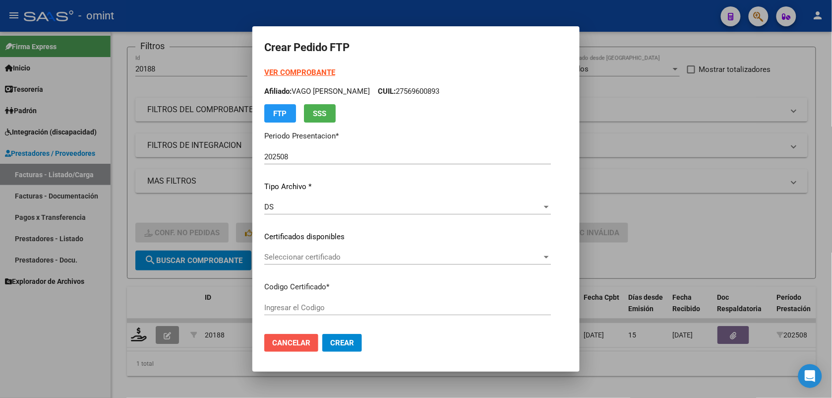
click at [308, 343] on span "Cancelar" at bounding box center [291, 342] width 38 height 9
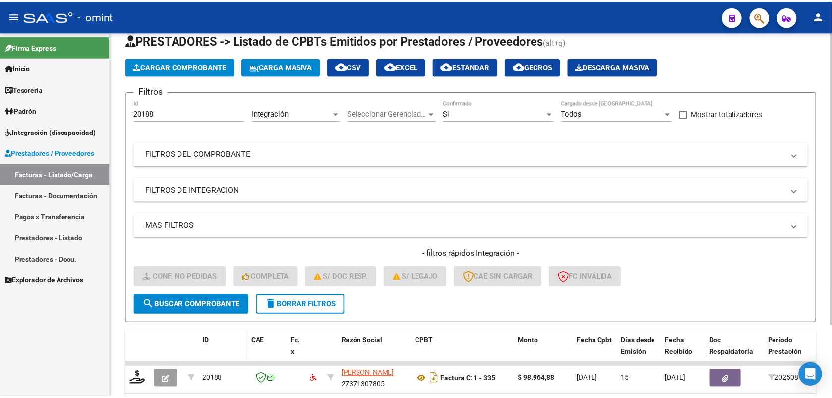
scroll to position [88, 0]
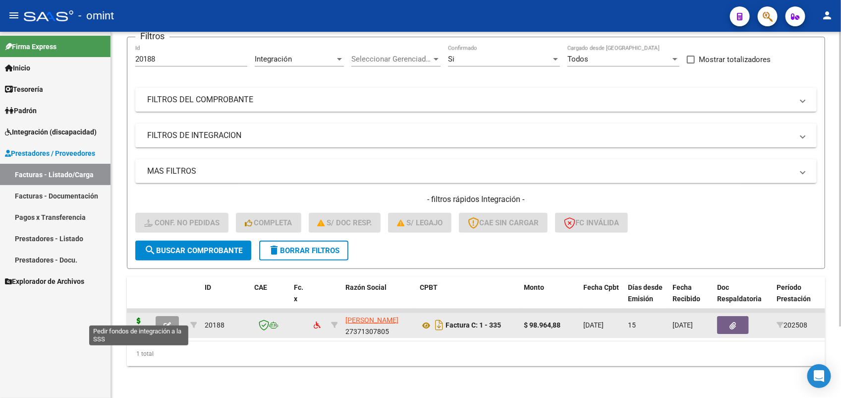
click at [138, 317] on icon at bounding box center [139, 324] width 16 height 14
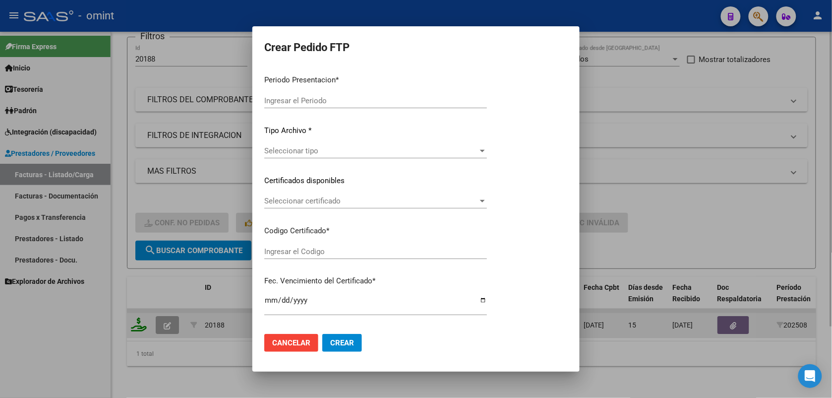
type input "202508"
type input "$ 98.964,88"
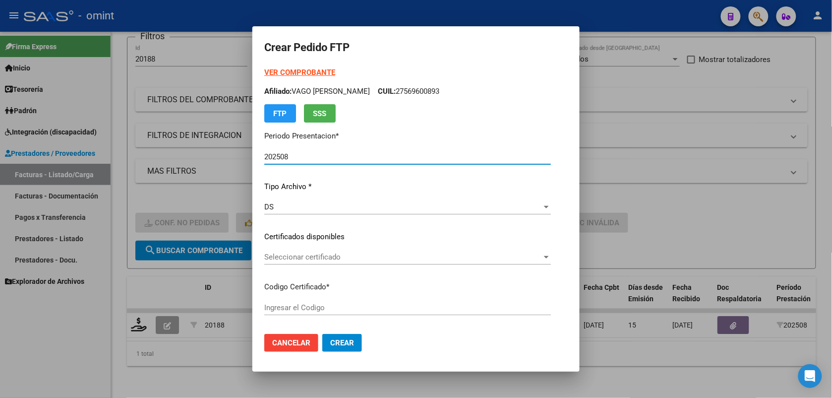
click at [293, 254] on span "Seleccionar certificado" at bounding box center [403, 256] width 278 height 9
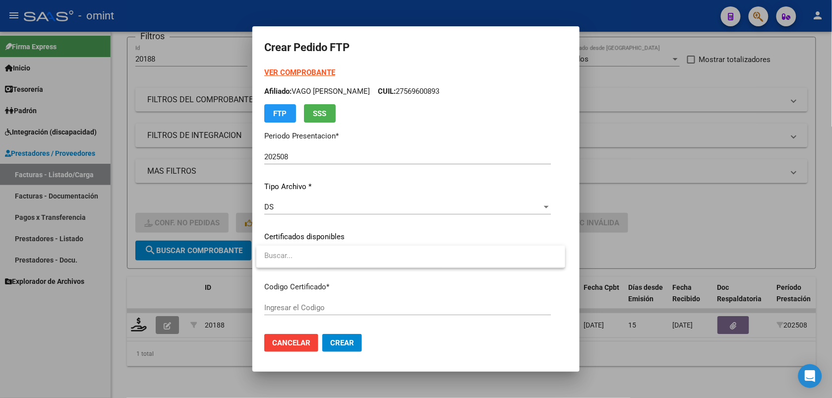
click at [293, 254] on input "dropdown search" at bounding box center [410, 255] width 309 height 22
click at [293, 255] on input "dropdown search" at bounding box center [410, 255] width 309 height 22
click at [437, 62] on div at bounding box center [416, 199] width 832 height 398
click at [328, 307] on input "Ingresar el Codigo" at bounding box center [407, 307] width 287 height 9
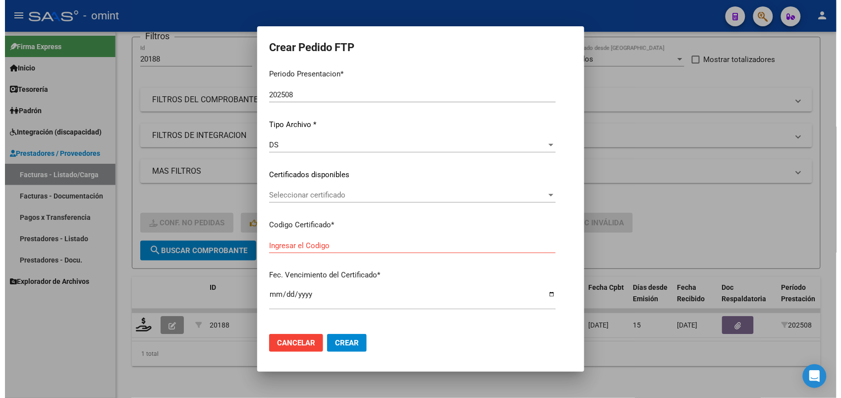
scroll to position [186, 0]
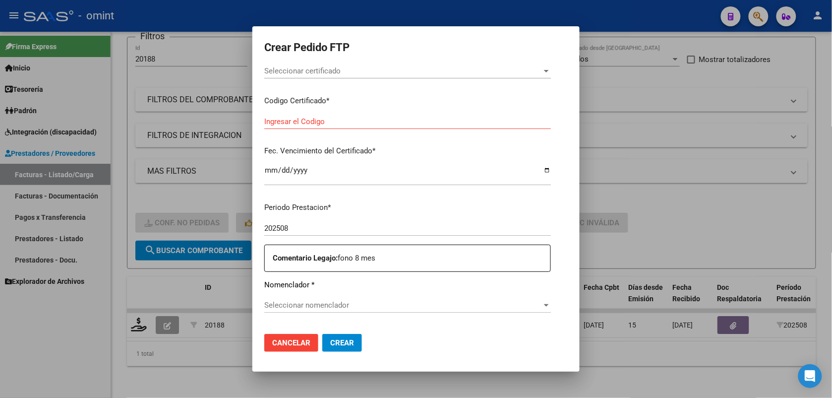
click at [224, 41] on div at bounding box center [416, 199] width 832 height 398
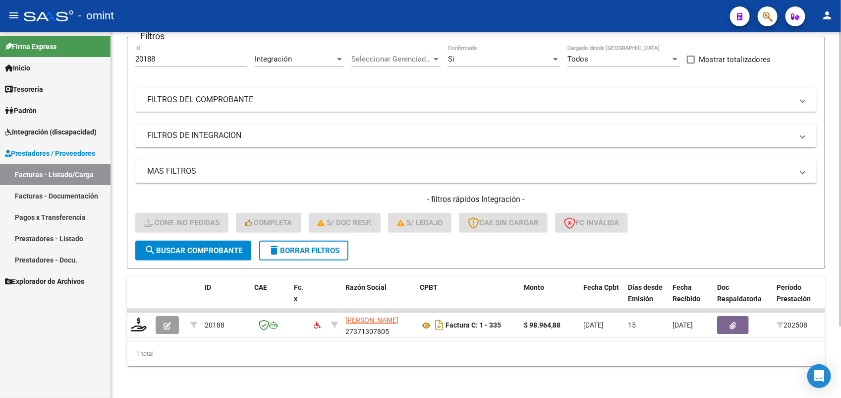
scroll to position [0, 0]
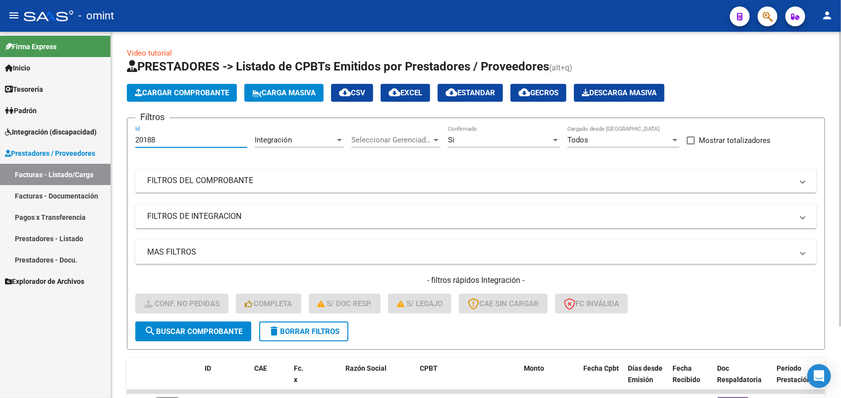
drag, startPoint x: 168, startPoint y: 139, endPoint x: 122, endPoint y: 141, distance: 45.2
click at [122, 141] on div "Video tutorial PRESTADORES -> Listado de CPBTs Emitidos por Prestadores / Prove…" at bounding box center [476, 255] width 730 height 447
click at [177, 331] on span "search Buscar Comprobante" at bounding box center [193, 331] width 98 height 9
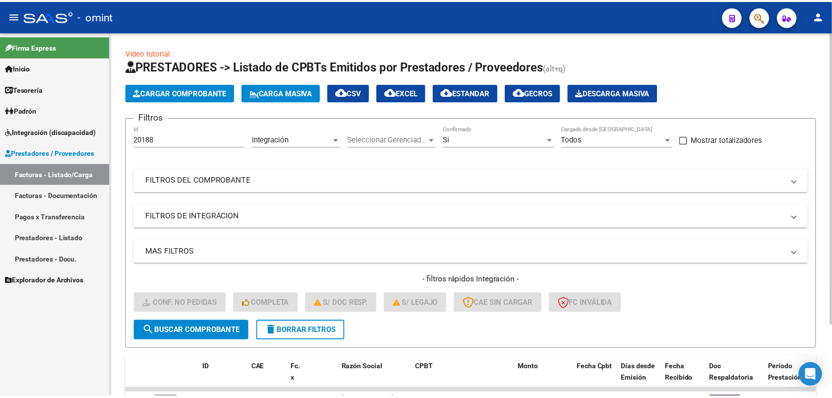
scroll to position [62, 0]
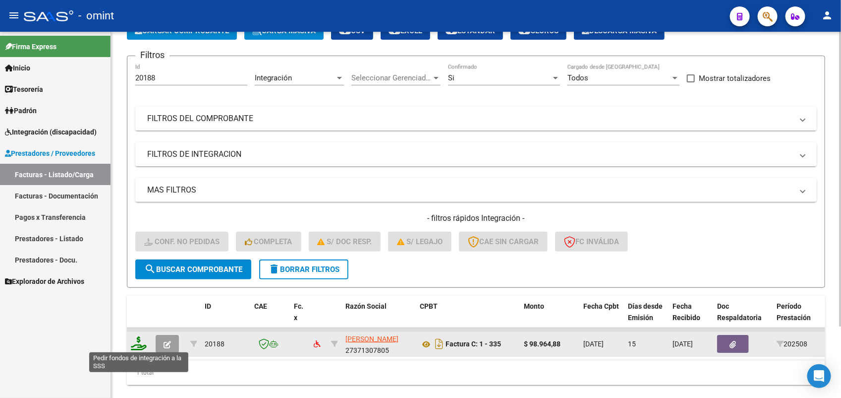
click at [137, 343] on icon at bounding box center [139, 343] width 16 height 14
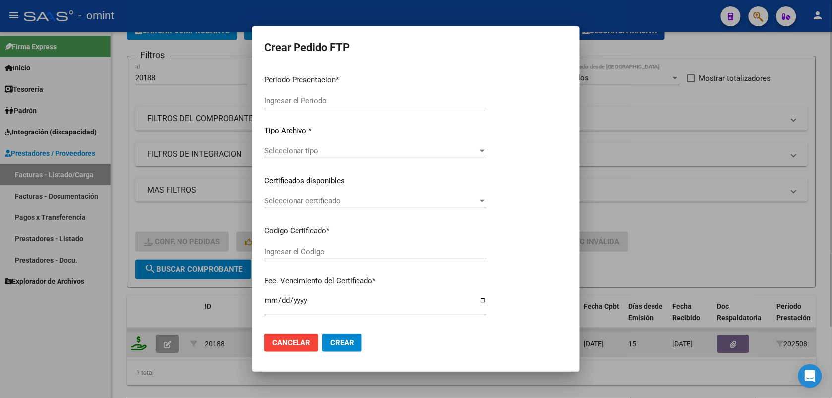
type input "202508"
type input "$ 98.964,88"
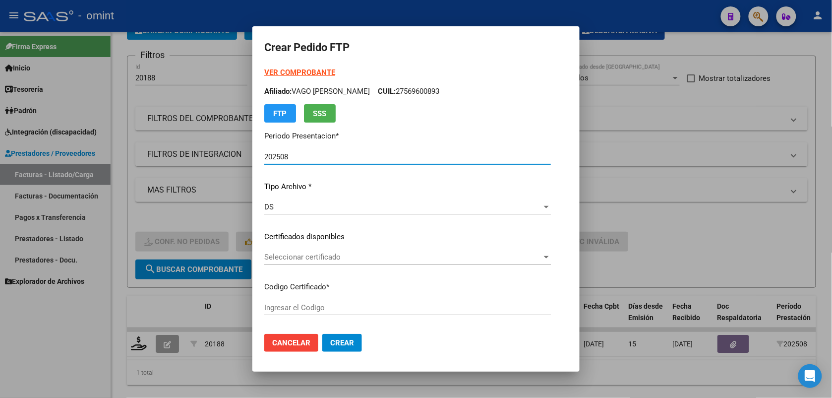
click at [302, 267] on div "Seleccionar certificado Seleccionar certificado" at bounding box center [407, 261] width 287 height 24
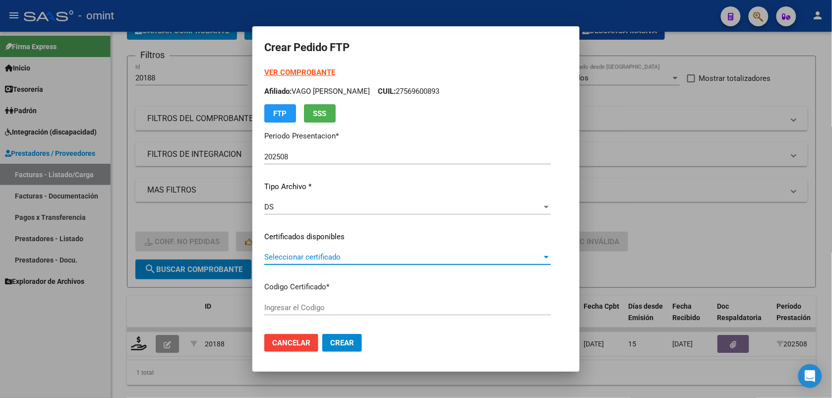
click at [303, 258] on span "Seleccionar certificado" at bounding box center [403, 256] width 278 height 9
click at [660, 114] on div at bounding box center [416, 199] width 832 height 398
click at [310, 257] on span "Seleccionar certificado" at bounding box center [403, 256] width 278 height 9
drag, startPoint x: 466, startPoint y: 10, endPoint x: 402, endPoint y: 14, distance: 64.0
click at [466, 10] on div at bounding box center [416, 199] width 832 height 398
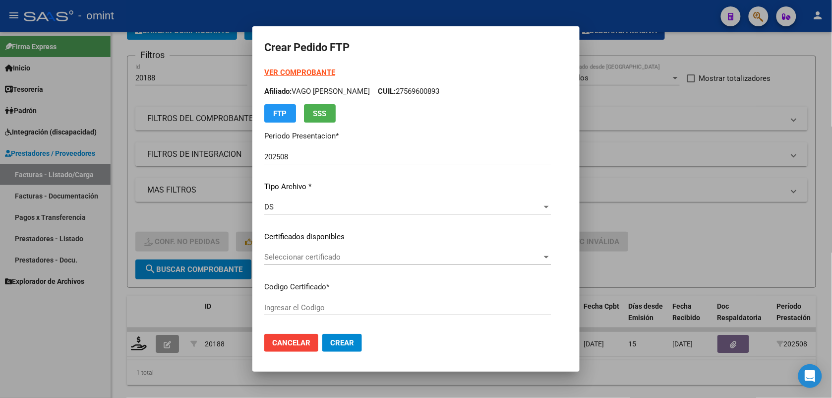
click at [332, 256] on span "Seleccionar certificado" at bounding box center [403, 256] width 278 height 9
click at [336, 303] on div at bounding box center [416, 199] width 832 height 398
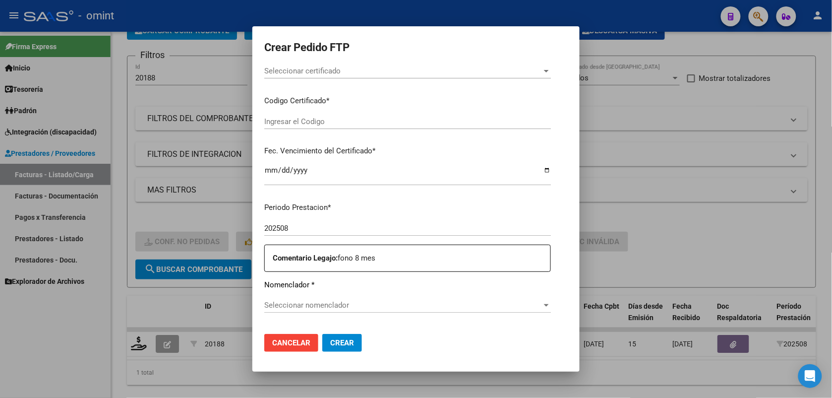
scroll to position [124, 0]
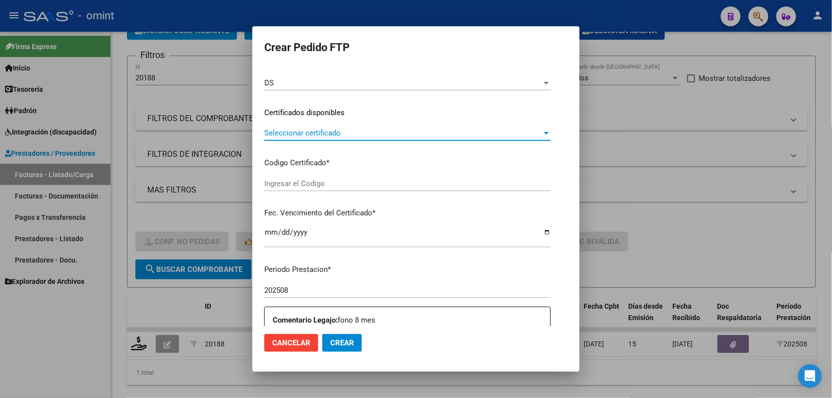
click at [345, 135] on span "Seleccionar certificado" at bounding box center [403, 132] width 278 height 9
click at [345, 135] on input "dropdown search" at bounding box center [410, 131] width 309 height 22
click at [182, 50] on div at bounding box center [416, 199] width 832 height 398
click at [741, 45] on div at bounding box center [416, 199] width 832 height 398
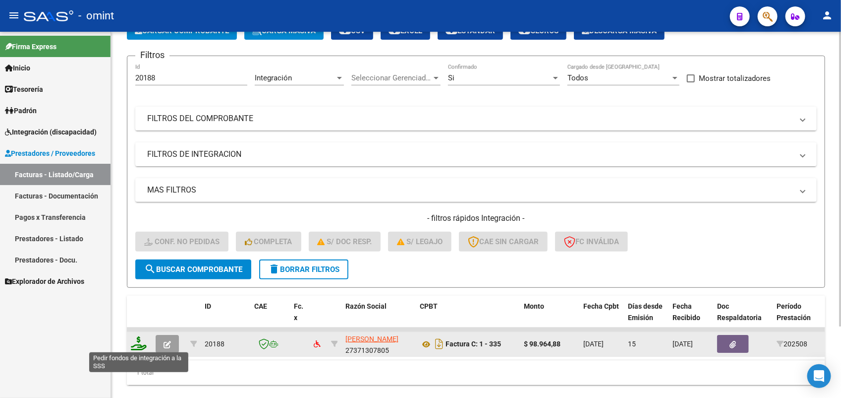
click at [140, 343] on icon at bounding box center [139, 343] width 16 height 14
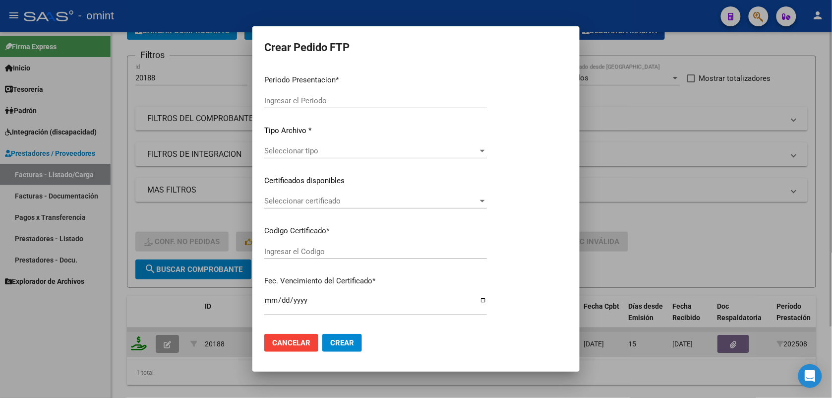
type input "202508"
type input "$ 98.964,88"
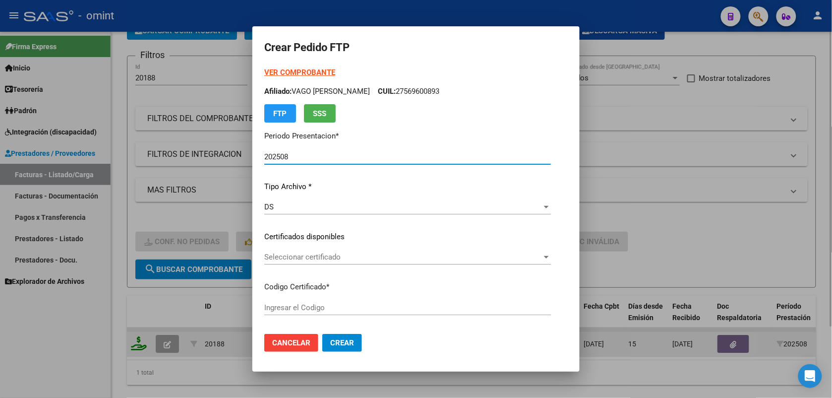
type input "6515922284"
type input "[DATE]"
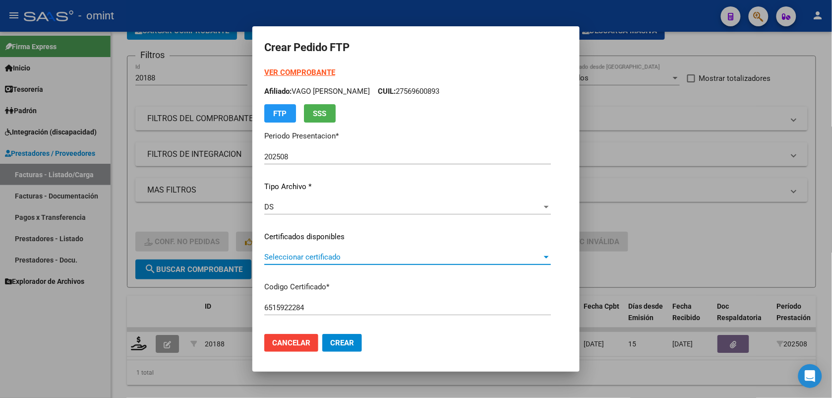
click at [286, 256] on span "Seleccionar certificado" at bounding box center [403, 256] width 278 height 9
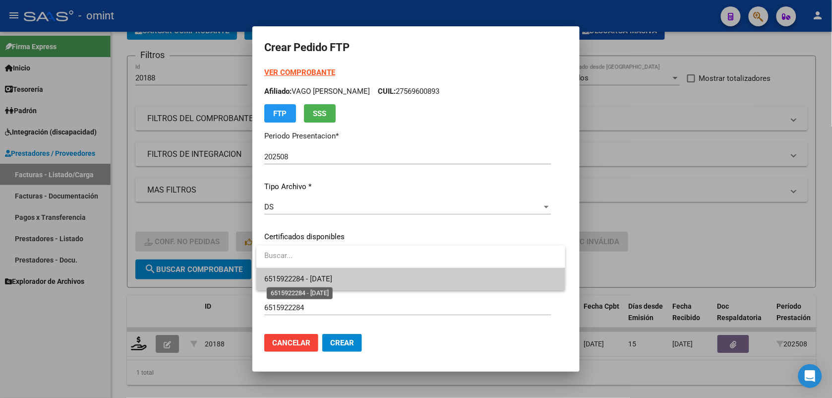
click at [297, 277] on span "6515922284 - 2028-03-31" at bounding box center [298, 278] width 68 height 9
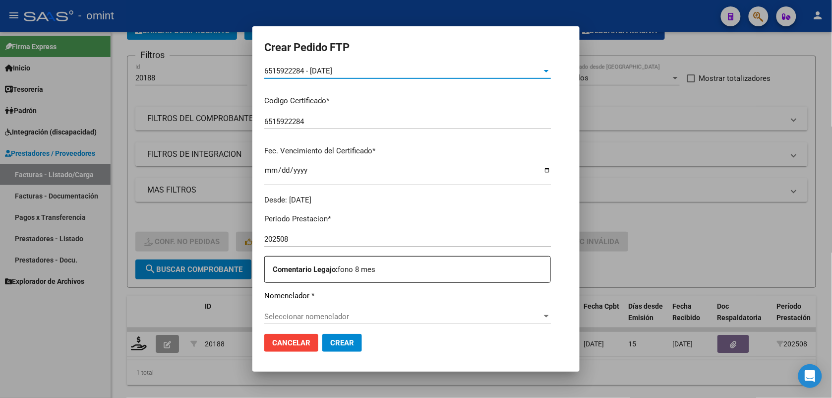
scroll to position [248, 0]
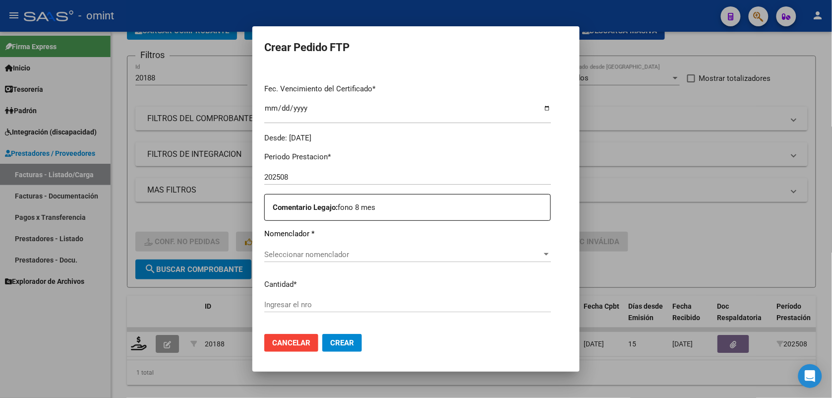
click at [374, 254] on span "Seleccionar nomenclador" at bounding box center [403, 254] width 278 height 9
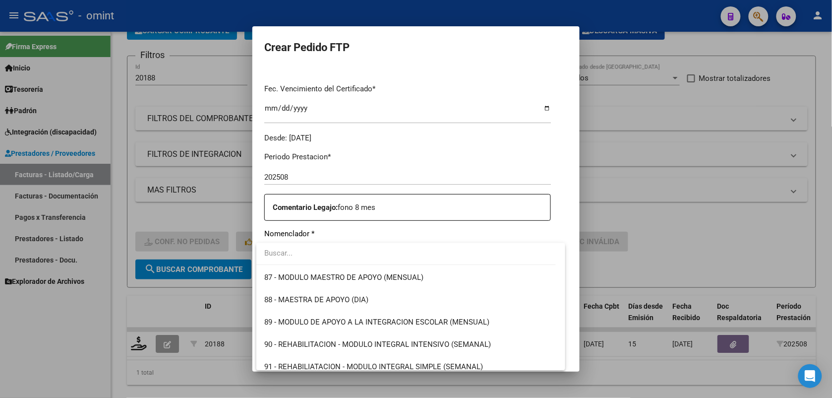
scroll to position [1856, 0]
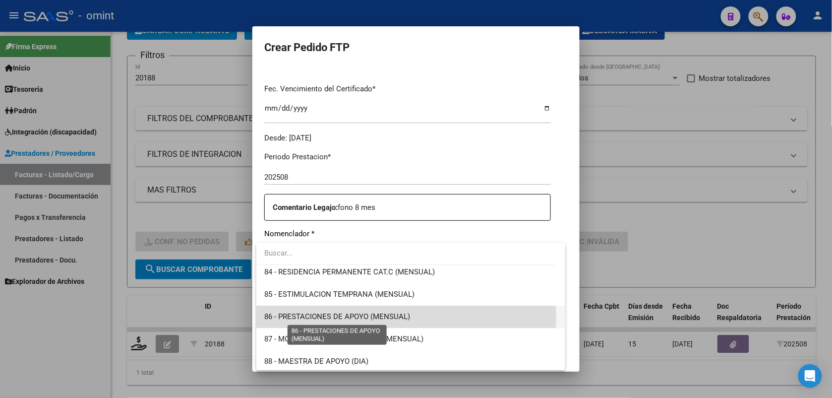
click at [380, 317] on span "86 - PRESTACIONES DE APOYO (MENSUAL)" at bounding box center [337, 316] width 146 height 9
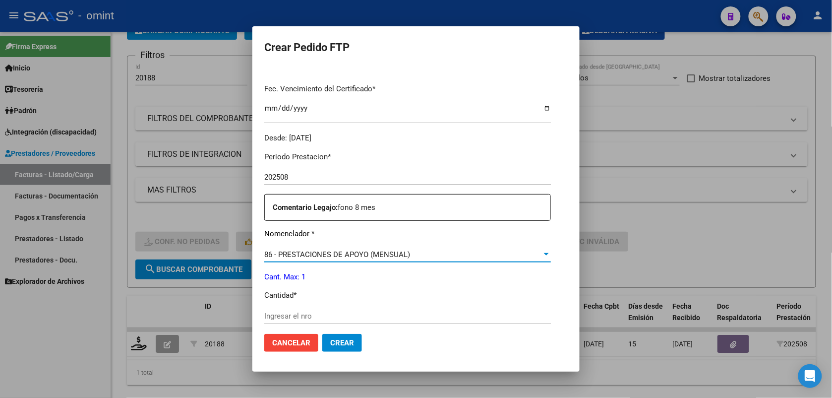
click at [380, 317] on input "Ingresar el nro" at bounding box center [407, 315] width 287 height 9
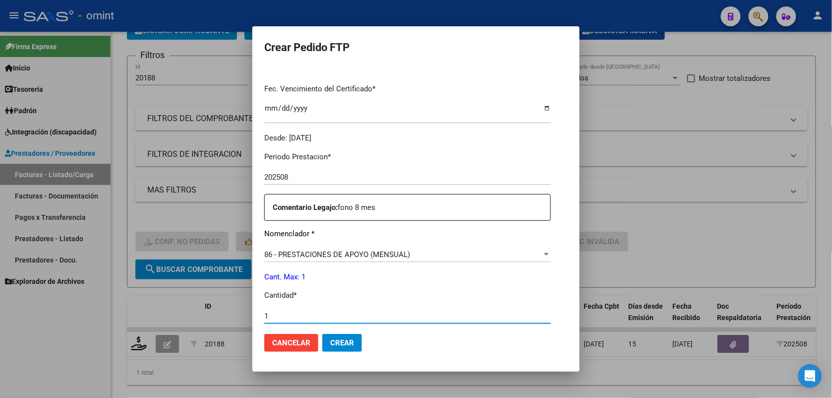
scroll to position [434, 0]
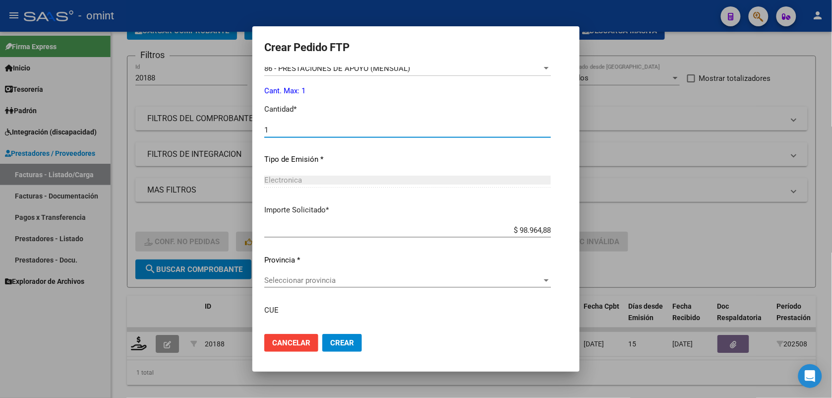
type input "1"
click at [357, 283] on span "Seleccionar provincia" at bounding box center [403, 280] width 278 height 9
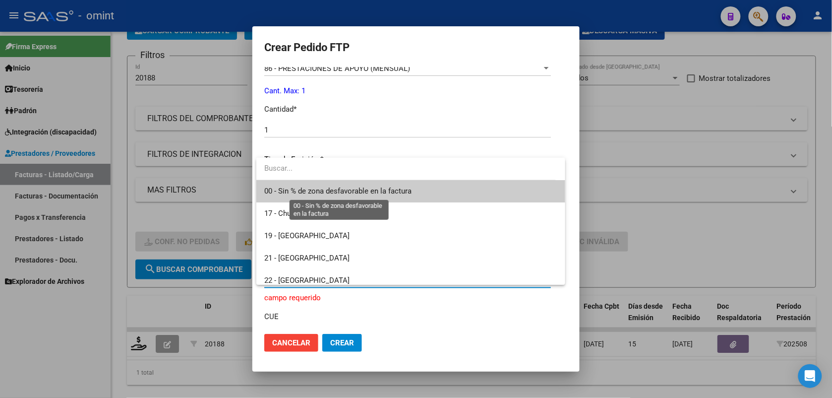
click at [330, 192] on span "00 - Sin % de zona desfavorable en la factura" at bounding box center [337, 190] width 147 height 9
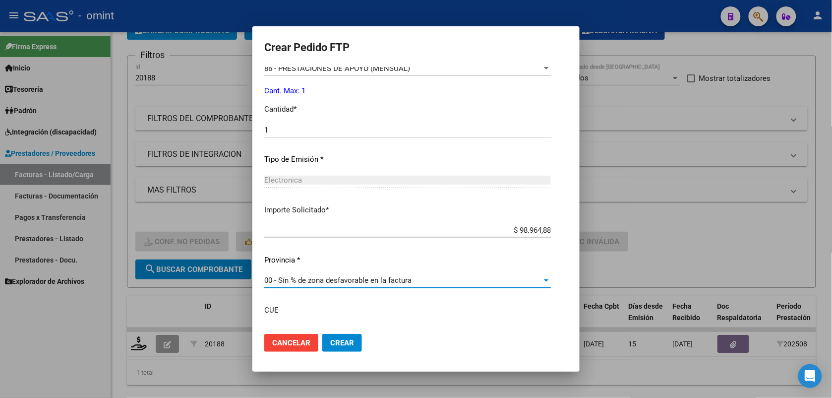
scroll to position [505, 0]
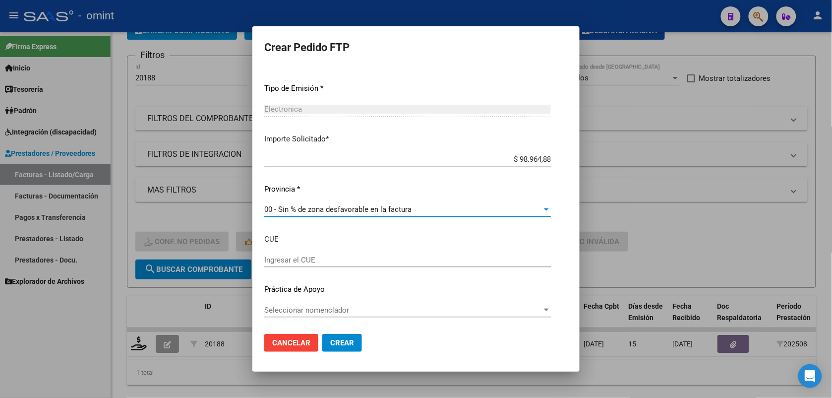
click at [296, 259] on input "Ingresar el CUE" at bounding box center [407, 259] width 287 height 9
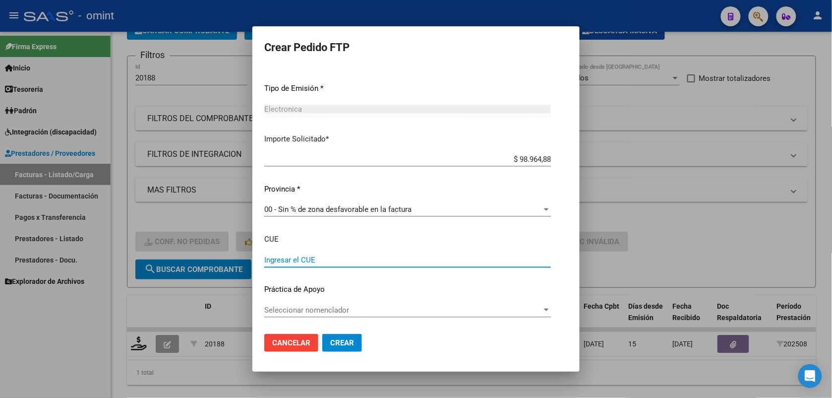
paste input "820162200"
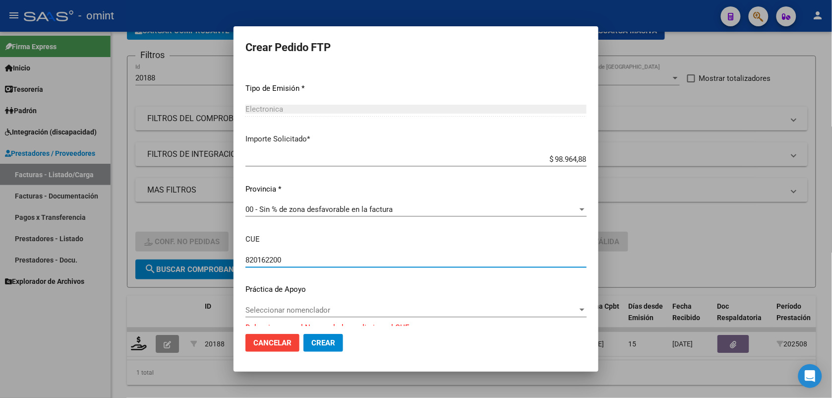
scroll to position [511, 0]
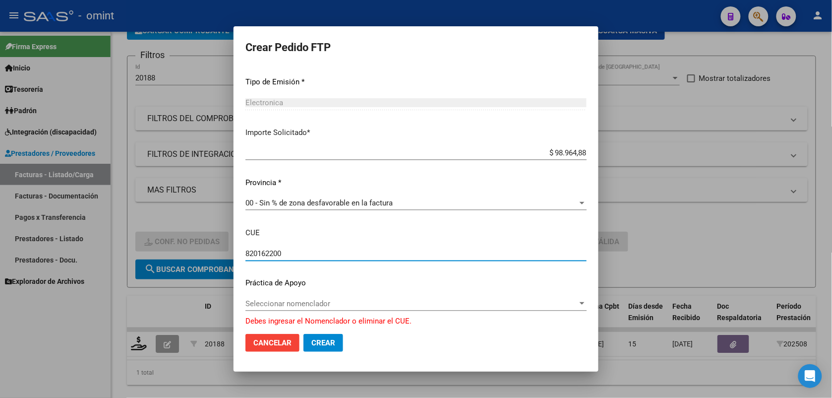
type input "820162200"
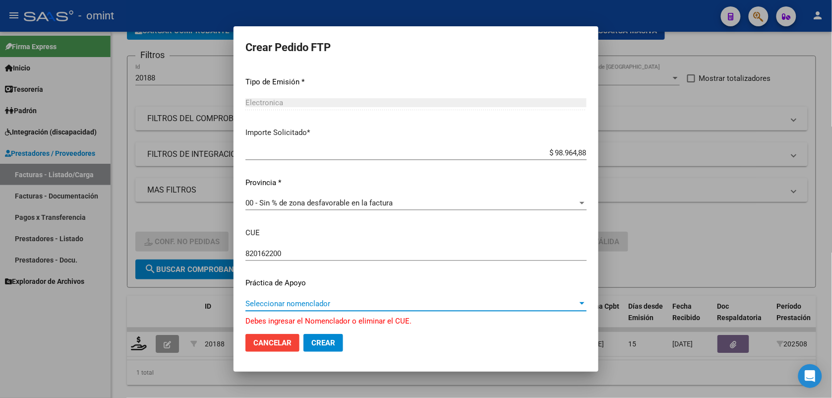
click at [311, 304] on span "Seleccionar nomenclador" at bounding box center [411, 303] width 332 height 9
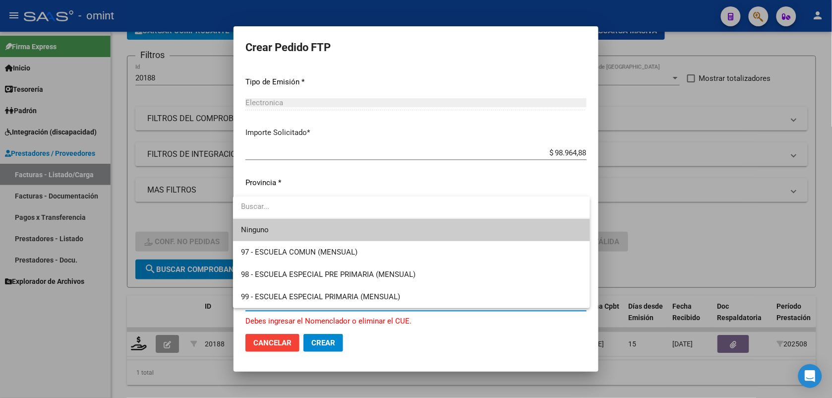
drag, startPoint x: 598, startPoint y: 258, endPoint x: 595, endPoint y: 232, distance: 26.0
click at [595, 232] on div at bounding box center [416, 199] width 832 height 398
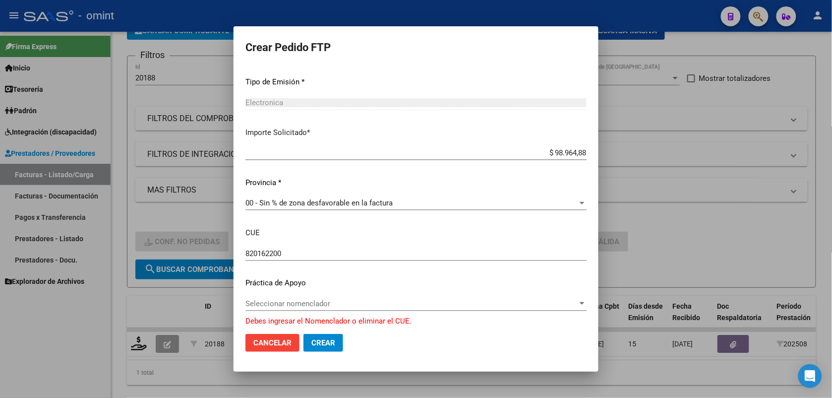
click at [331, 302] on span "Seleccionar nomenclador" at bounding box center [411, 303] width 332 height 9
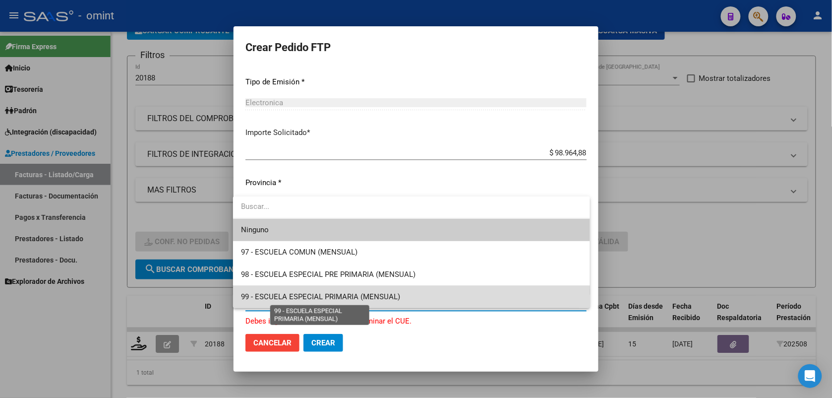
click at [333, 300] on span "99 - ESCUELA ESPECIAL PRIMARIA (MENSUAL)" at bounding box center [320, 296] width 159 height 9
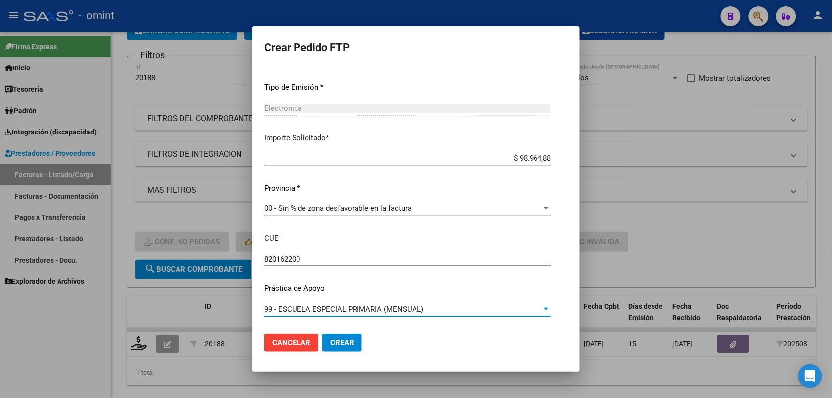
scroll to position [505, 0]
click at [370, 308] on span "99 - ESCUELA ESPECIAL PRIMARIA (MENSUAL)" at bounding box center [343, 309] width 159 height 9
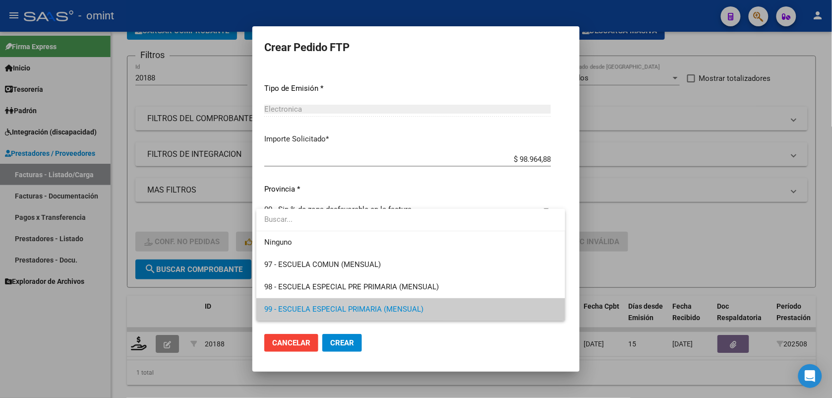
click at [350, 344] on div at bounding box center [416, 199] width 832 height 398
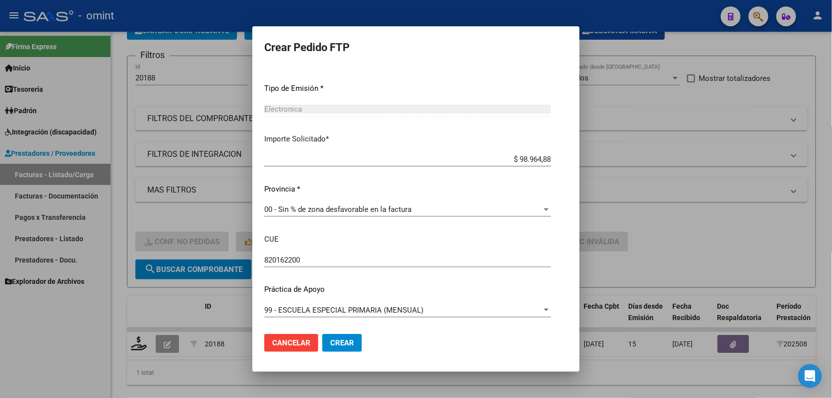
click at [335, 340] on span "Crear" at bounding box center [342, 342] width 24 height 9
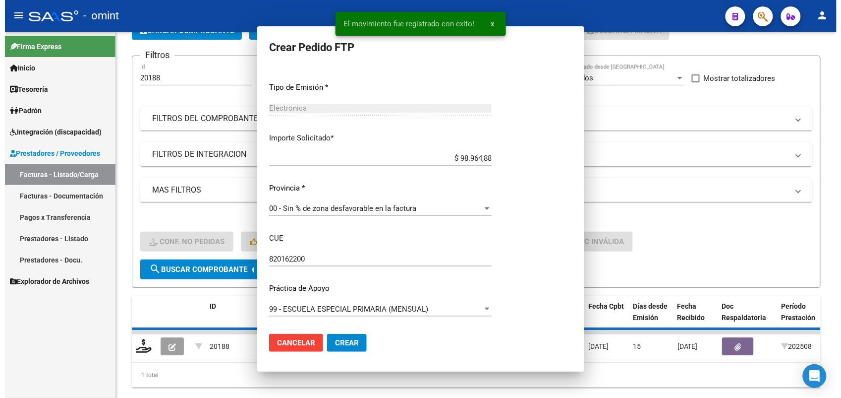
scroll to position [0, 0]
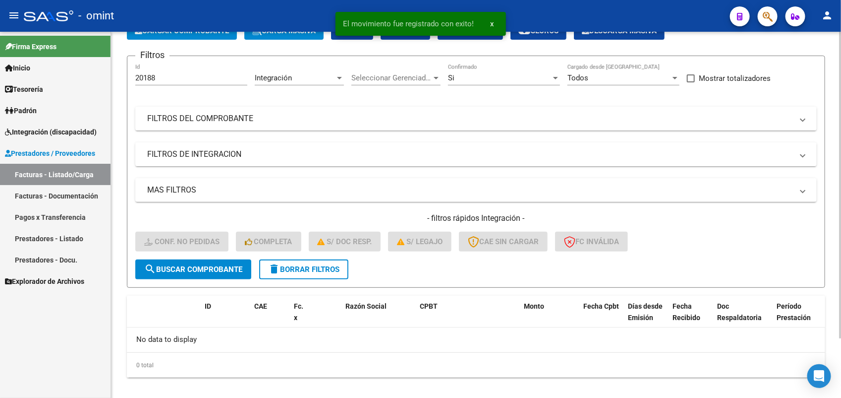
click at [201, 269] on span "search Buscar Comprobante" at bounding box center [193, 269] width 98 height 9
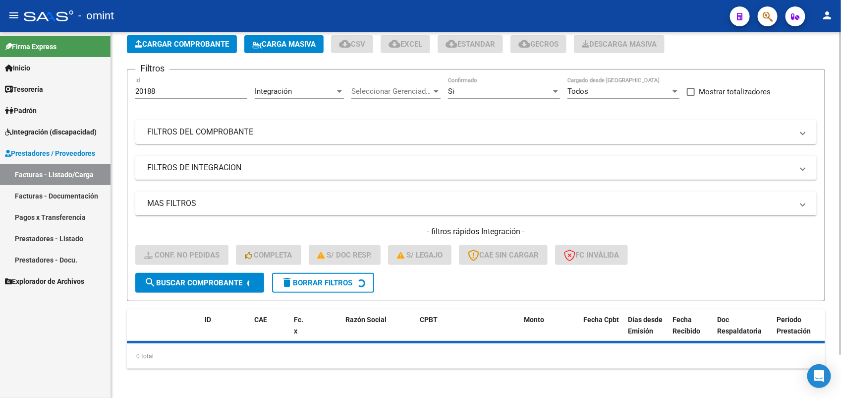
scroll to position [62, 0]
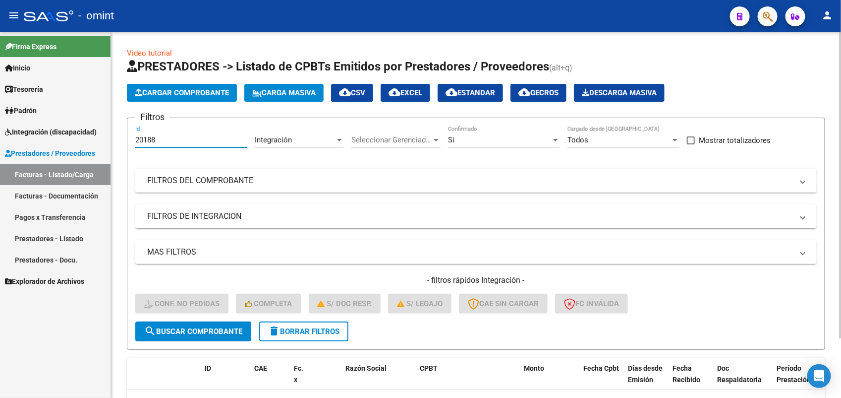
drag, startPoint x: 170, startPoint y: 138, endPoint x: 130, endPoint y: 137, distance: 39.2
click at [130, 137] on form "Filtros 20188 Id Integración Area Seleccionar Gerenciador Seleccionar Gerenciad…" at bounding box center [476, 233] width 699 height 232
paste input "883"
type input "20883"
click at [194, 330] on span "search Buscar Comprobante" at bounding box center [193, 331] width 98 height 9
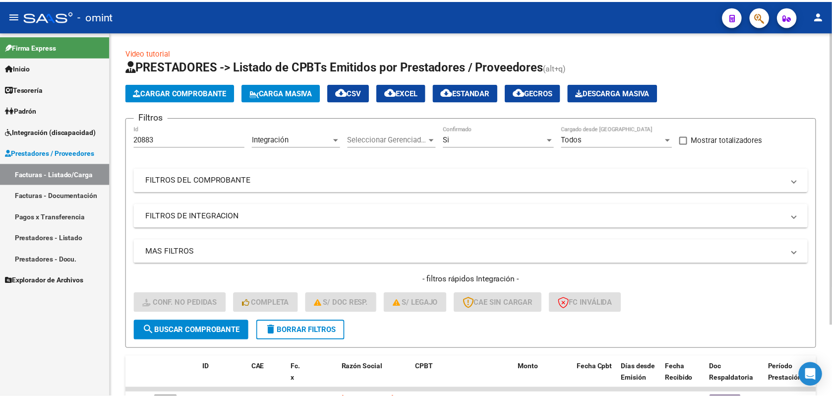
scroll to position [62, 0]
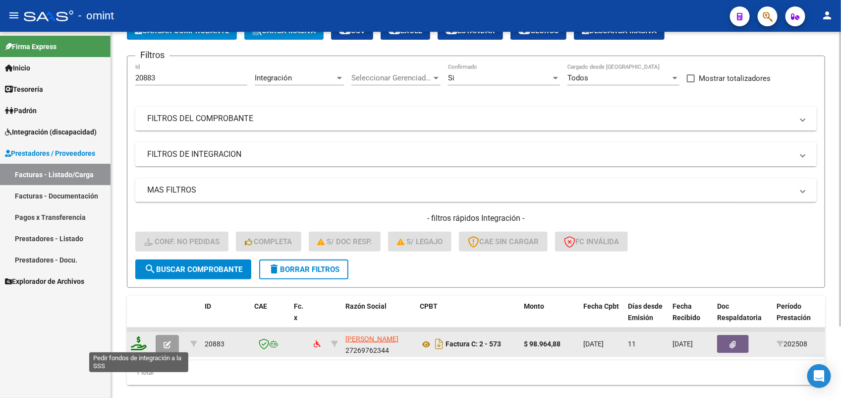
click at [141, 346] on icon at bounding box center [139, 343] width 16 height 14
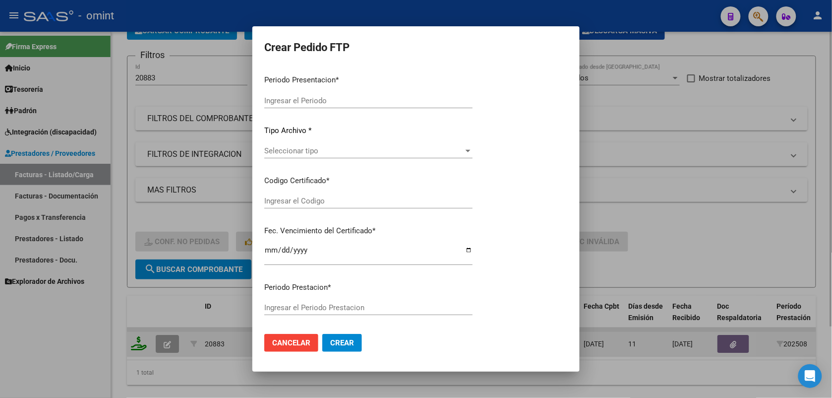
type input "202508"
type input "$ 98.964,88"
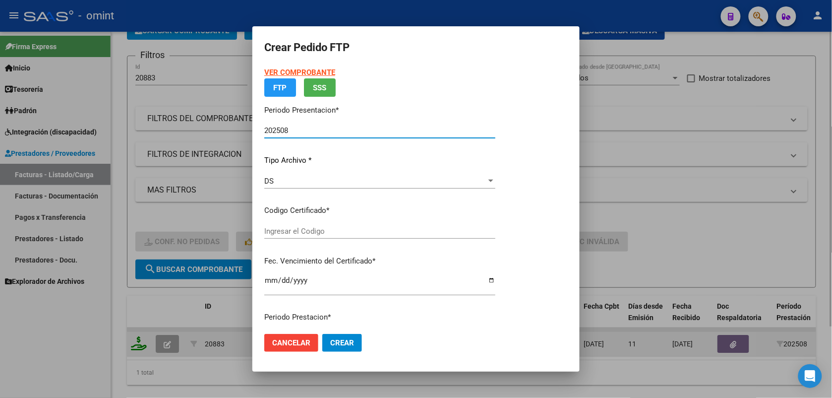
type input "8303073907"
type input "2028-08-01"
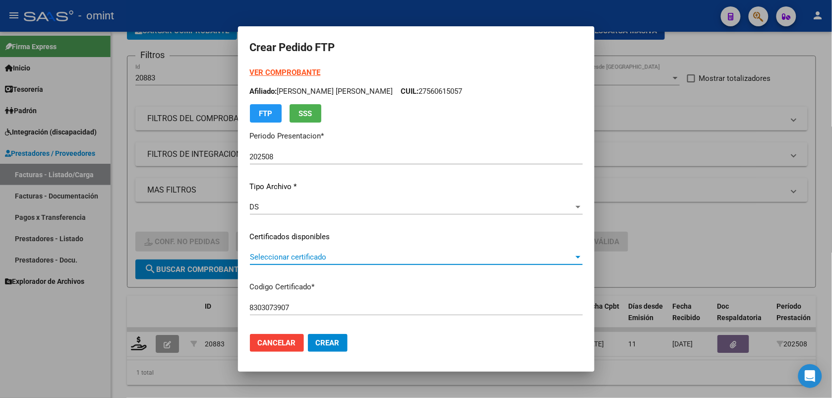
click at [290, 253] on span "Seleccionar certificado" at bounding box center [412, 256] width 324 height 9
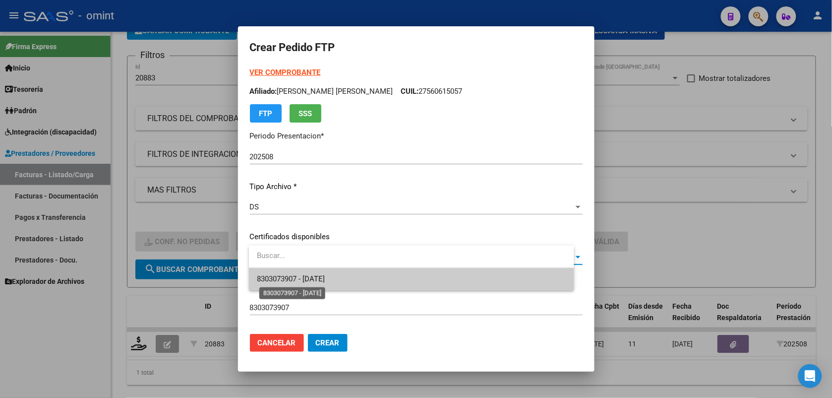
click at [293, 279] on span "8303073907 - 2028-08-01" at bounding box center [291, 278] width 68 height 9
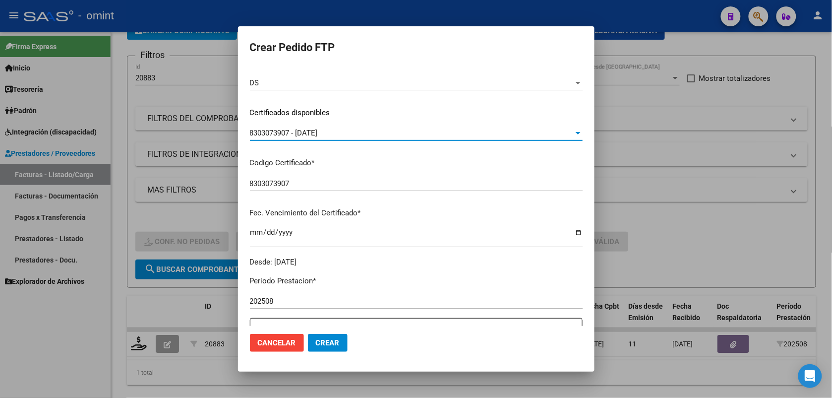
scroll to position [405, 0]
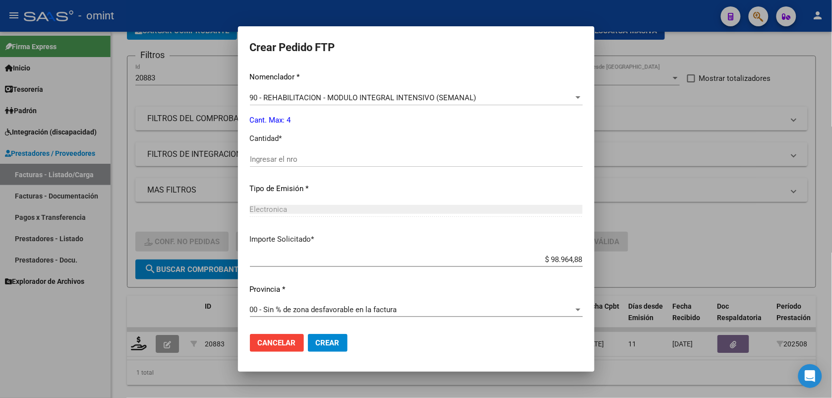
click at [323, 154] on div "Ingresar el nro" at bounding box center [416, 159] width 333 height 15
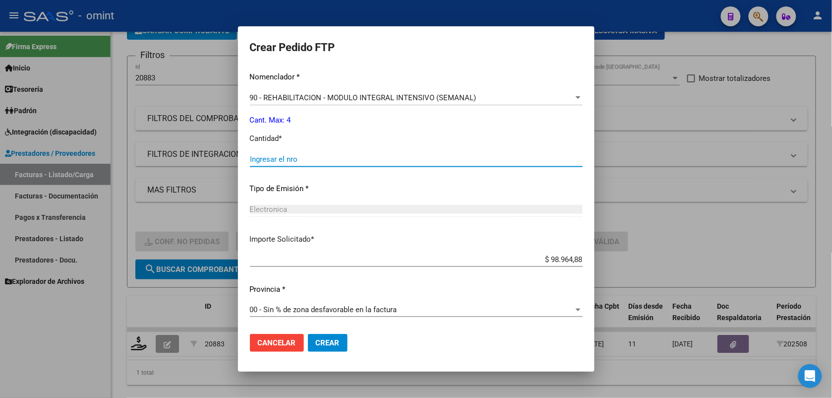
click at [325, 158] on input "Ingresar el nro" at bounding box center [416, 159] width 333 height 9
type input "4"
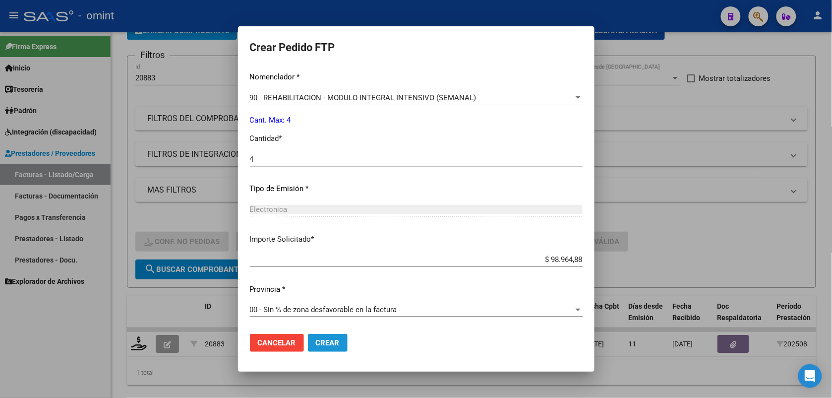
click at [340, 340] on span "Crear" at bounding box center [328, 342] width 24 height 9
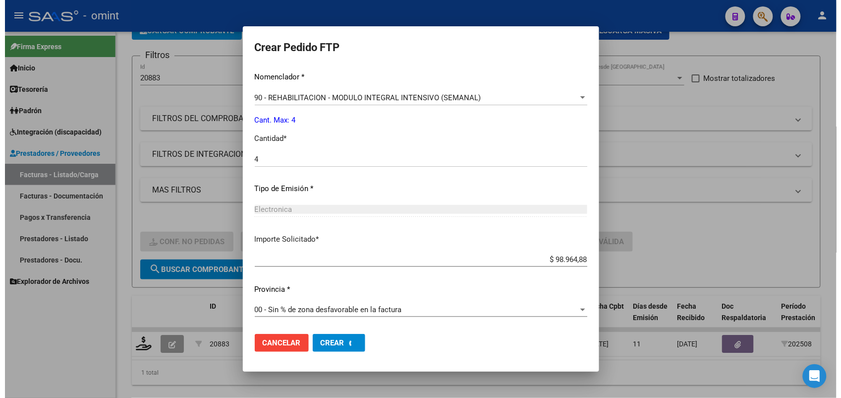
scroll to position [0, 0]
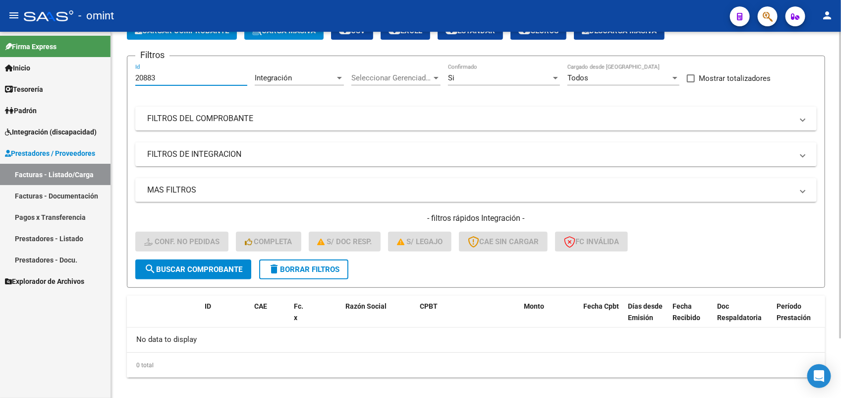
drag, startPoint x: 164, startPoint y: 75, endPoint x: 120, endPoint y: 81, distance: 44.5
click at [120, 81] on div "Video tutorial PRESTADORES -> Listado de CPBTs Emitidos por Prestadores / Prove…" at bounding box center [476, 189] width 730 height 439
paste input "18730"
type input "18730"
click at [215, 268] on span "search Buscar Comprobante" at bounding box center [193, 269] width 98 height 9
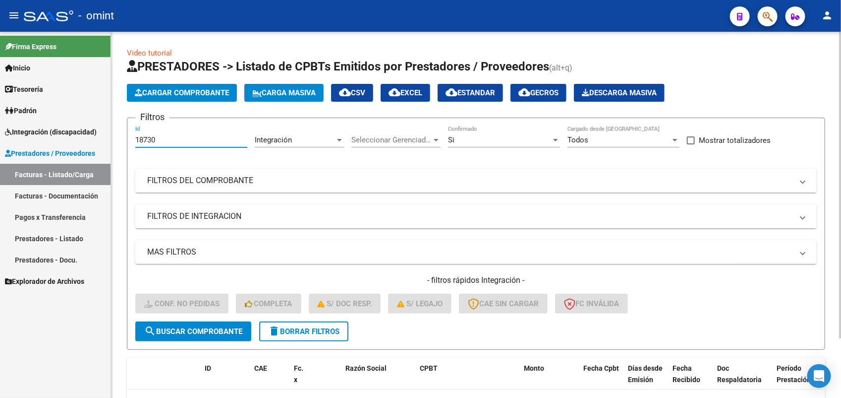
drag, startPoint x: 160, startPoint y: 138, endPoint x: 122, endPoint y: 138, distance: 37.2
click at [122, 138] on div "Video tutorial PRESTADORES -> Listado de CPBTs Emitidos por Prestadores / Prove…" at bounding box center [476, 251] width 730 height 439
click at [216, 328] on span "search Buscar Comprobante" at bounding box center [193, 331] width 98 height 9
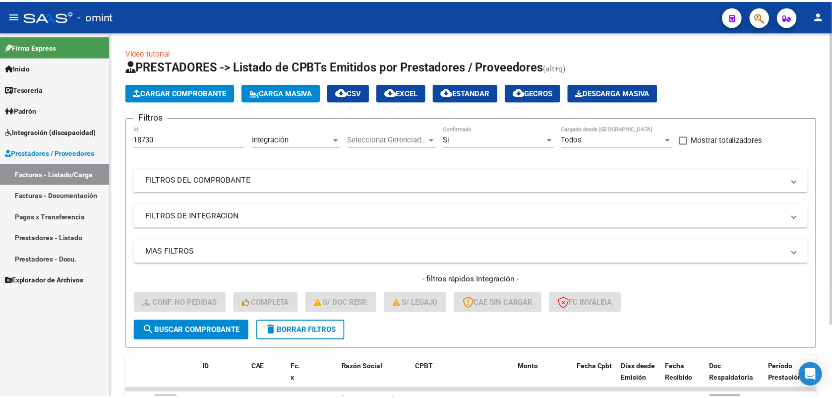
scroll to position [62, 0]
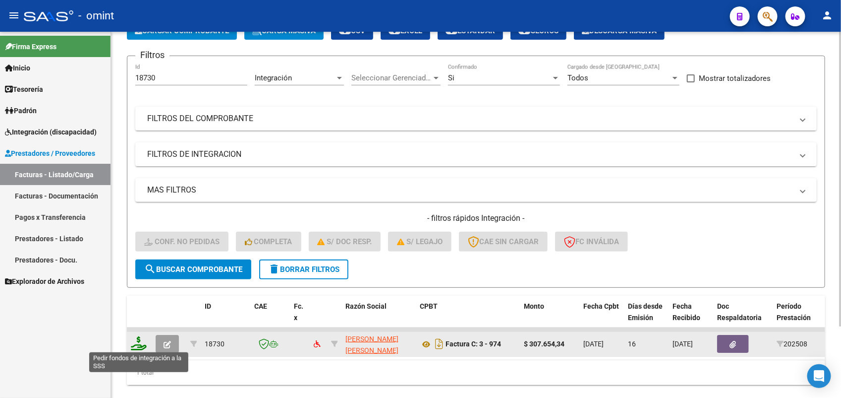
click at [138, 341] on icon at bounding box center [139, 343] width 16 height 14
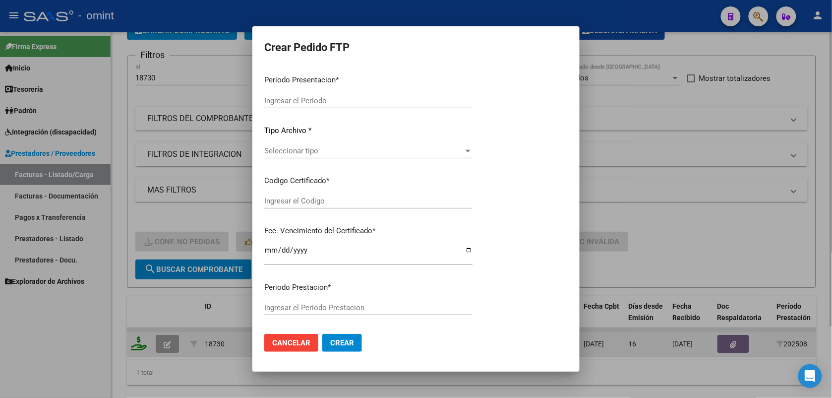
type input "202508"
type input "$ 307.654,34"
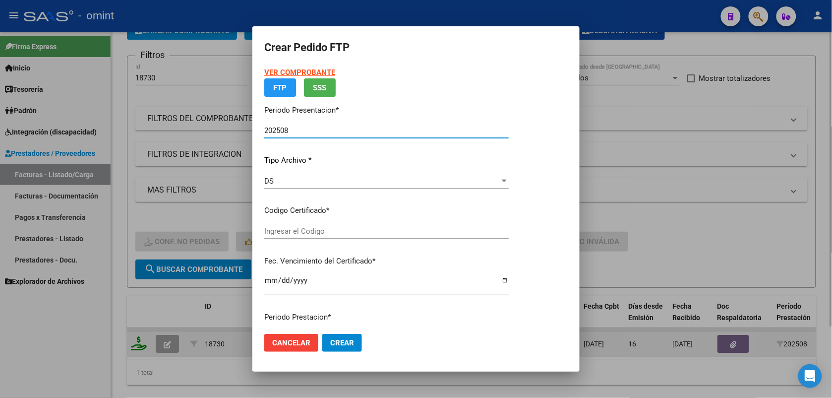
type input "8303073907"
type input "2028-08-01"
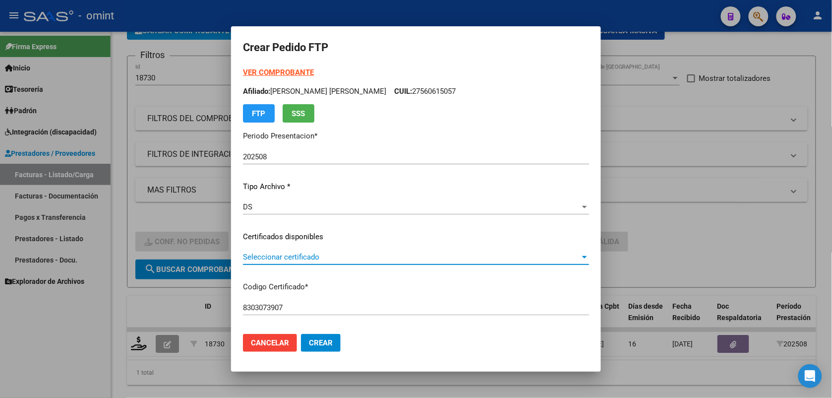
click at [261, 256] on span "Seleccionar certificado" at bounding box center [411, 256] width 337 height 9
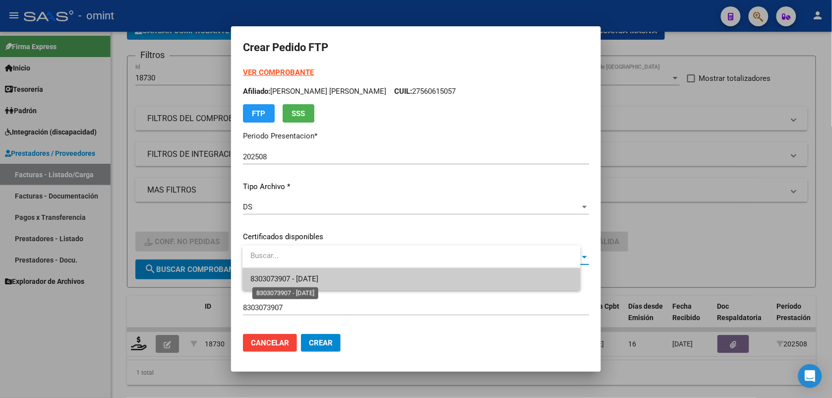
click at [264, 280] on span "8303073907 - 2028-08-01" at bounding box center [284, 278] width 68 height 9
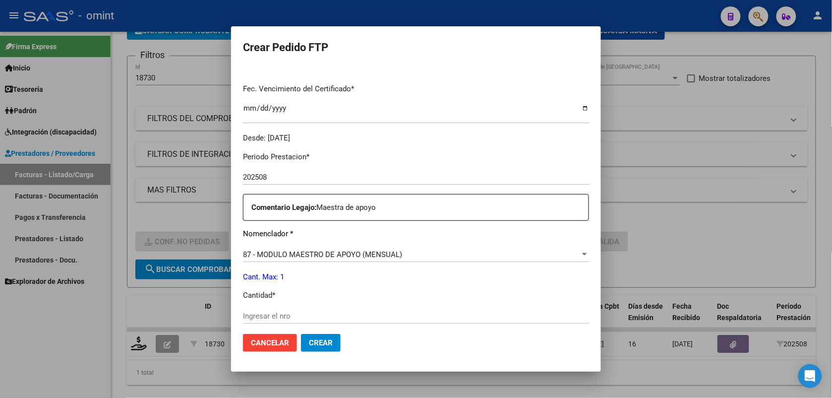
scroll to position [310, 0]
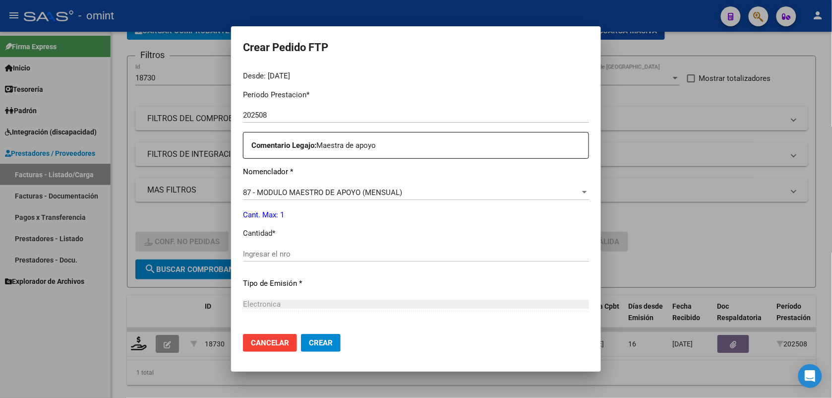
click at [276, 252] on input "Ingresar el nro" at bounding box center [416, 253] width 346 height 9
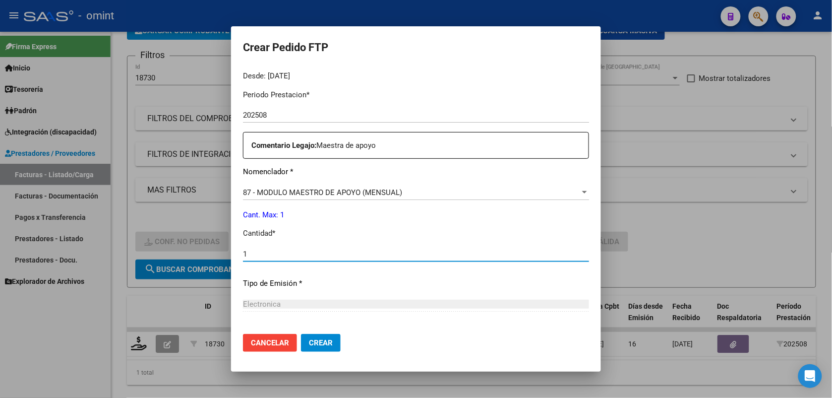
type input "1"
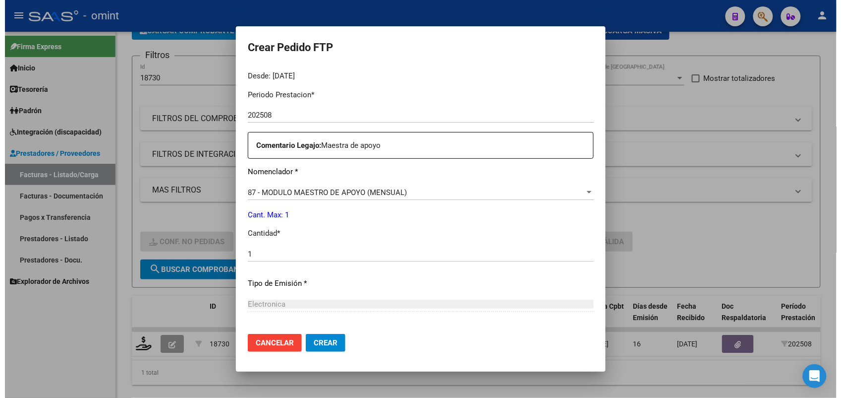
scroll to position [405, 0]
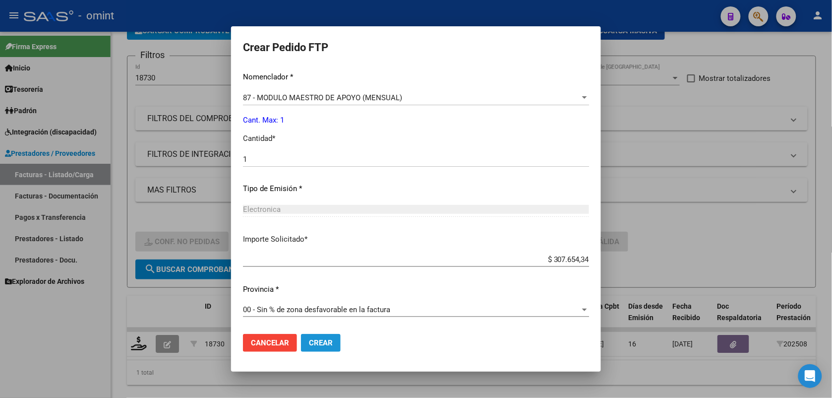
click at [326, 341] on span "Crear" at bounding box center [321, 342] width 24 height 9
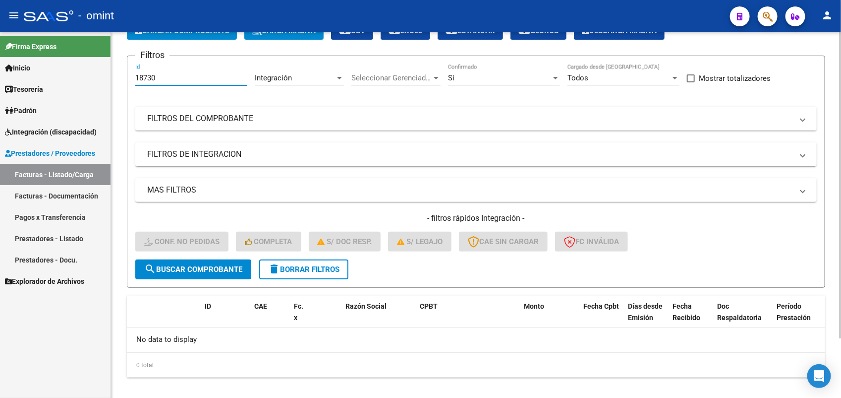
drag, startPoint x: 170, startPoint y: 74, endPoint x: 129, endPoint y: 76, distance: 40.7
click at [129, 76] on form "Filtros 18730 Id Integración Area Seleccionar Gerenciador Seleccionar Gerenciad…" at bounding box center [476, 172] width 699 height 232
paste input "20884"
type input "20884"
click at [199, 266] on span "search Buscar Comprobante" at bounding box center [193, 269] width 98 height 9
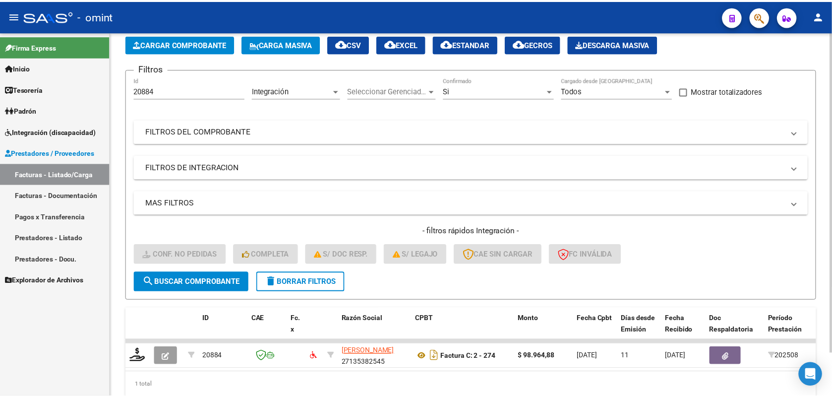
scroll to position [62, 0]
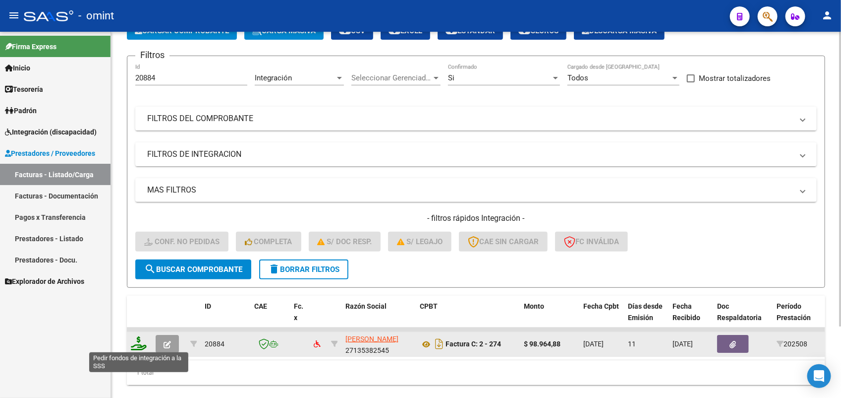
click at [139, 343] on icon at bounding box center [139, 343] width 16 height 14
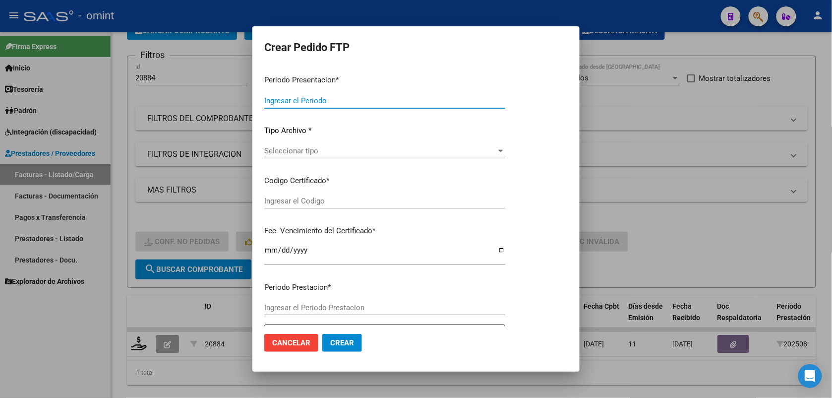
type input "202508"
type input "$ 98.964,88"
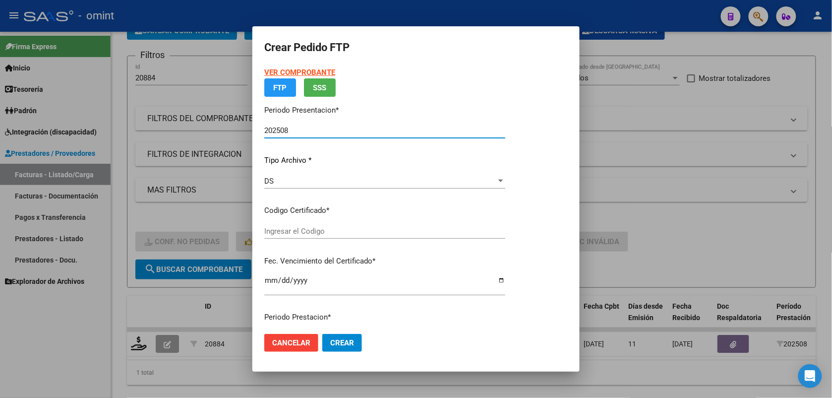
type input "8303073907"
type input "2028-08-01"
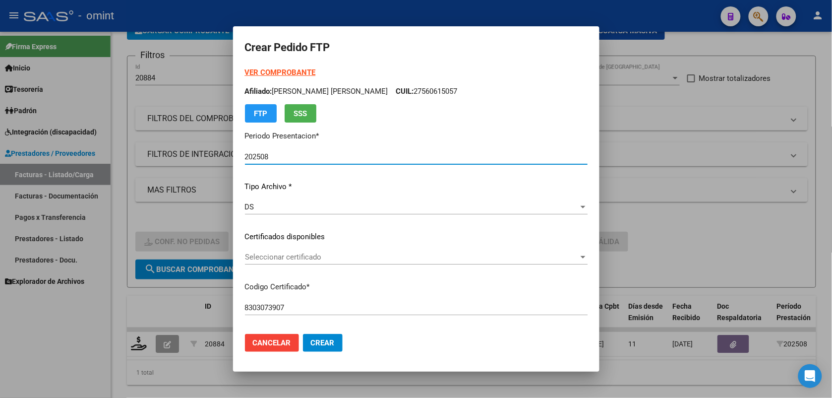
click at [296, 72] on strong "VER COMPROBANTE" at bounding box center [280, 72] width 71 height 9
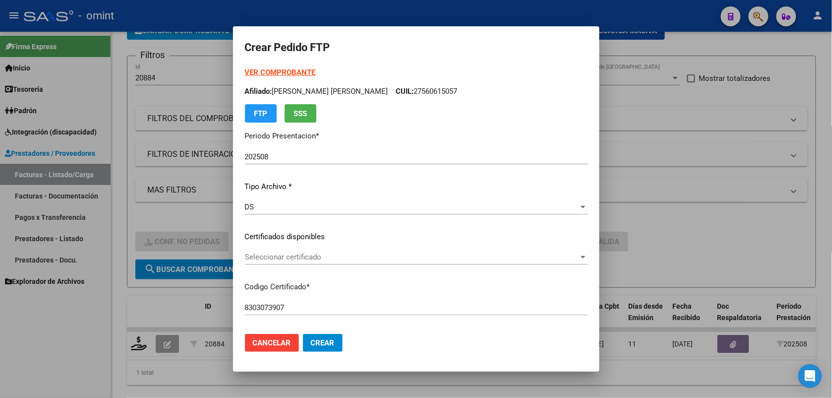
click at [328, 255] on span "Seleccionar certificado" at bounding box center [412, 256] width 334 height 9
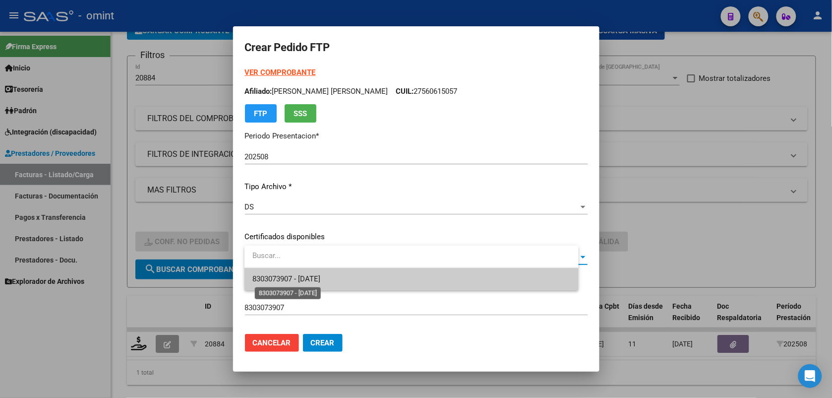
click at [308, 278] on span "8303073907 - 2028-08-01" at bounding box center [286, 278] width 68 height 9
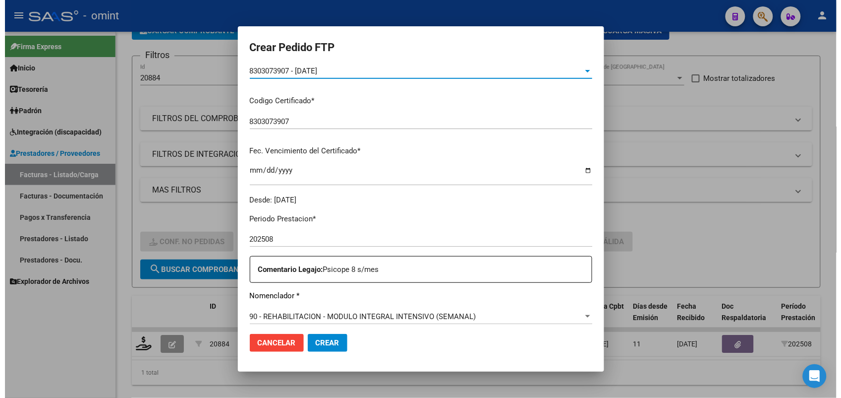
scroll to position [248, 0]
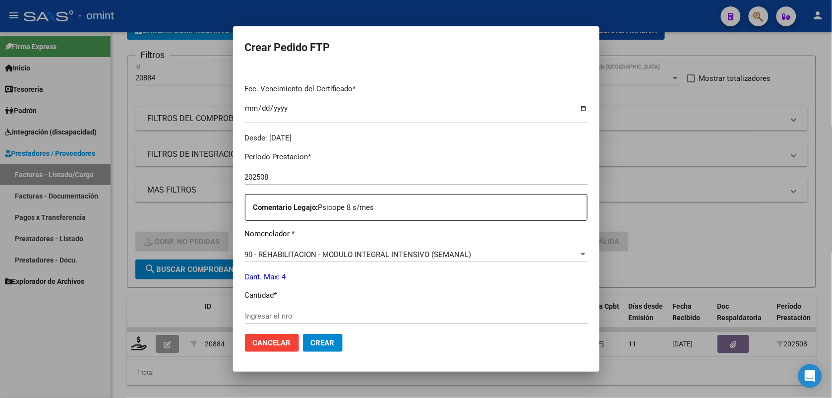
click at [274, 310] on div "Ingresar el nro" at bounding box center [416, 315] width 343 height 15
type input "4"
click at [329, 345] on span "Crear" at bounding box center [323, 342] width 24 height 9
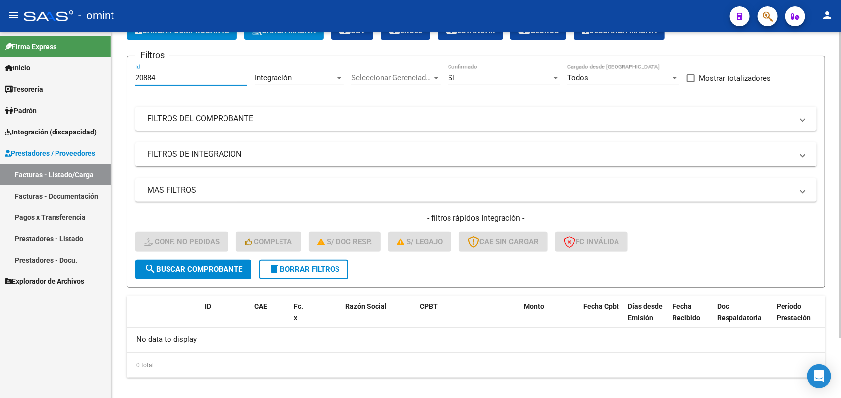
drag, startPoint x: 163, startPoint y: 78, endPoint x: 132, endPoint y: 77, distance: 30.3
click at [132, 77] on form "Filtros 20884 Id Integración Area Seleccionar Gerenciador Seleccionar Gerenciad…" at bounding box center [476, 172] width 699 height 232
paste input "109"
type input "21094"
click at [212, 265] on span "search Buscar Comprobante" at bounding box center [193, 269] width 98 height 9
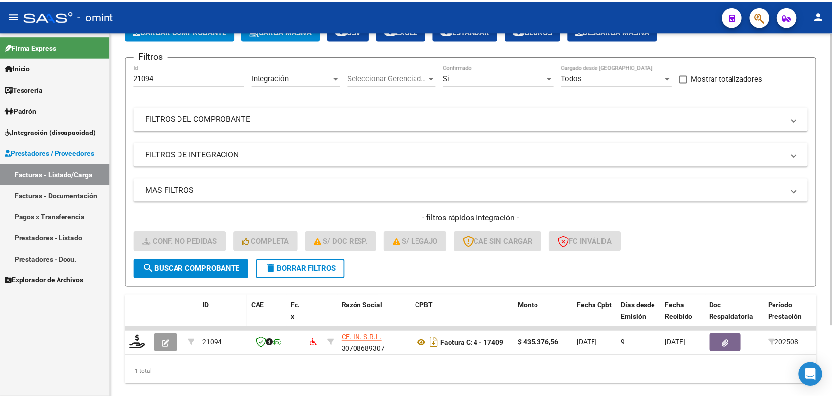
scroll to position [88, 0]
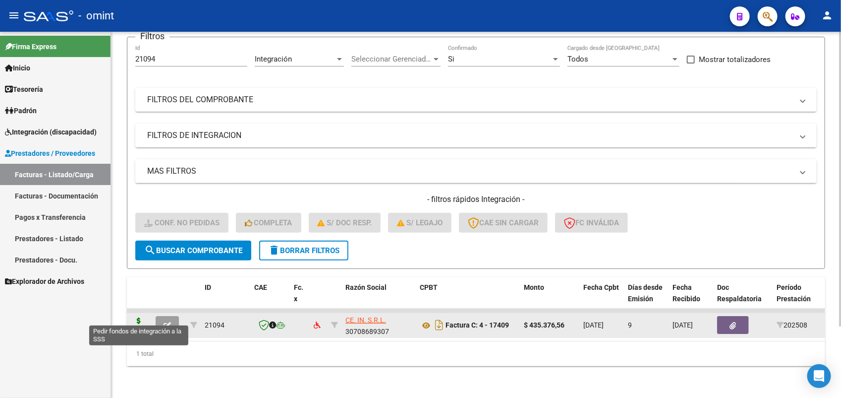
click at [137, 318] on icon at bounding box center [139, 324] width 16 height 14
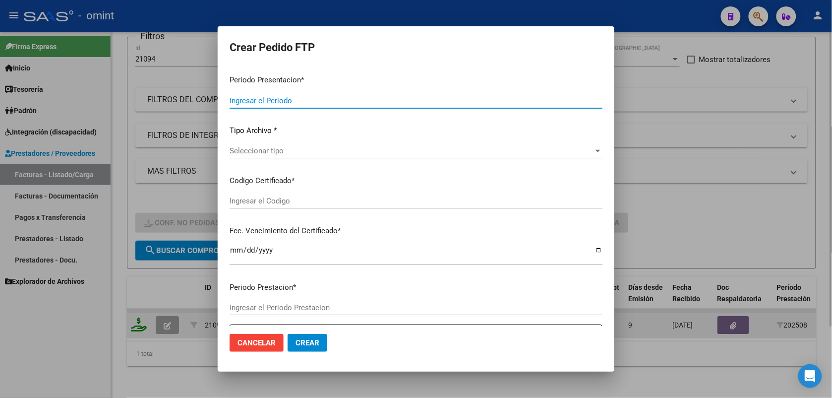
type input "202508"
type input "$ 435.376,56"
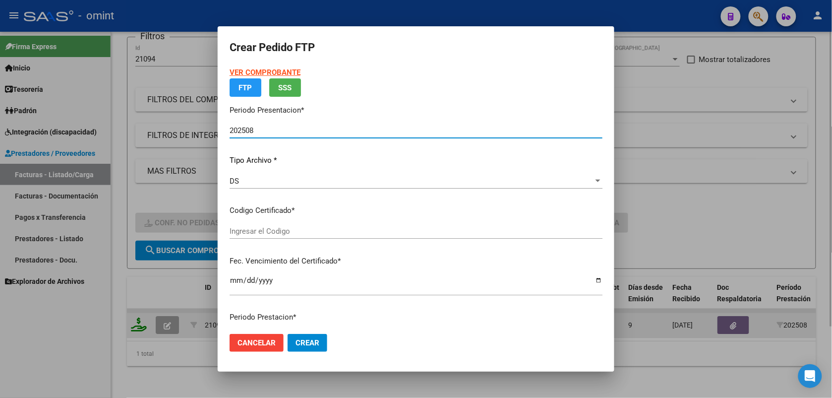
type input "5357636862"
type input "2028-05-19"
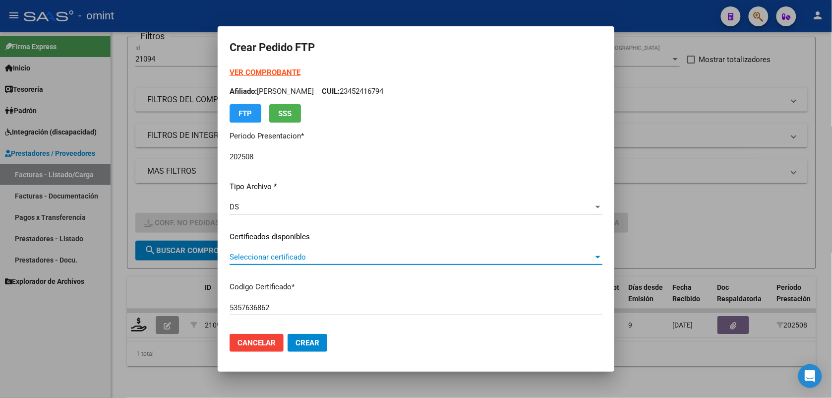
click at [263, 253] on span "Seleccionar certificado" at bounding box center [412, 256] width 364 height 9
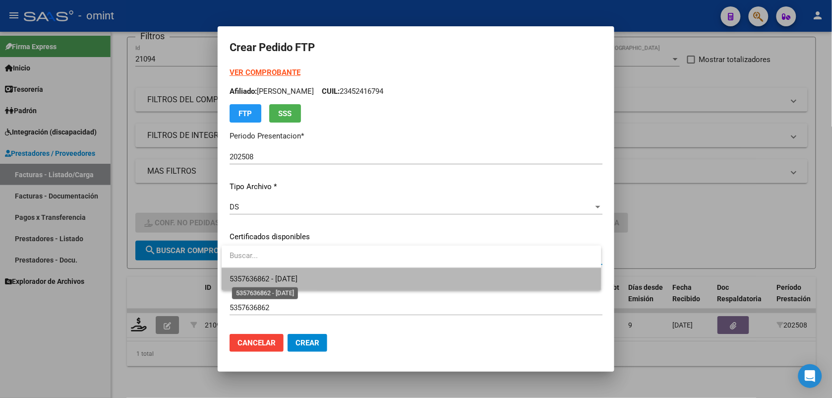
click at [270, 274] on span "5357636862 - 2028-05-19" at bounding box center [264, 278] width 68 height 9
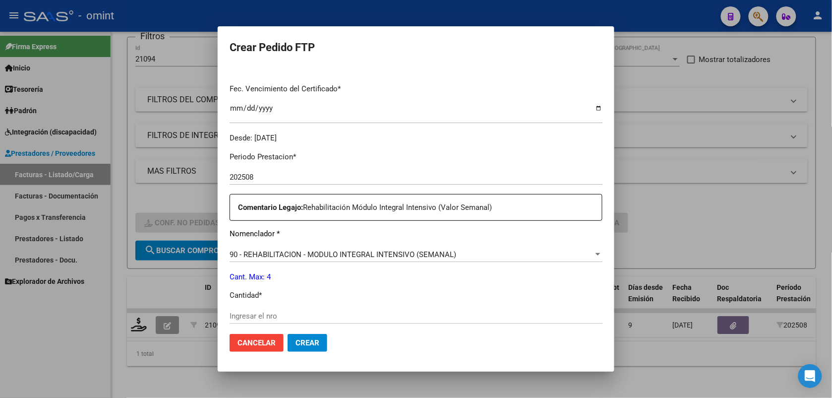
scroll to position [310, 0]
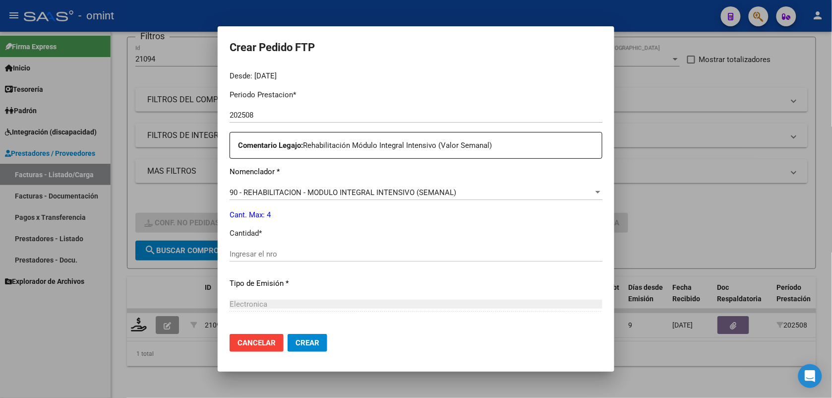
click at [262, 252] on input "Ingresar el nro" at bounding box center [416, 253] width 373 height 9
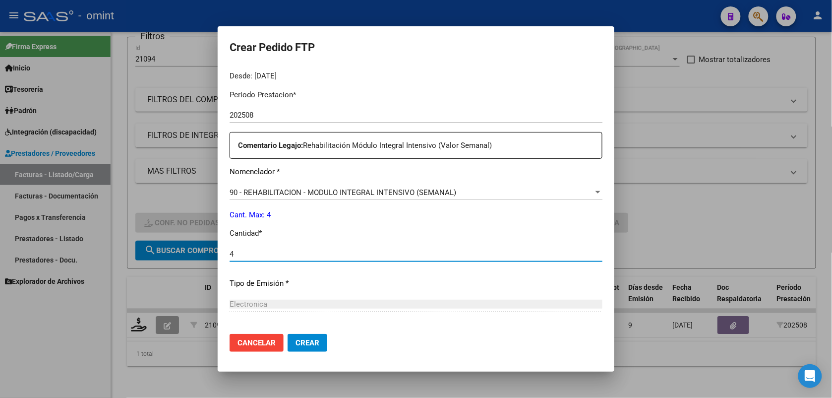
scroll to position [405, 0]
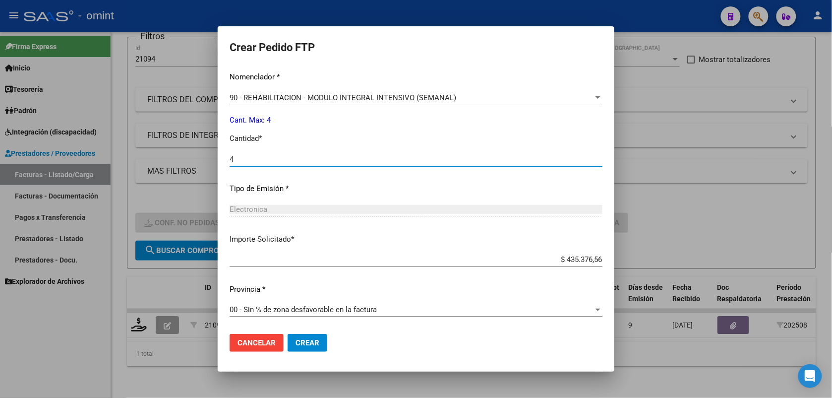
type input "4"
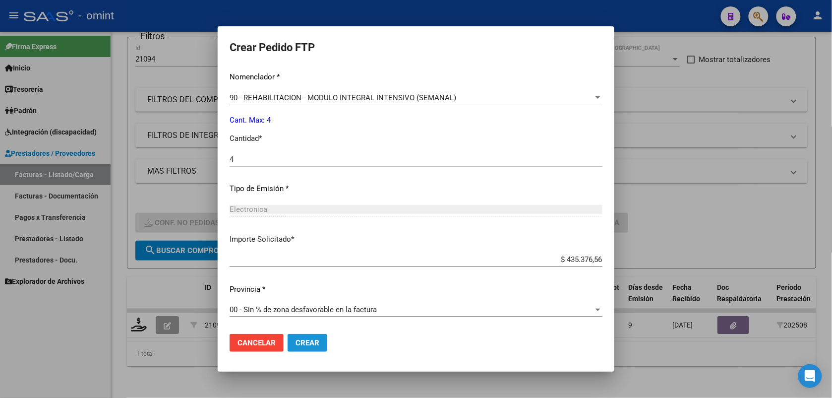
click at [294, 341] on button "Crear" at bounding box center [308, 343] width 40 height 18
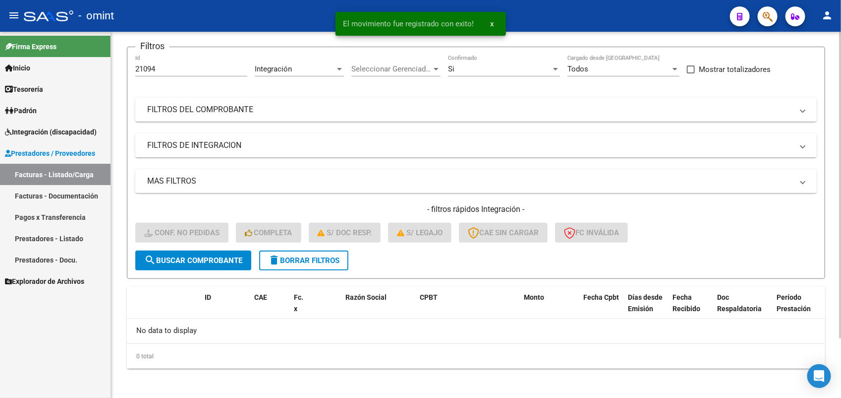
scroll to position [0, 0]
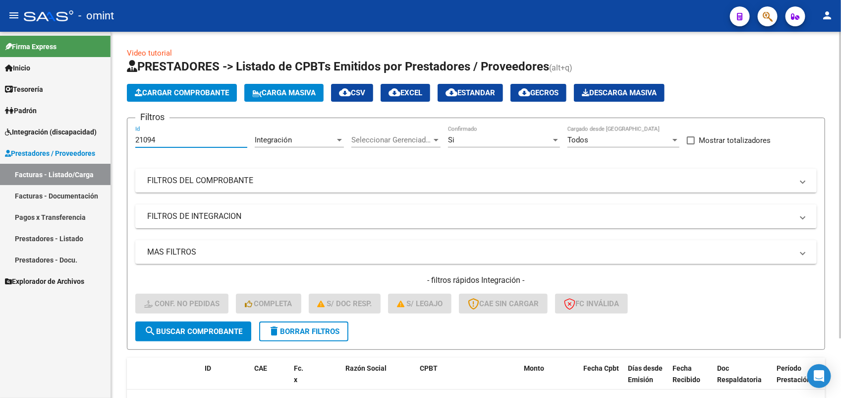
drag, startPoint x: 175, startPoint y: 139, endPoint x: 124, endPoint y: 144, distance: 50.8
click at [124, 144] on div "Video tutorial PRESTADORES -> Listado de CPBTs Emitidos por Prestadores / Prove…" at bounding box center [476, 251] width 730 height 439
paste input "19120"
type input "19120"
click at [206, 323] on button "search Buscar Comprobante" at bounding box center [193, 331] width 116 height 20
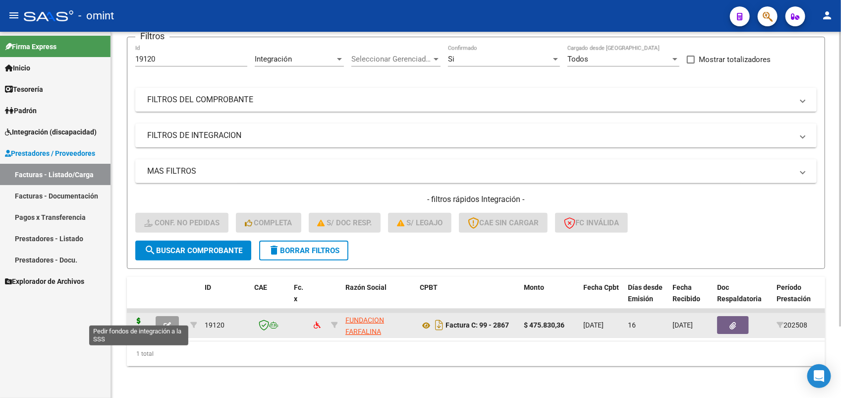
click at [131, 317] on icon at bounding box center [139, 324] width 16 height 14
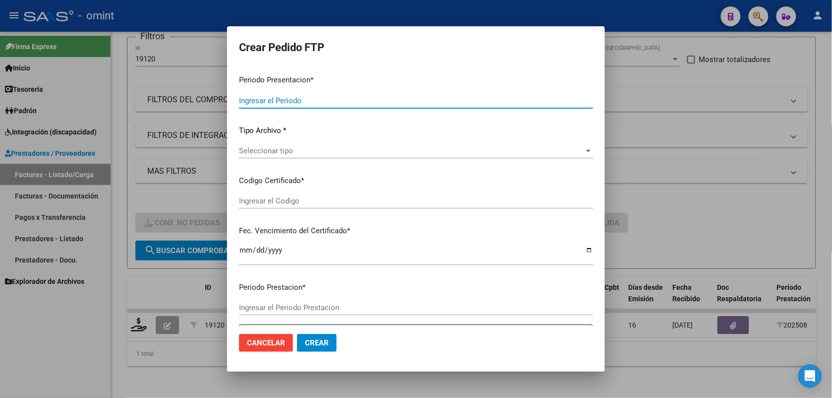
type input "202508"
type input "$ 475.830,36"
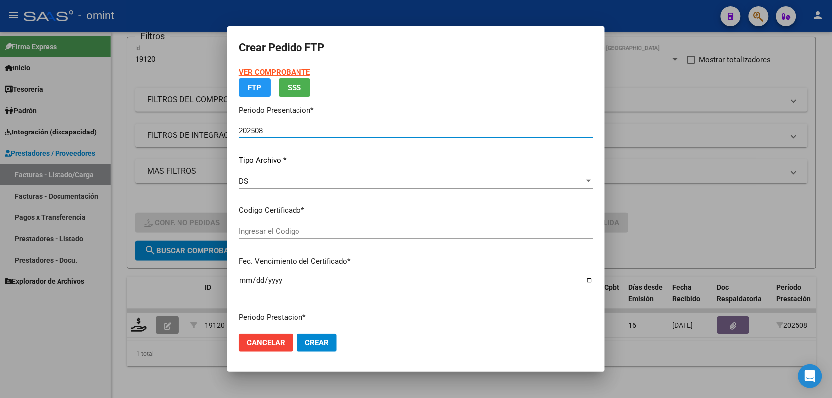
type input "7651349107"
type input "2026-04-01"
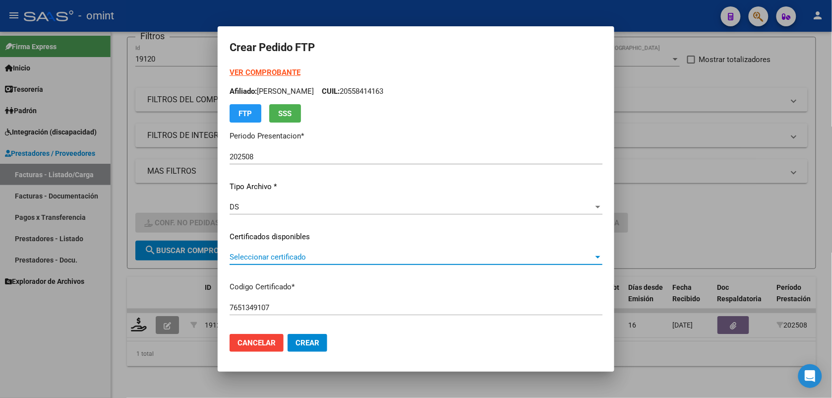
click at [261, 256] on span "Seleccionar certificado" at bounding box center [412, 256] width 364 height 9
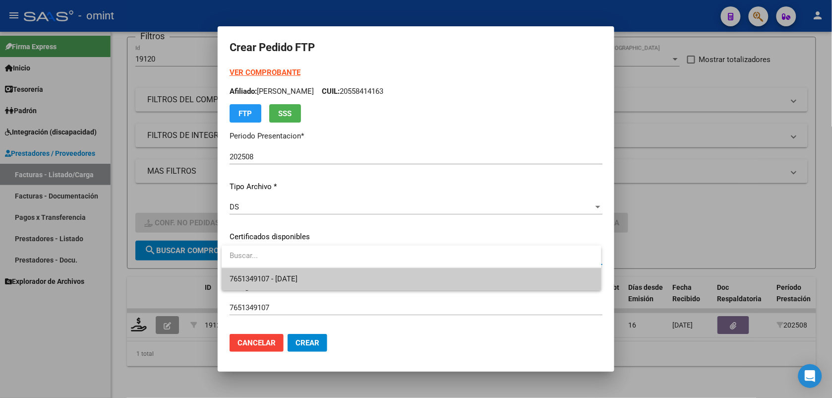
click at [260, 283] on span "7651349107 - 2026-04-01" at bounding box center [411, 279] width 363 height 22
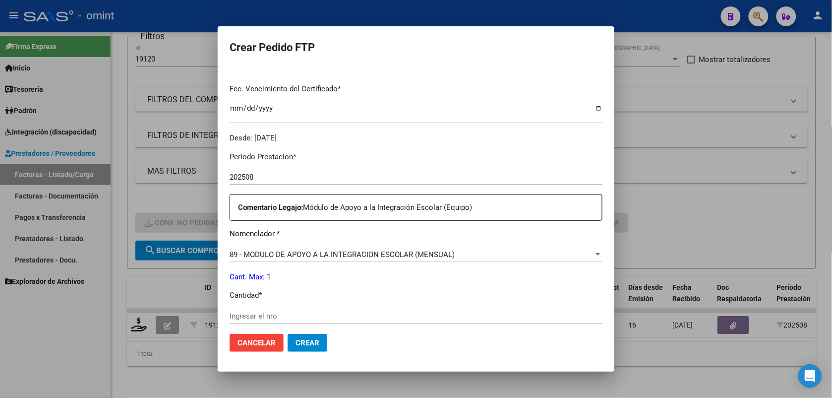
scroll to position [310, 0]
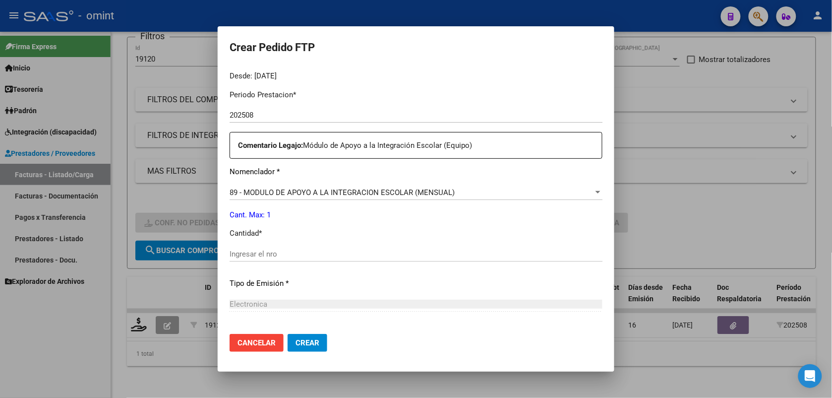
click at [258, 251] on input "Ingresar el nro" at bounding box center [416, 253] width 373 height 9
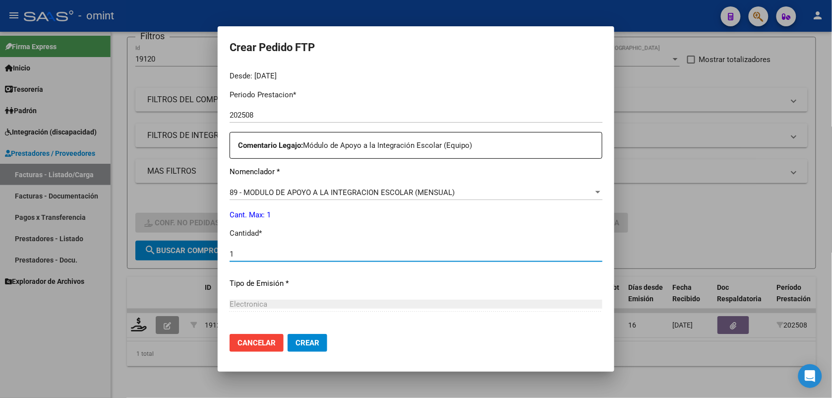
type input "1"
click at [308, 339] on span "Crear" at bounding box center [307, 342] width 24 height 9
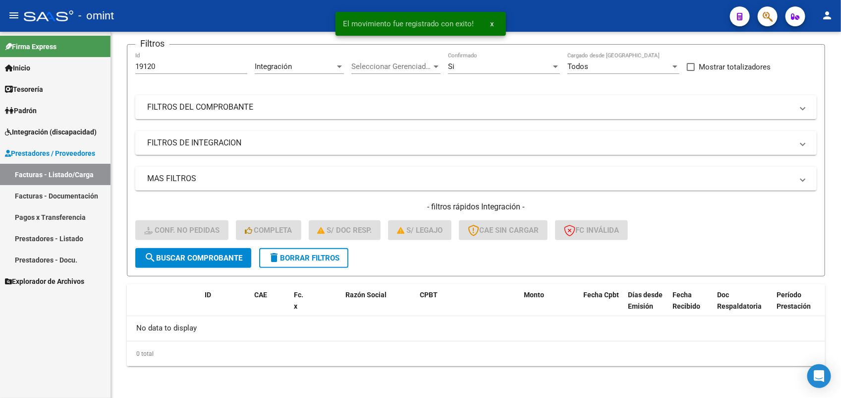
scroll to position [71, 0]
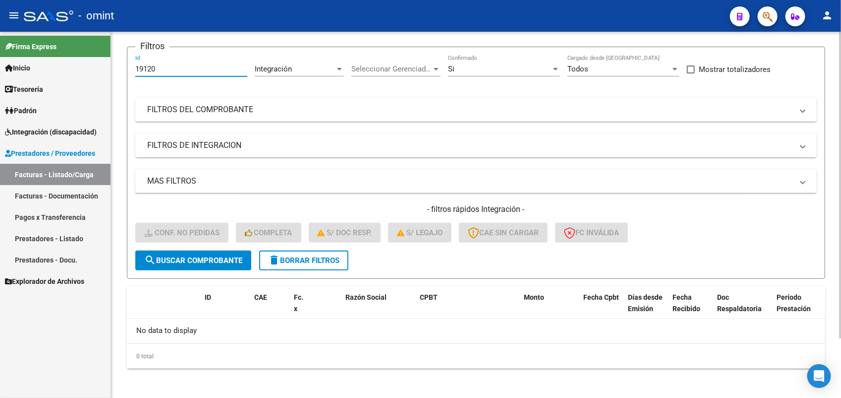
drag, startPoint x: 165, startPoint y: 67, endPoint x: 127, endPoint y: 72, distance: 37.6
click at [127, 72] on form "Filtros 19120 Id Integración Area Seleccionar Gerenciador Seleccionar Gerenciad…" at bounding box center [476, 163] width 699 height 232
paste input "20697"
type input "20697"
click at [206, 256] on span "search Buscar Comprobante" at bounding box center [193, 260] width 98 height 9
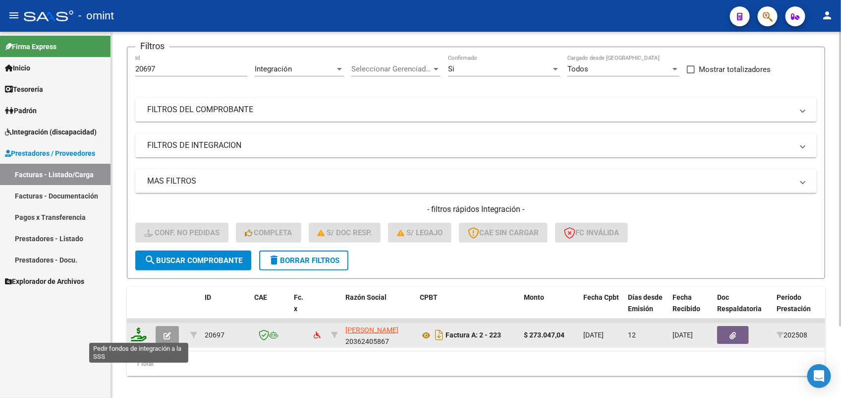
click at [138, 333] on icon at bounding box center [139, 334] width 16 height 14
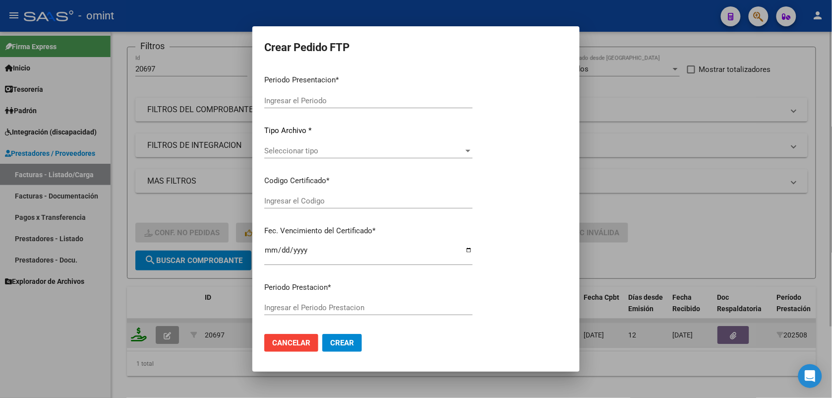
type input "202508"
type input "$ 273.047,04"
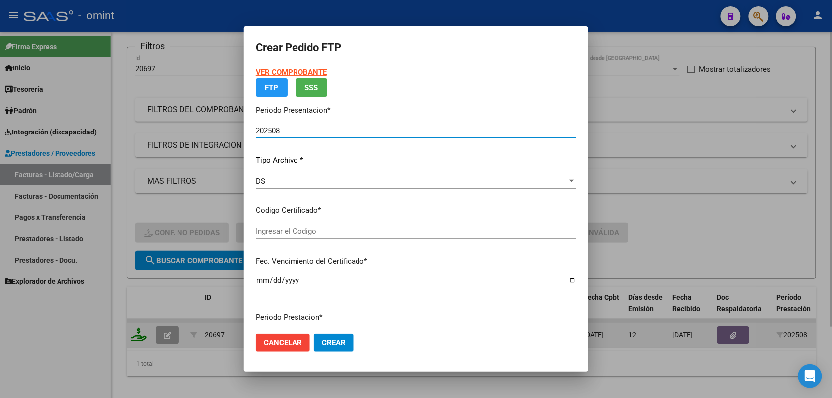
type input "7651349107"
type input "2026-04-01"
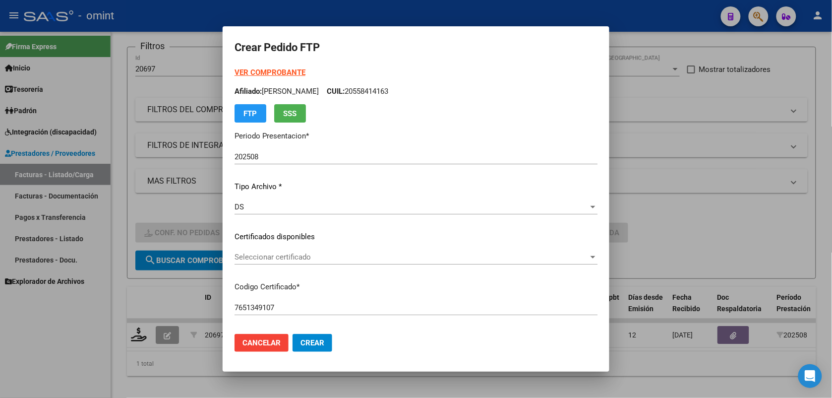
click at [293, 249] on div "Seleccionar certificado Seleccionar certificado" at bounding box center [415, 256] width 363 height 15
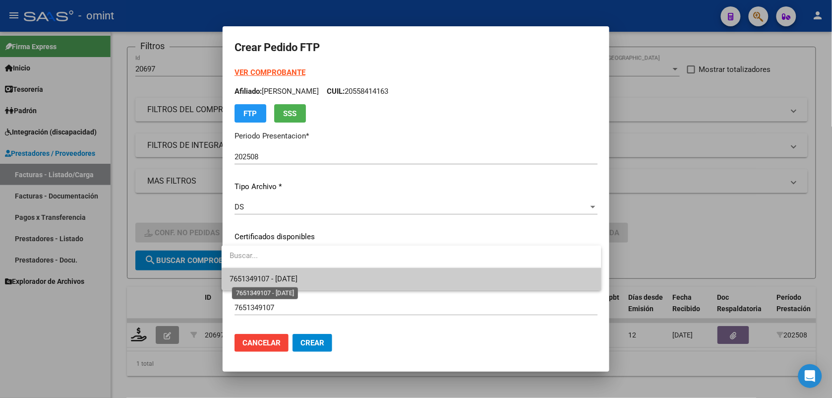
click at [289, 278] on span "7651349107 - 2026-04-01" at bounding box center [264, 278] width 68 height 9
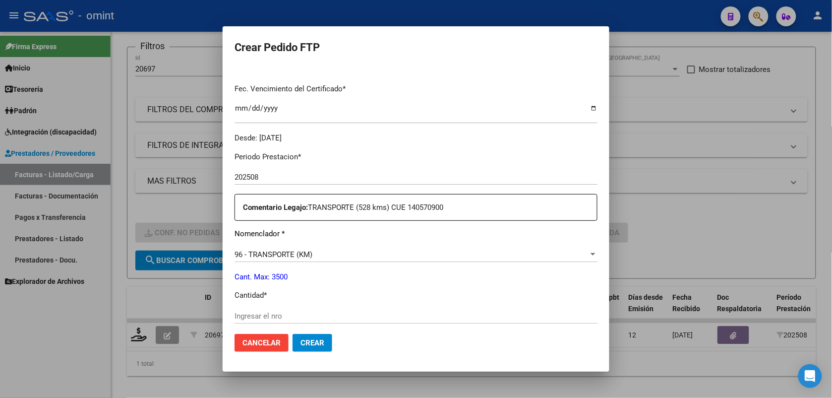
scroll to position [310, 0]
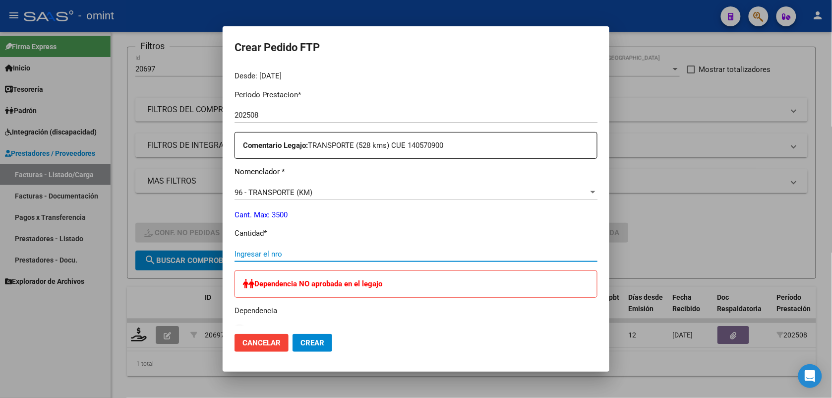
click at [289, 249] on input "Ingresar el nro" at bounding box center [415, 253] width 363 height 9
type input "504"
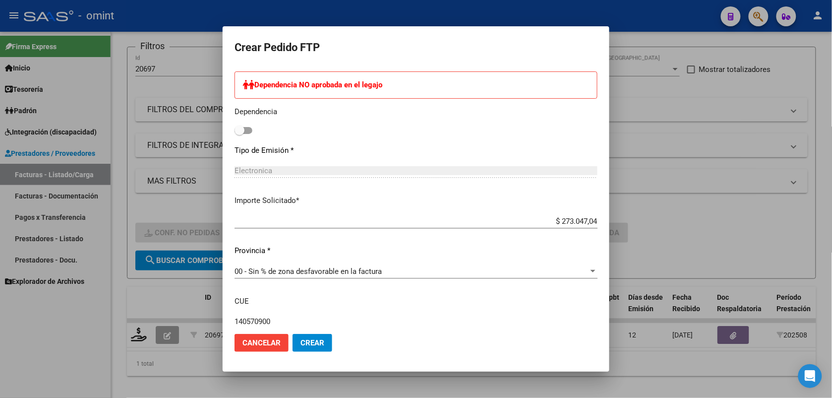
scroll to position [571, 0]
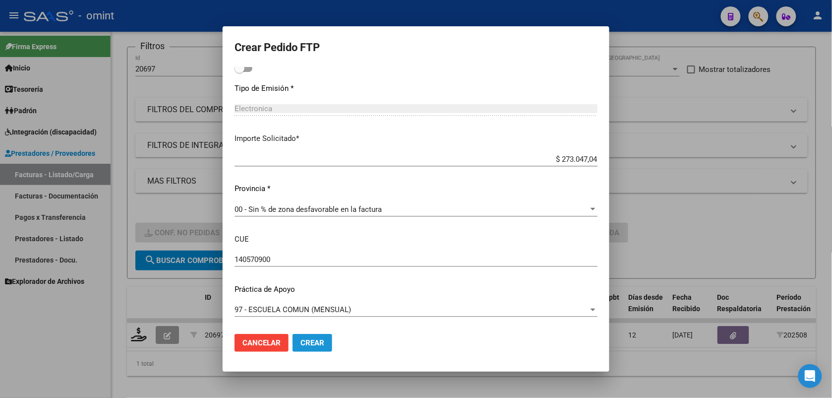
click at [307, 338] on span "Crear" at bounding box center [312, 342] width 24 height 9
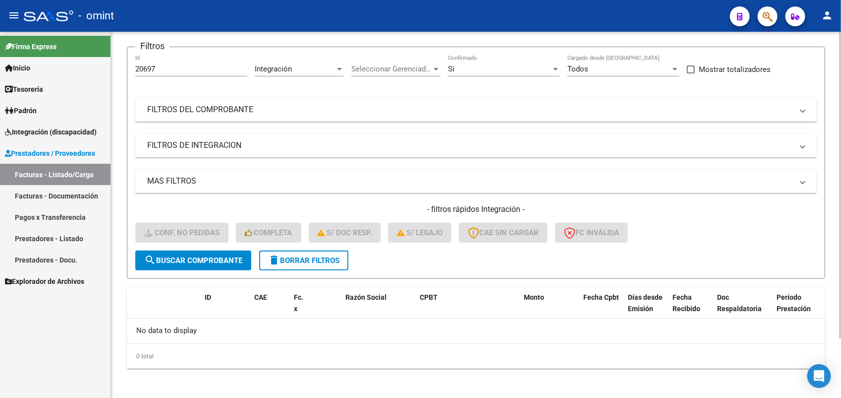
scroll to position [0, 0]
